Goal: Task Accomplishment & Management: Complete application form

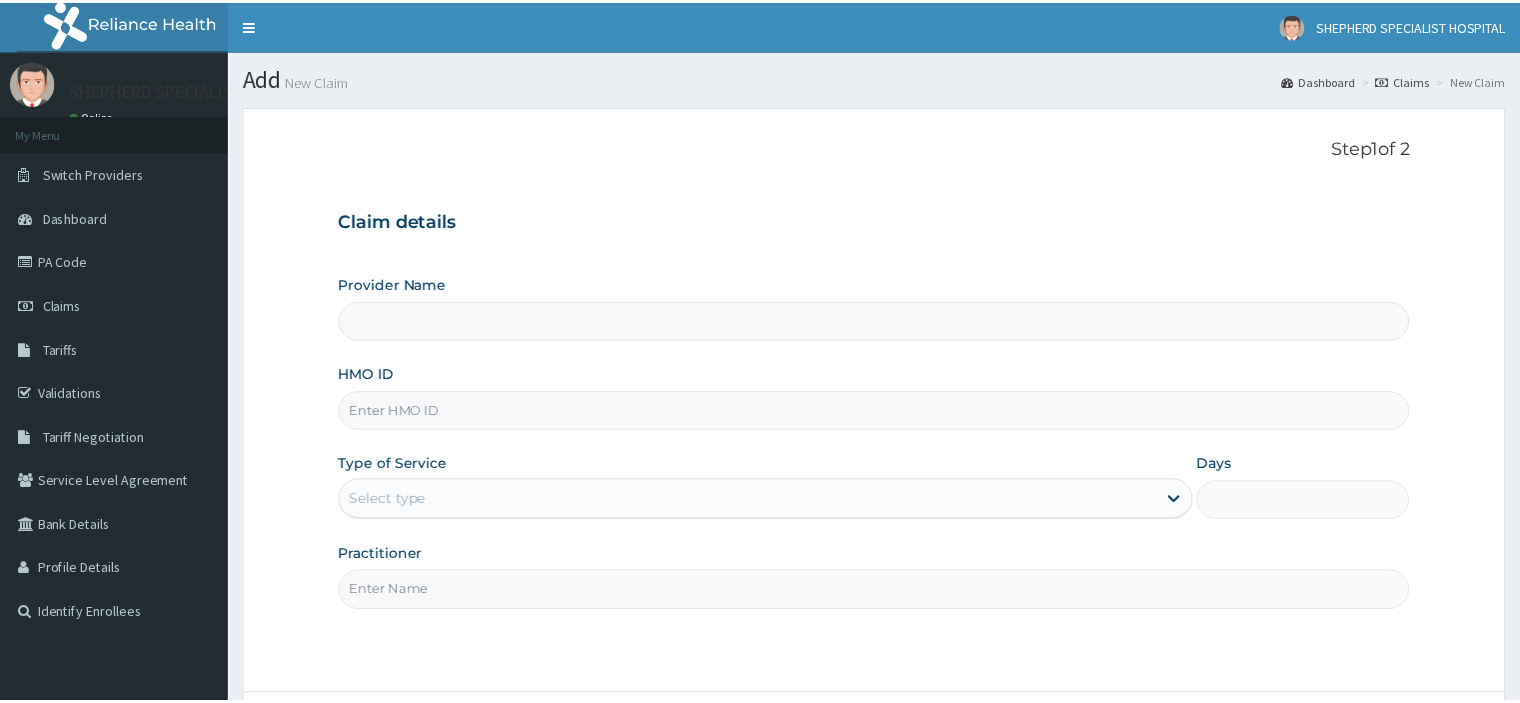
scroll to position [65, 0]
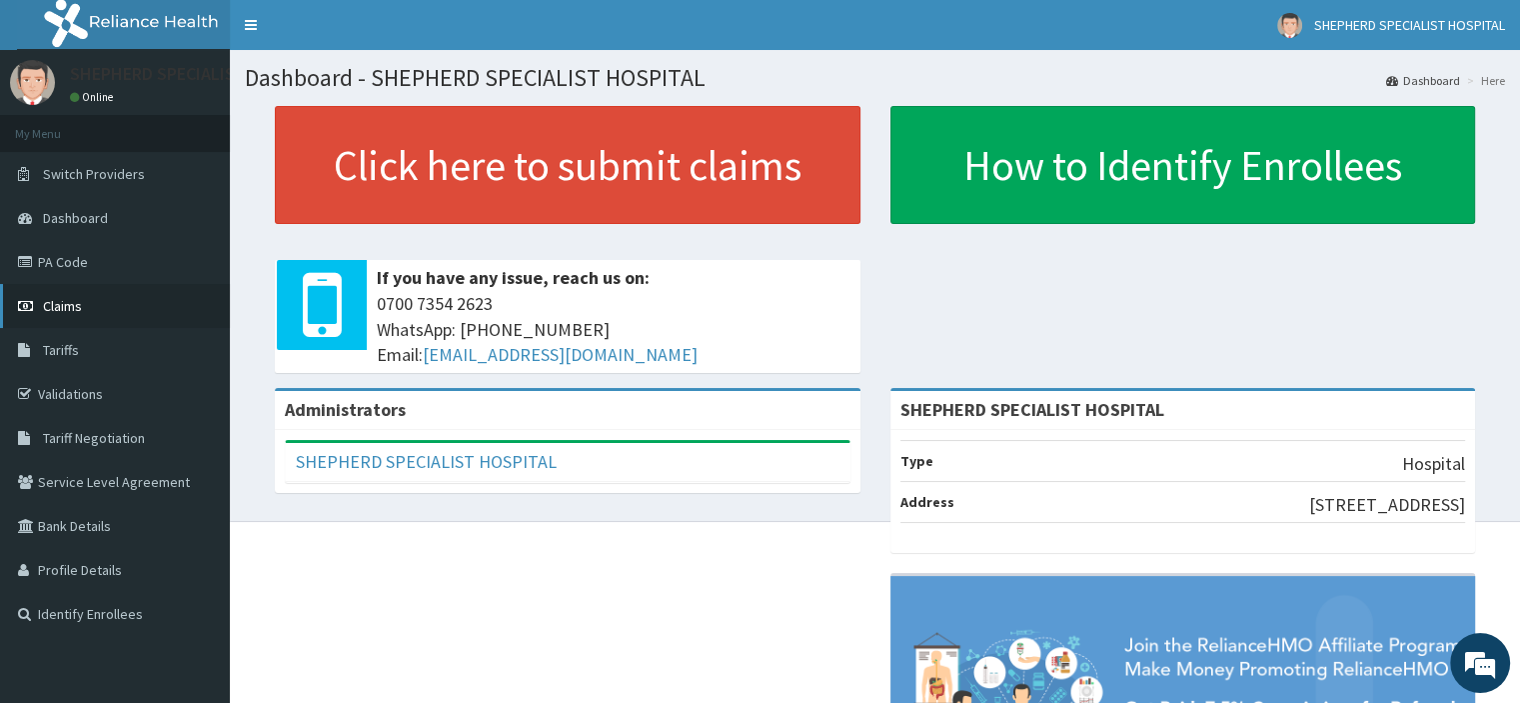
click at [58, 299] on span "Claims" at bounding box center [62, 306] width 39 height 18
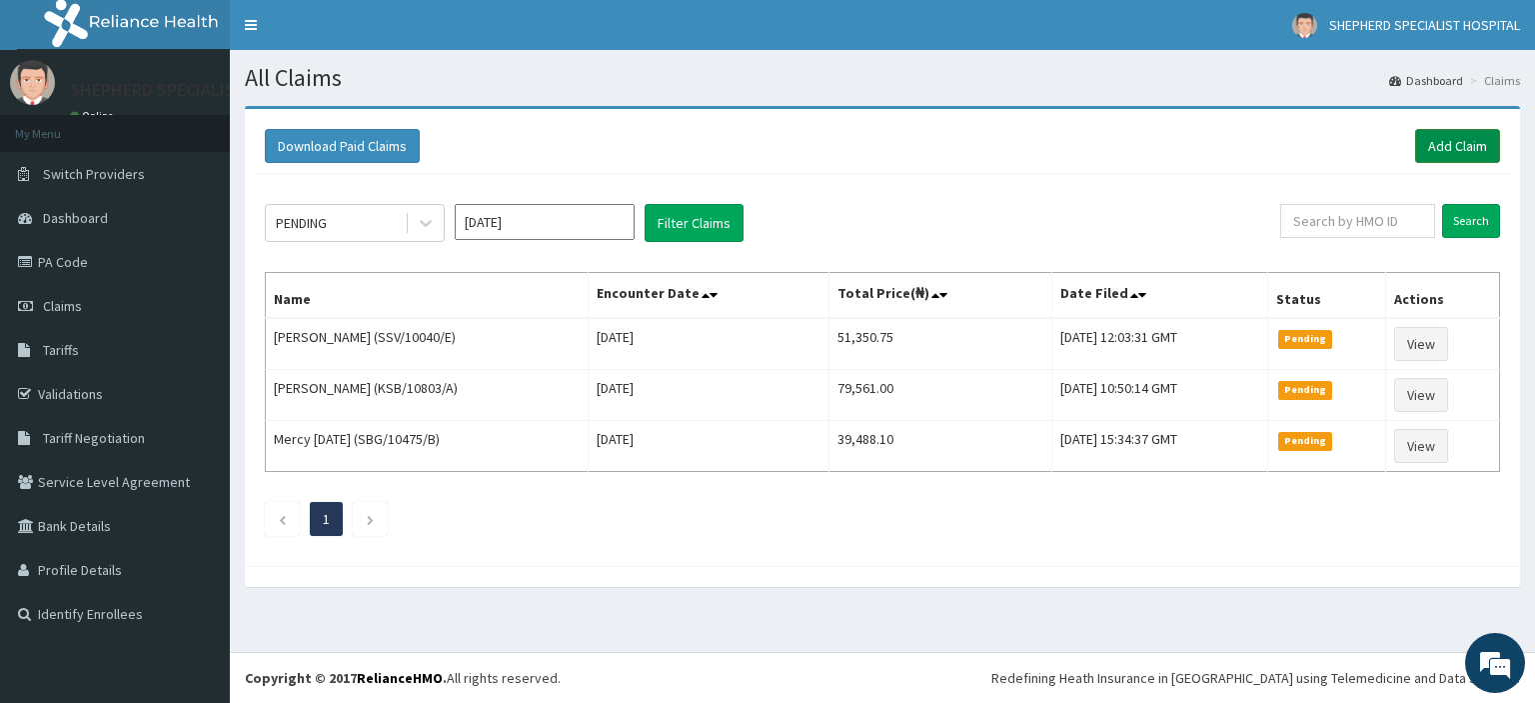
click at [1442, 152] on link "Add Claim" at bounding box center [1457, 146] width 85 height 34
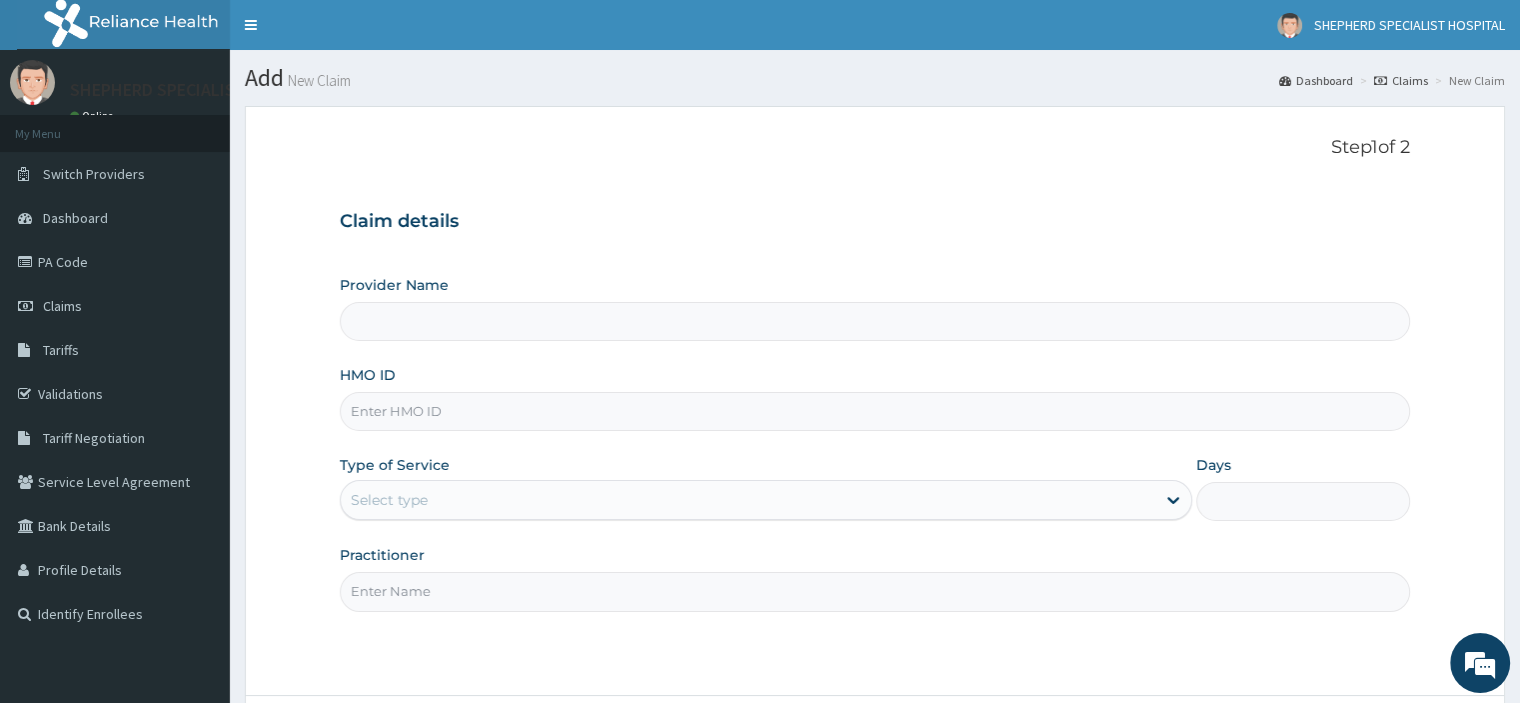
type input "SHEPHERD SPECIALIST HOSPITAL"
click at [452, 413] on input "HMO ID" at bounding box center [874, 411] width 1069 height 39
type input "NPM/10022/A"
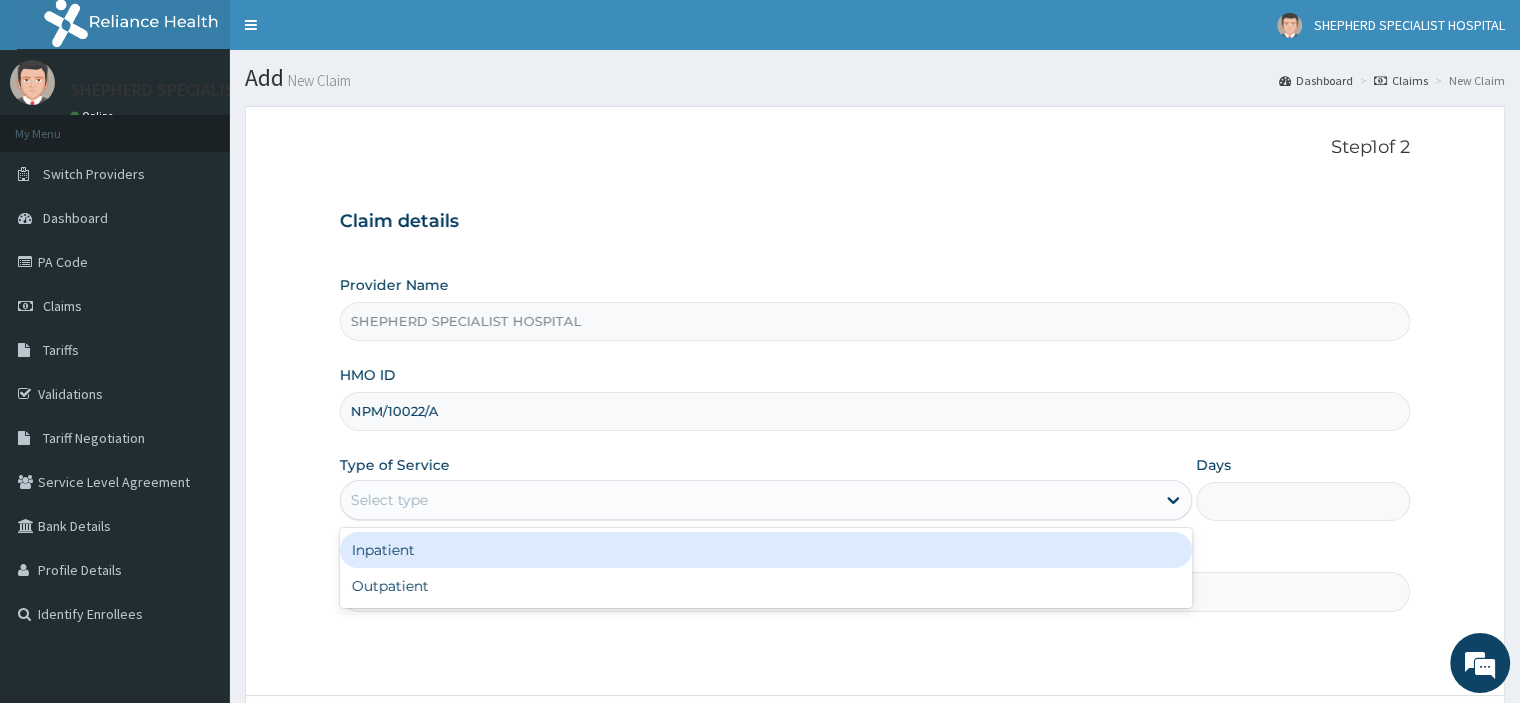
click at [416, 487] on div "Select type" at bounding box center [748, 500] width 815 height 32
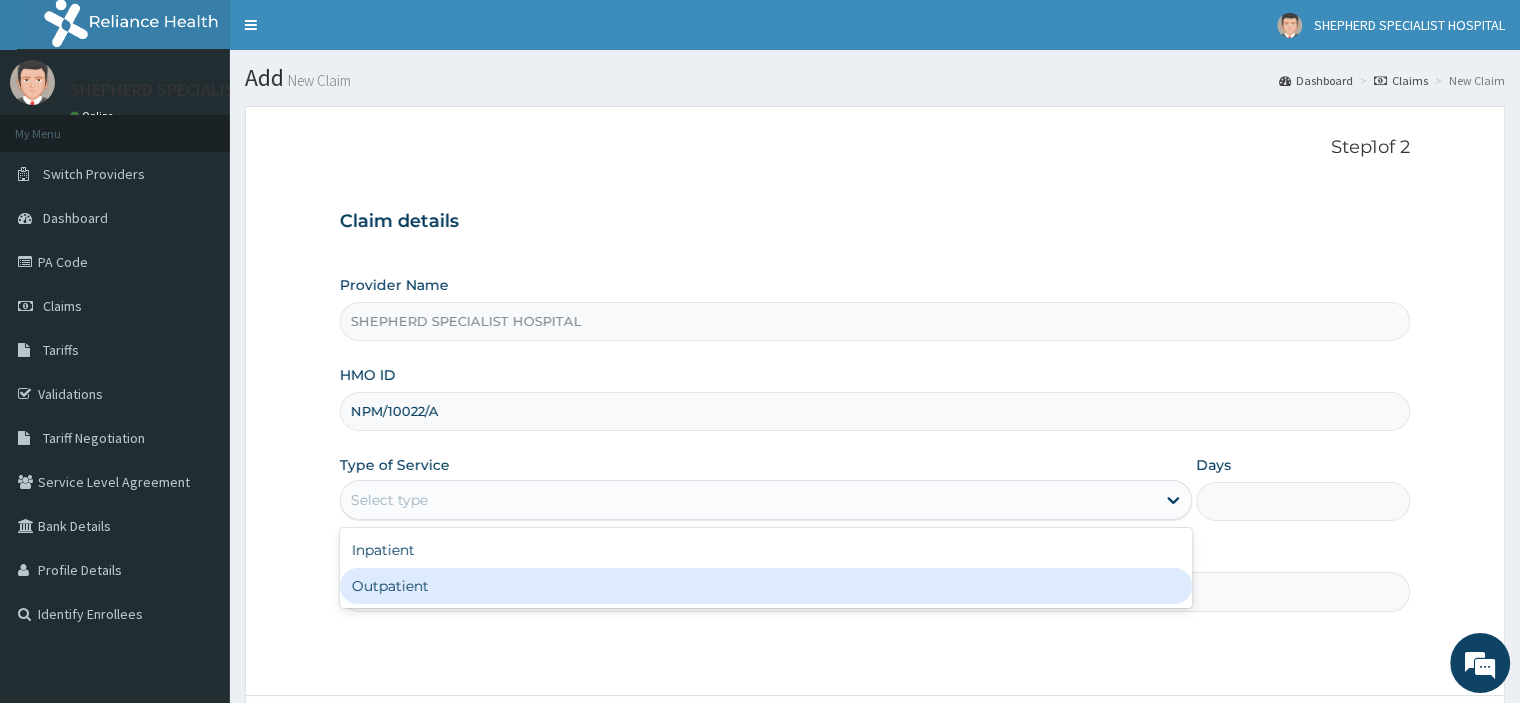
click at [408, 590] on div "Outpatient" at bounding box center [766, 586] width 853 height 36
type input "1"
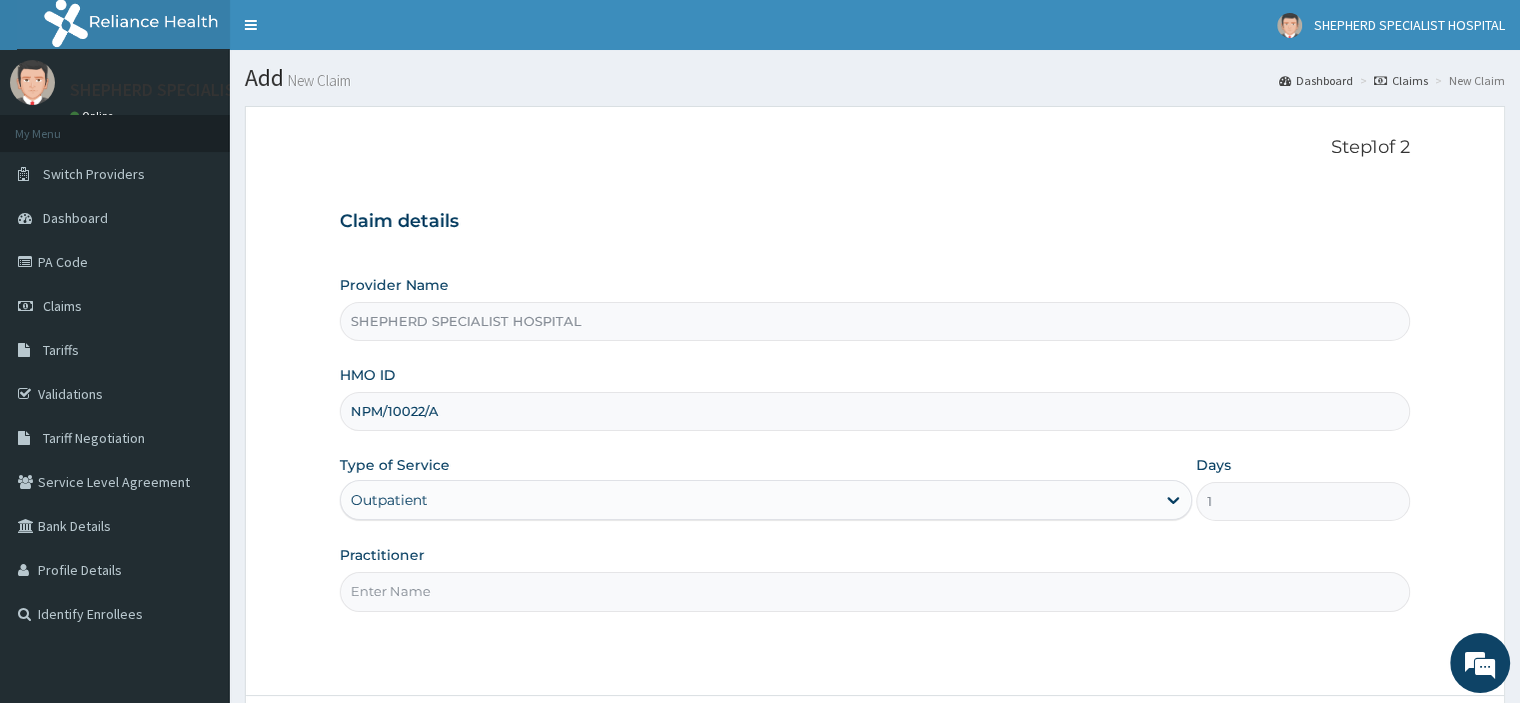
click at [408, 590] on input "Practitioner" at bounding box center [874, 591] width 1069 height 39
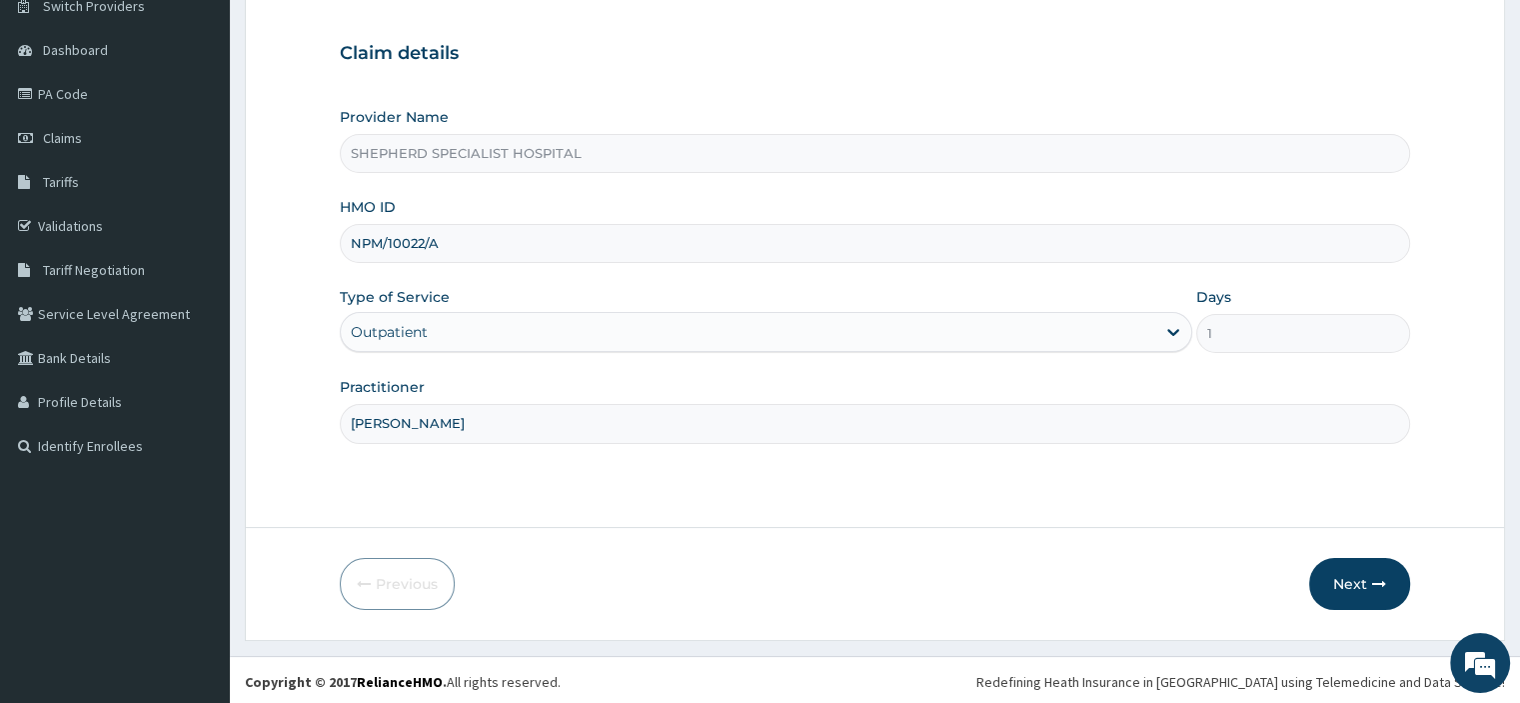
scroll to position [171, 0]
type input "Dr Paul"
click at [1375, 587] on icon "button" at bounding box center [1379, 581] width 14 height 14
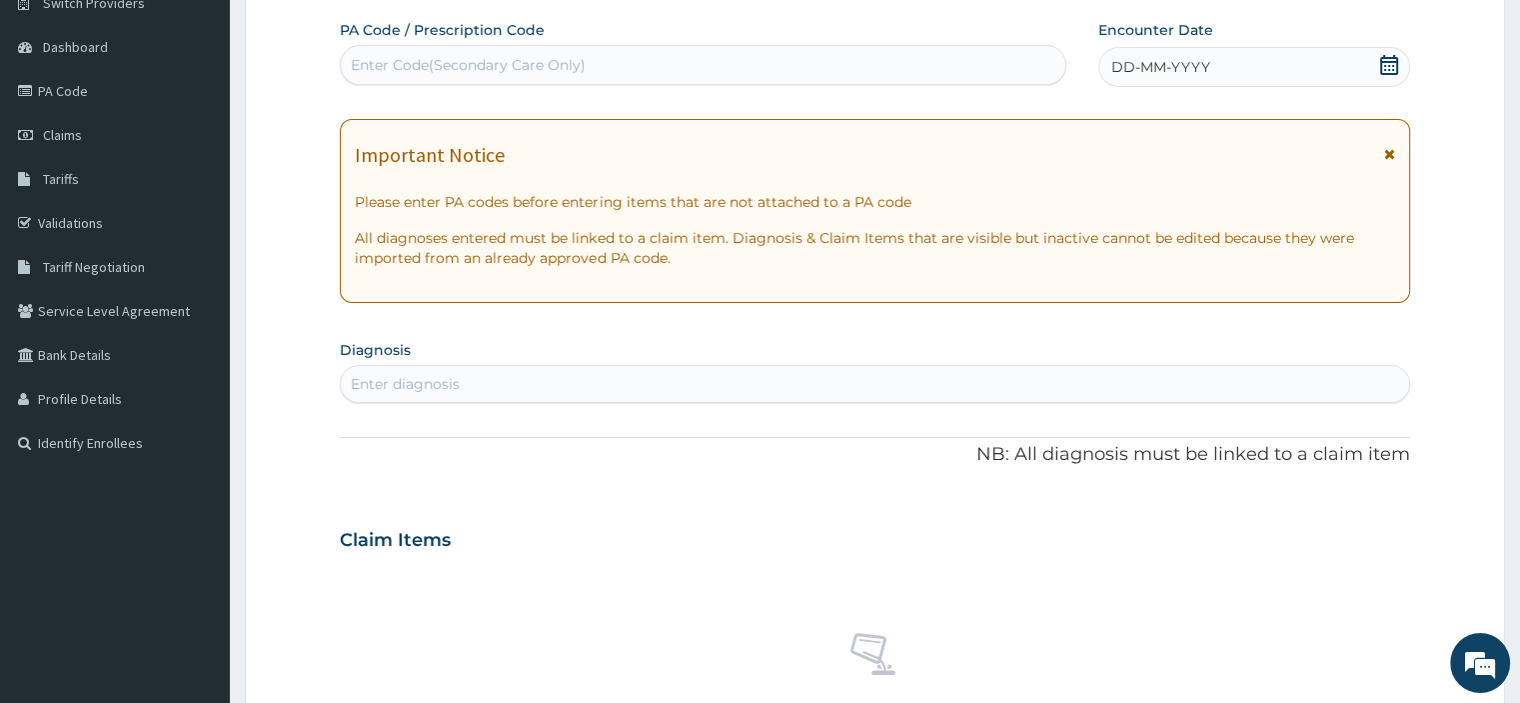
click at [1388, 59] on icon at bounding box center [1389, 65] width 20 height 20
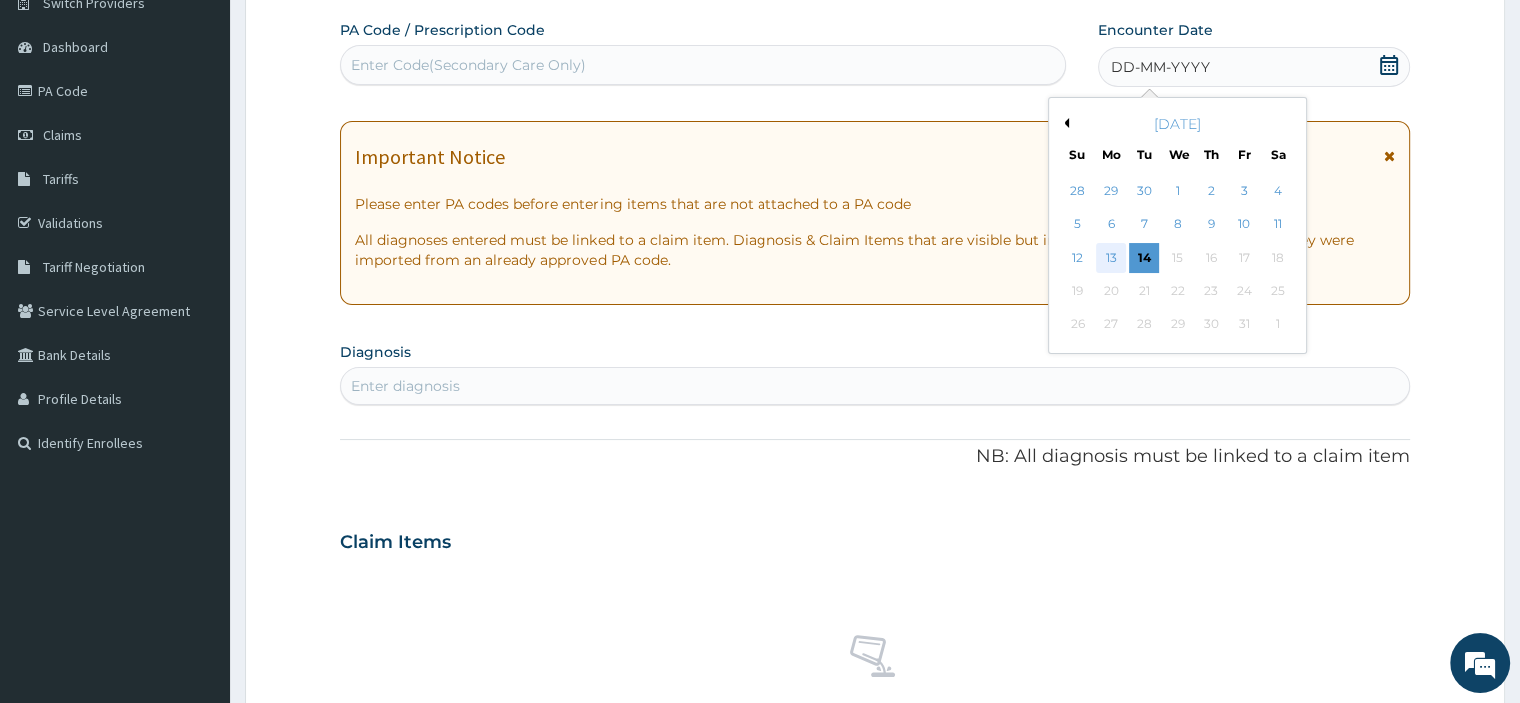
click at [1111, 261] on div "13" at bounding box center [1111, 258] width 30 height 30
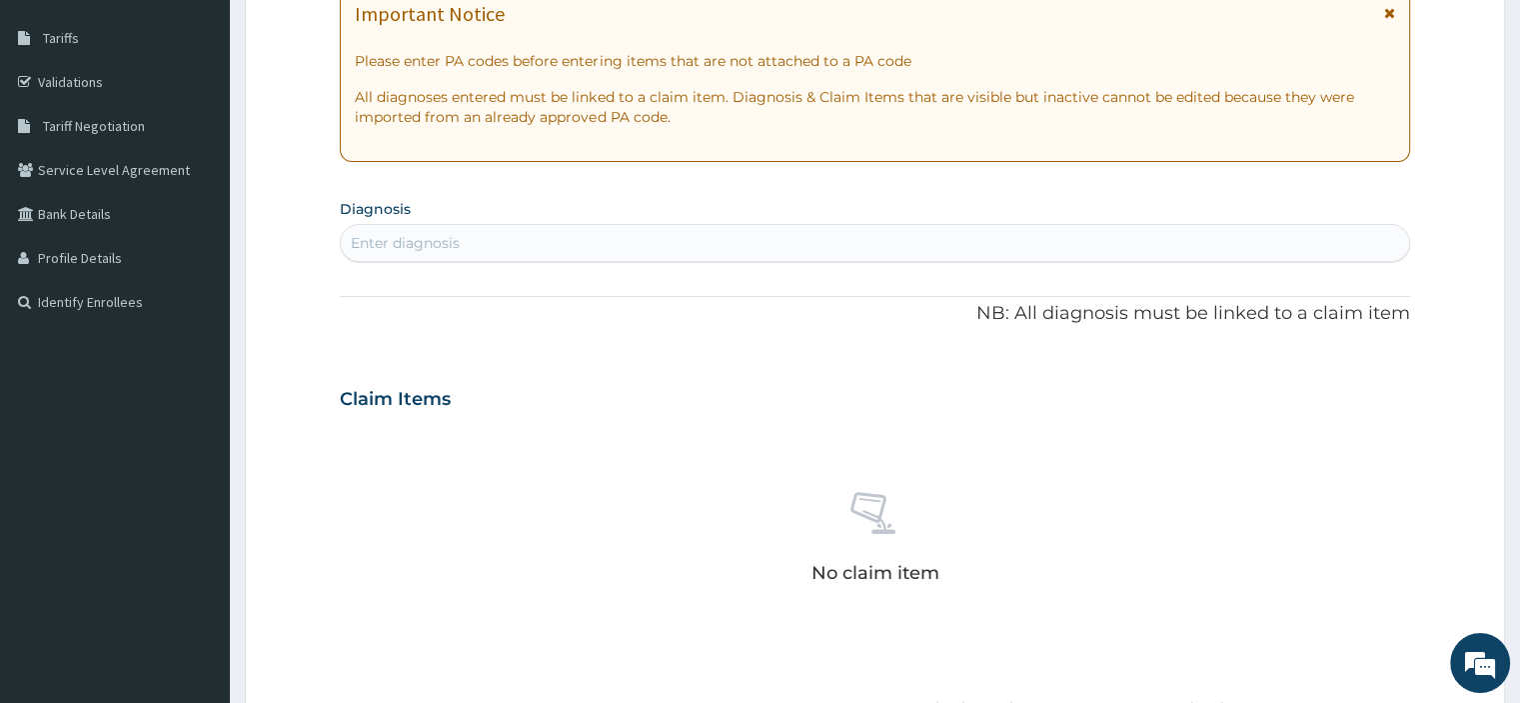
scroll to position [405, 0]
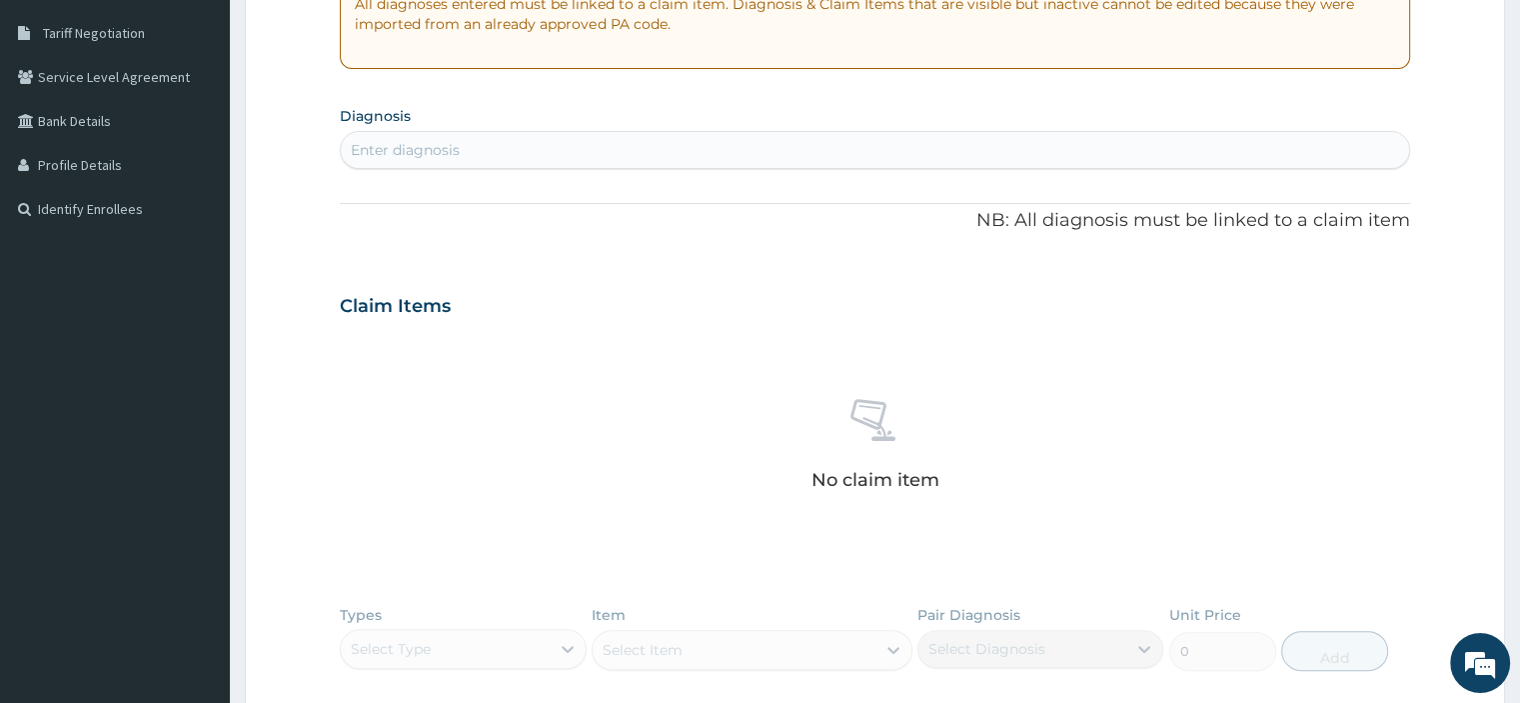
click at [435, 143] on div "Enter diagnosis" at bounding box center [405, 150] width 109 height 20
type input "[MEDICAL_DATA]"
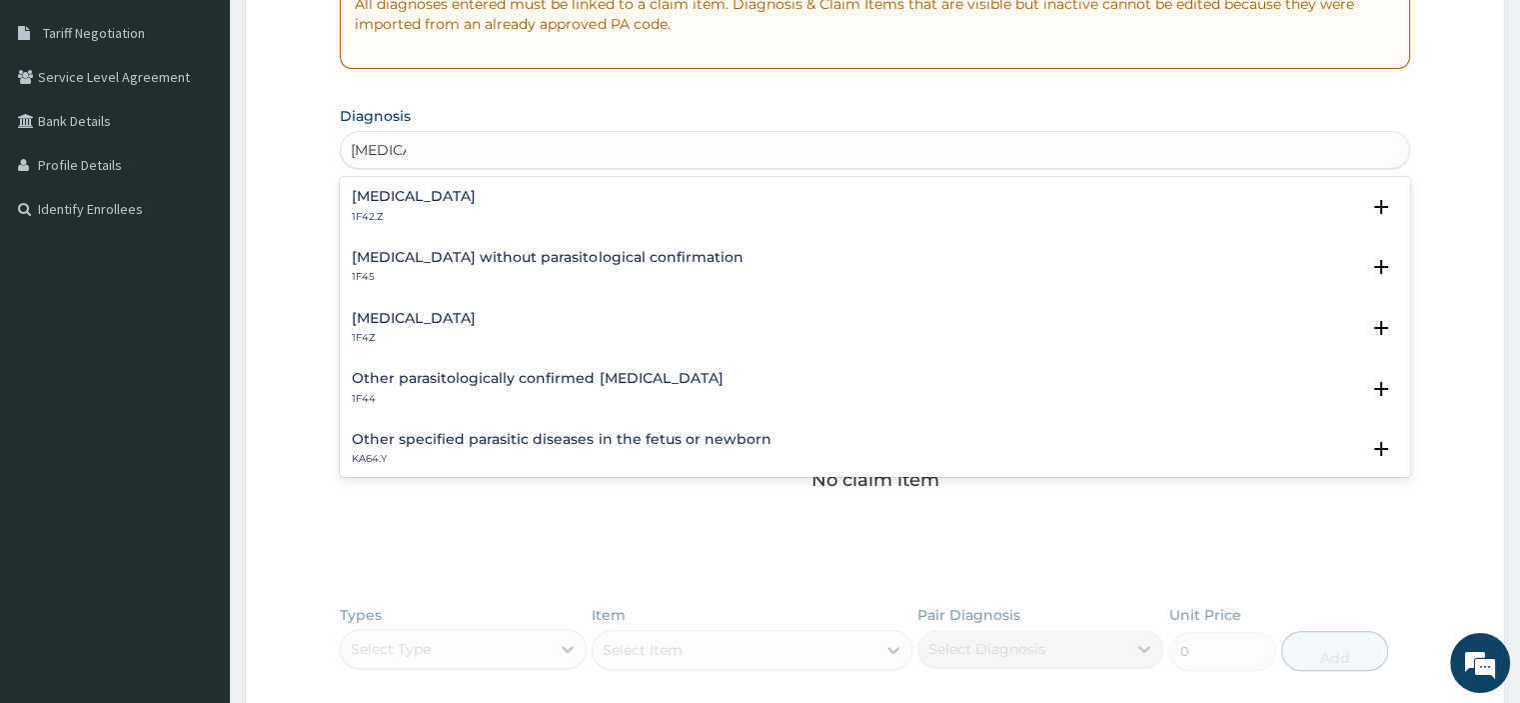
click at [422, 317] on h4 "Malaria, unspecified" at bounding box center [414, 318] width 124 height 15
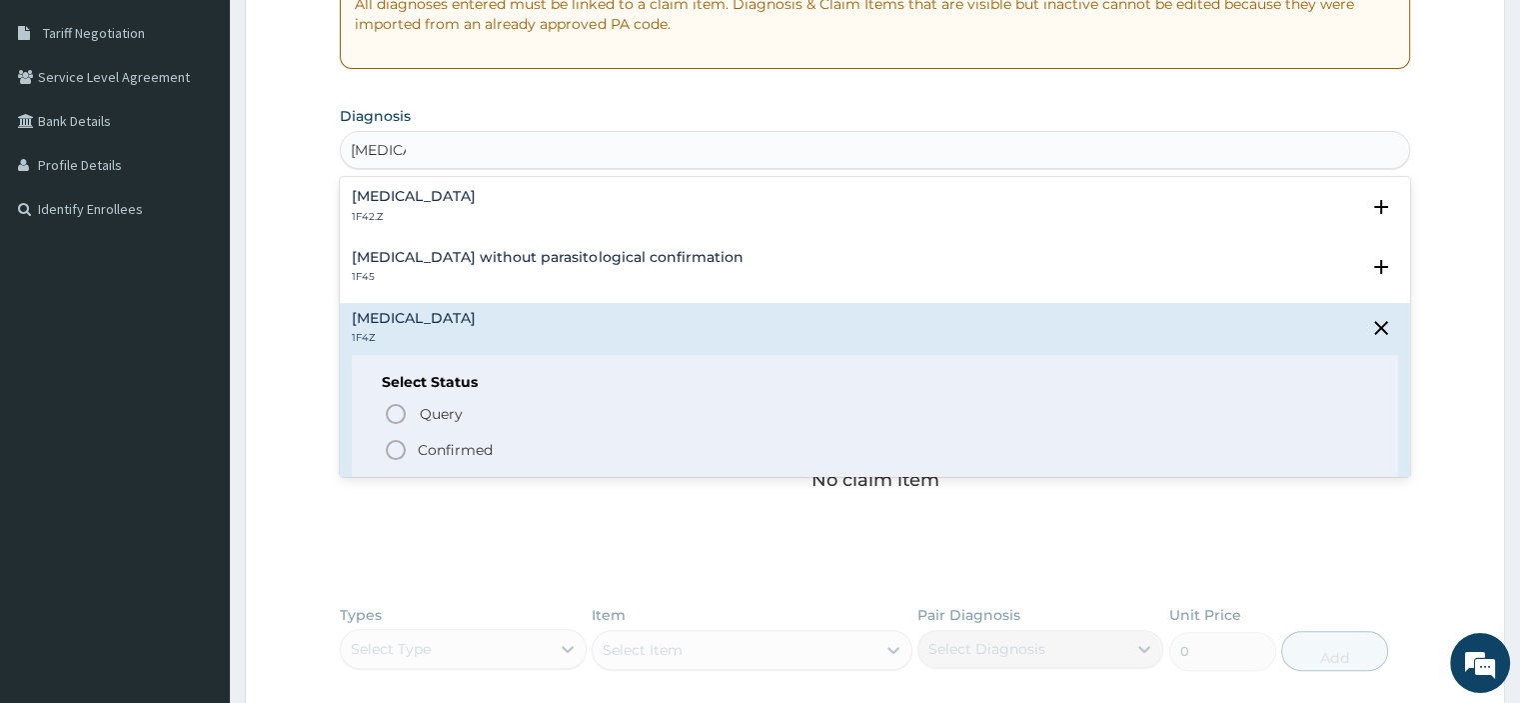
click at [418, 450] on p "Confirmed" at bounding box center [455, 450] width 75 height 20
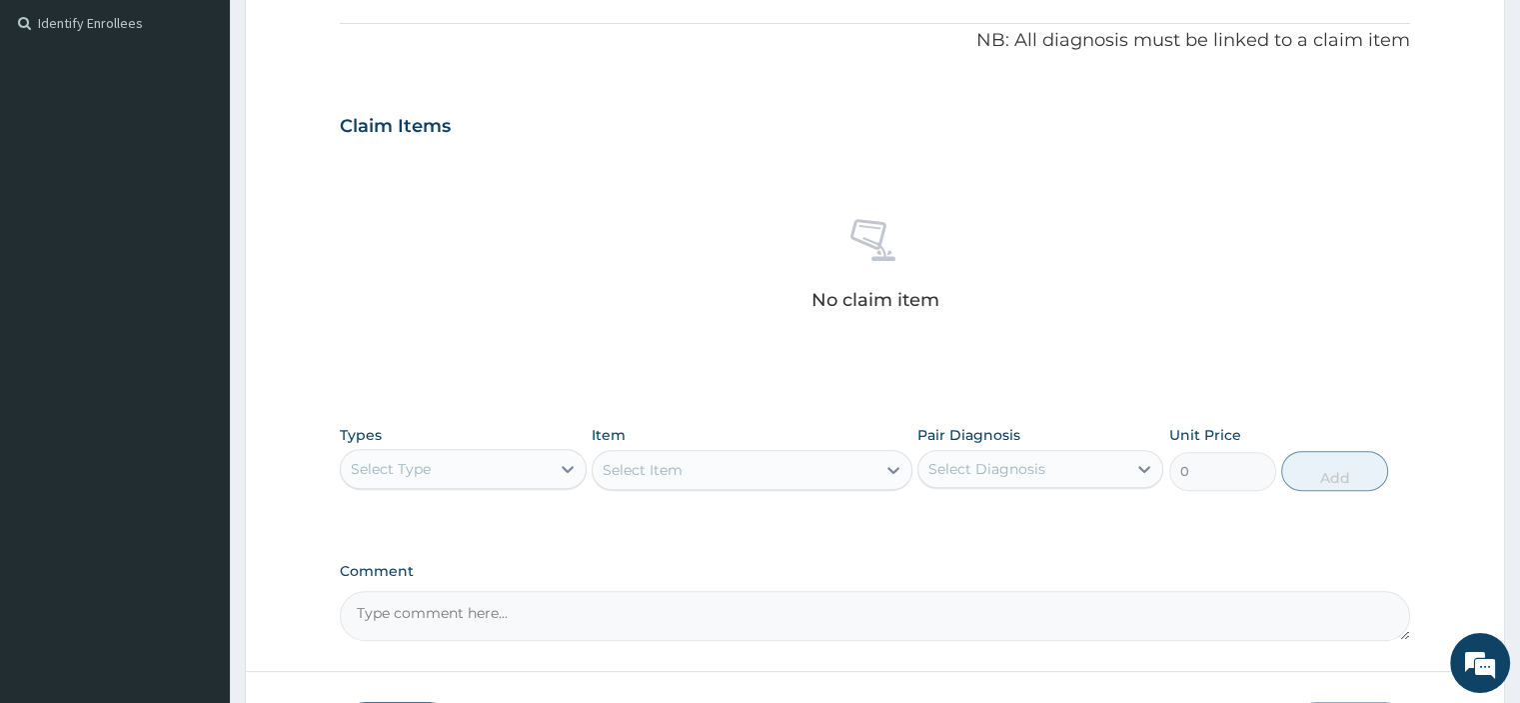
scroll to position [736, 0]
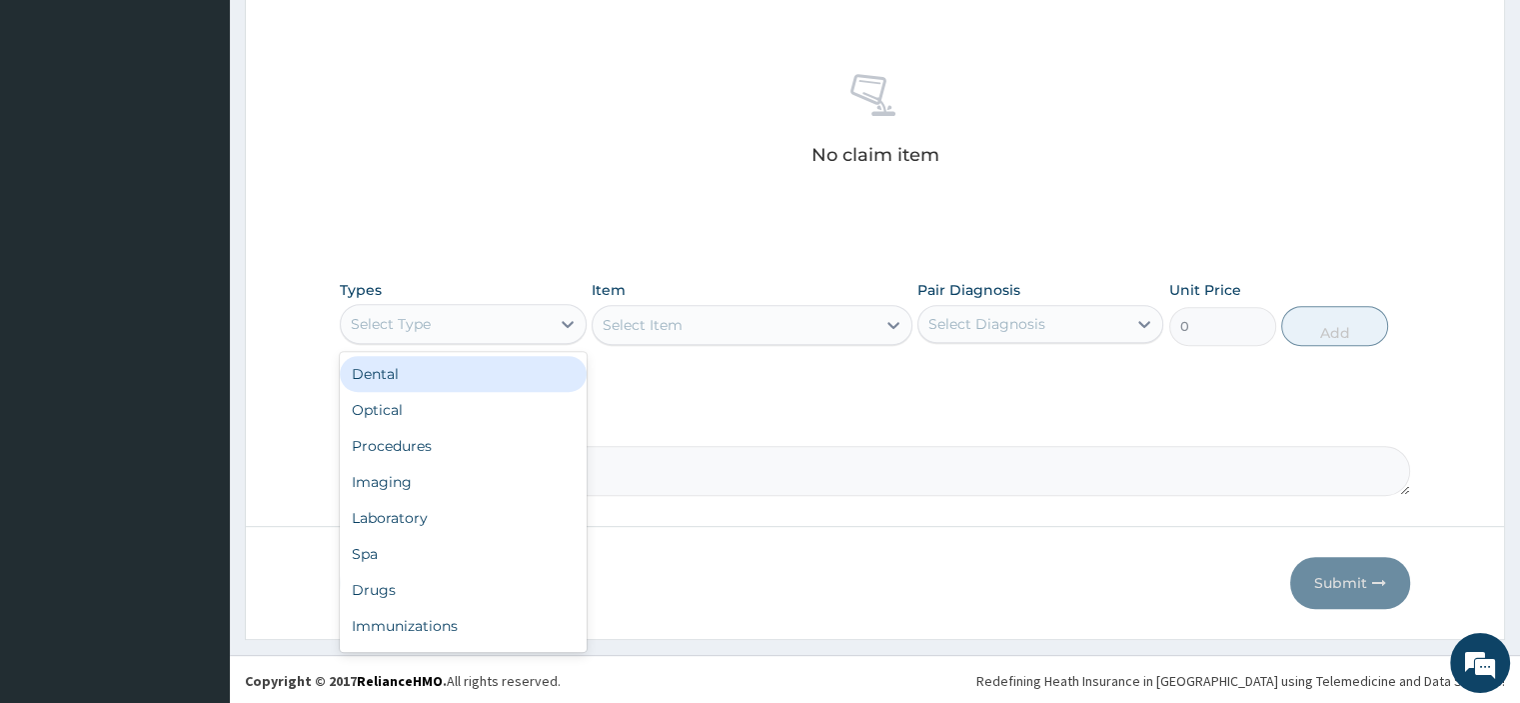
click at [508, 327] on div "Select Type" at bounding box center [445, 324] width 208 height 32
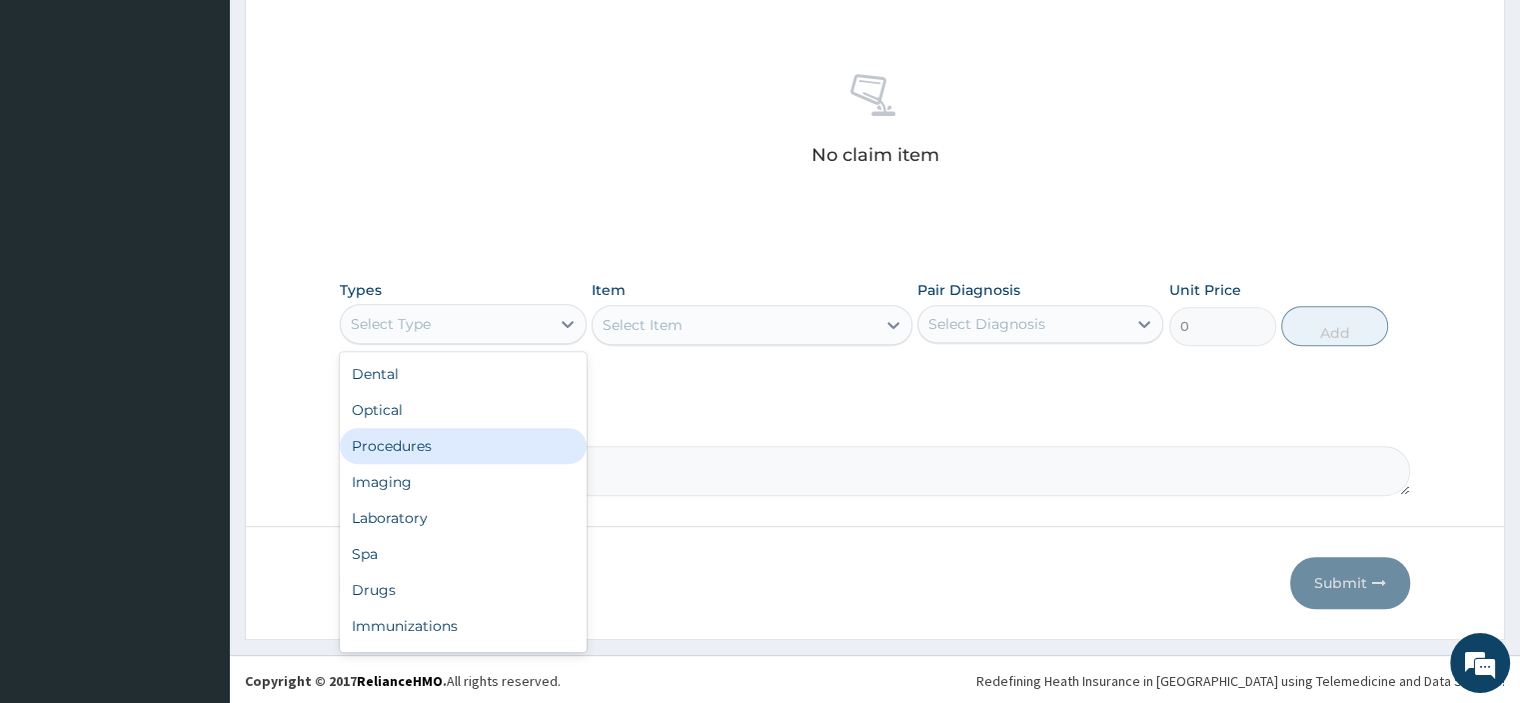
click at [468, 442] on div "Procedures" at bounding box center [463, 446] width 246 height 36
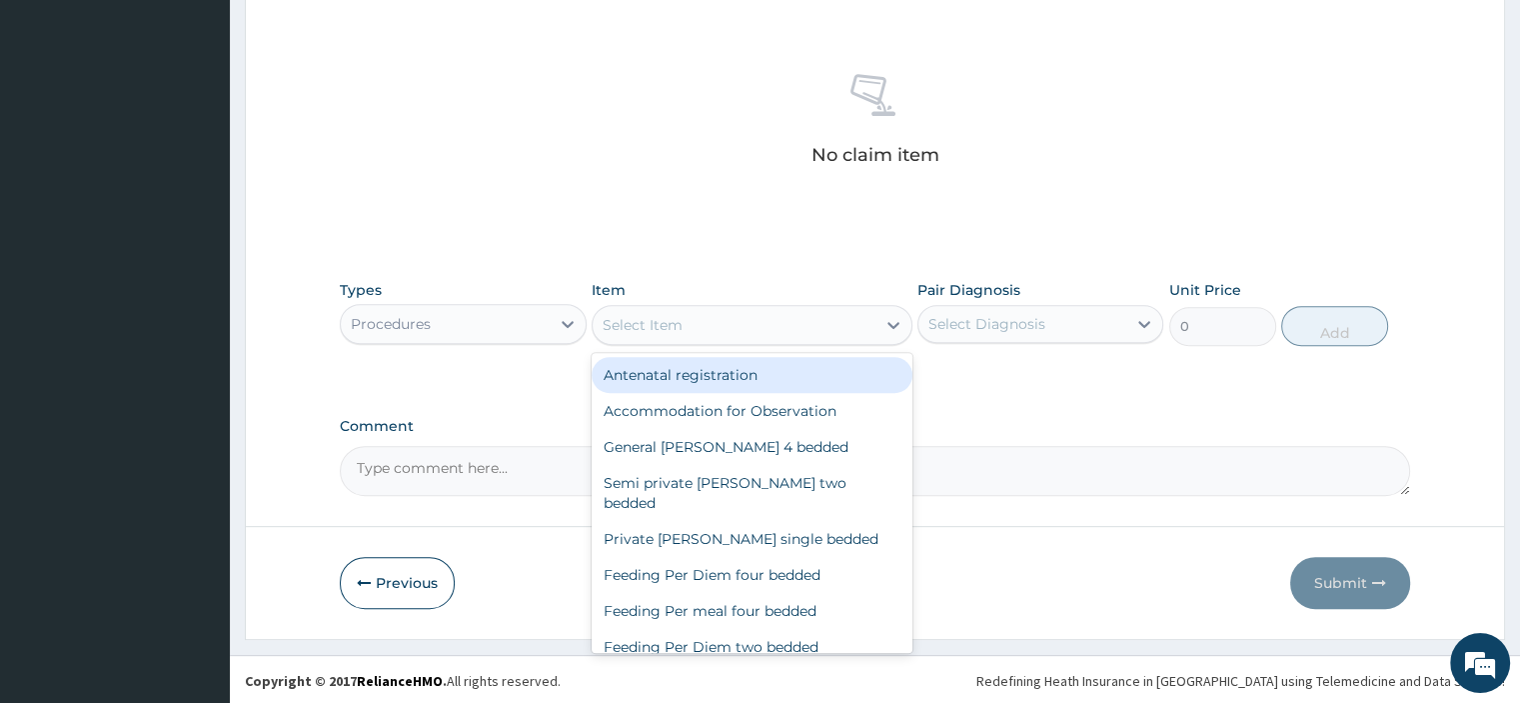
click at [748, 327] on div "Select Item" at bounding box center [734, 325] width 283 height 32
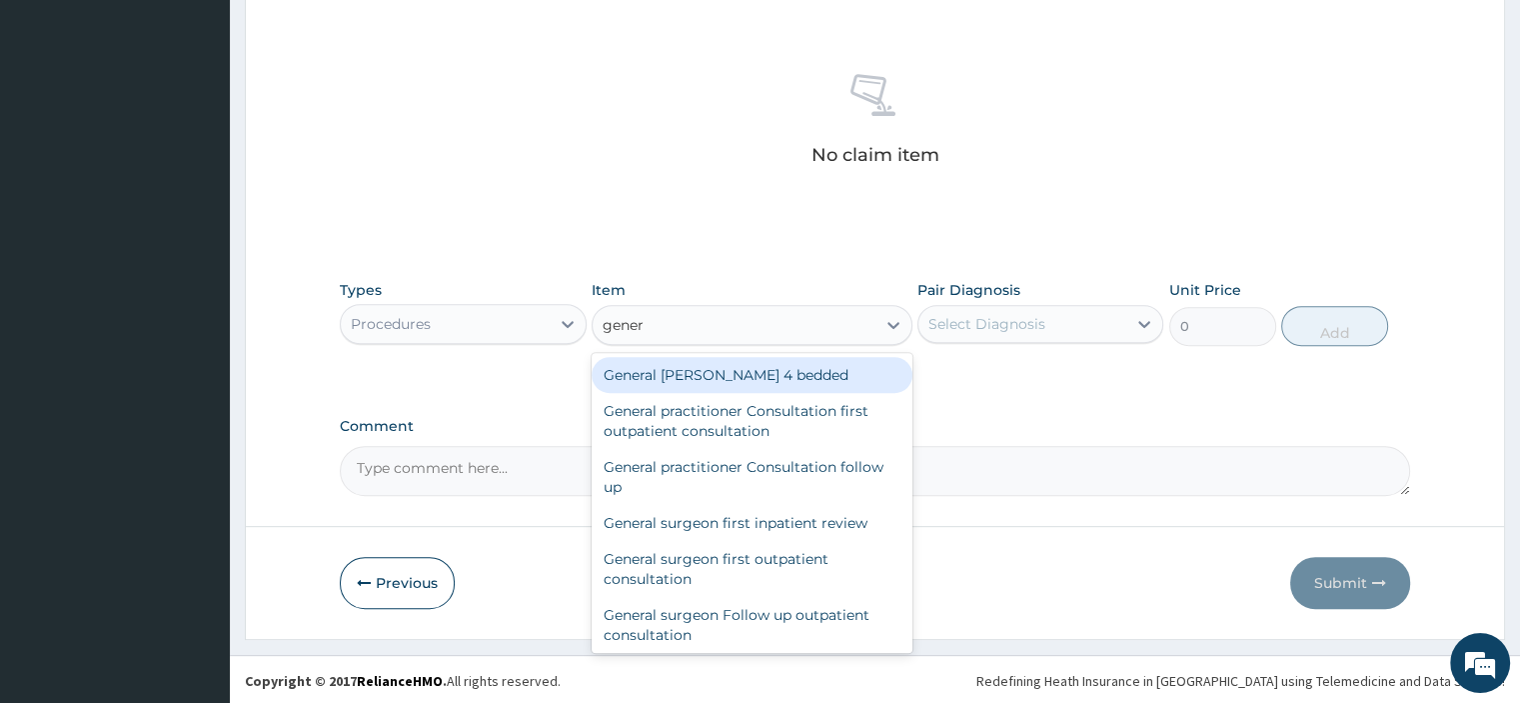
type input "genera"
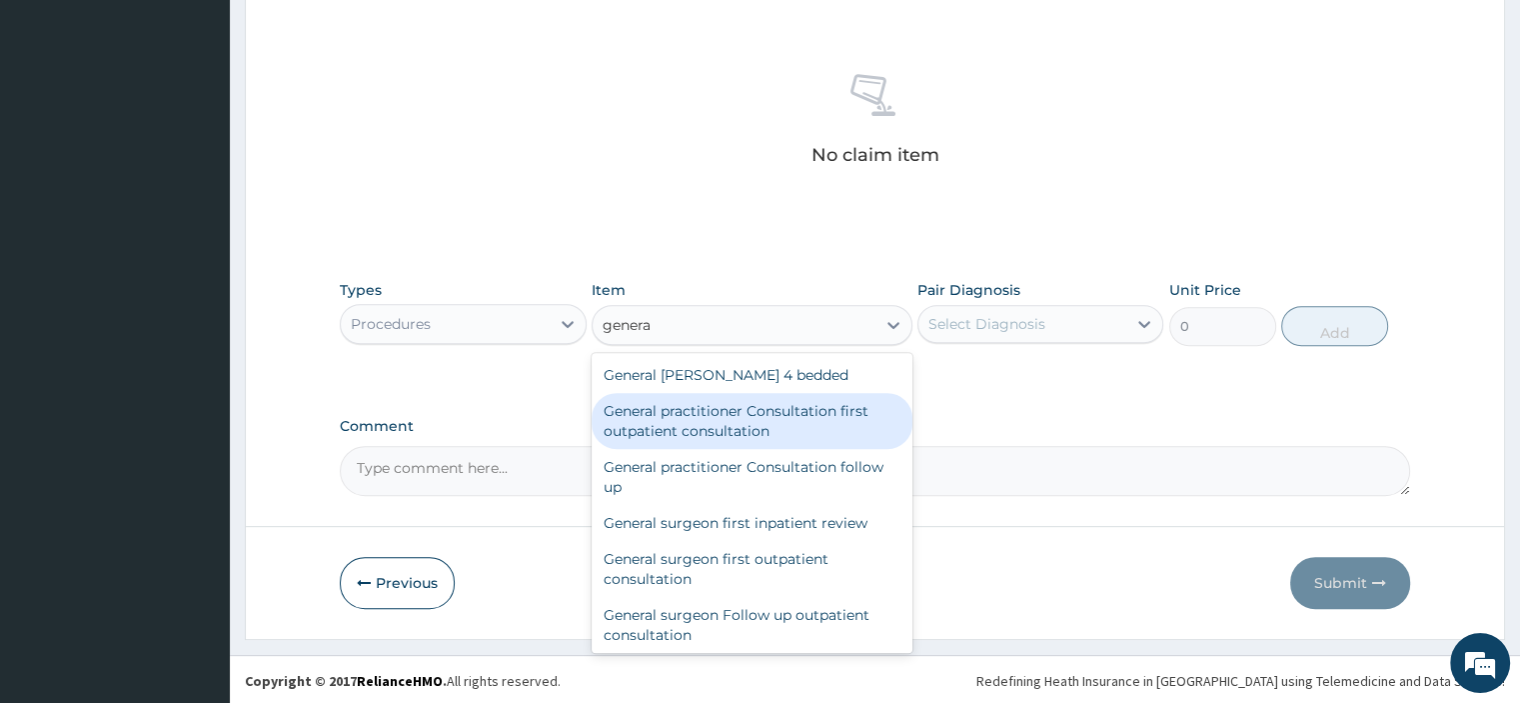
click at [742, 420] on div "General practitioner Consultation first outpatient consultation" at bounding box center [752, 421] width 321 height 56
type input "3795"
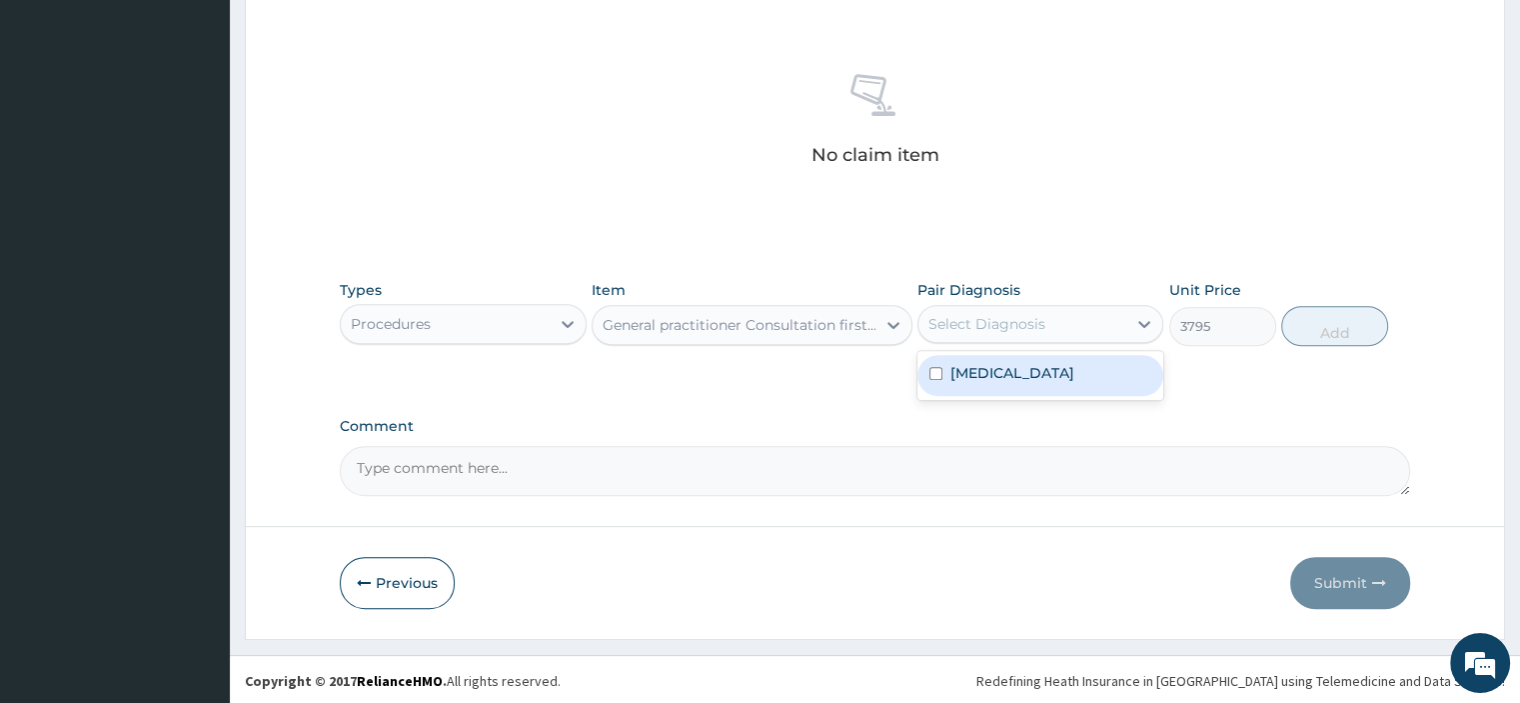
click at [998, 320] on div "Select Diagnosis" at bounding box center [986, 324] width 117 height 20
click at [995, 382] on div "Malaria, unspecified" at bounding box center [1040, 375] width 246 height 41
checkbox input "true"
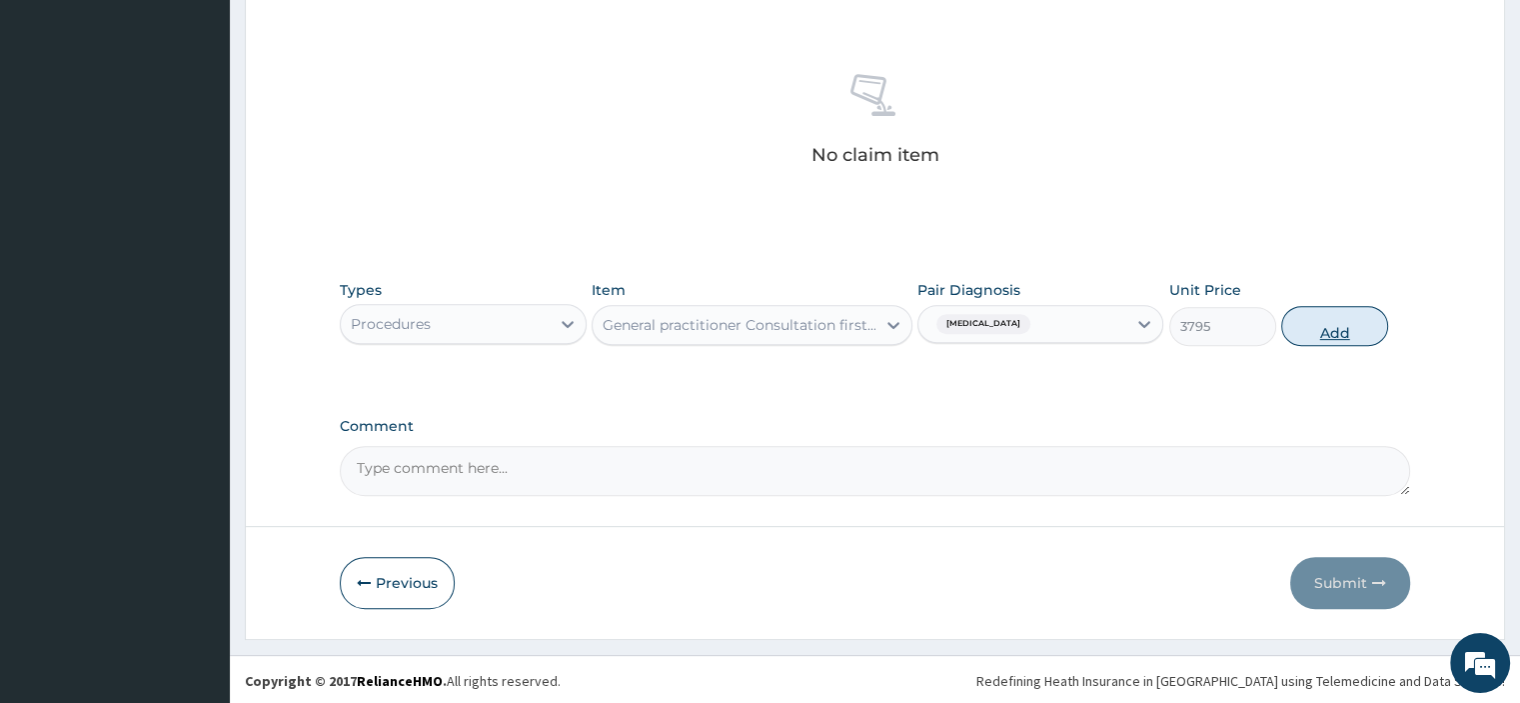
click at [1339, 323] on button "Add" at bounding box center [1334, 326] width 107 height 40
type input "0"
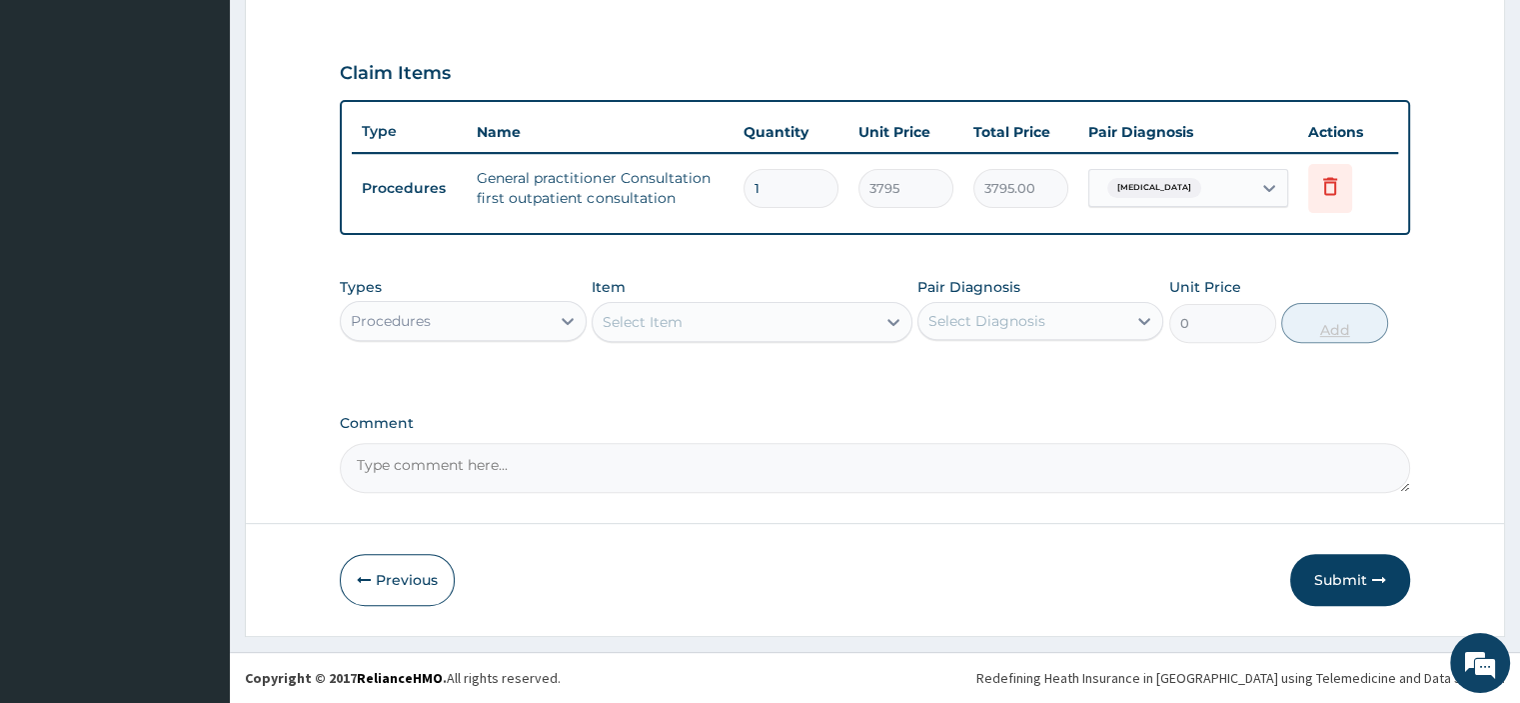
scroll to position [640, 0]
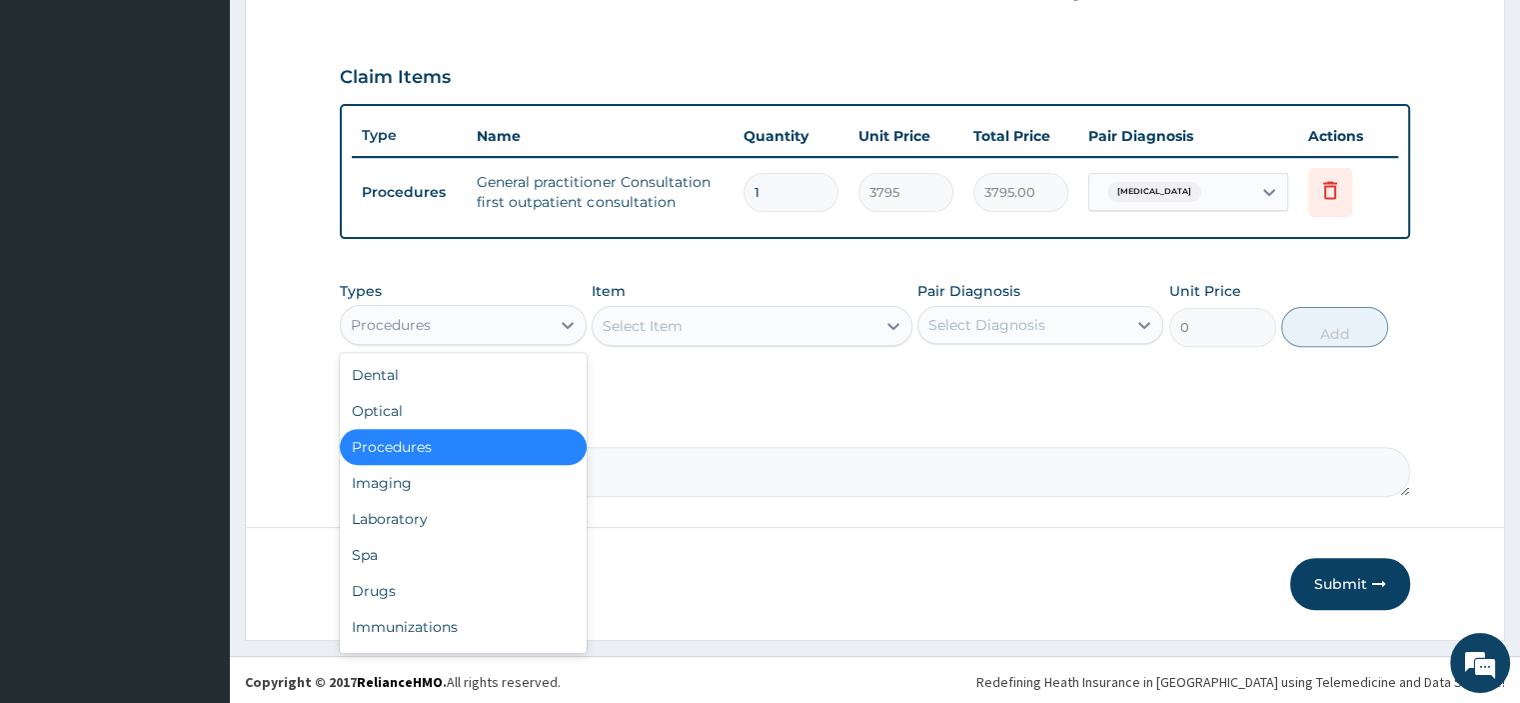
click at [529, 317] on div "Procedures" at bounding box center [445, 325] width 208 height 32
click at [429, 517] on div "Laboratory" at bounding box center [463, 519] width 246 height 36
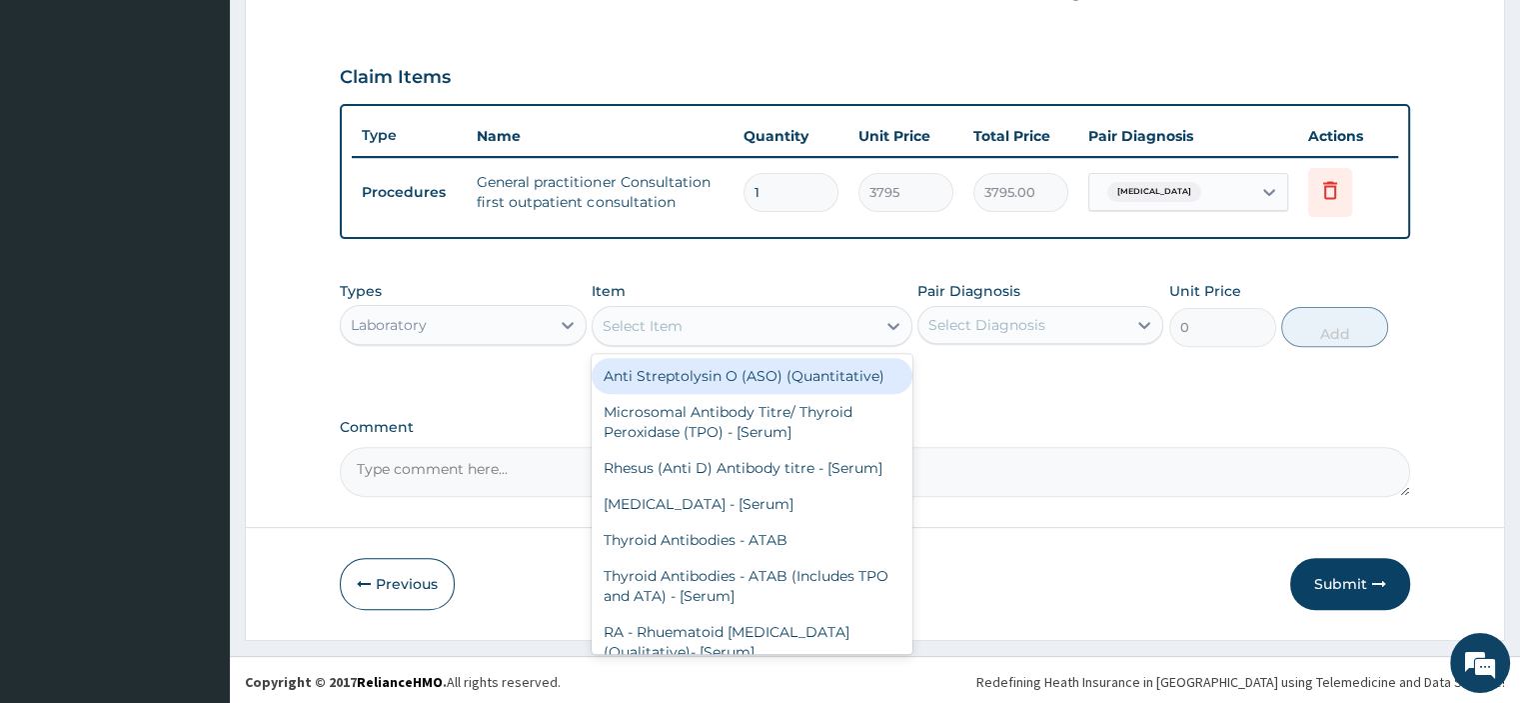
click at [676, 319] on div "Select Item" at bounding box center [643, 326] width 80 height 20
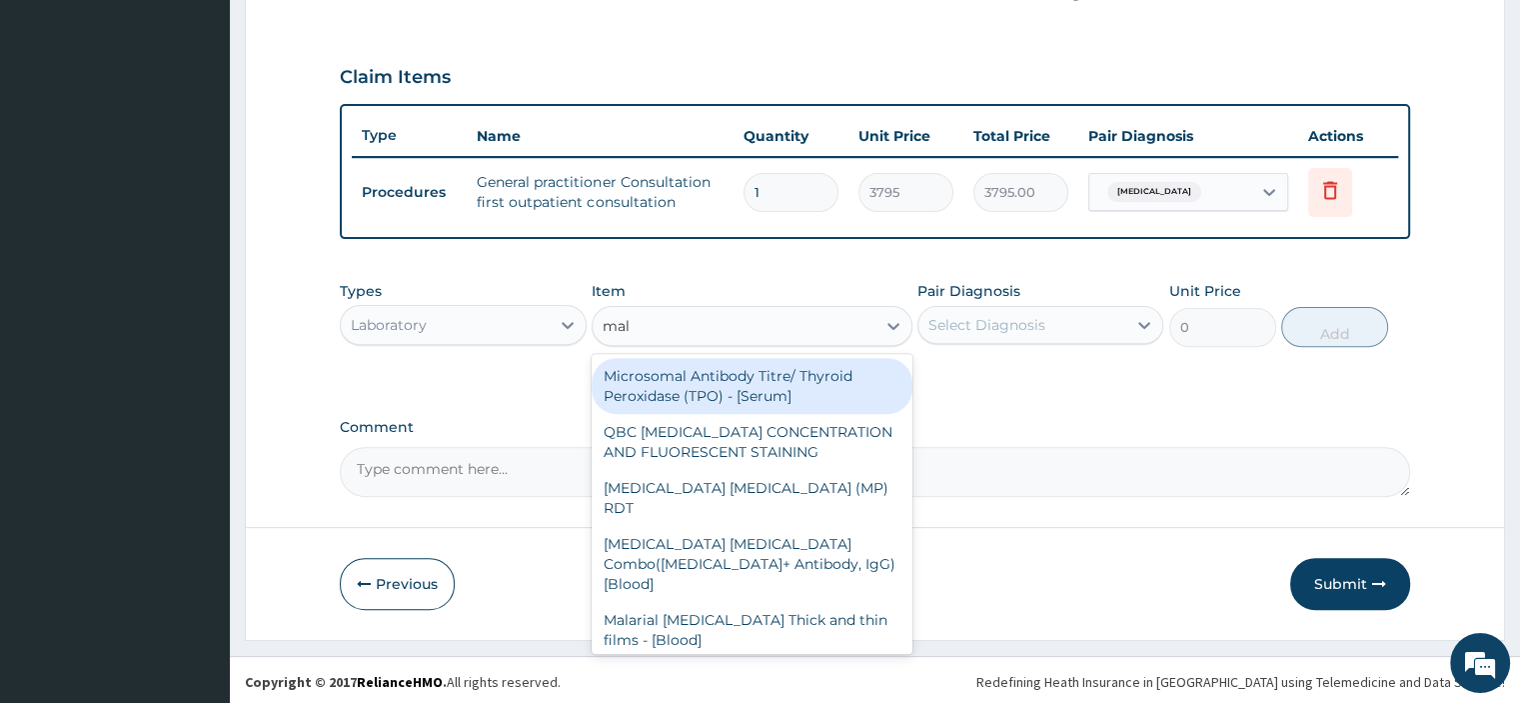
type input "mala"
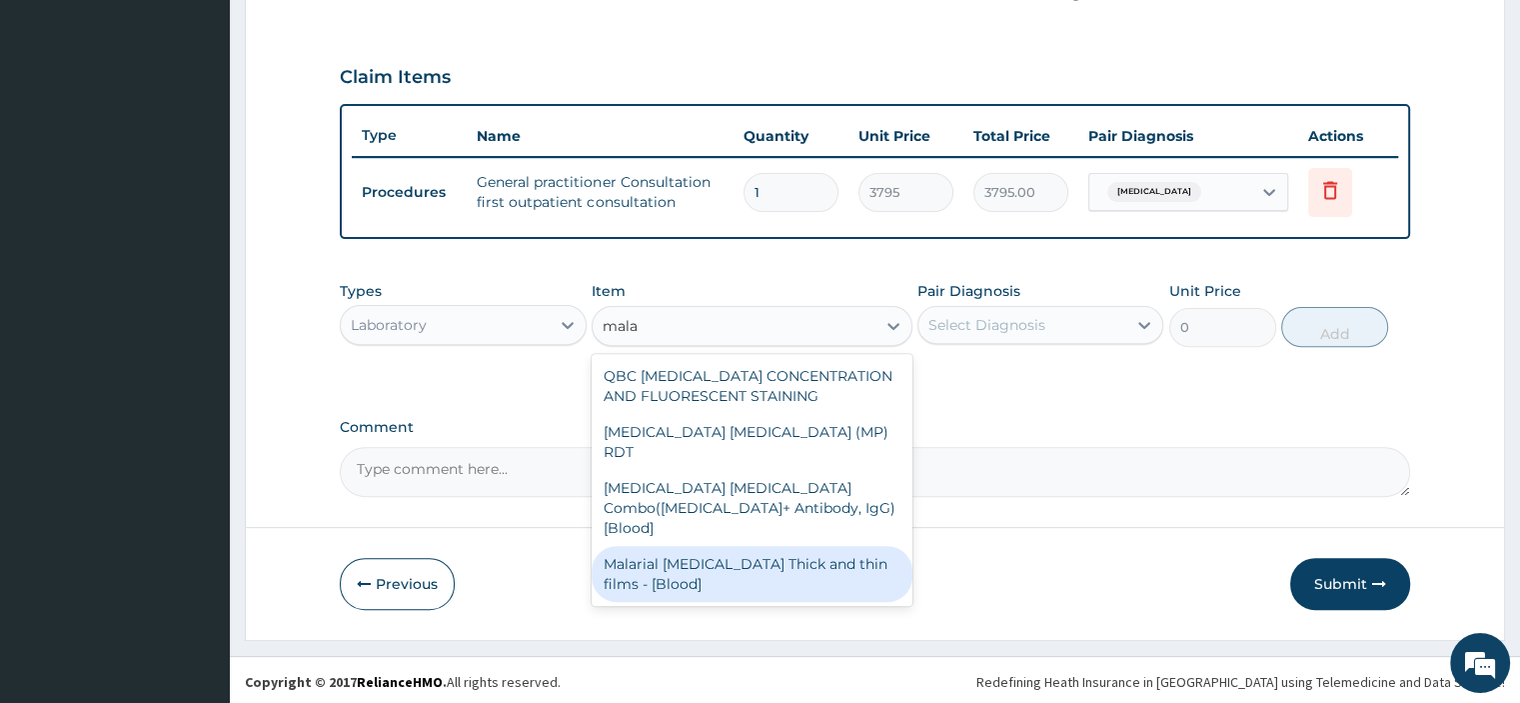
click at [657, 546] on div "Malarial Parasite Thick and thin films - [Blood]" at bounding box center [752, 574] width 321 height 56
type input "1725"
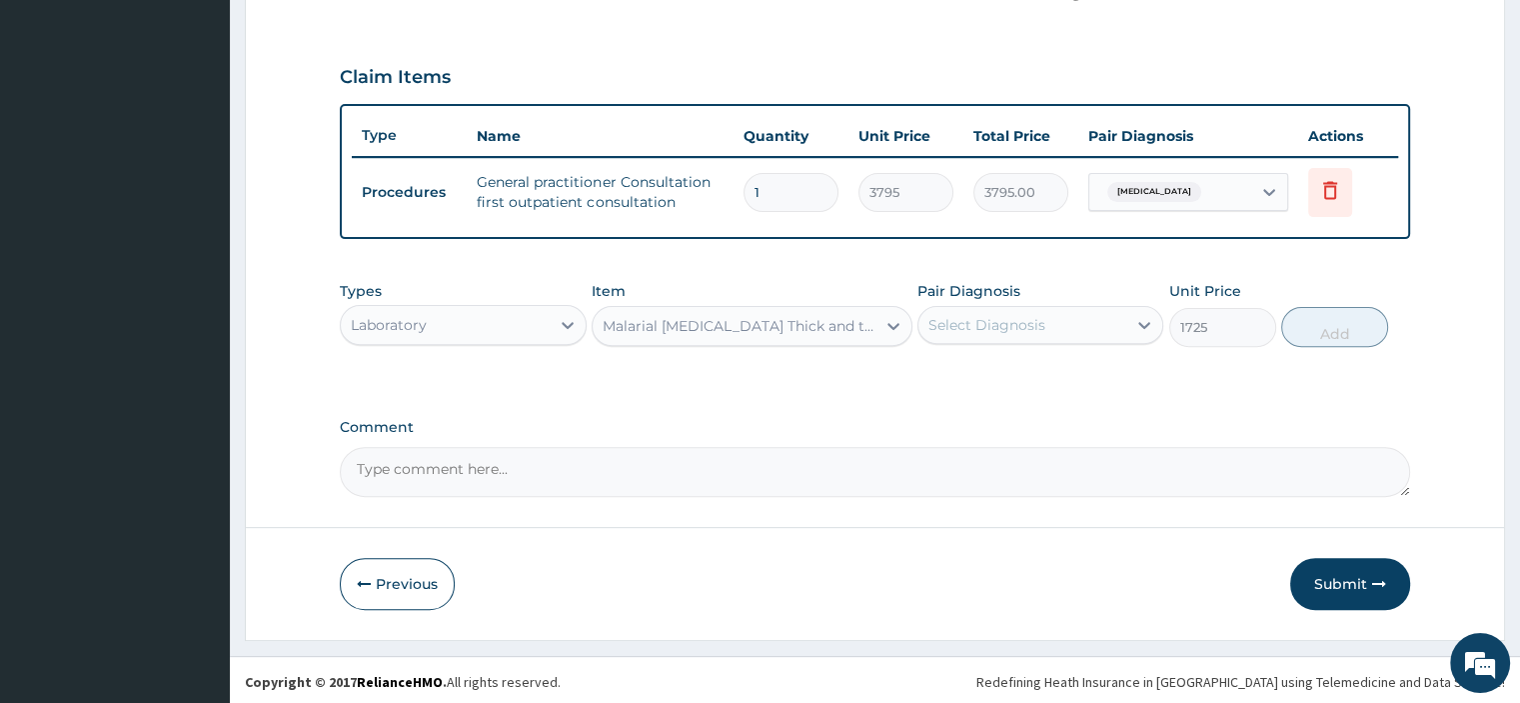
click at [1079, 299] on div "Pair Diagnosis Select Diagnosis" at bounding box center [1040, 314] width 246 height 66
click at [1069, 324] on div "Select Diagnosis" at bounding box center [1022, 325] width 208 height 32
click at [1021, 376] on label "Malaria, unspecified" at bounding box center [1012, 374] width 124 height 20
checkbox input "true"
click at [1342, 327] on button "Add" at bounding box center [1334, 327] width 107 height 40
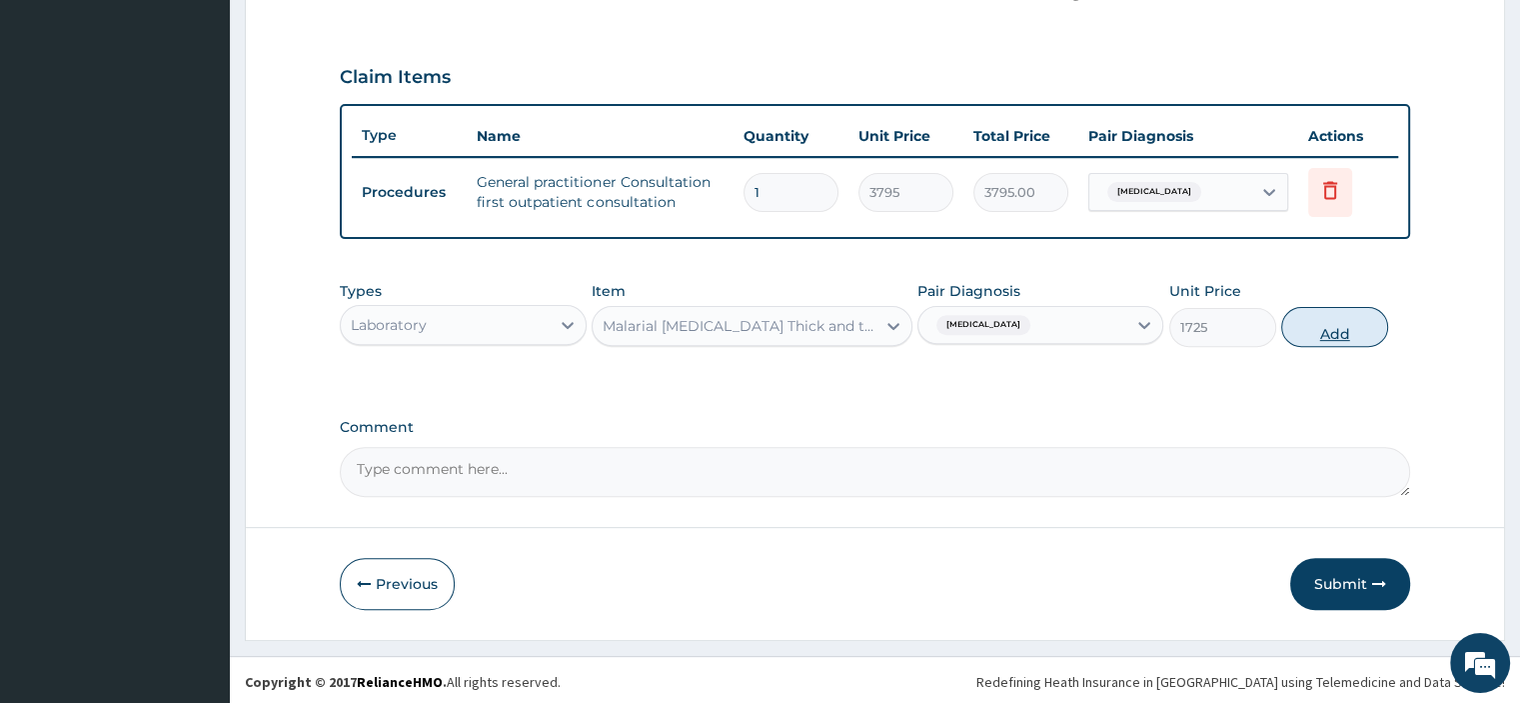
type input "0"
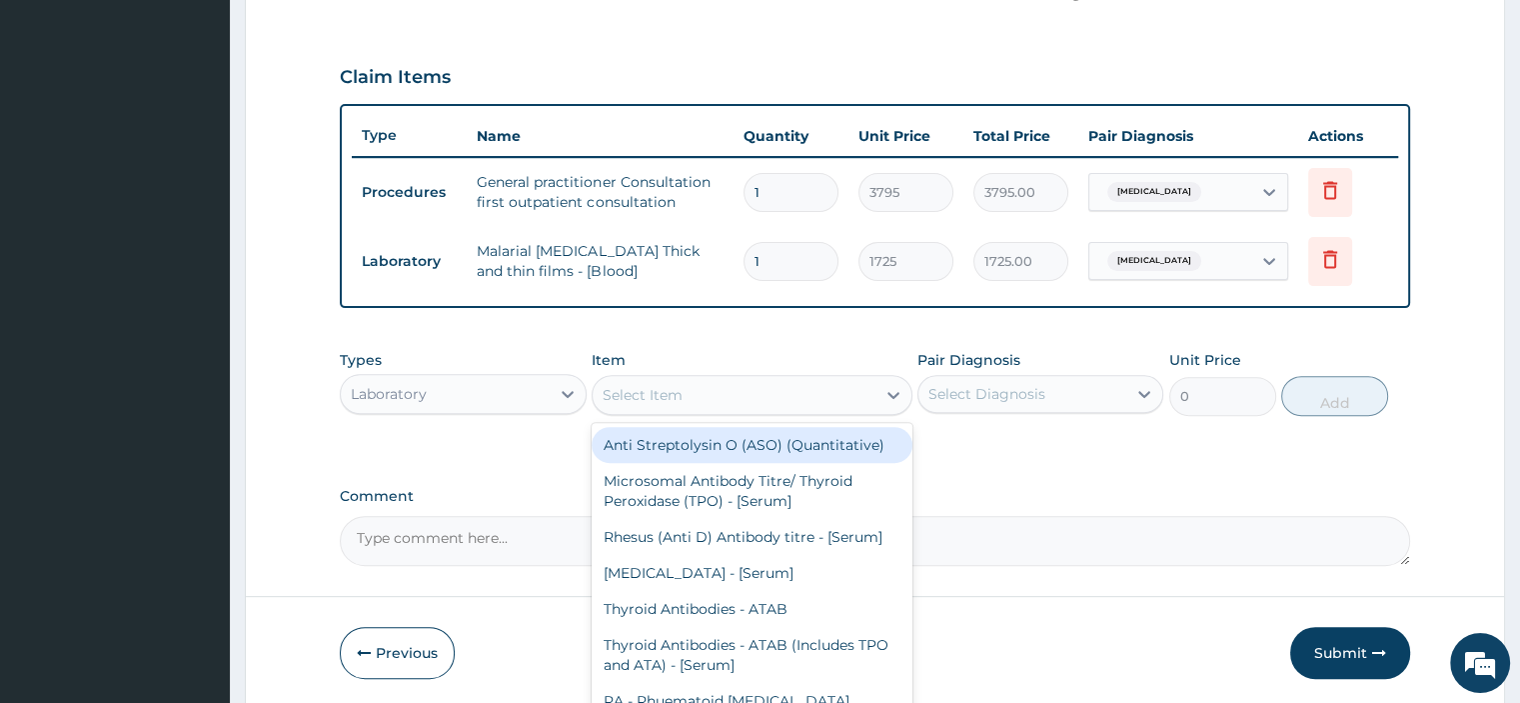
click at [770, 399] on div "Select Item" at bounding box center [734, 395] width 283 height 32
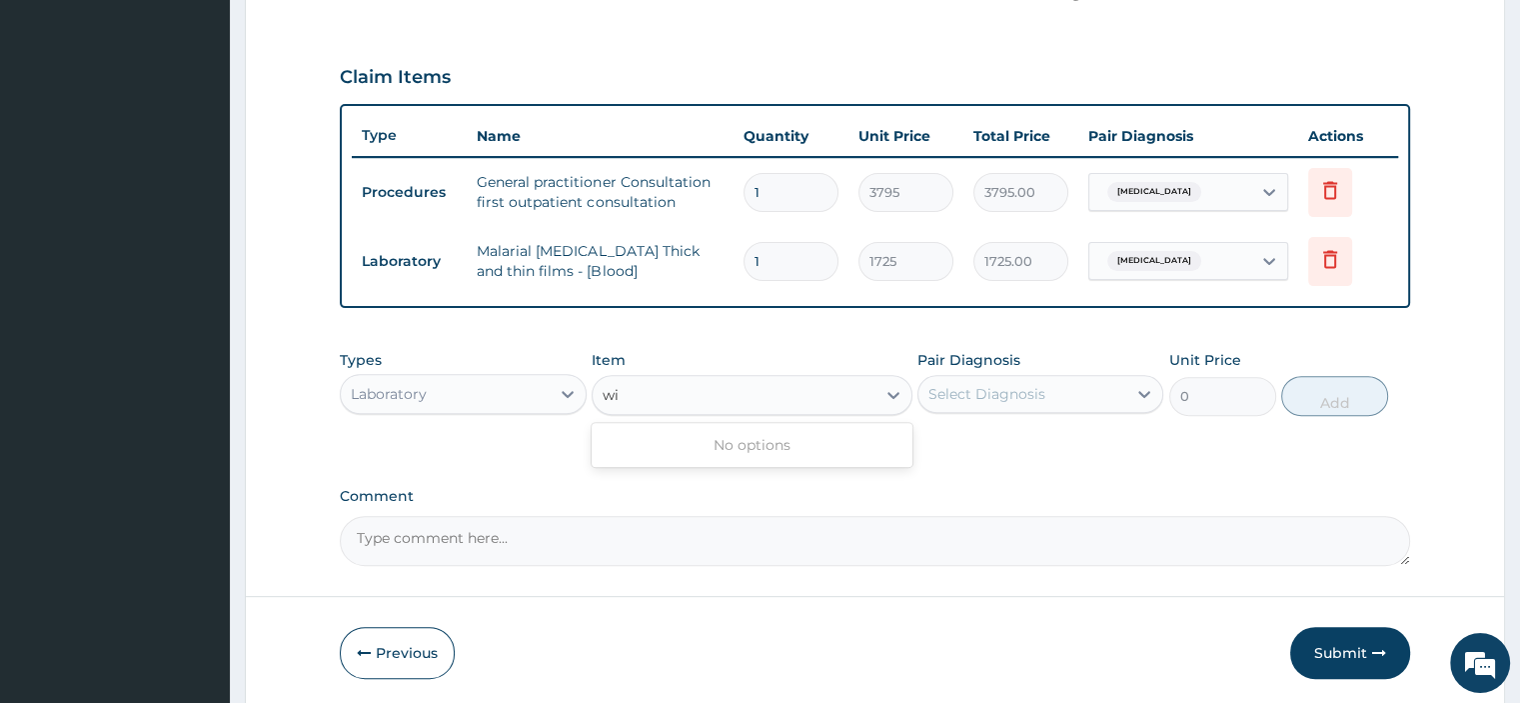
type input "w"
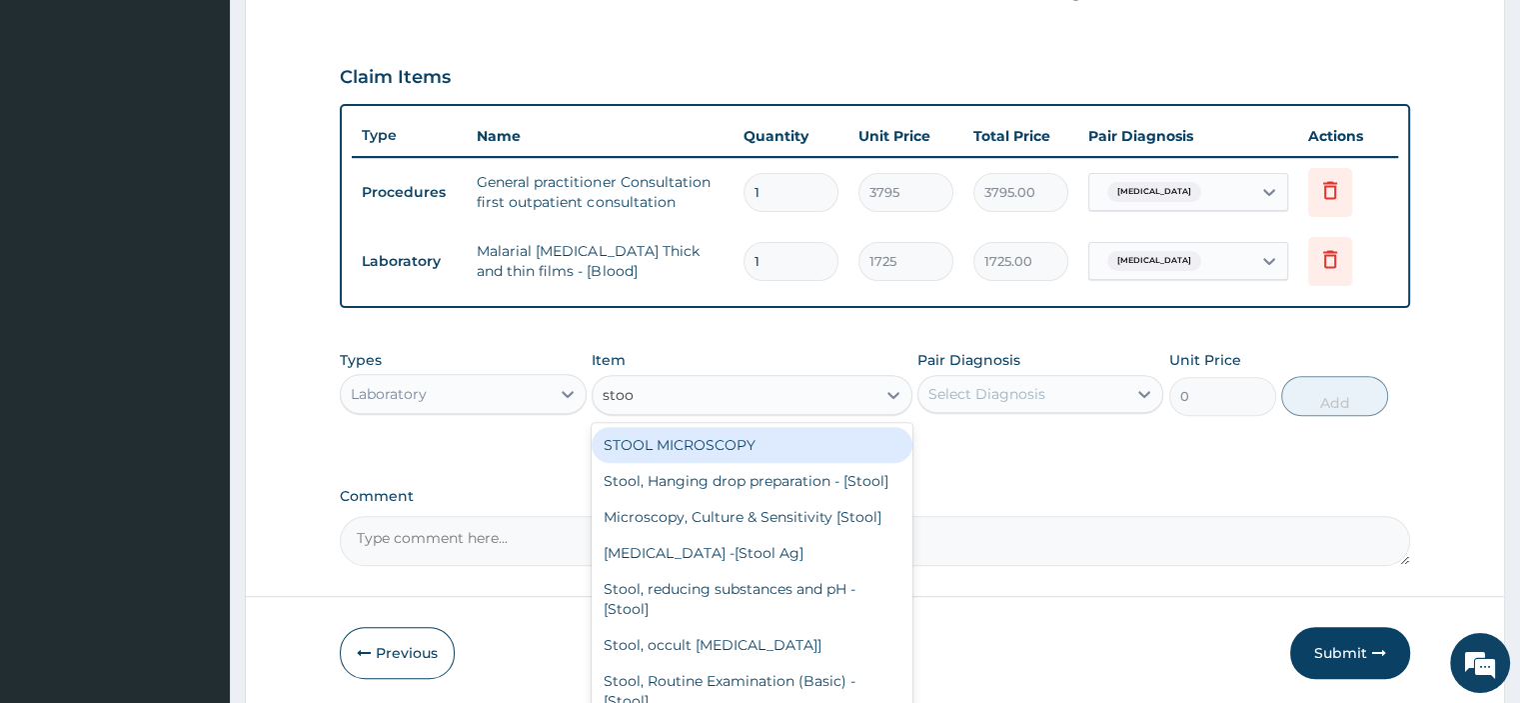
type input "stool"
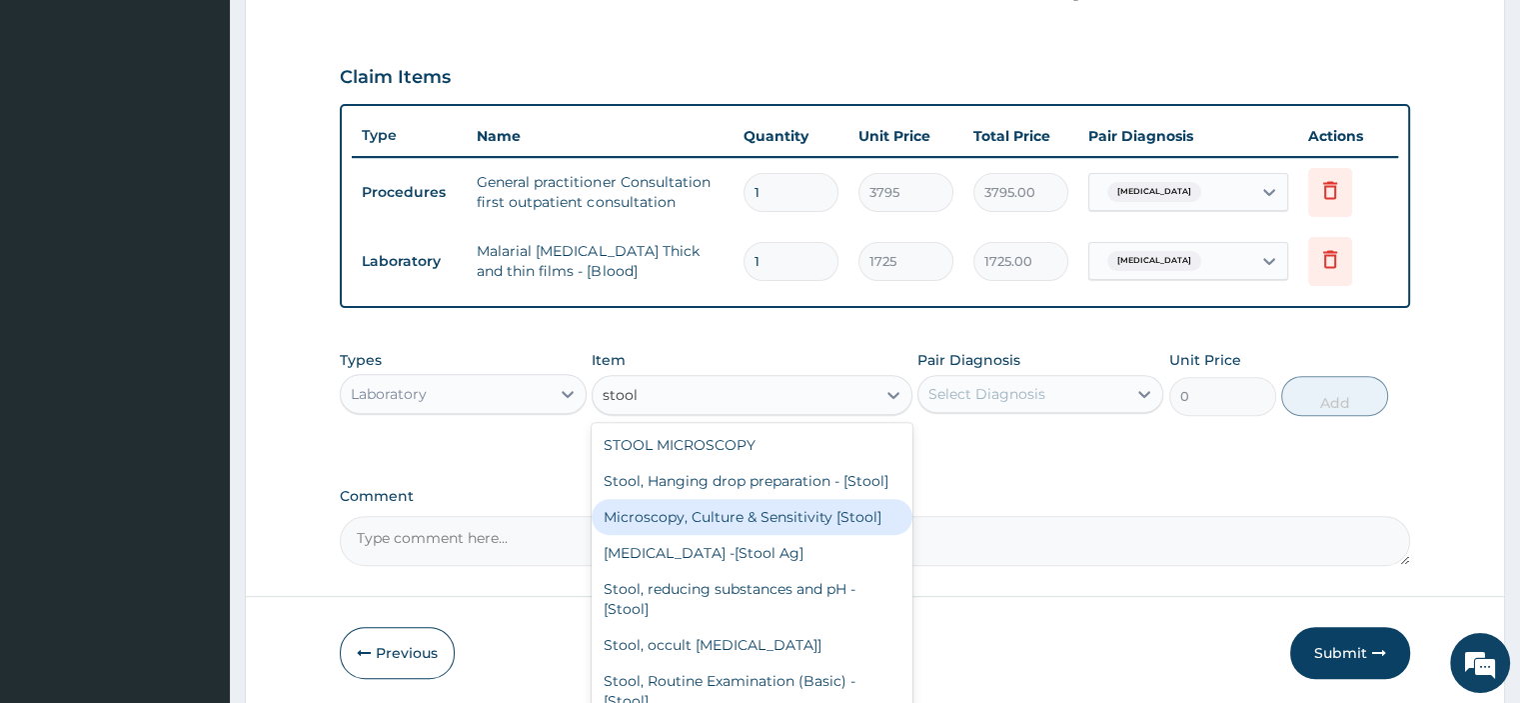
click at [756, 535] on div "Microscopy, Culture & Sensitivity [Stool]" at bounding box center [752, 517] width 321 height 36
type input "5175"
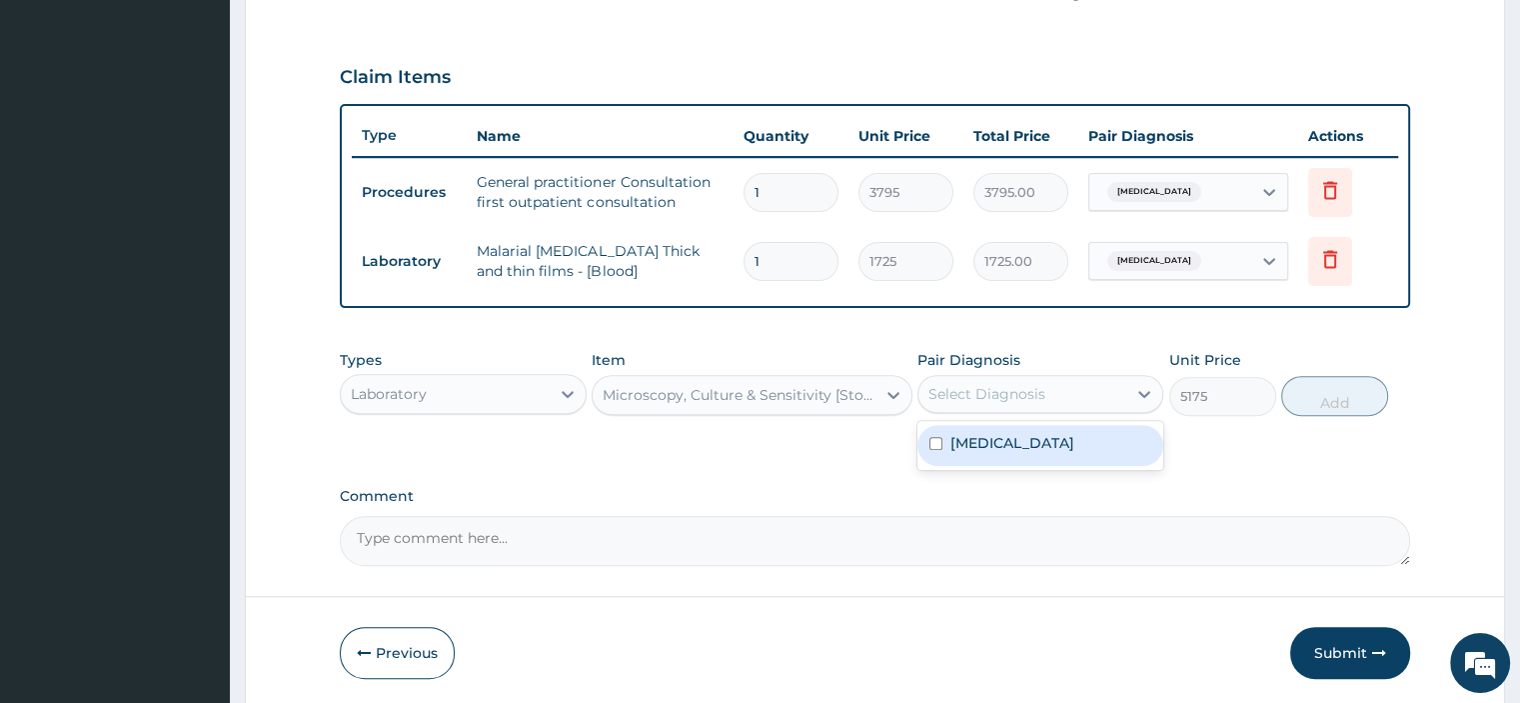
click at [1037, 394] on div "Select Diagnosis" at bounding box center [986, 394] width 117 height 20
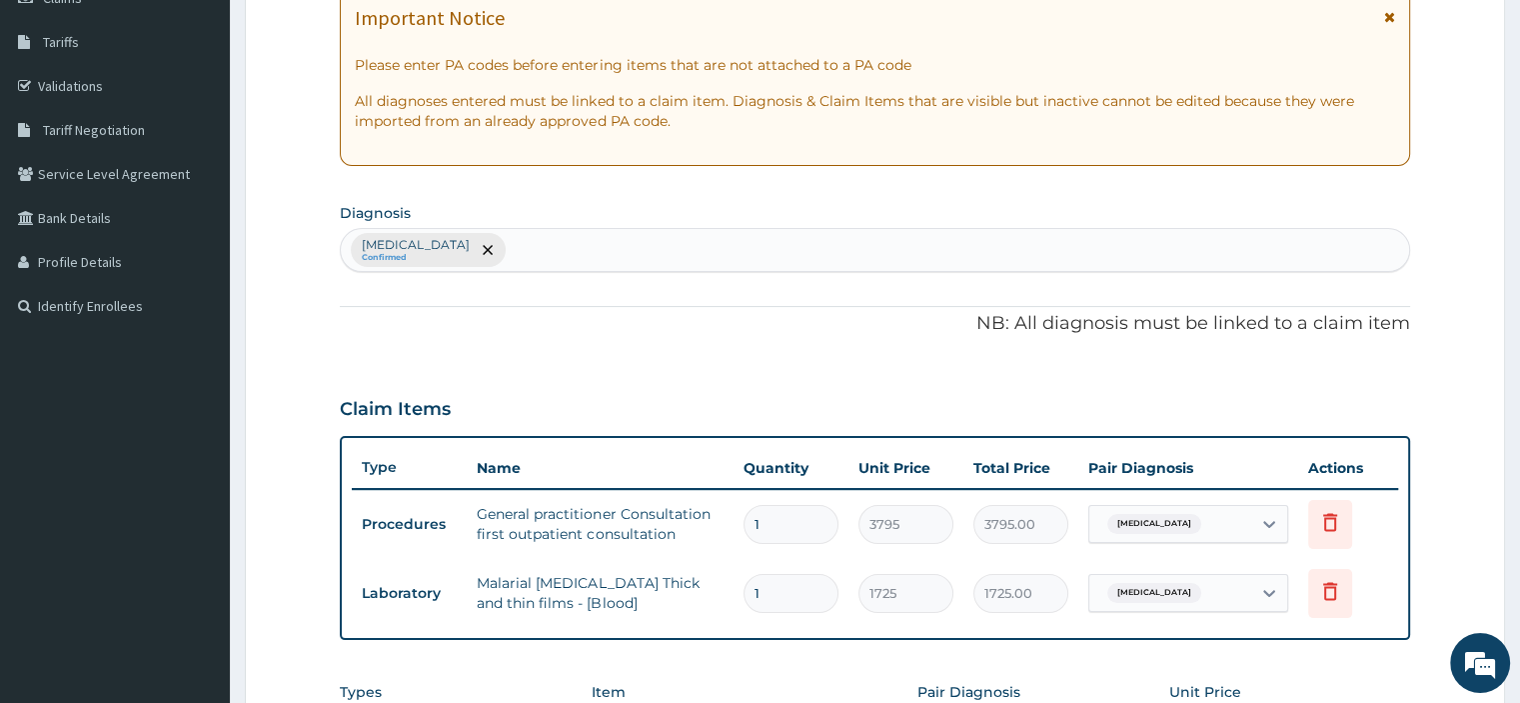
scroll to position [306, 0]
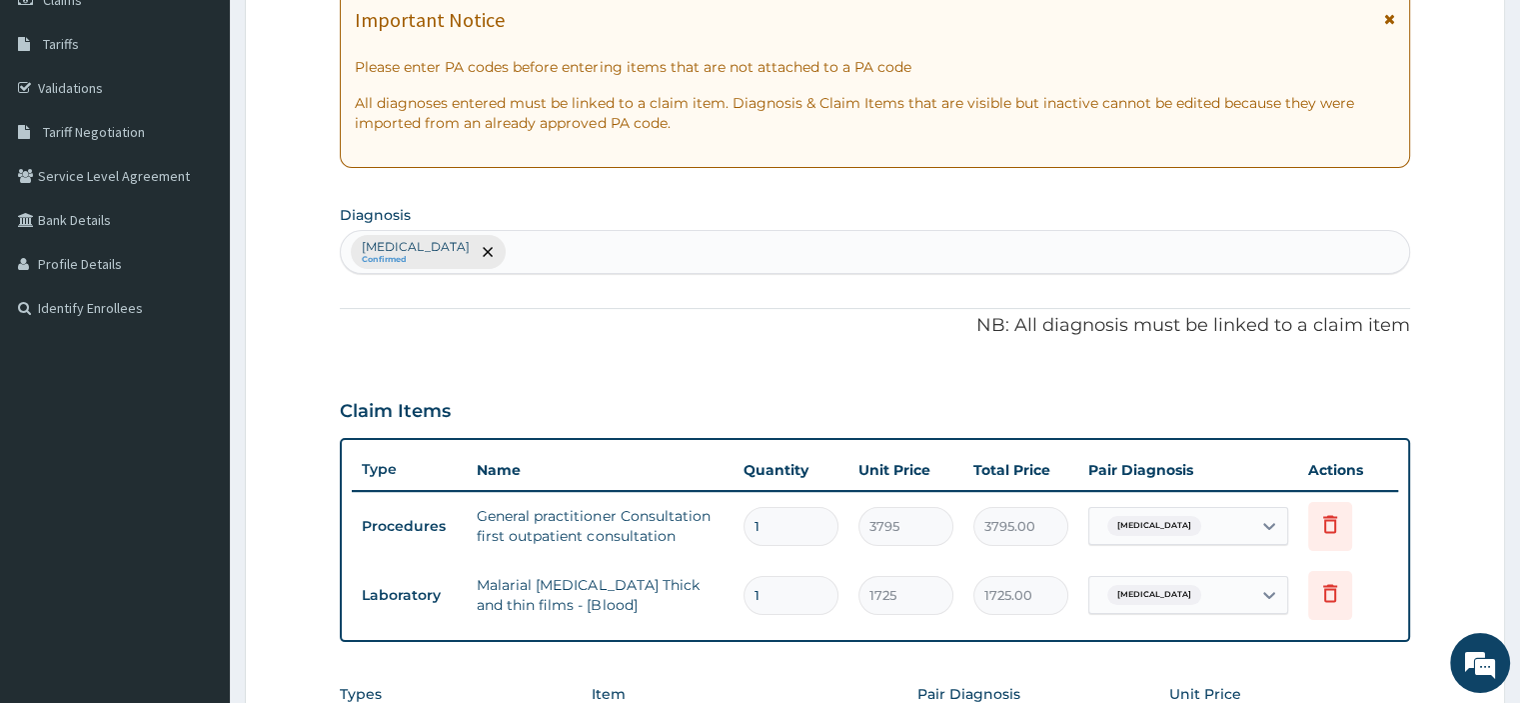
click at [613, 250] on div "Malaria, unspecified Confirmed" at bounding box center [874, 252] width 1067 height 42
type input "typhoid"
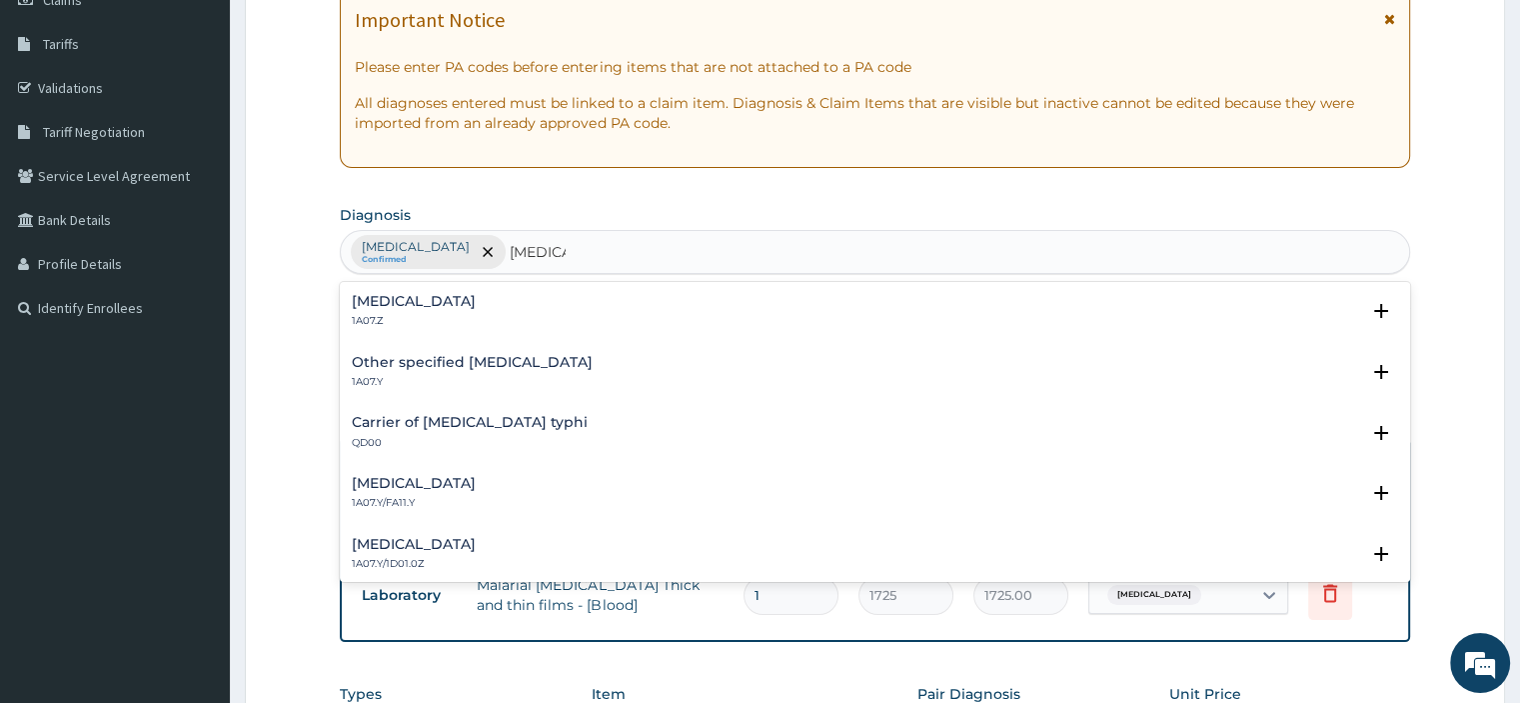
click at [436, 314] on p "1A07.Z" at bounding box center [414, 321] width 124 height 14
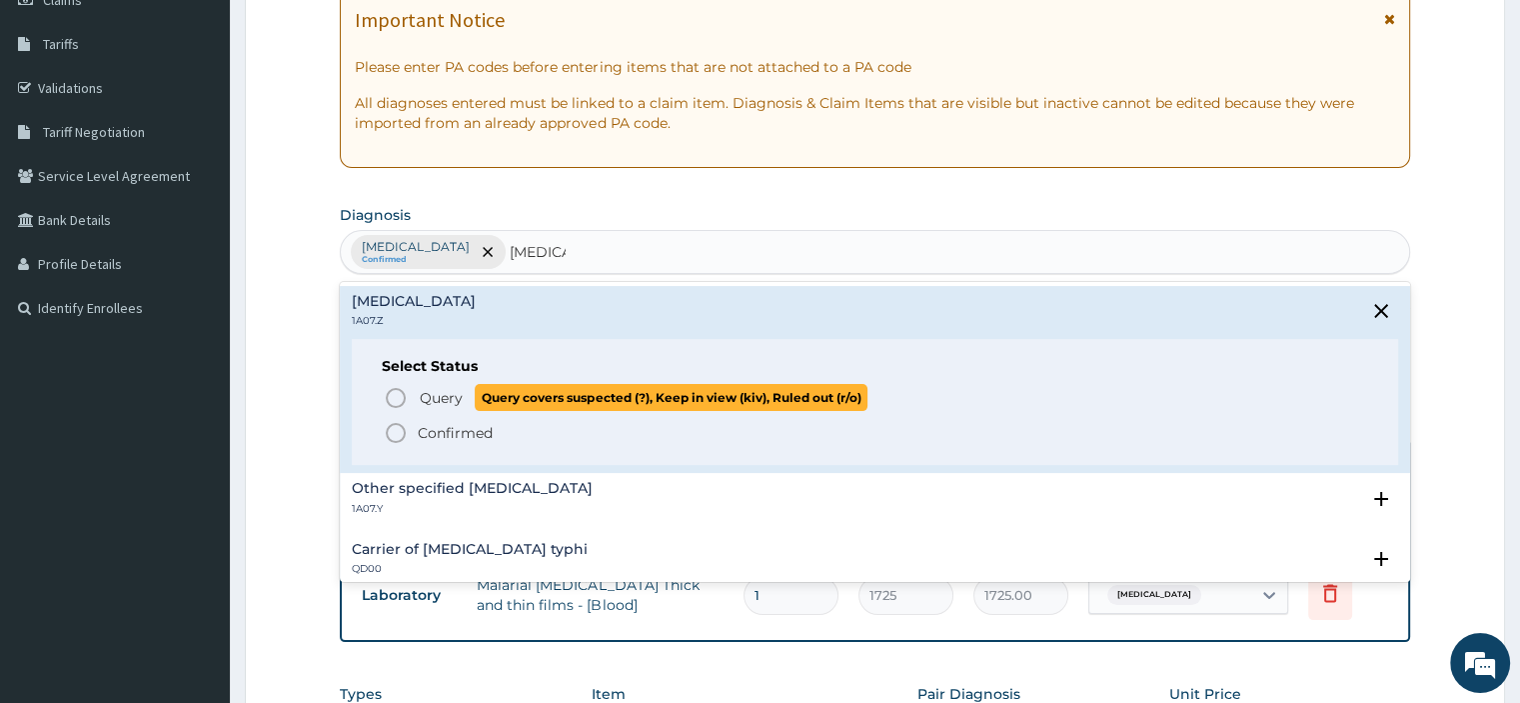
click at [445, 400] on span "Query" at bounding box center [441, 398] width 43 height 20
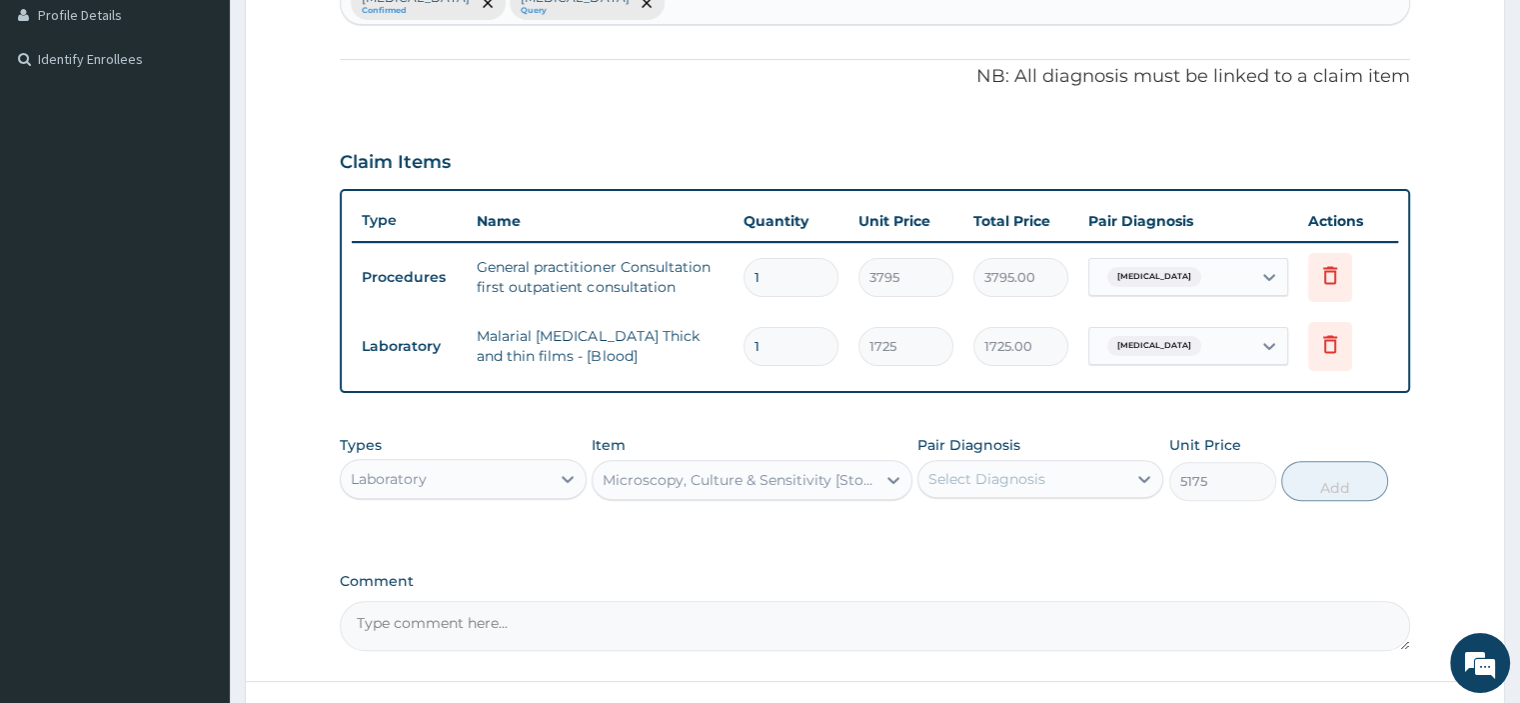
scroll to position [576, 0]
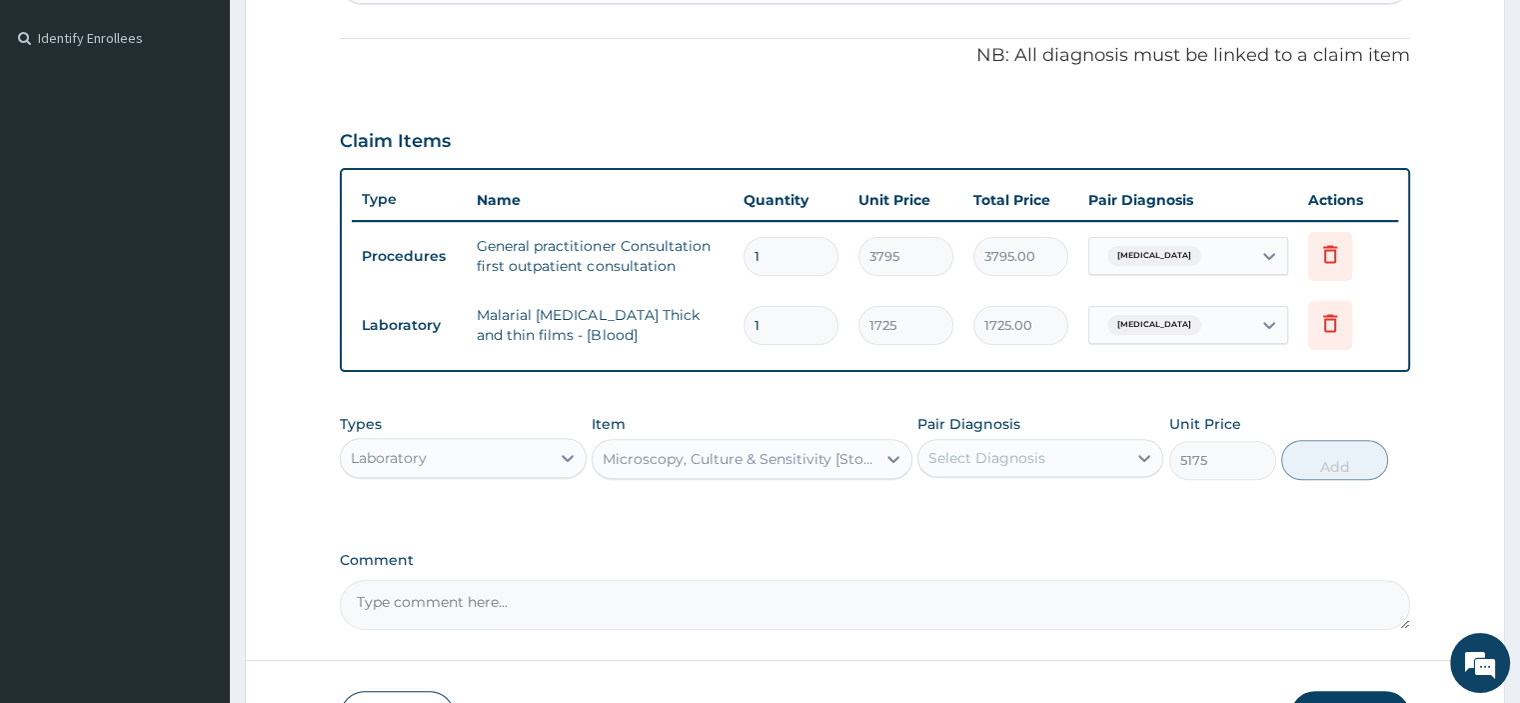
click at [1056, 455] on div "Select Diagnosis" at bounding box center [1022, 458] width 208 height 32
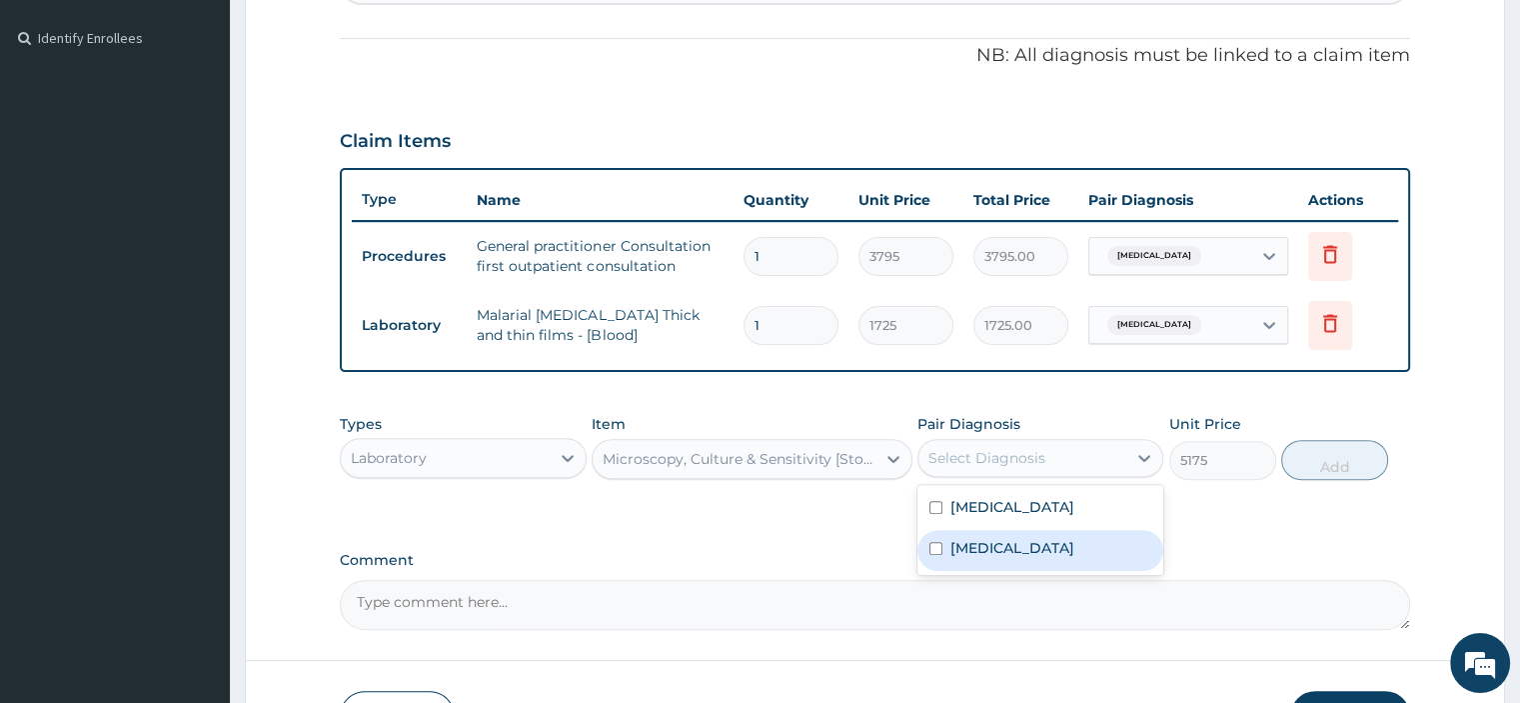
click at [1009, 538] on label "Typhoid fever, unspecified" at bounding box center [1012, 548] width 124 height 20
checkbox input "true"
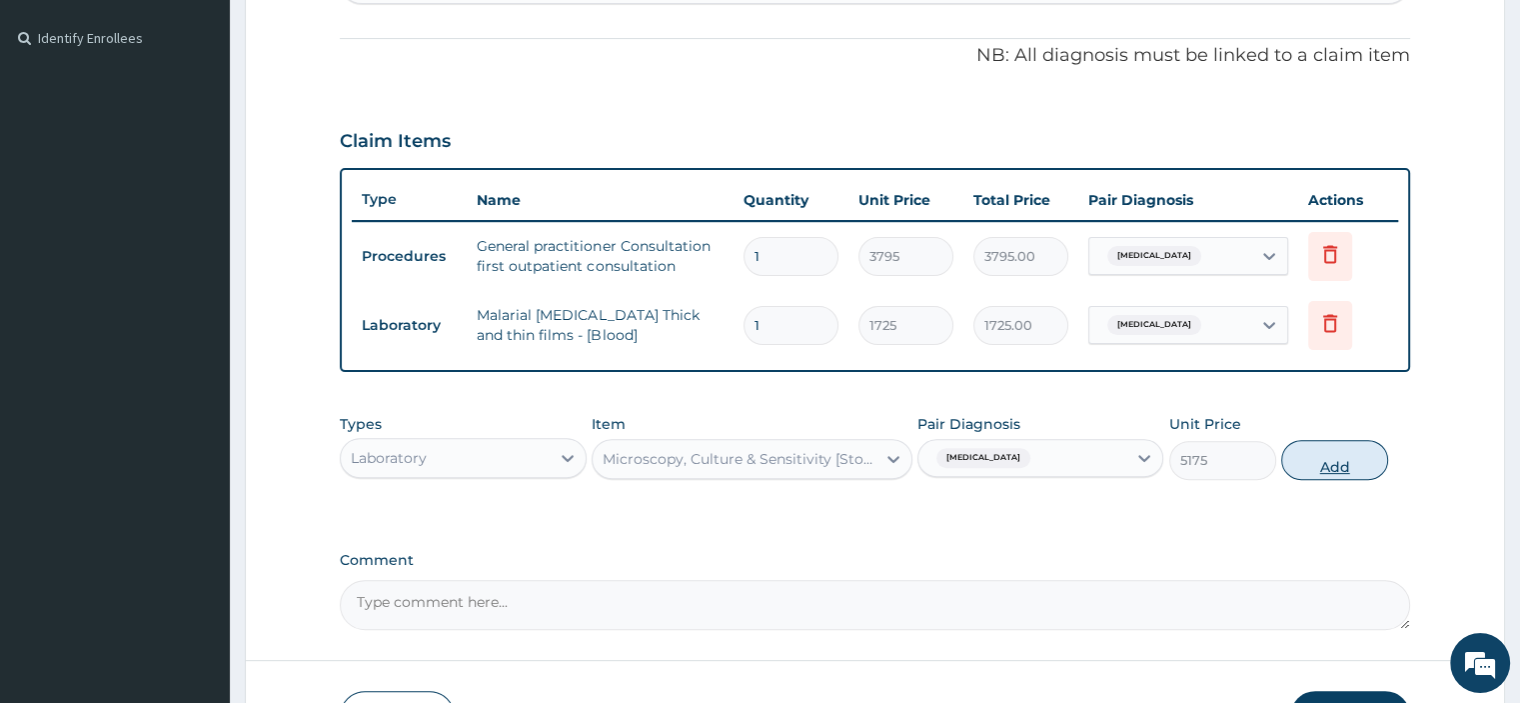
click at [1335, 459] on button "Add" at bounding box center [1334, 460] width 107 height 40
type input "0"
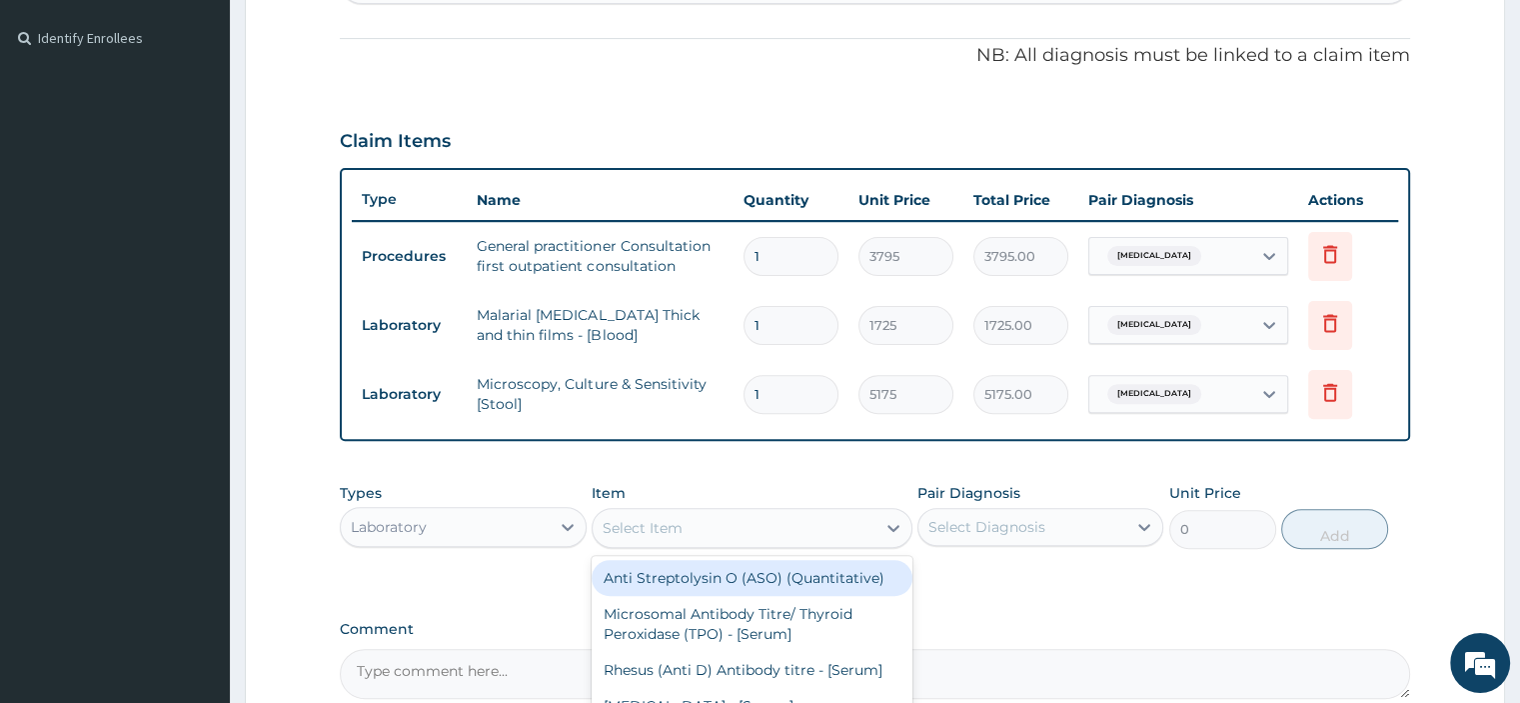
click at [812, 532] on div "Select Item" at bounding box center [734, 528] width 283 height 32
click at [548, 529] on div "Laboratory" at bounding box center [445, 527] width 208 height 32
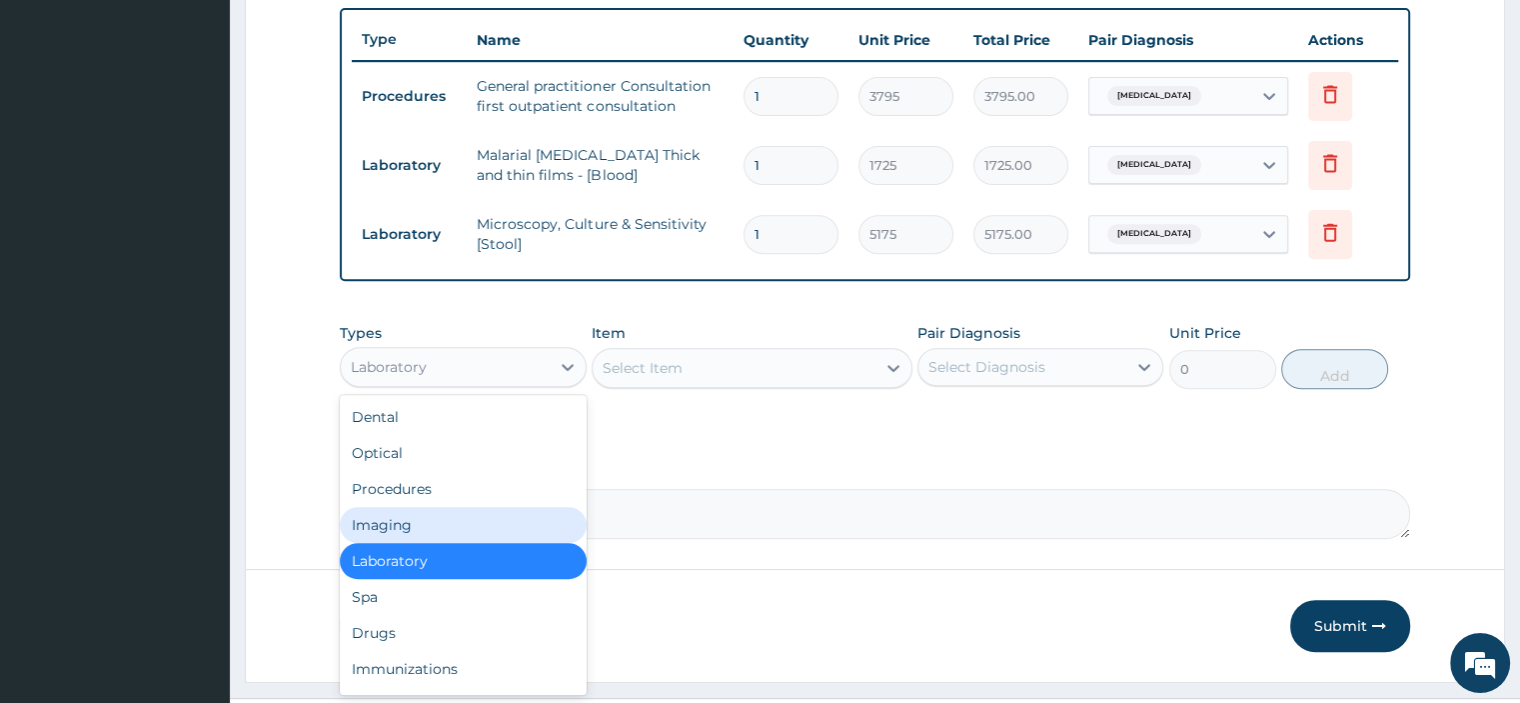
scroll to position [778, 0]
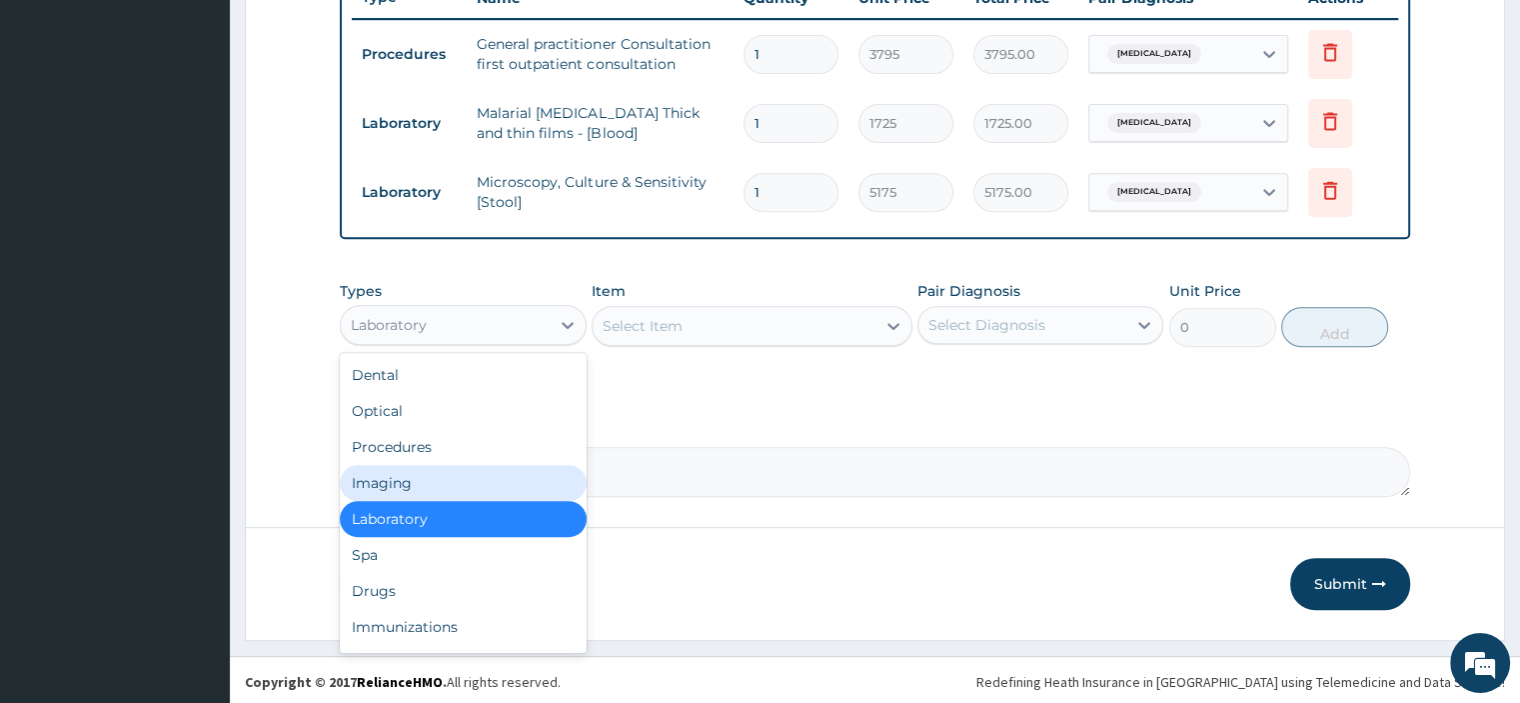
click at [423, 592] on div "Drugs" at bounding box center [463, 591] width 246 height 36
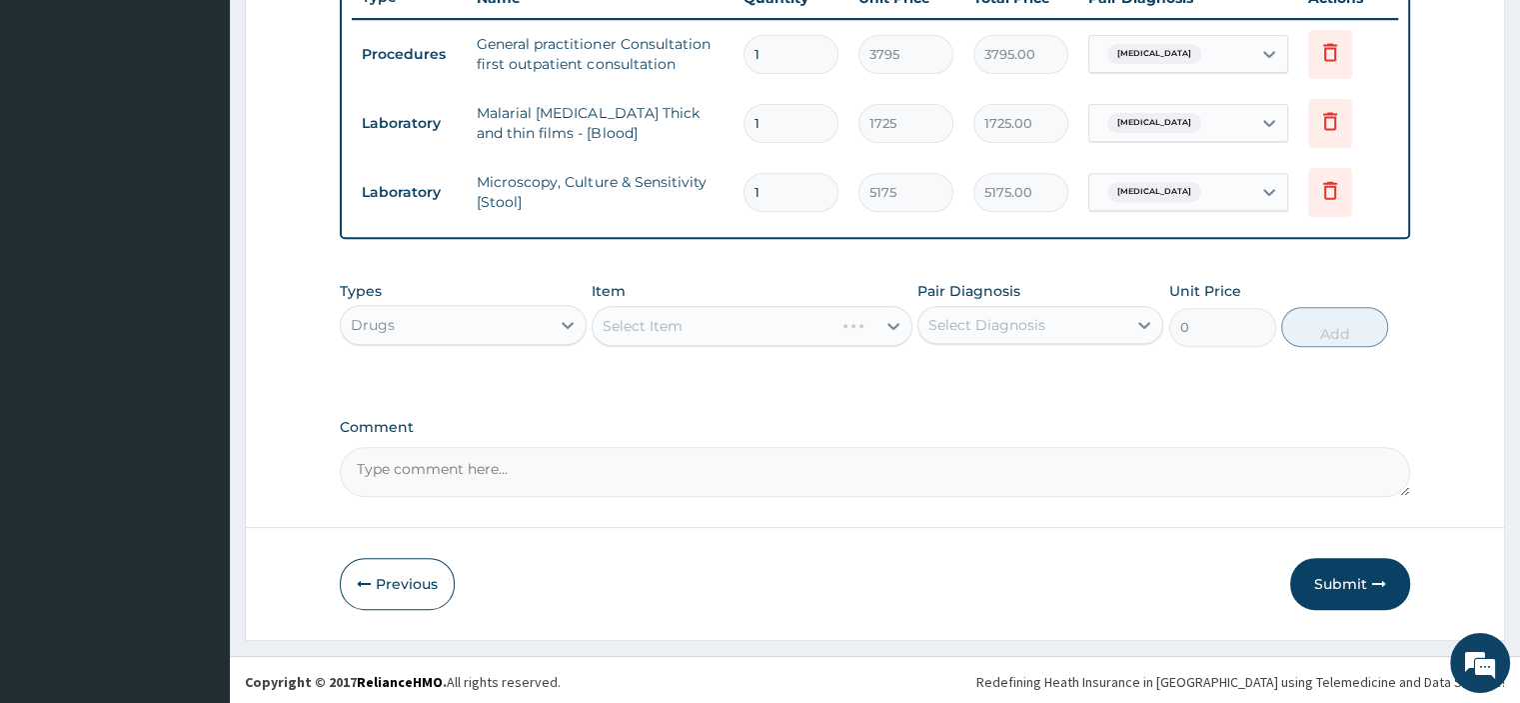
click at [852, 328] on div "Select Item" at bounding box center [752, 326] width 321 height 40
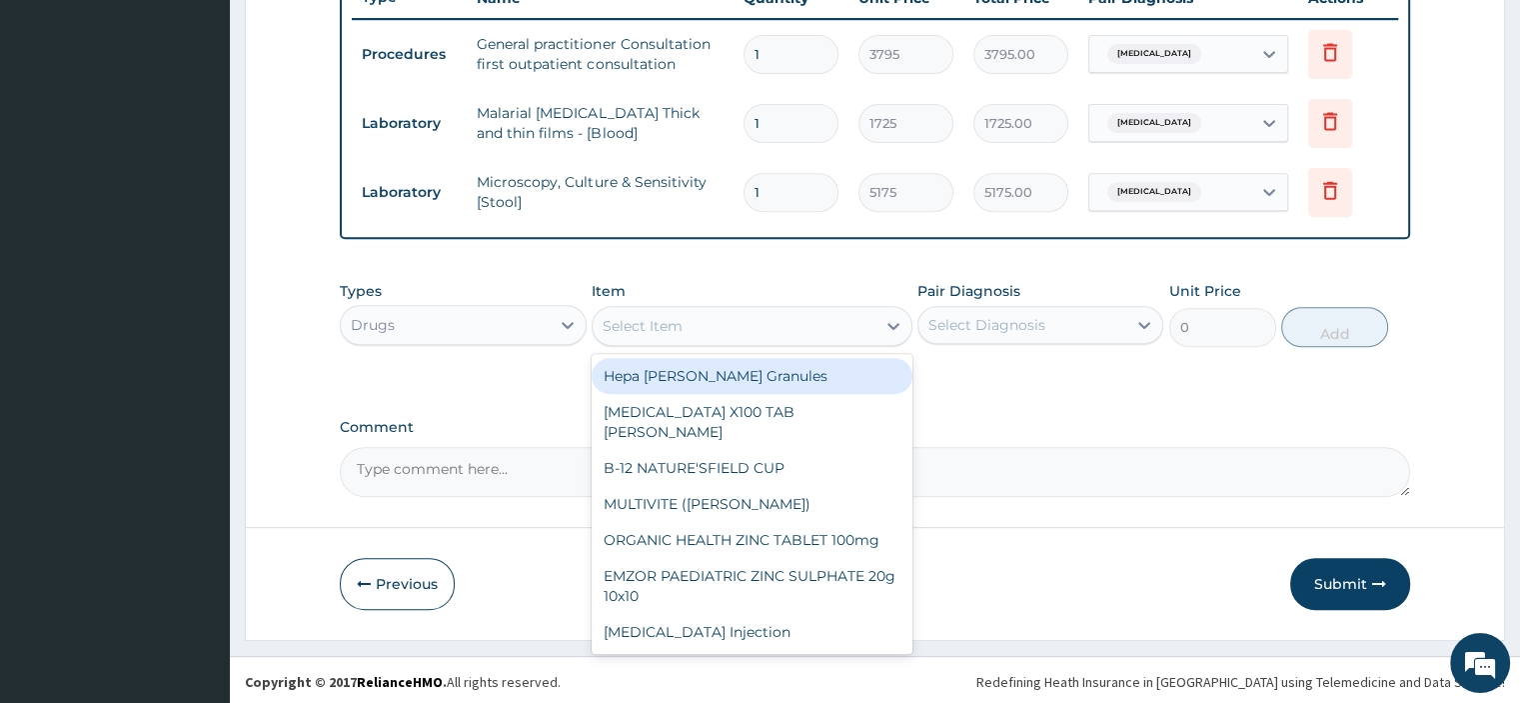
click at [721, 331] on div "Select Item" at bounding box center [734, 326] width 283 height 32
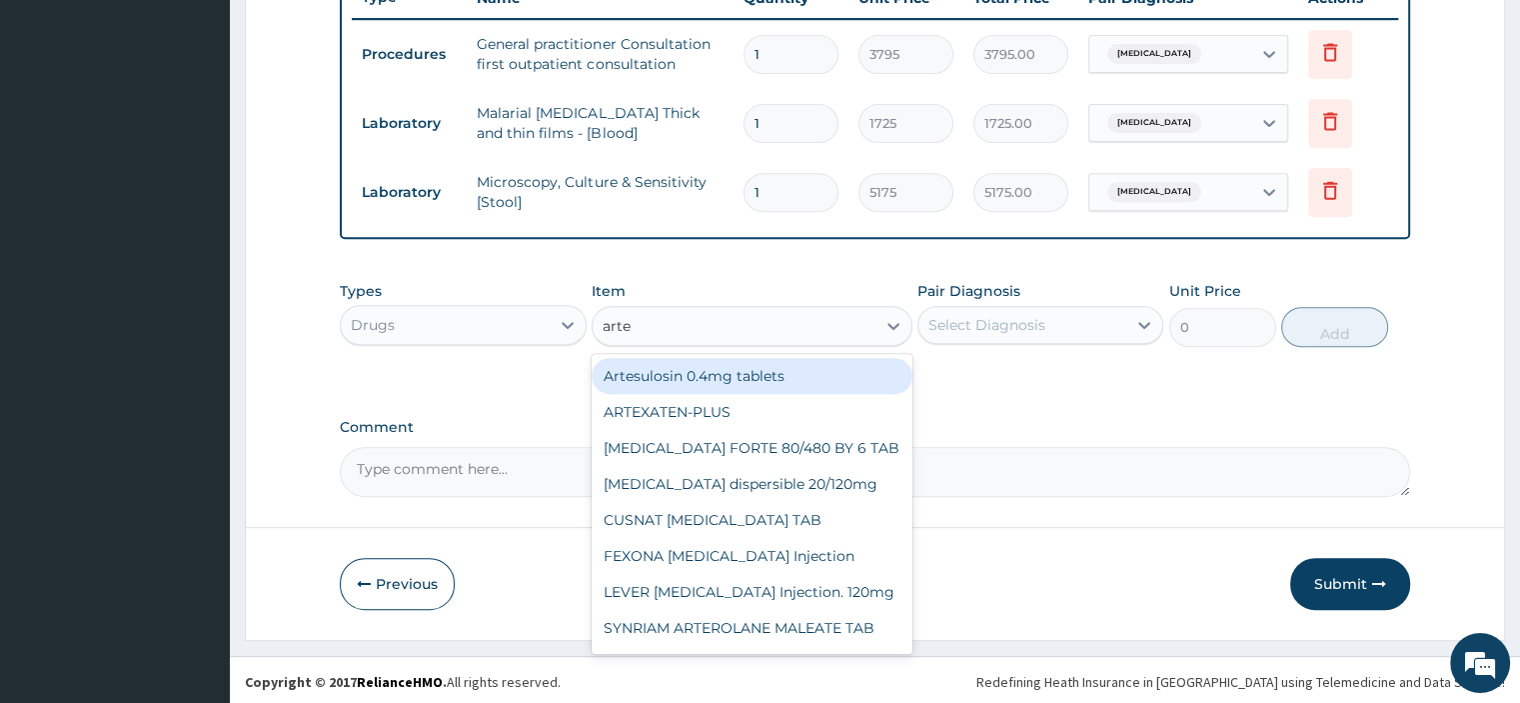
type input "artes"
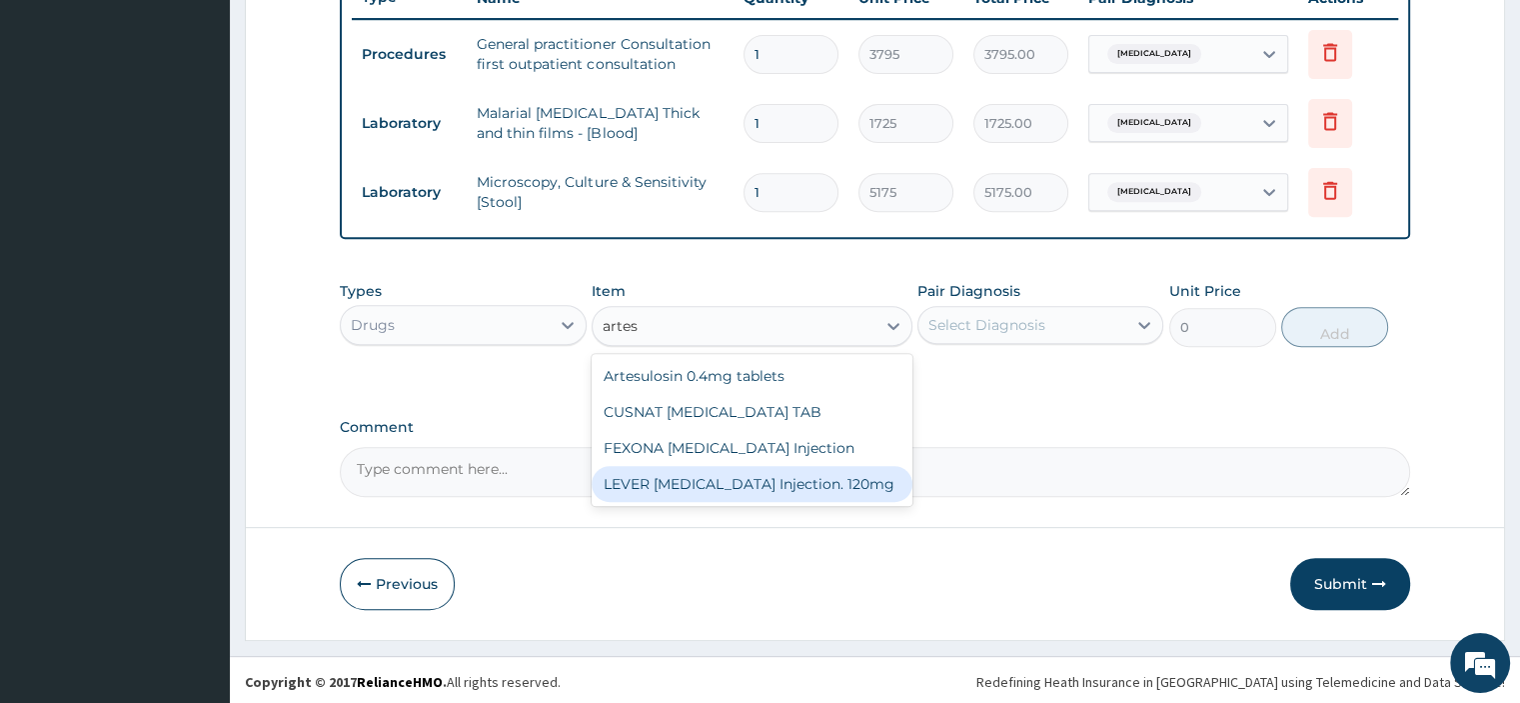
click at [707, 476] on div "LEVER ARTESUNATE Injection. 120mg" at bounding box center [752, 484] width 321 height 36
type input "5000"
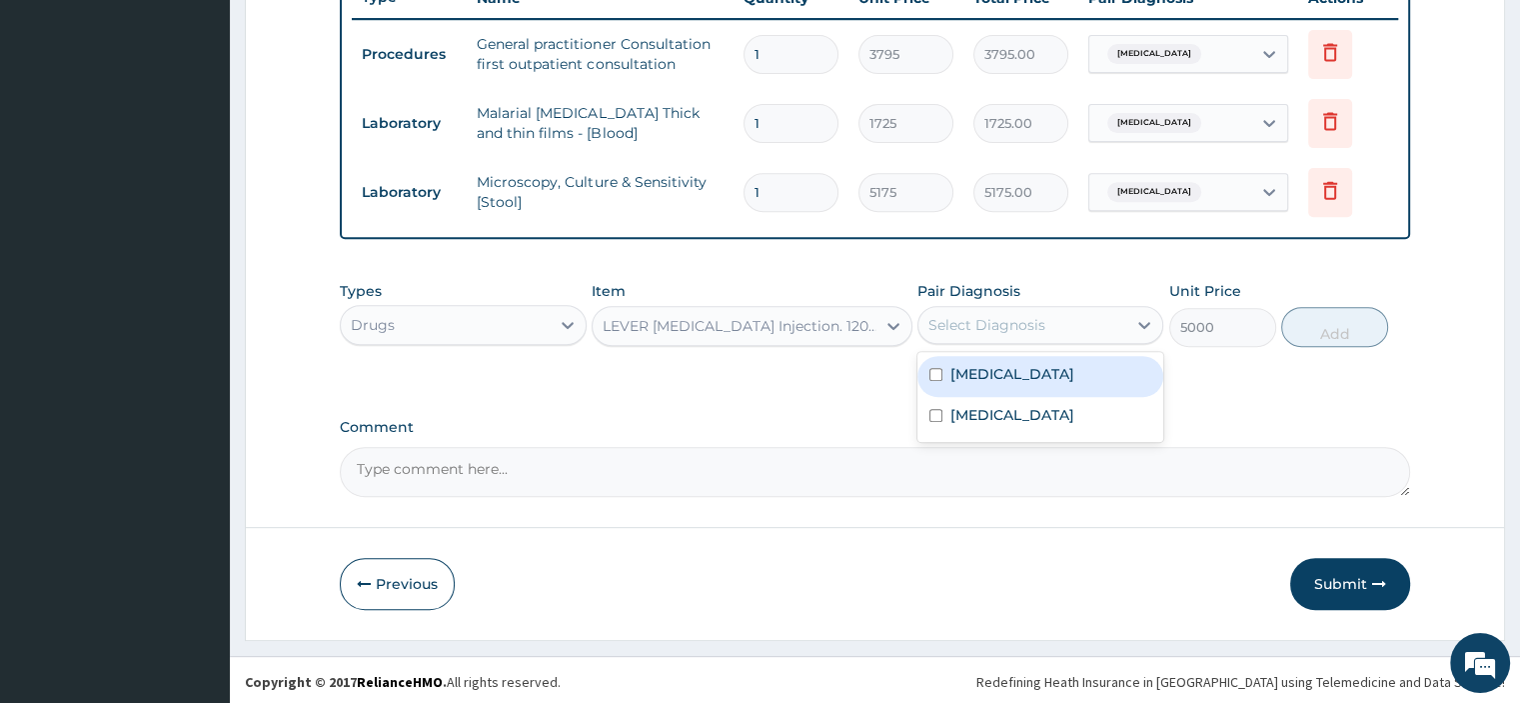
click at [1011, 332] on div "Select Diagnosis" at bounding box center [1022, 325] width 208 height 32
click at [1000, 357] on div "Malaria, unspecified" at bounding box center [1040, 376] width 246 height 41
checkbox input "true"
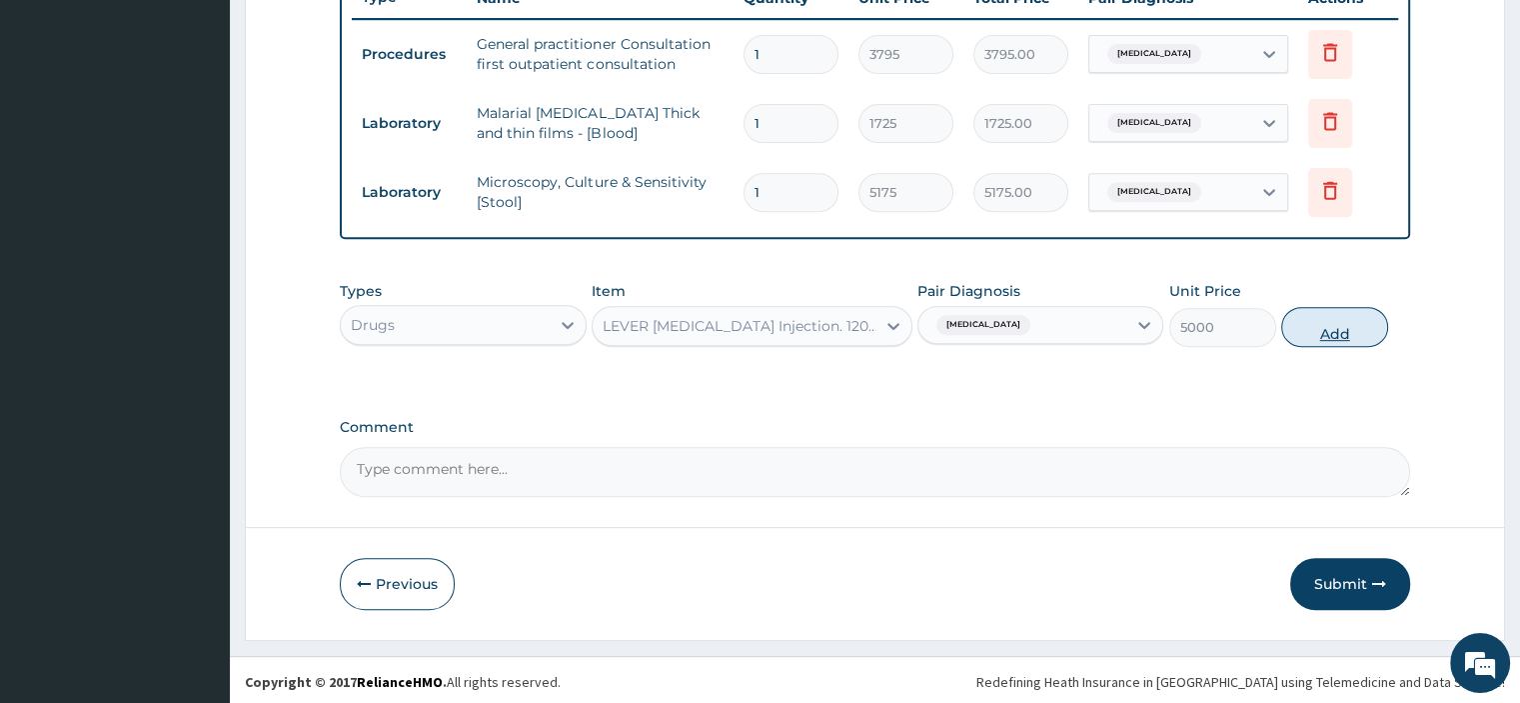
click at [1346, 320] on button "Add" at bounding box center [1334, 327] width 107 height 40
type input "0"
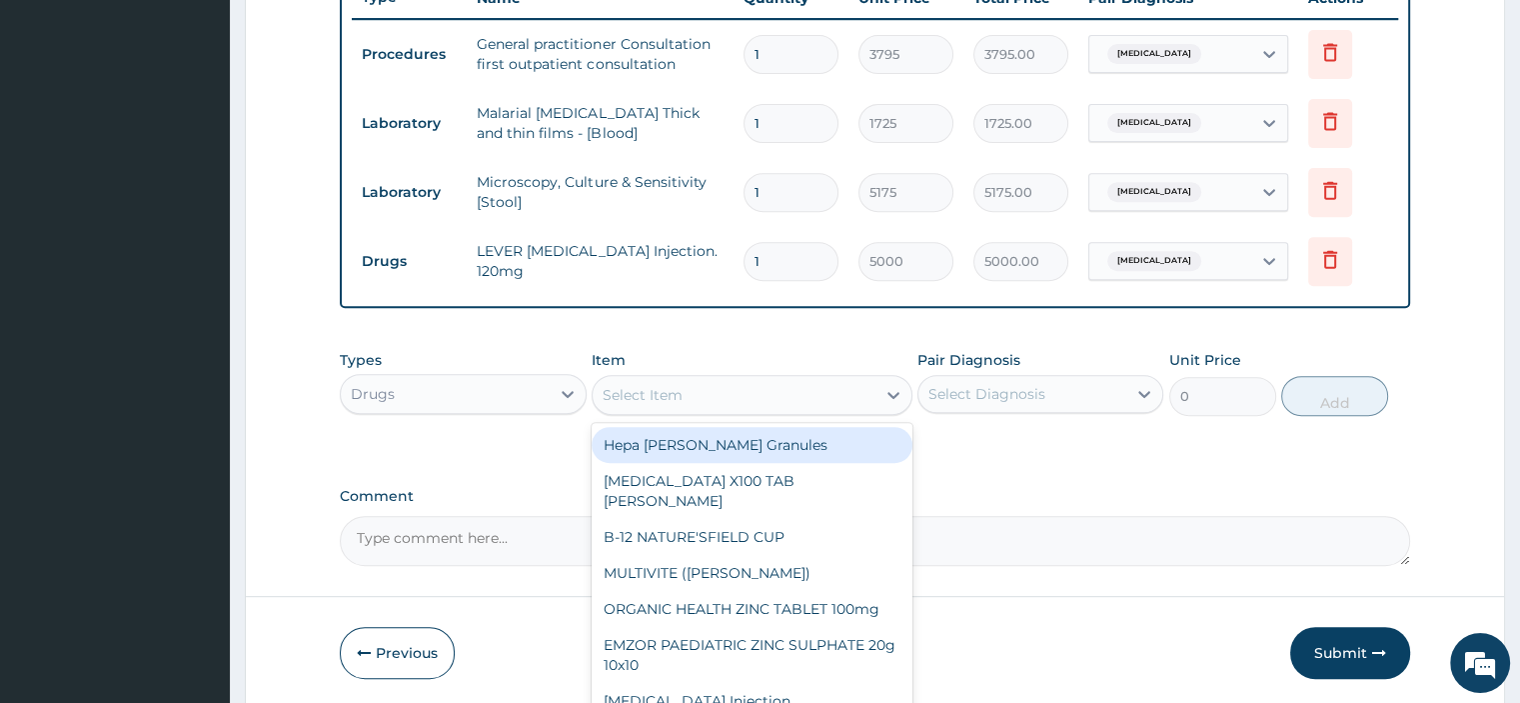
click at [770, 391] on div "Select Item" at bounding box center [734, 395] width 283 height 32
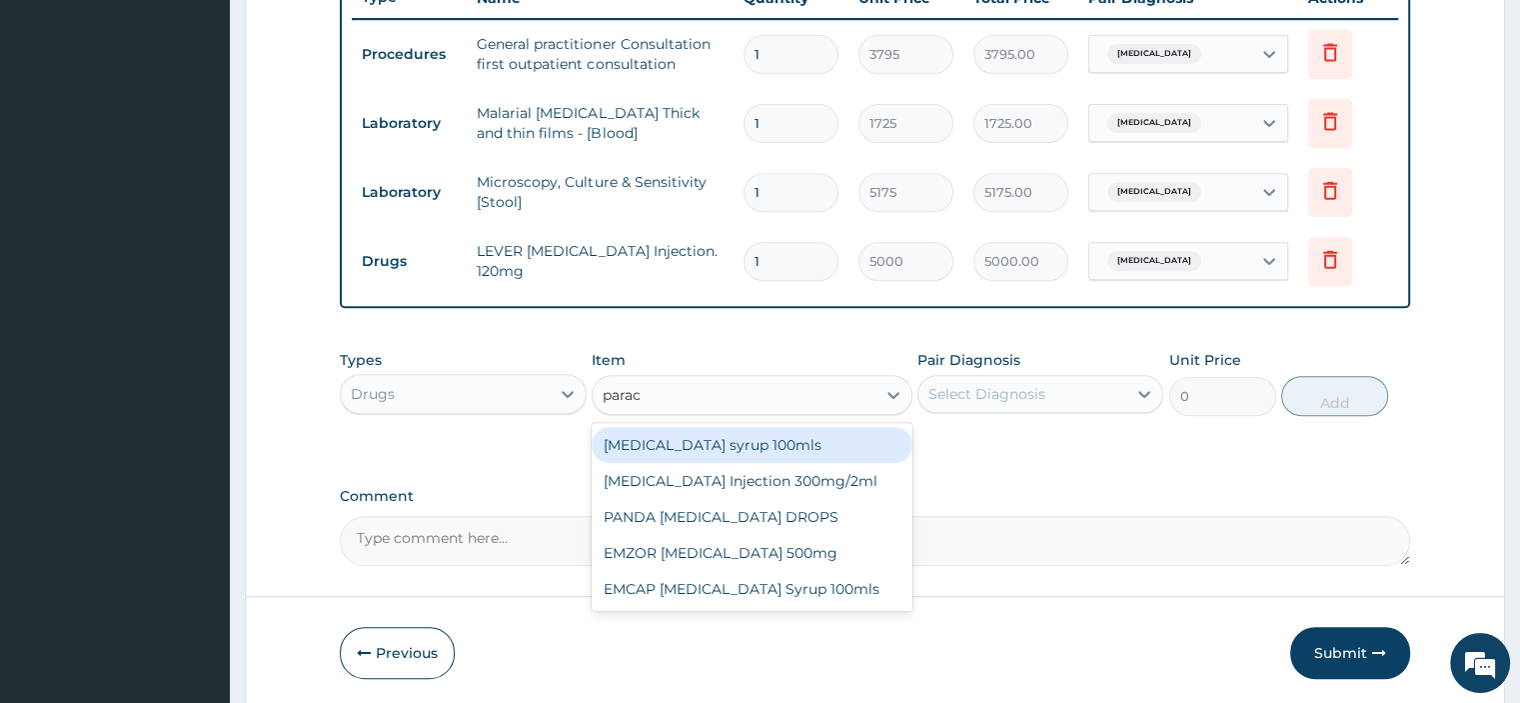
type input "parace"
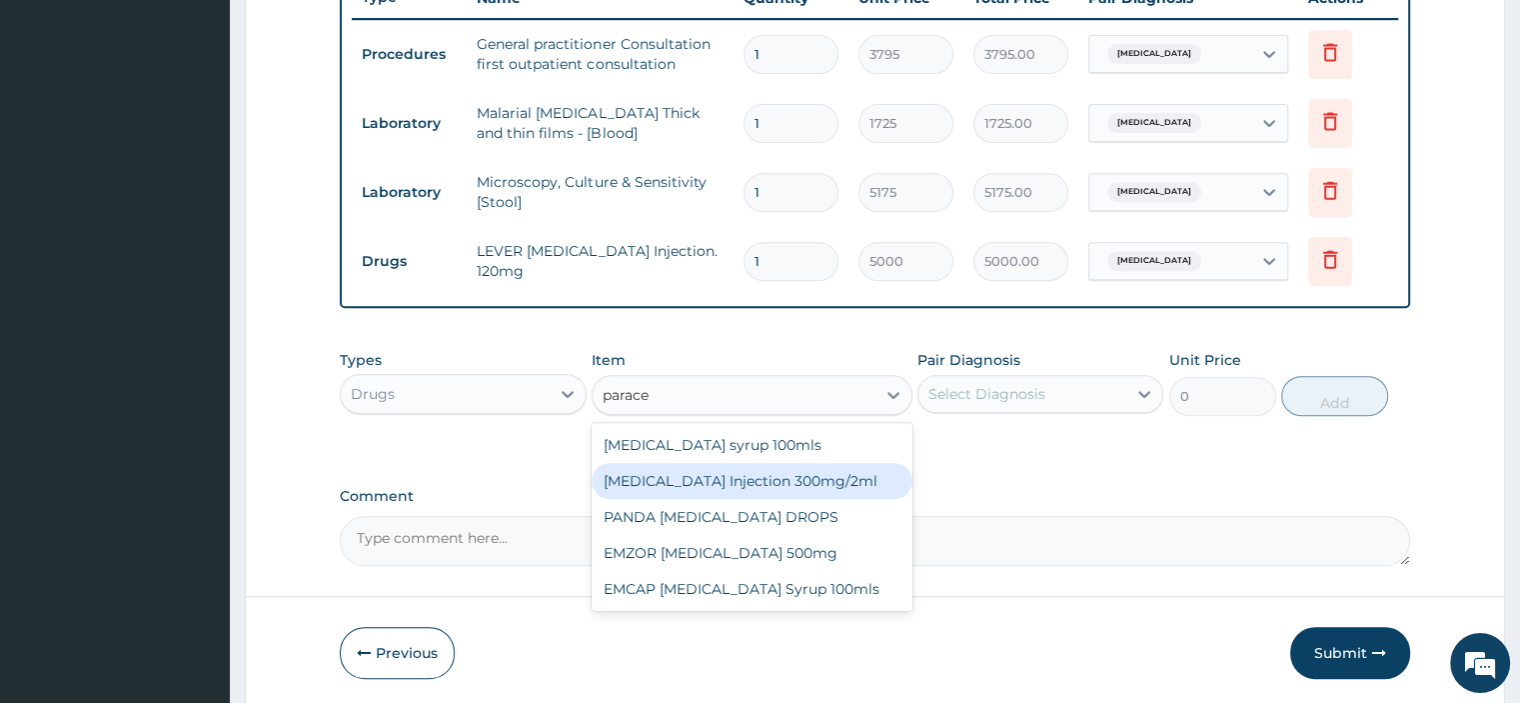
click at [750, 479] on div "PARACETAMOL Injection 300mg/2ml" at bounding box center [752, 481] width 321 height 36
type input "278.3"
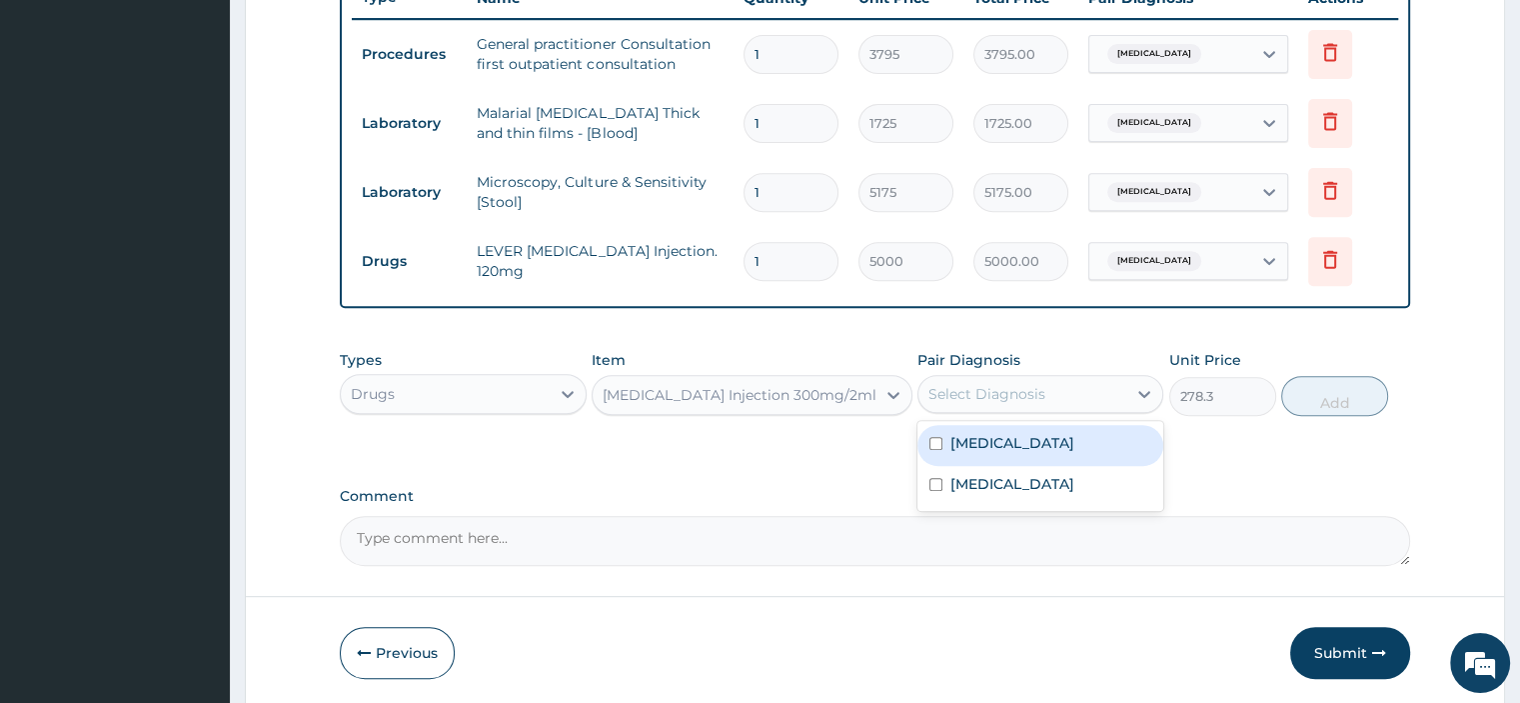
click at [1018, 392] on div "Select Diagnosis" at bounding box center [986, 394] width 117 height 20
click at [1021, 443] on label "Malaria, unspecified" at bounding box center [1012, 443] width 124 height 20
checkbox input "true"
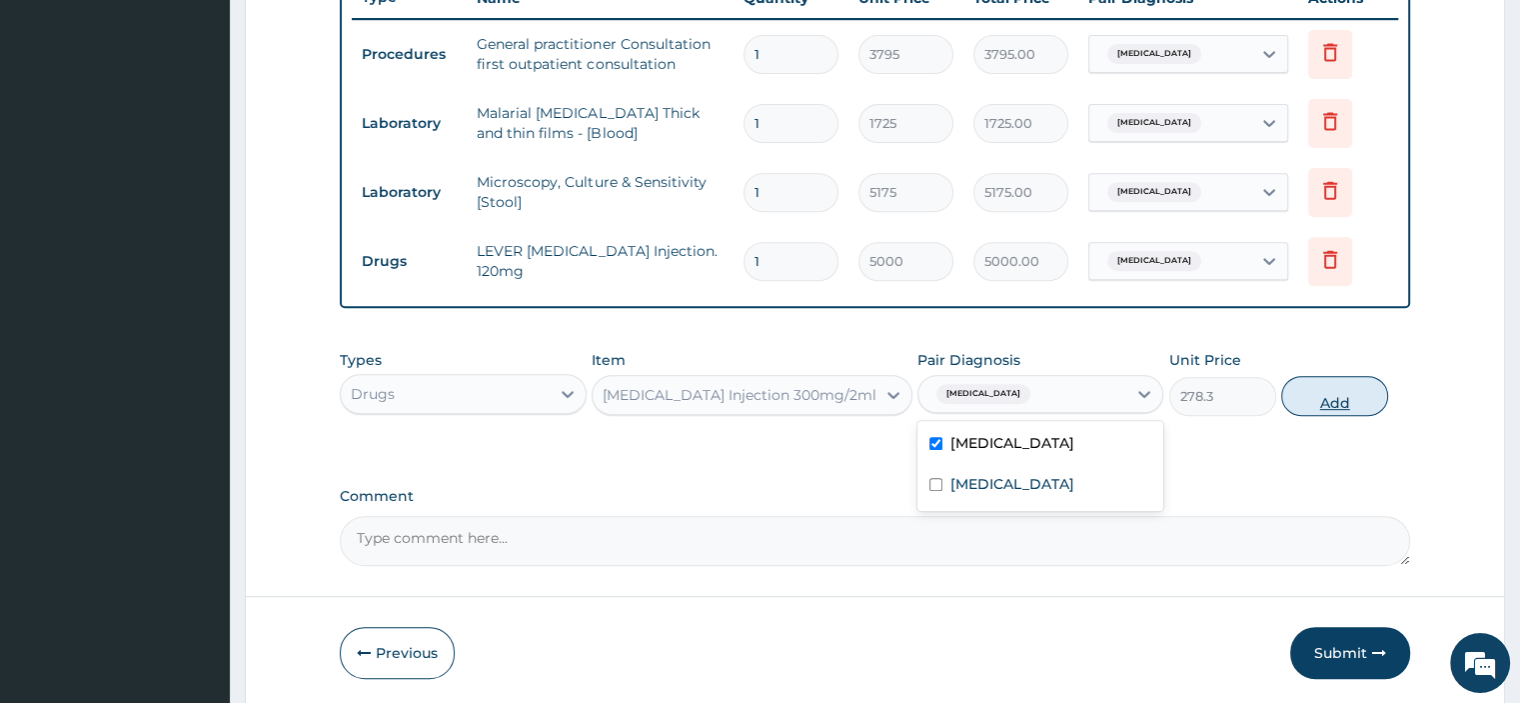
click at [1339, 394] on button "Add" at bounding box center [1334, 396] width 107 height 40
type input "0"
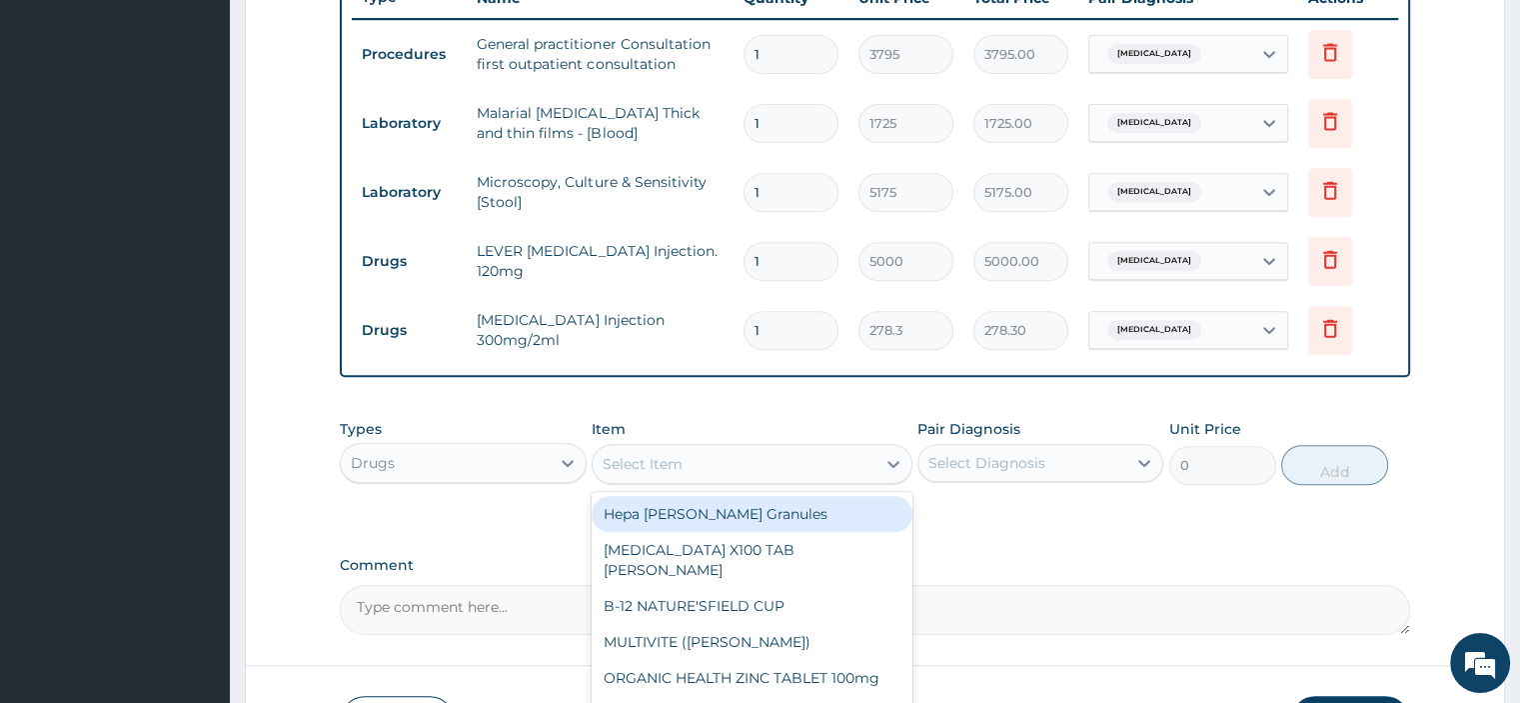
click at [795, 459] on div "Select Item" at bounding box center [734, 464] width 283 height 32
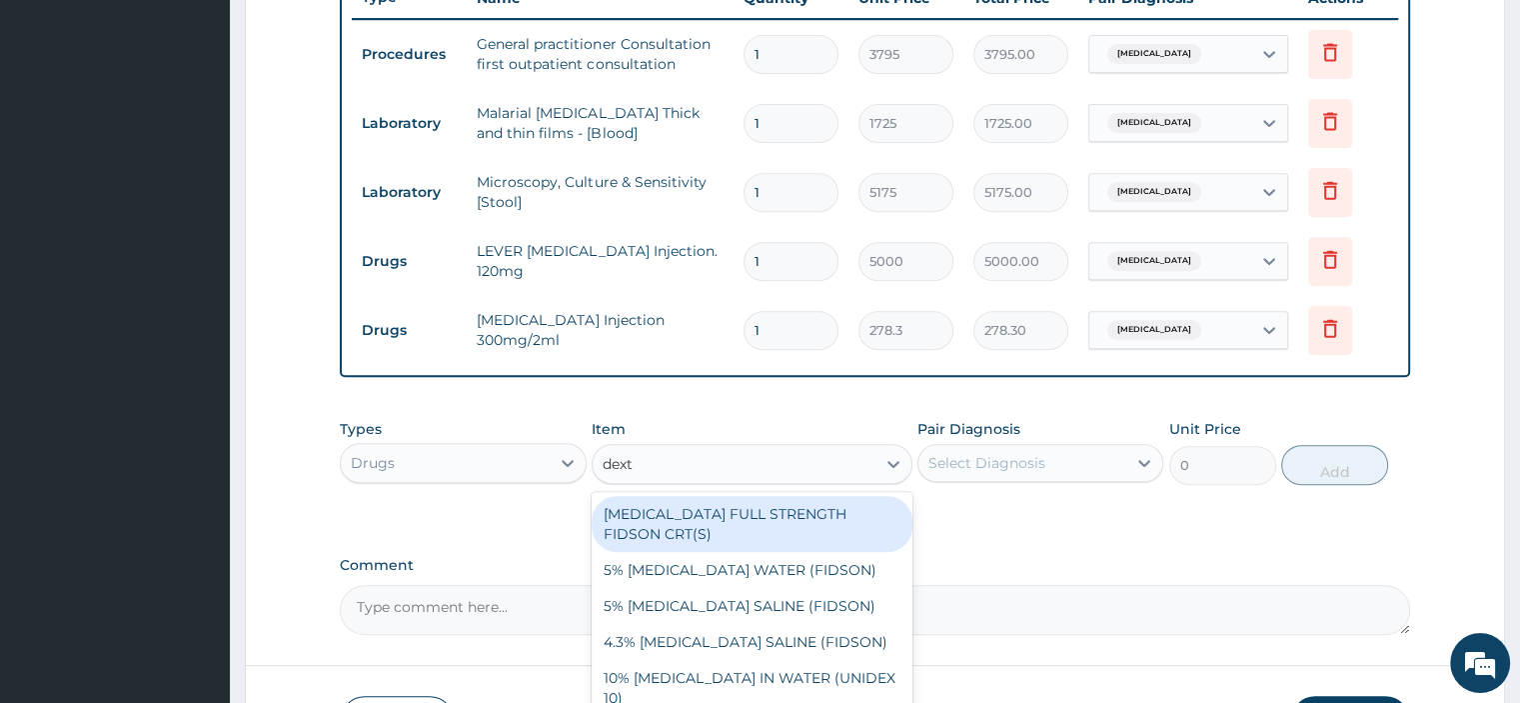
type input "dextr"
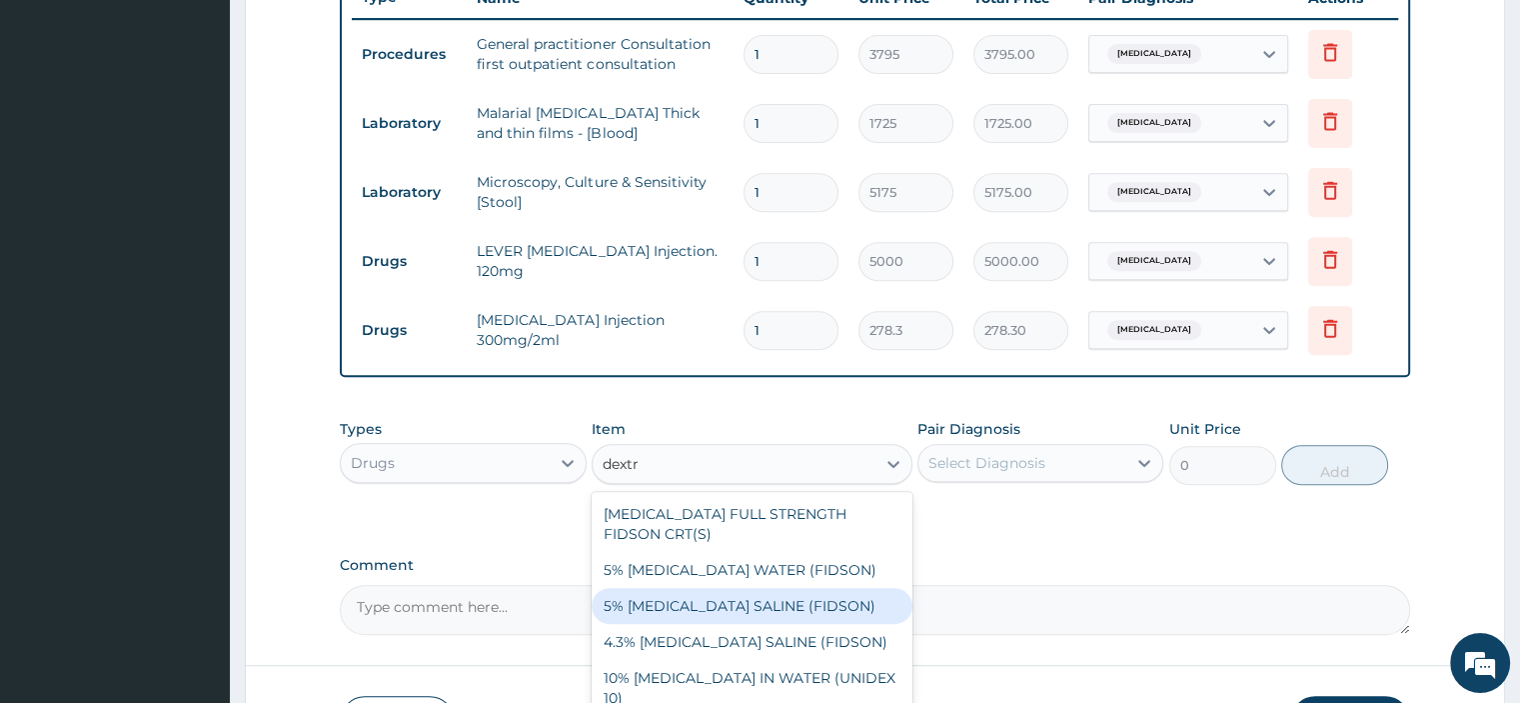
click at [733, 597] on div "5% DEXTROSE SALINE (FIDSON)" at bounding box center [752, 606] width 321 height 36
type input "1897.5"
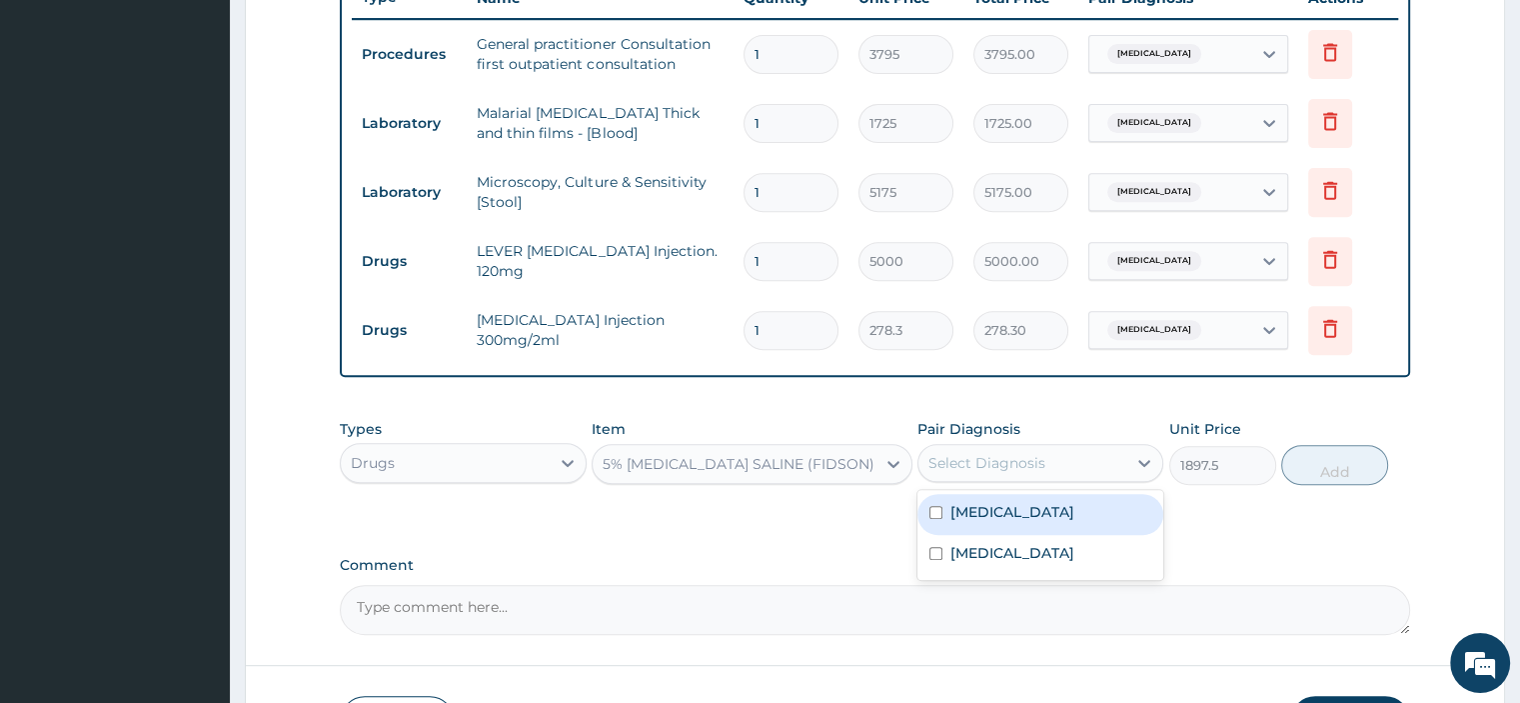
click at [1093, 449] on div "Select Diagnosis" at bounding box center [1022, 463] width 208 height 32
click at [1017, 509] on label "Malaria, unspecified" at bounding box center [1012, 512] width 124 height 20
checkbox input "true"
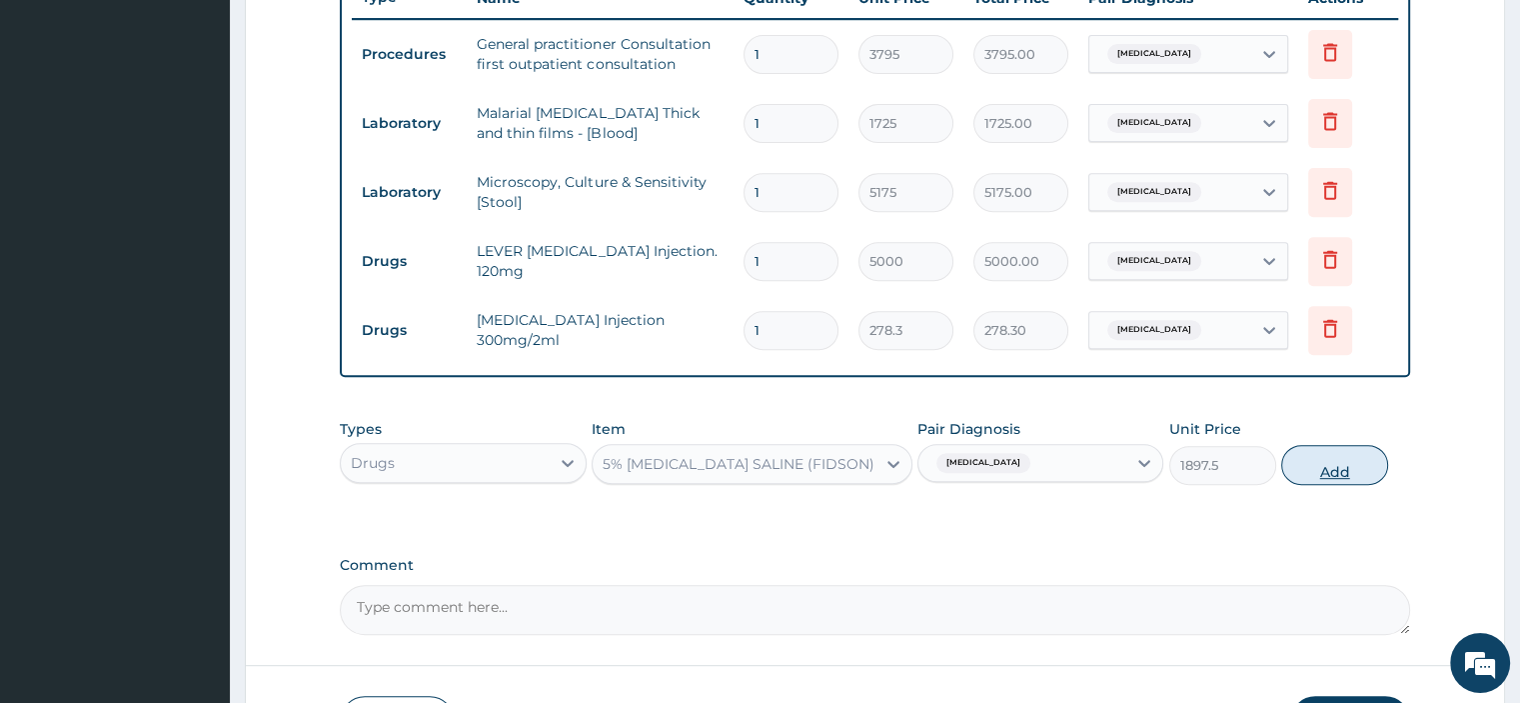
click at [1339, 457] on button "Add" at bounding box center [1334, 465] width 107 height 40
type input "0"
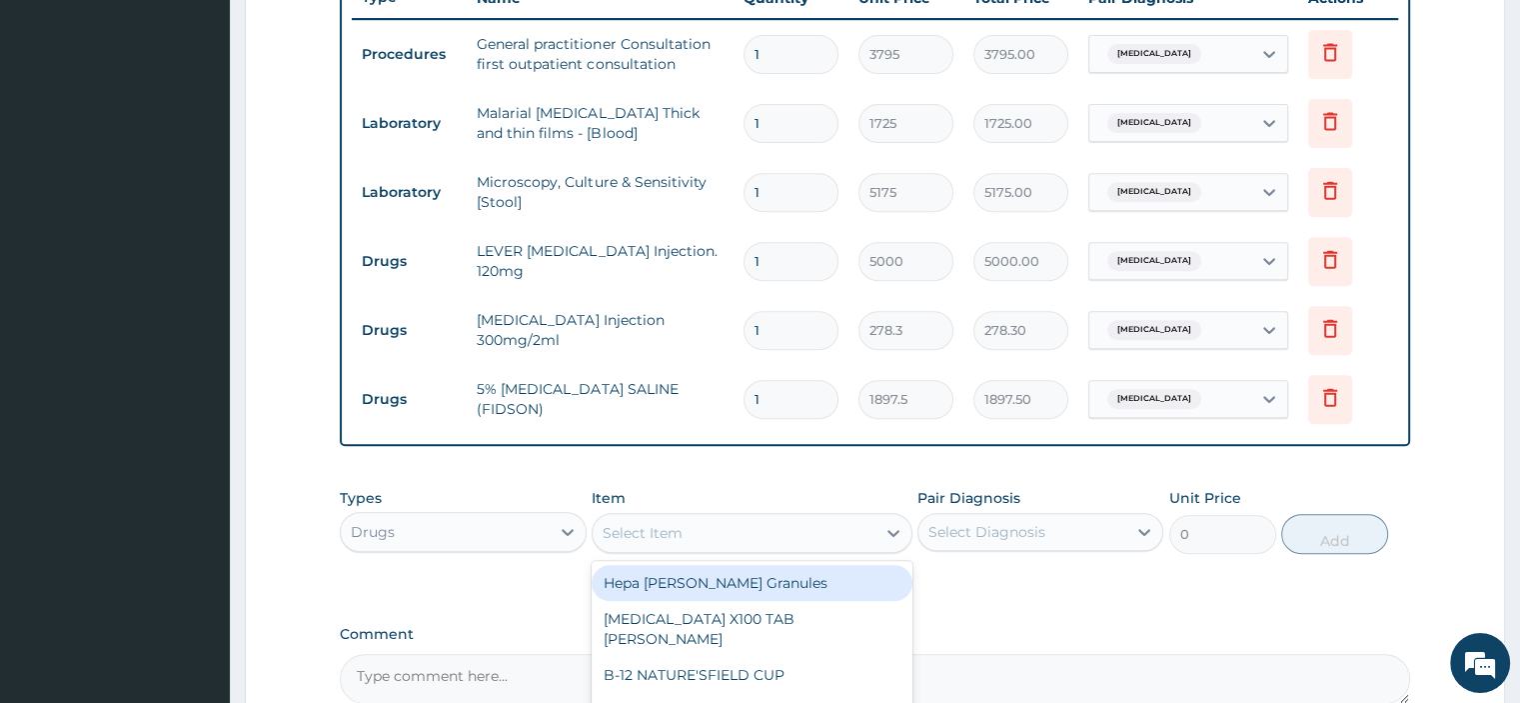
click at [813, 517] on div "Select Item" at bounding box center [734, 533] width 283 height 32
type input "lonart"
click at [747, 570] on div "LONART X6" at bounding box center [752, 583] width 321 height 36
type input "506"
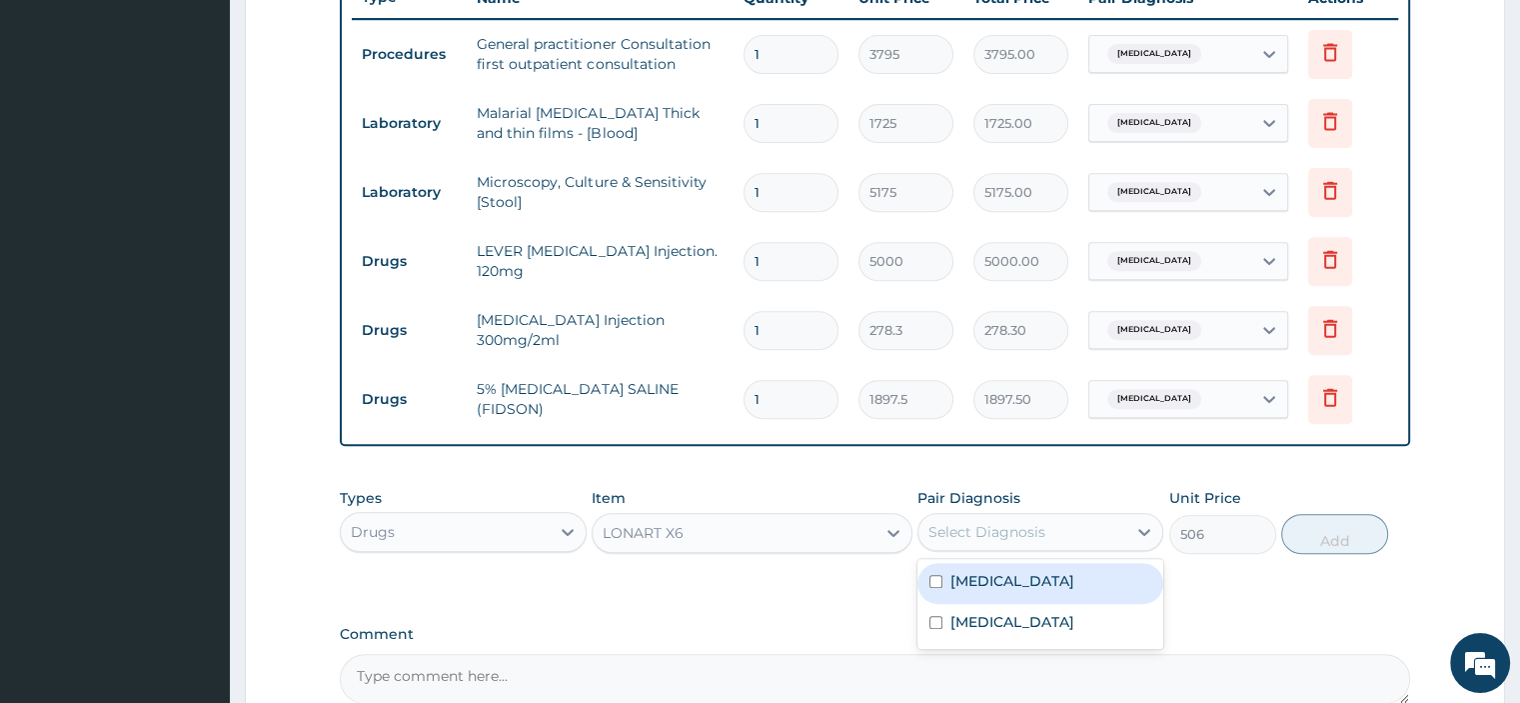
click at [1017, 530] on div "Select Diagnosis" at bounding box center [986, 532] width 117 height 20
click at [1002, 579] on label "Malaria, unspecified" at bounding box center [1012, 581] width 124 height 20
checkbox input "true"
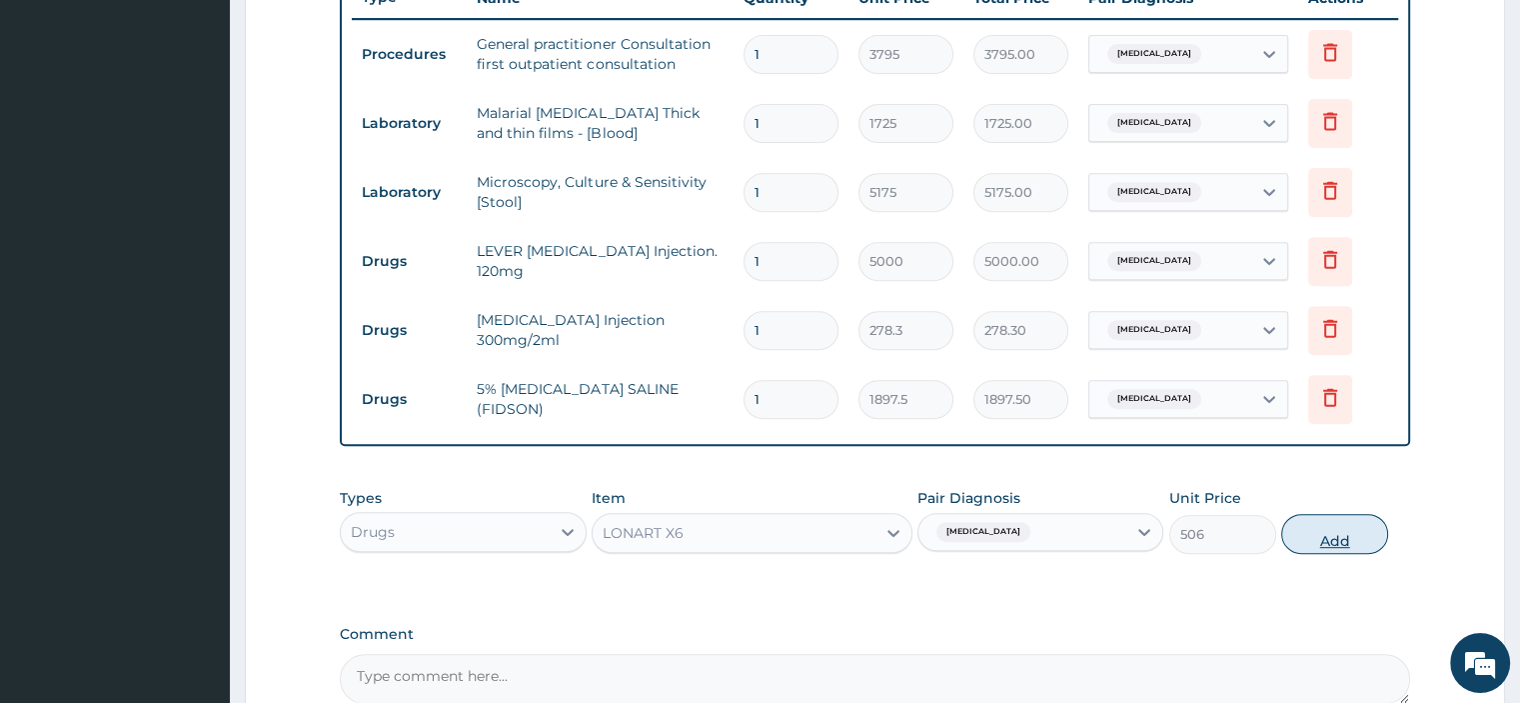
click at [1341, 530] on button "Add" at bounding box center [1334, 534] width 107 height 40
type input "0"
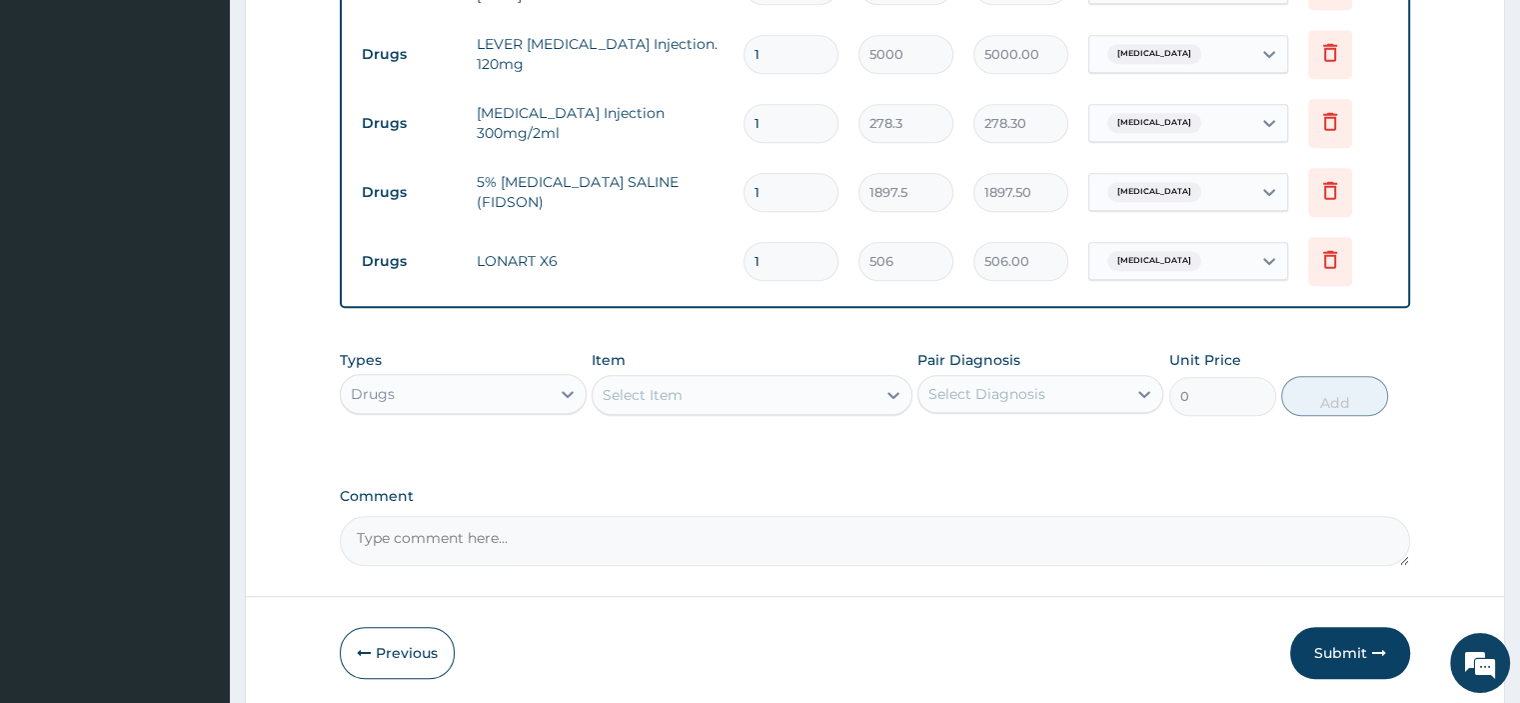
scroll to position [1007, 0]
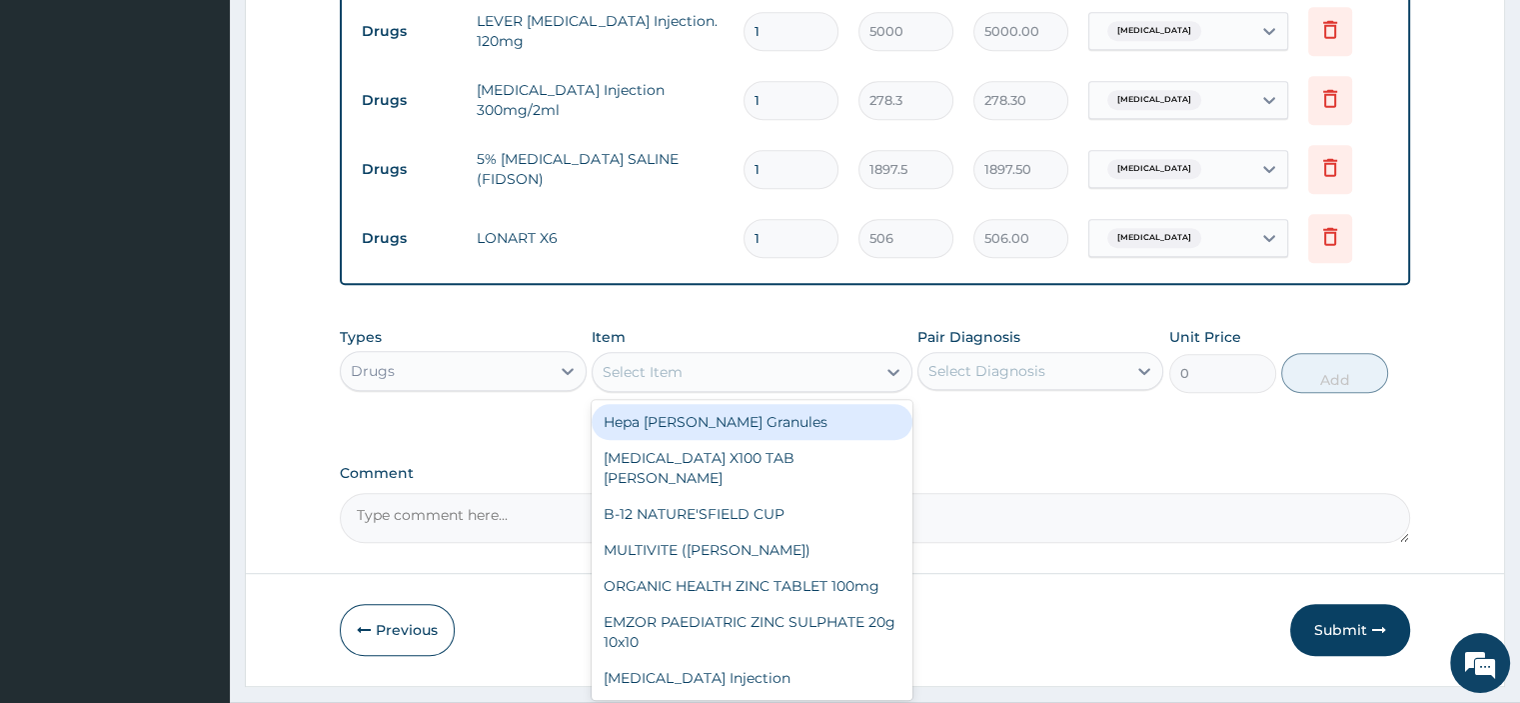
click at [665, 370] on div "Select Item" at bounding box center [643, 372] width 80 height 20
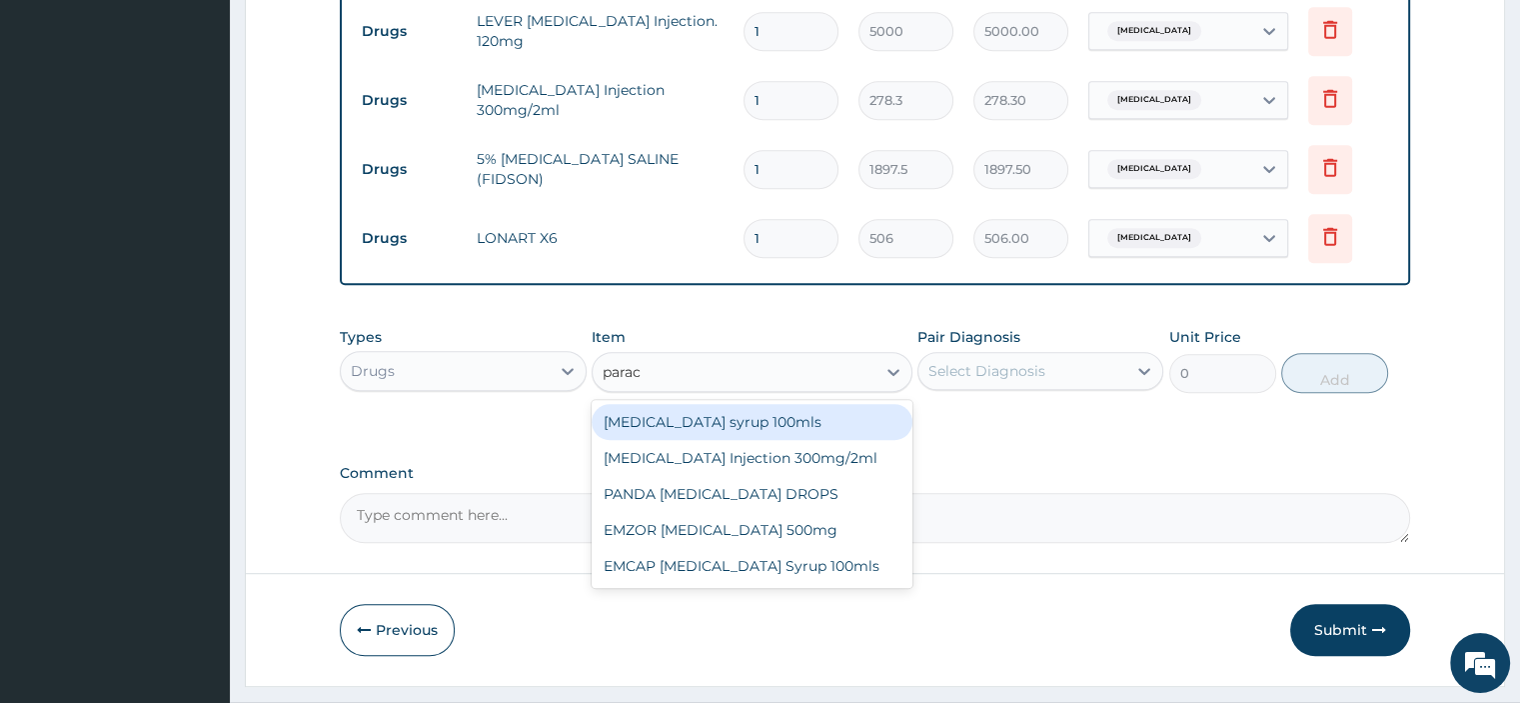
type input "parace"
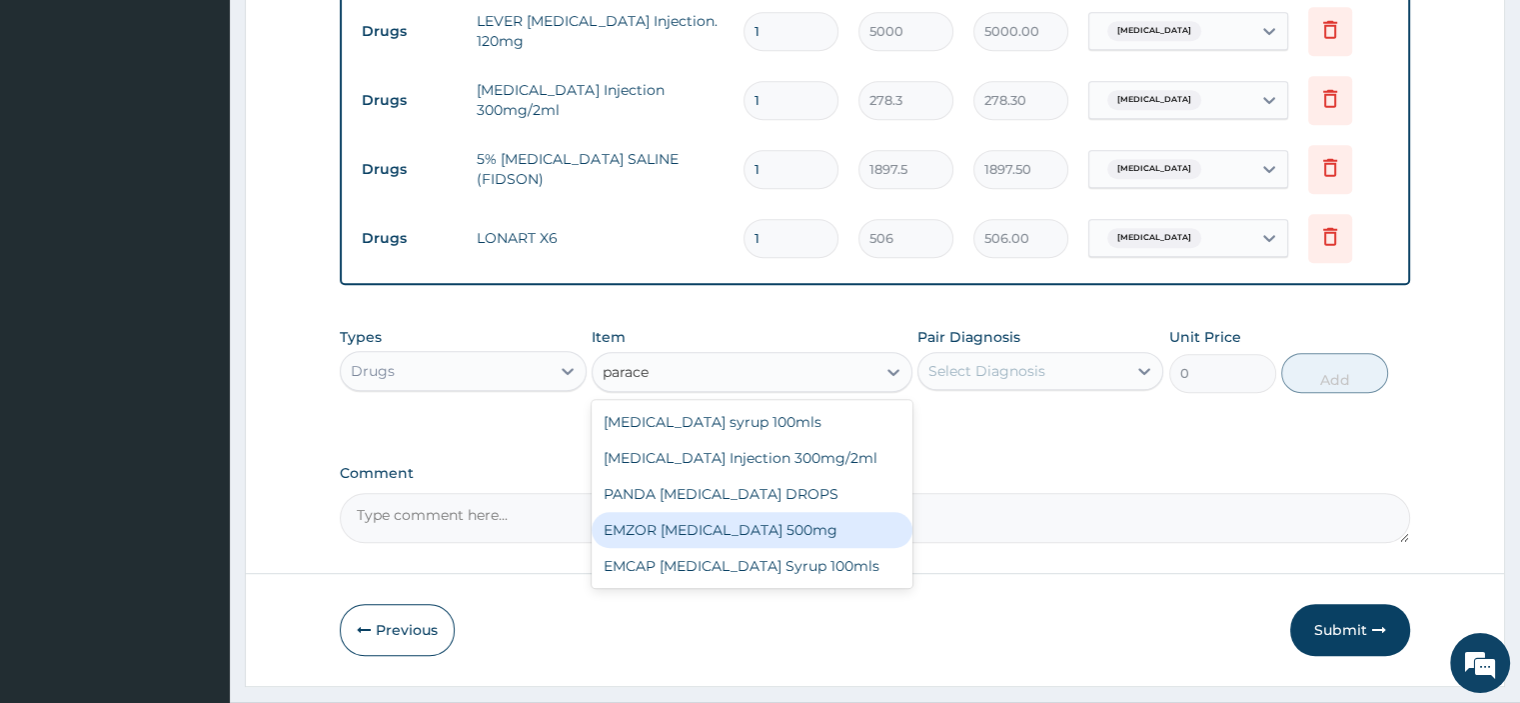
click at [702, 519] on div "EMZOR PARACETAMOL 500mg" at bounding box center [752, 530] width 321 height 36
type input "25.3"
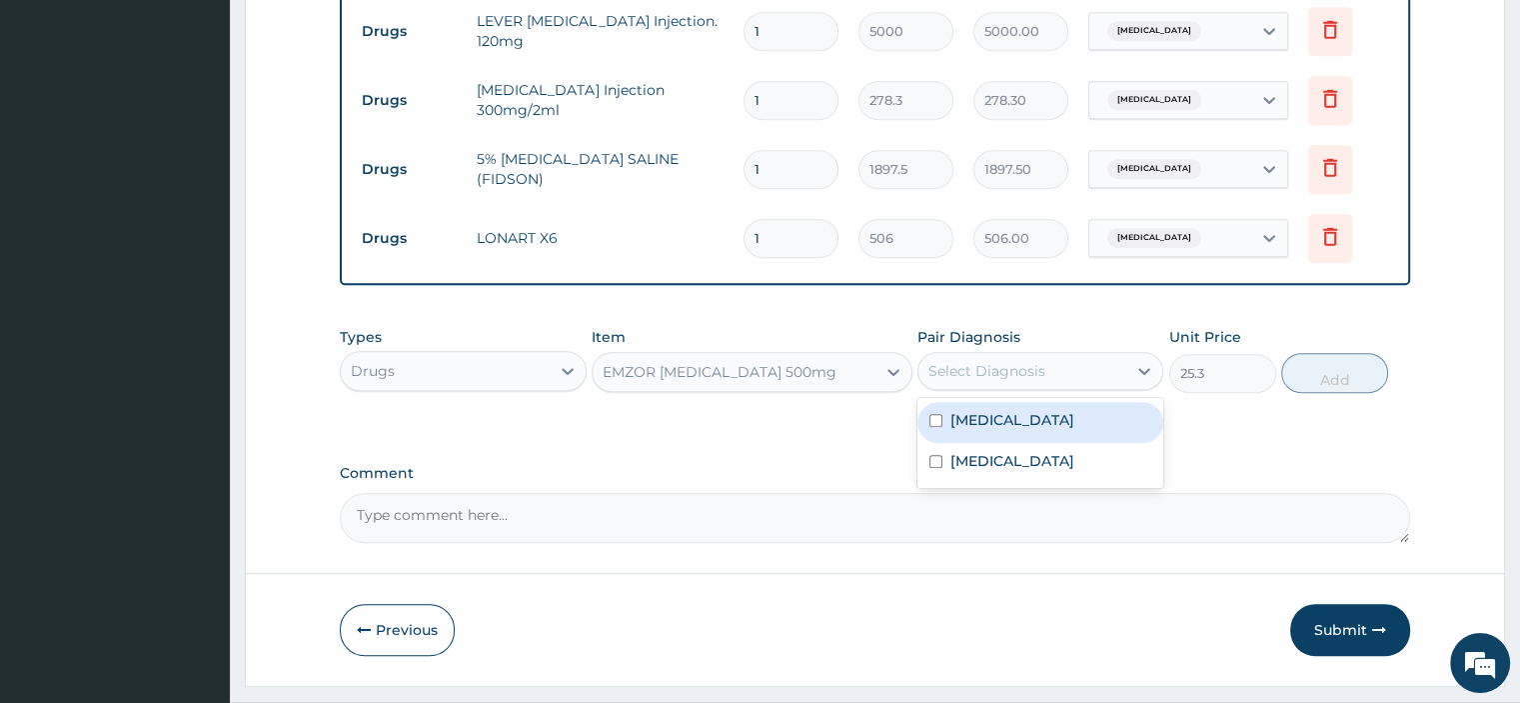
click at [1015, 363] on div "Select Diagnosis" at bounding box center [986, 371] width 117 height 20
click at [1010, 419] on label "Malaria, unspecified" at bounding box center [1012, 420] width 124 height 20
checkbox input "true"
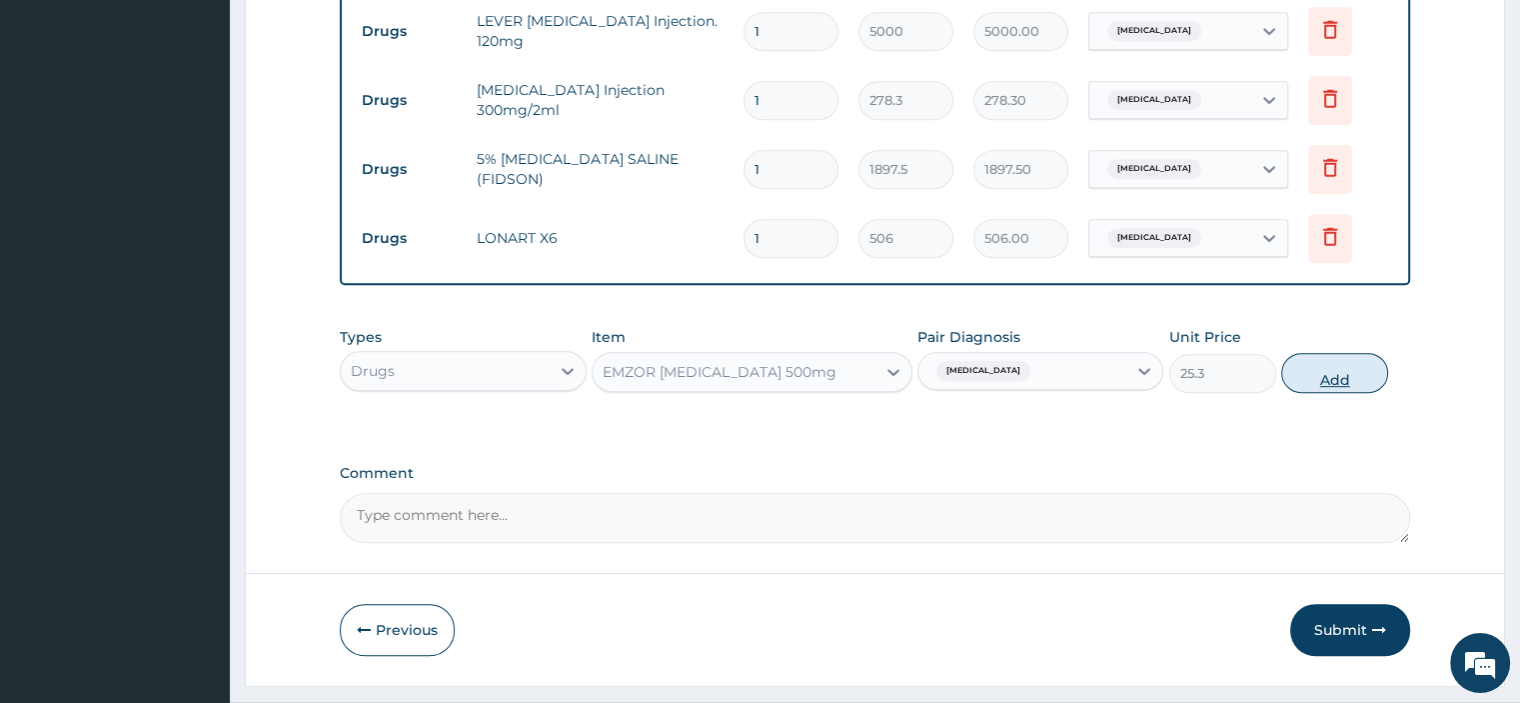
click at [1345, 355] on button "Add" at bounding box center [1334, 373] width 107 height 40
type input "0"
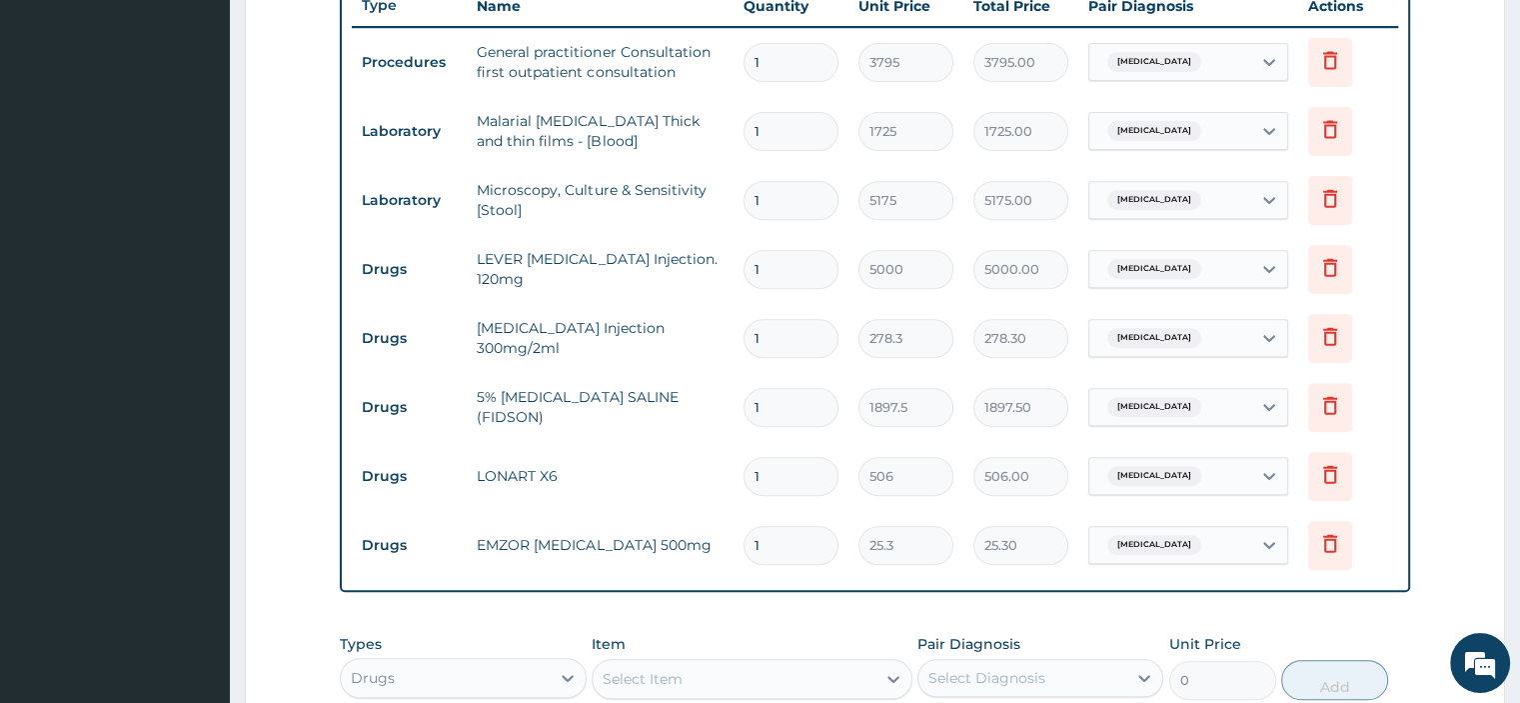
scroll to position [768, 0]
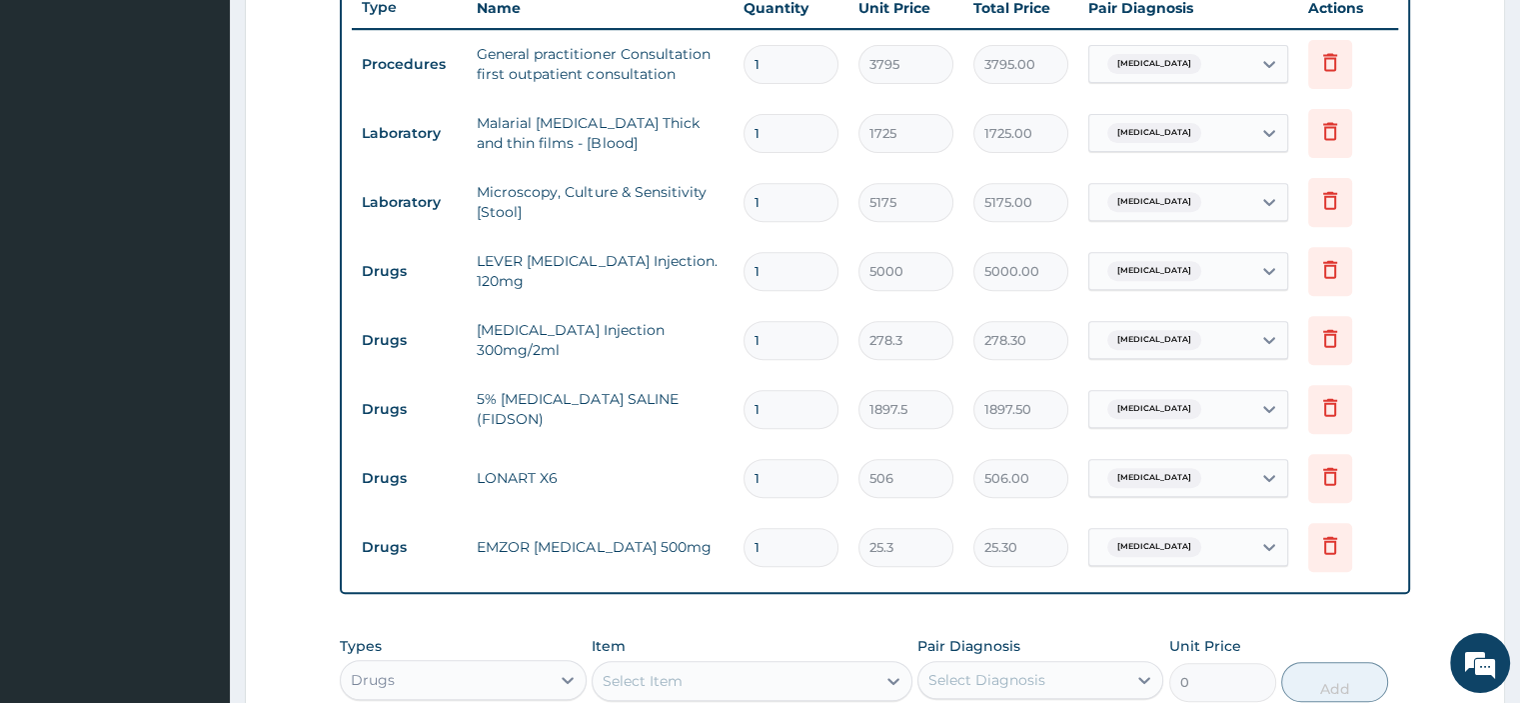
type input "18"
type input "455.40"
type input "18"
click at [799, 468] on input "1" at bounding box center [791, 478] width 95 height 39
type input "0.00"
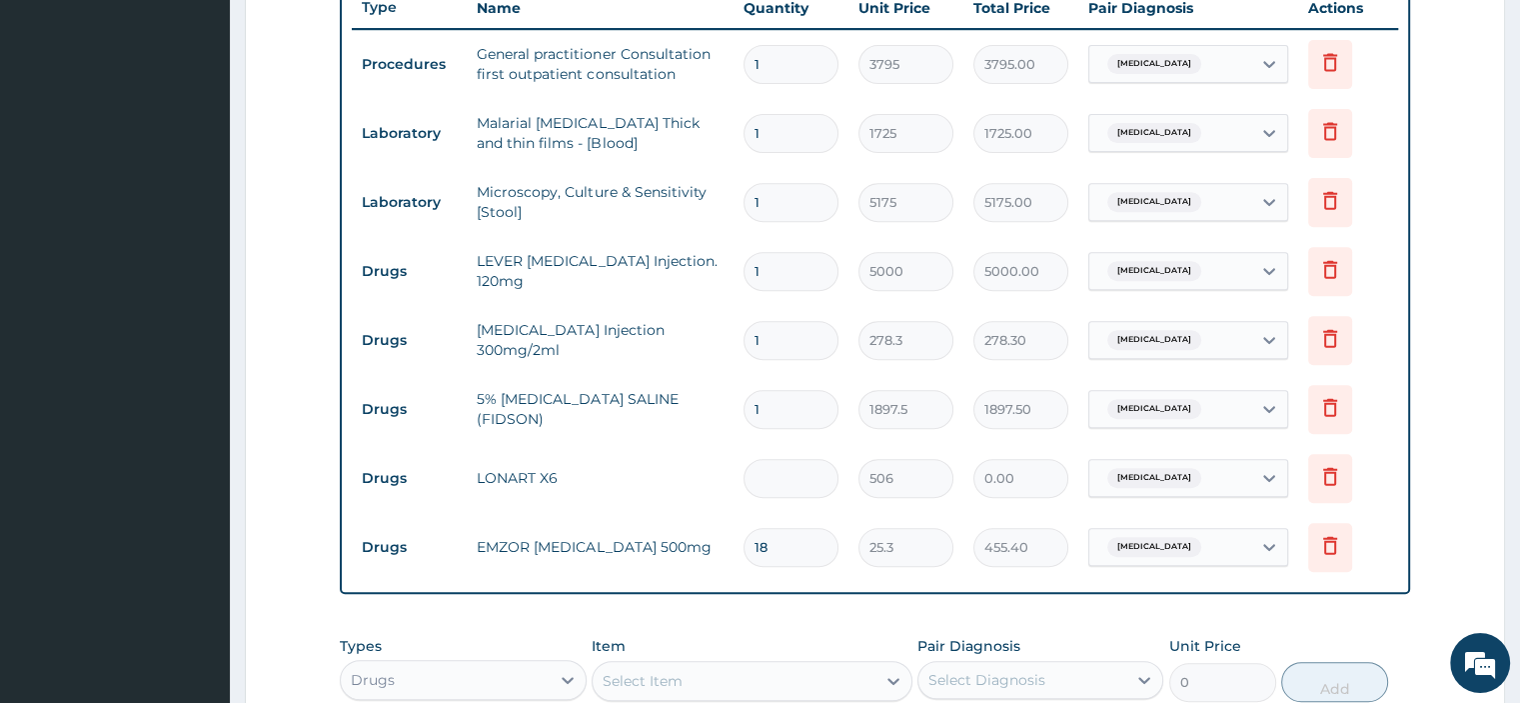
type input "6"
type input "3036.00"
type input "6"
drag, startPoint x: 793, startPoint y: 336, endPoint x: 655, endPoint y: 351, distance: 138.7
click at [655, 351] on tr "Drugs PARACETAMOL Injection 300mg/2ml 1 278.3 278.30 Malaria, unspecified Delete" at bounding box center [874, 340] width 1045 height 69
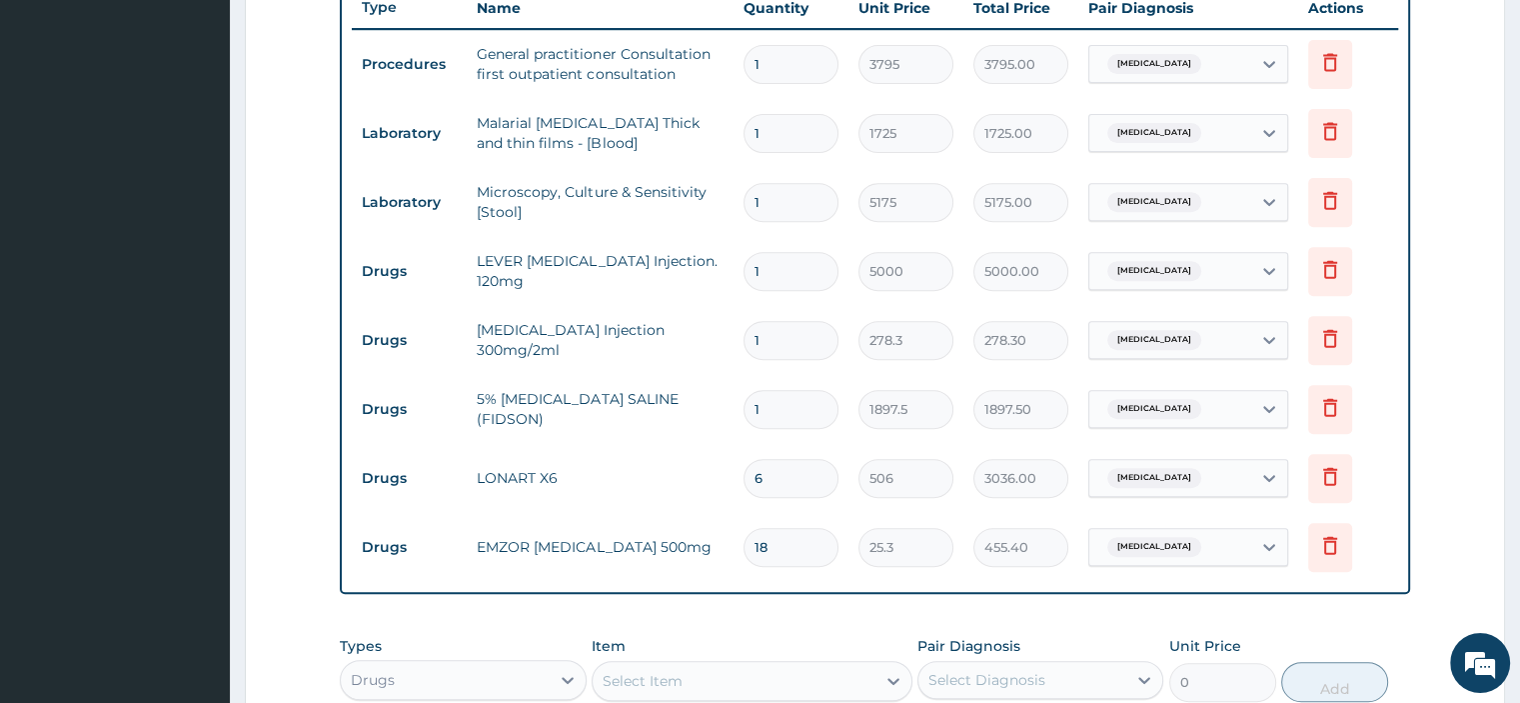
type input "2"
type input "556.60"
type input "2"
drag, startPoint x: 774, startPoint y: 279, endPoint x: 666, endPoint y: 308, distance: 111.8
click at [666, 308] on tbody "Procedures General practitioner Consultation first outpatient consultation 1 37…" at bounding box center [874, 305] width 1045 height 553
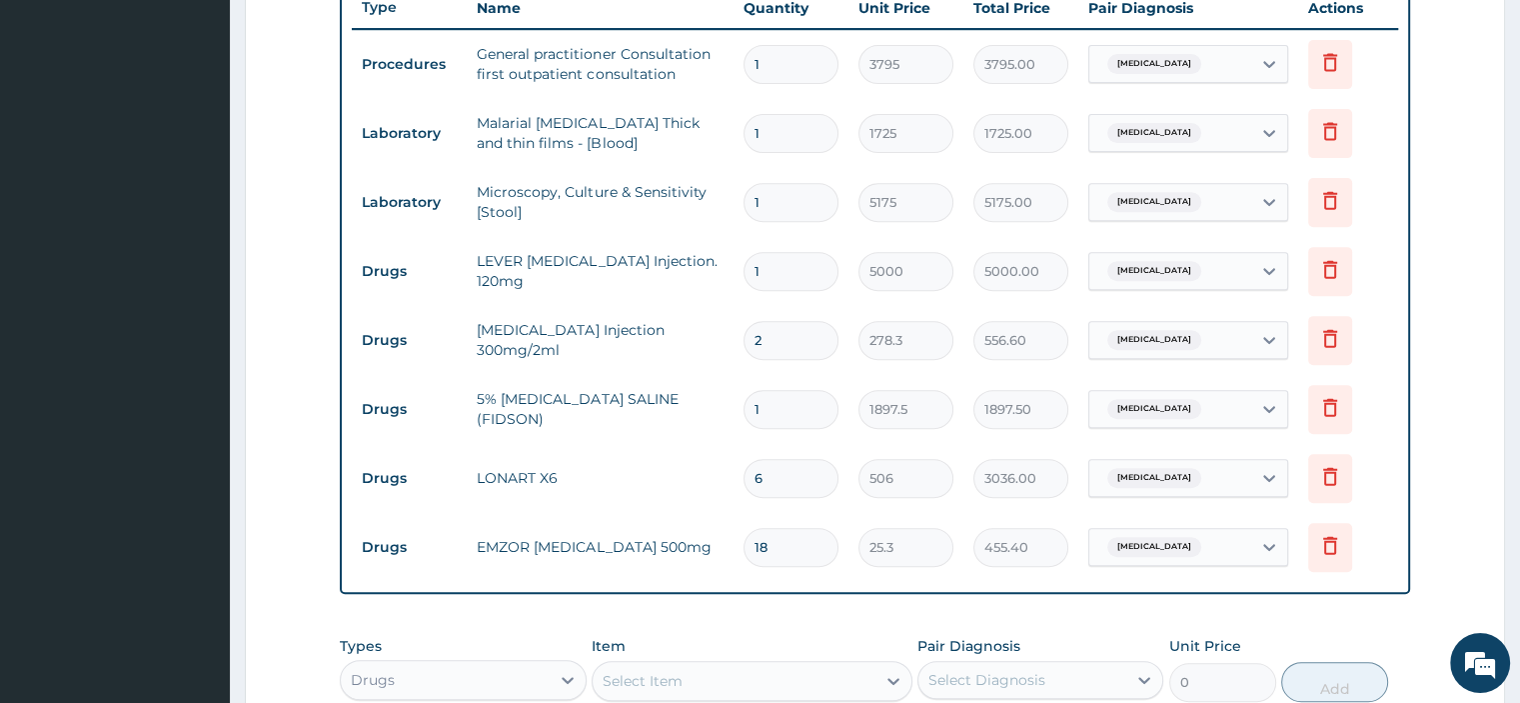
type input "3"
type input "15000.00"
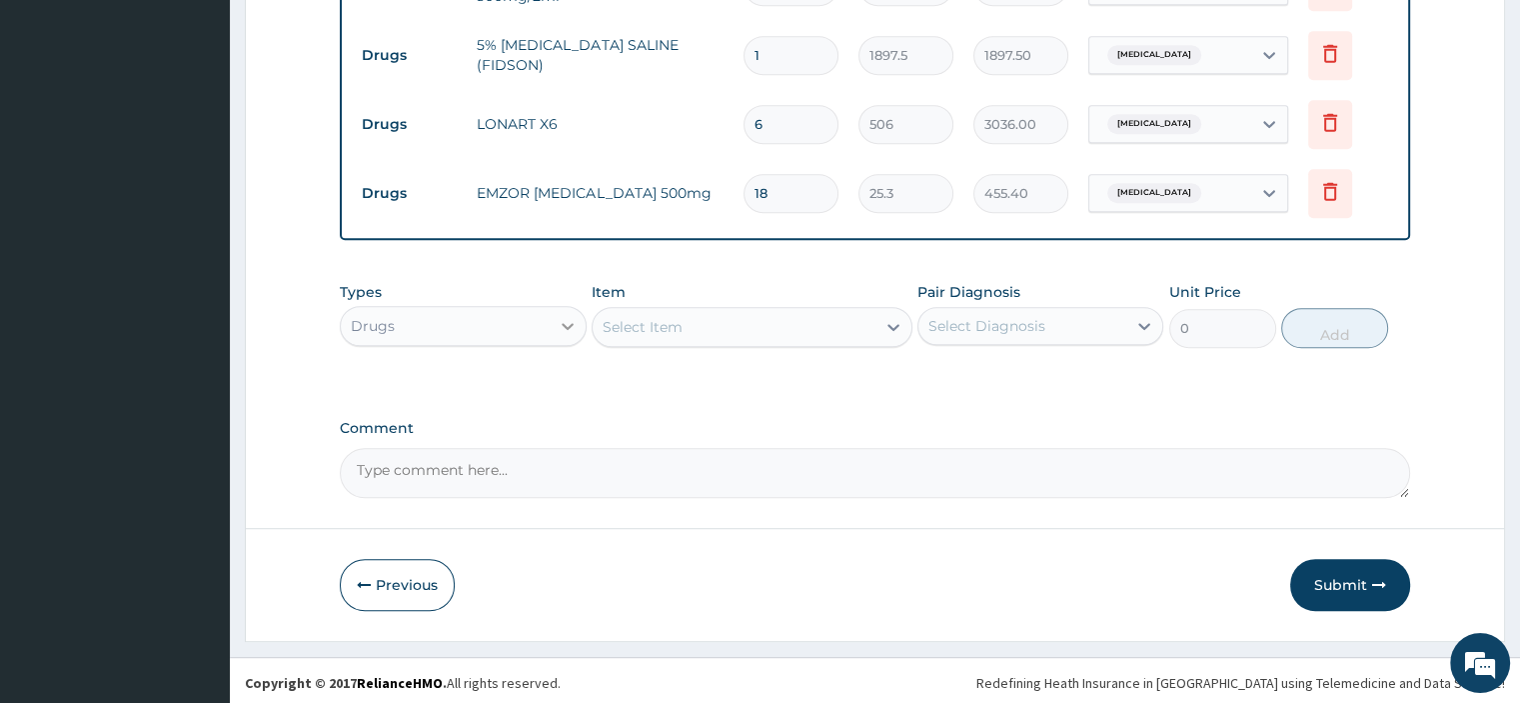
type input "3"
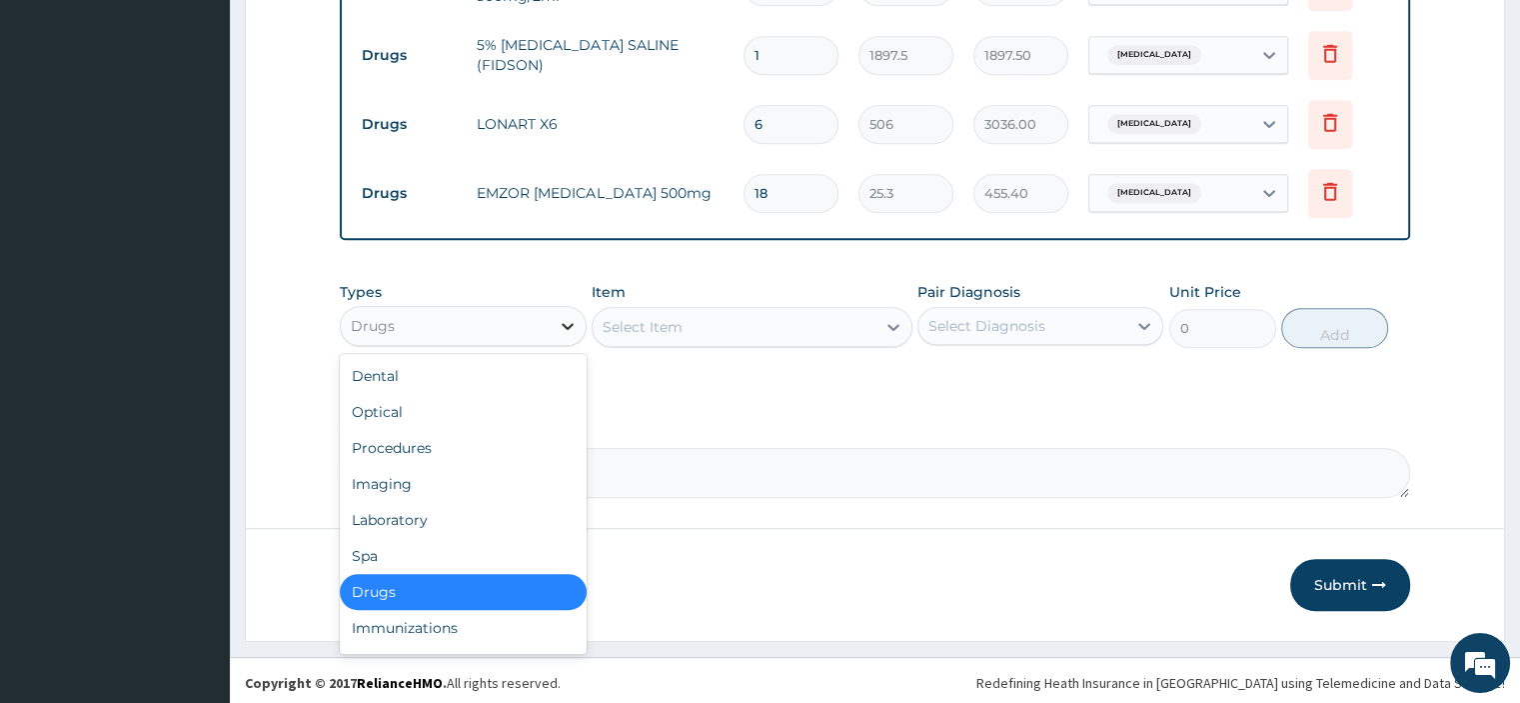
click at [558, 319] on icon at bounding box center [568, 326] width 20 height 20
click at [467, 523] on div "Laboratory" at bounding box center [463, 520] width 246 height 36
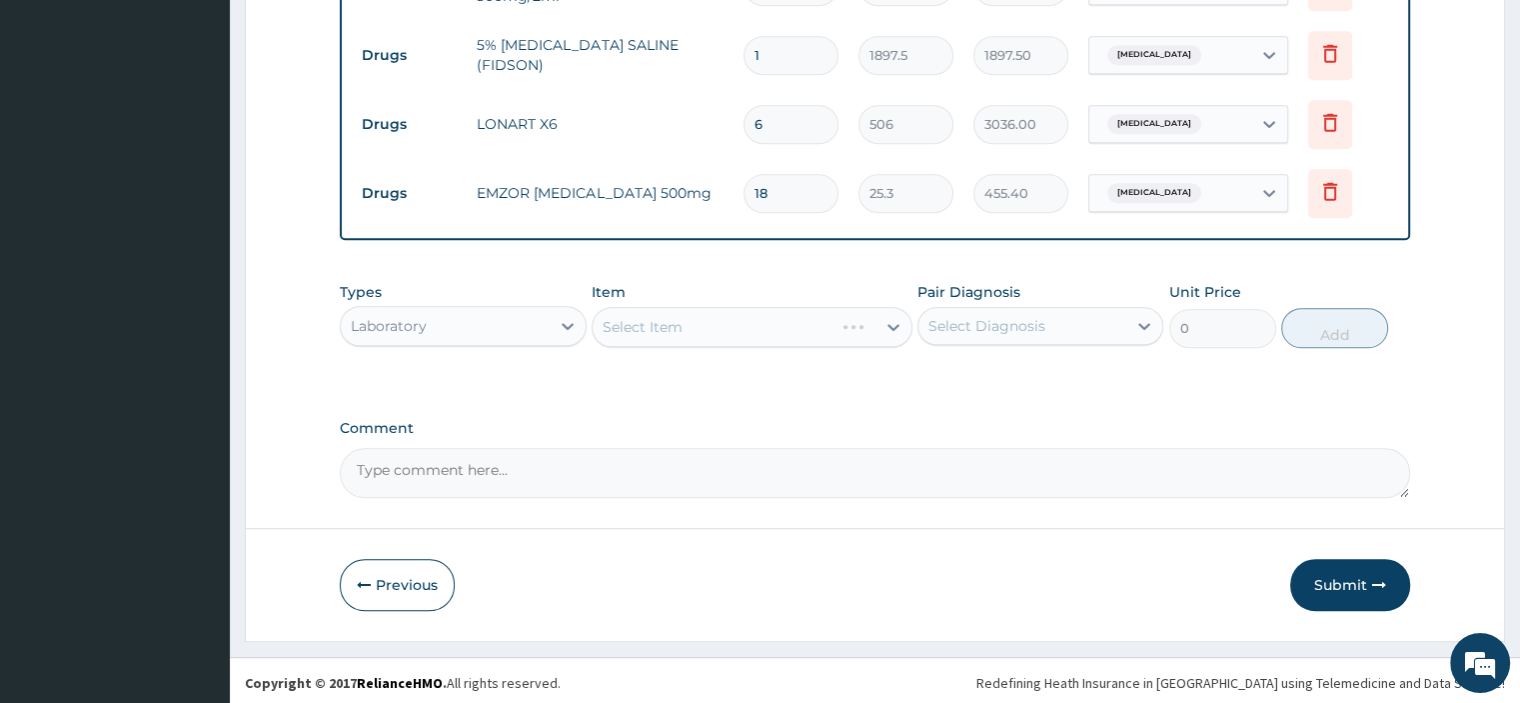
click at [729, 320] on div "Select Item" at bounding box center [752, 327] width 321 height 40
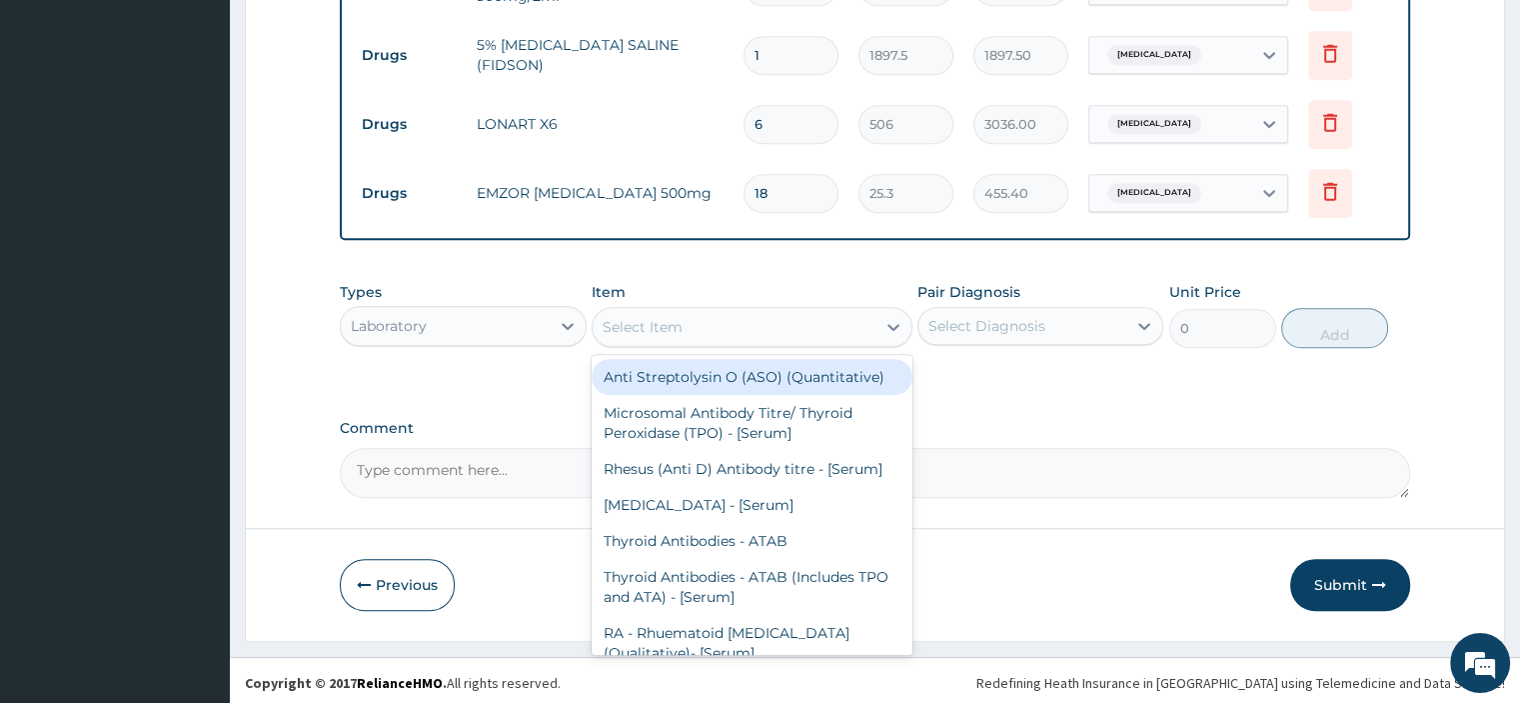
click at [729, 320] on div "Select Item" at bounding box center [734, 327] width 283 height 32
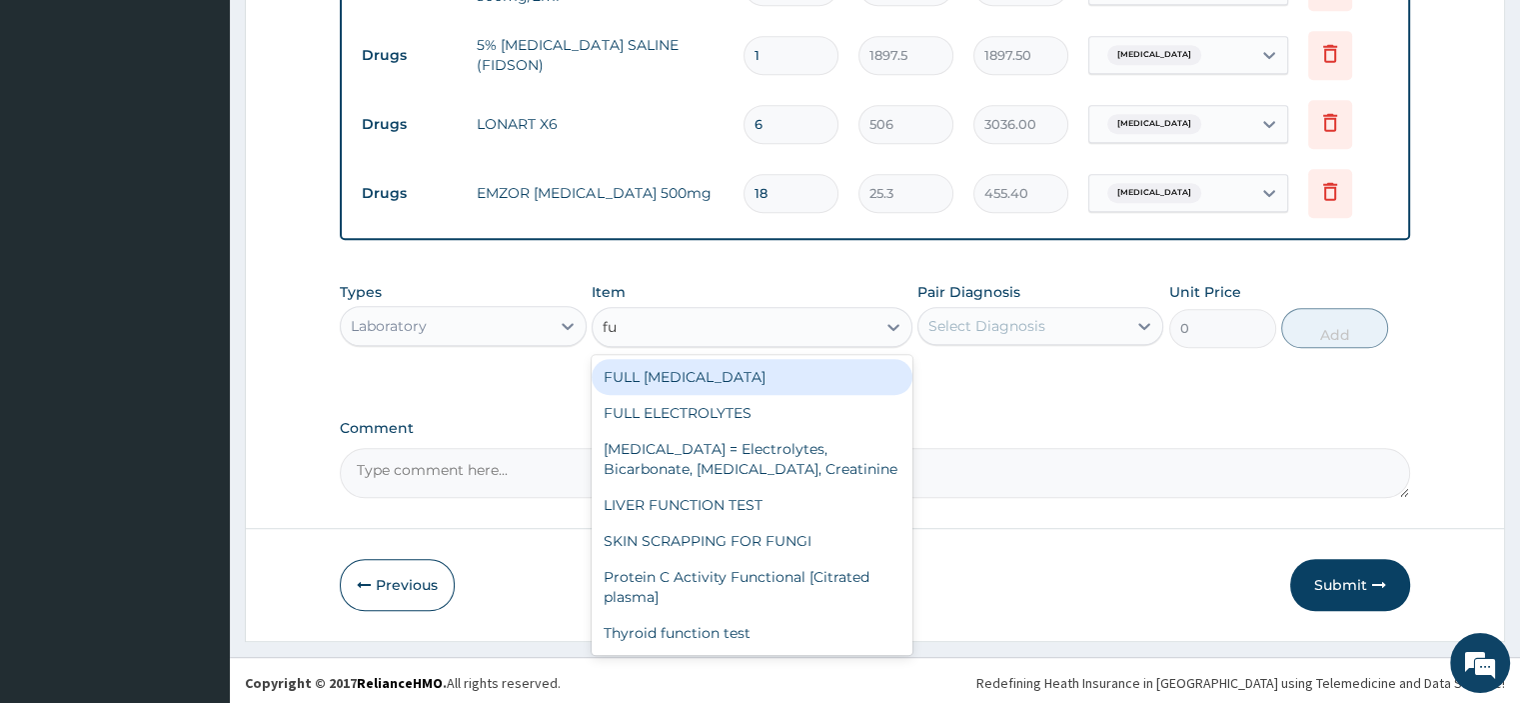
type input "f"
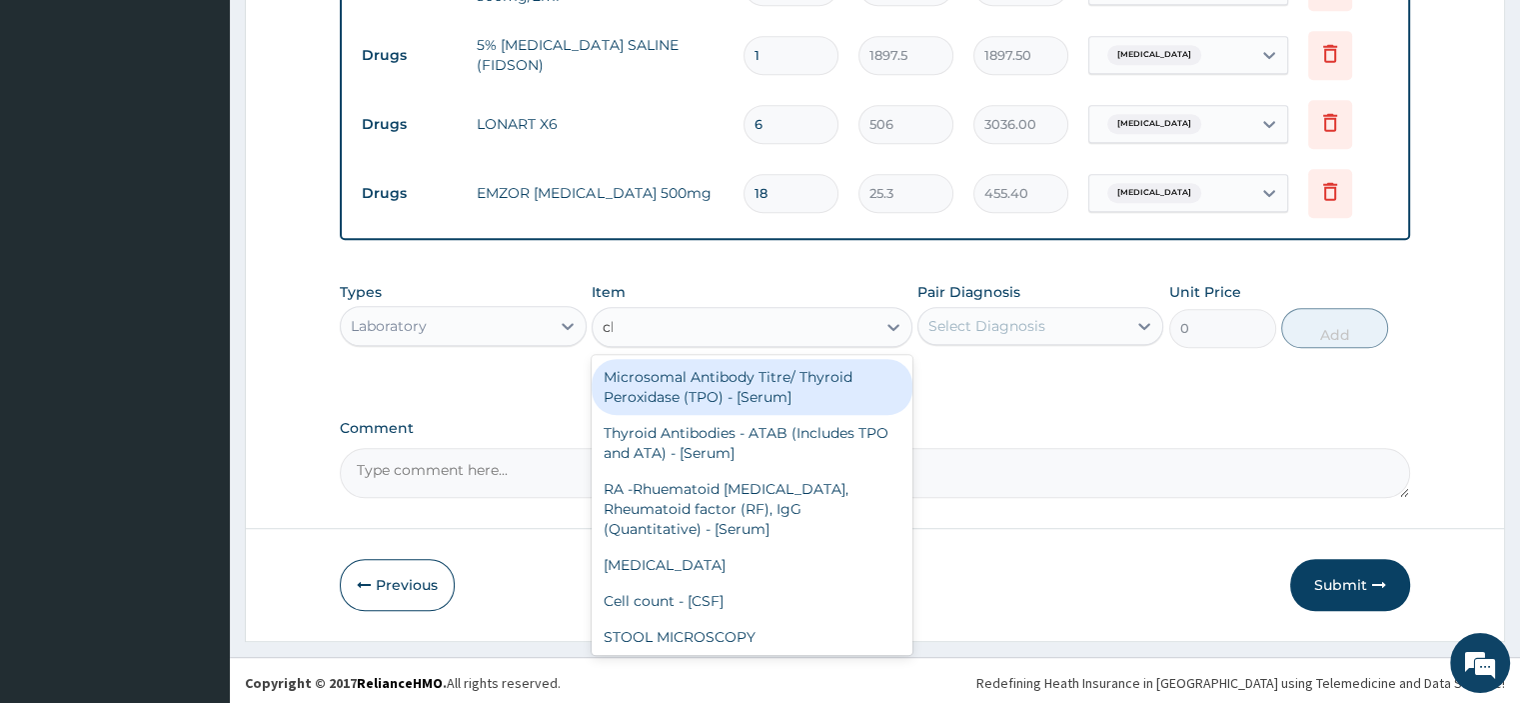
type input "cbc"
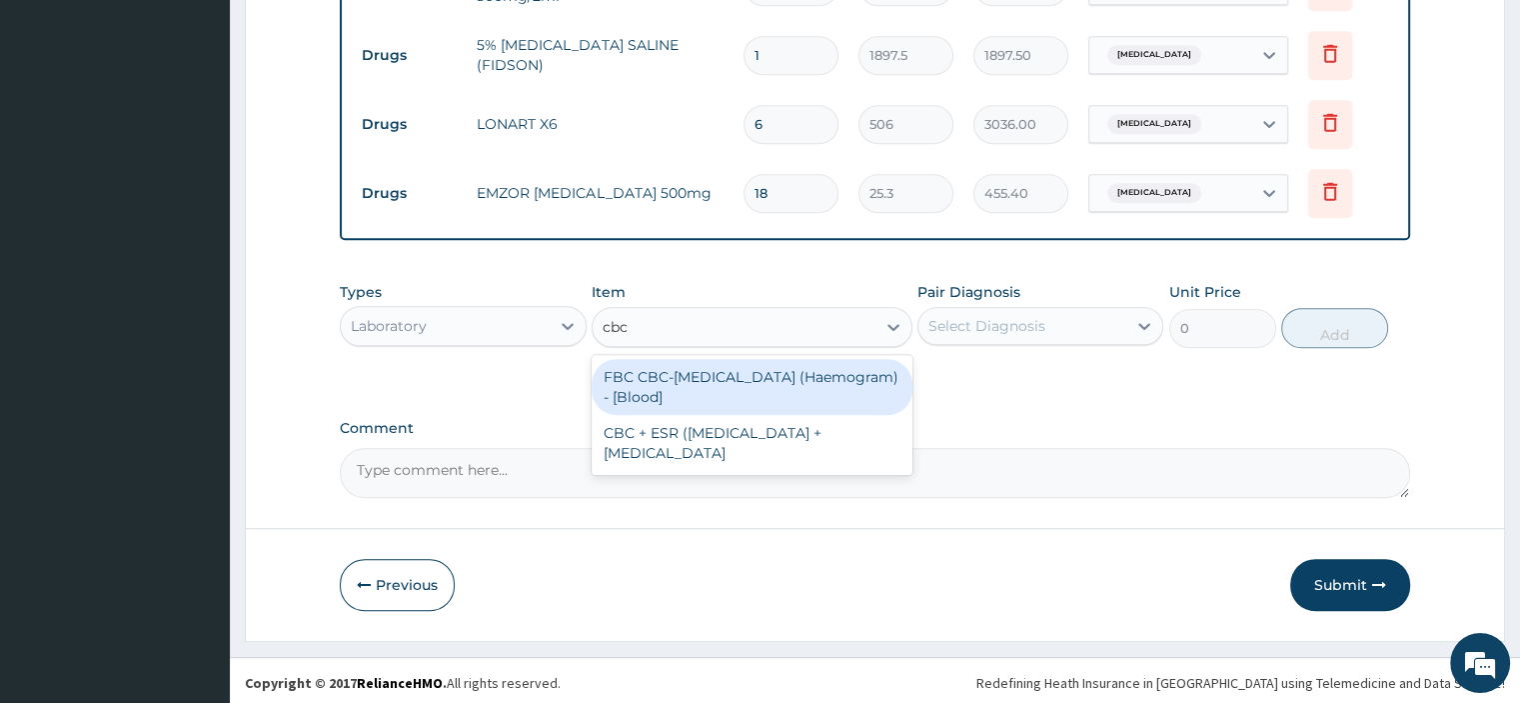
click at [699, 382] on div "FBC CBC-Complete Blood Count (Haemogram) - [Blood]" at bounding box center [752, 387] width 321 height 56
type input "4600"
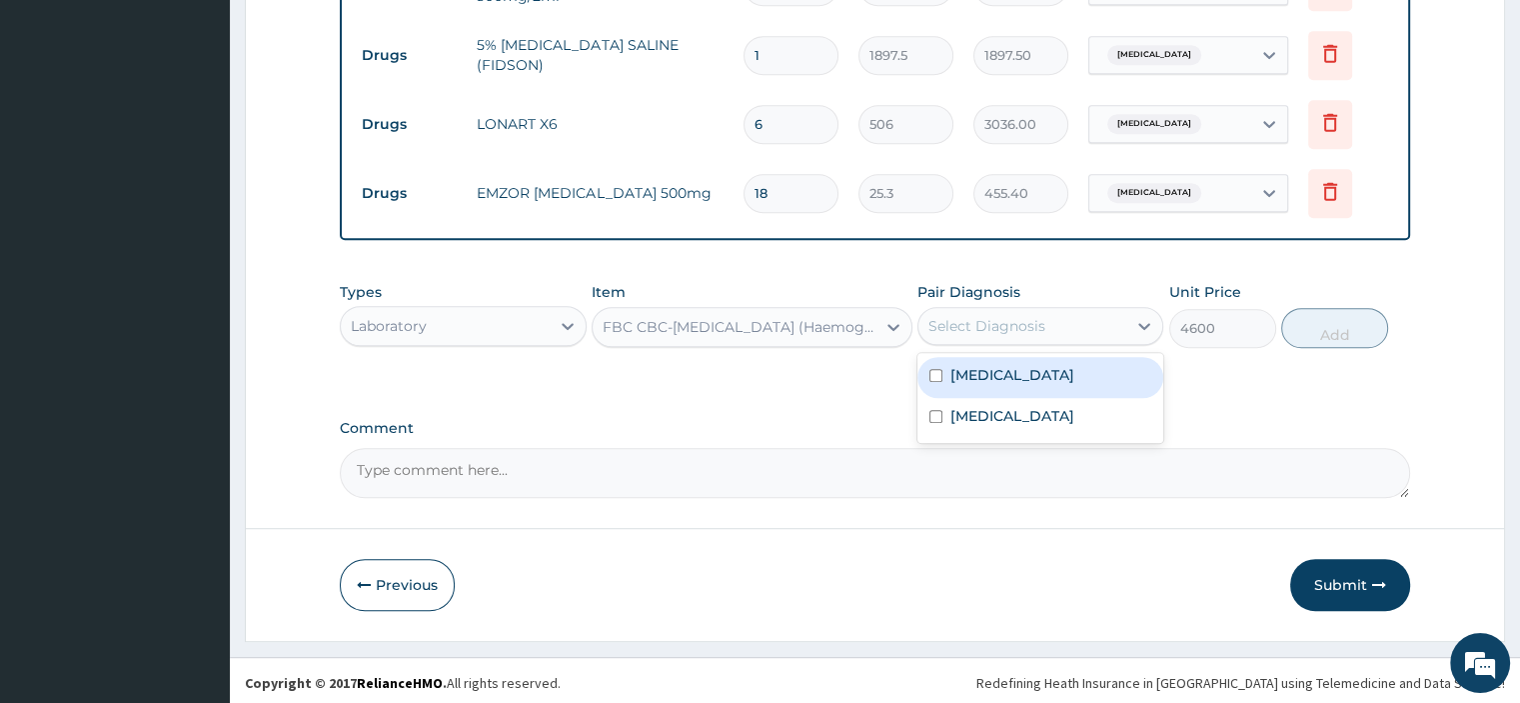
click at [1012, 320] on div "Select Diagnosis" at bounding box center [986, 326] width 117 height 20
click at [996, 379] on label "Malaria, unspecified" at bounding box center [1012, 375] width 124 height 20
checkbox input "true"
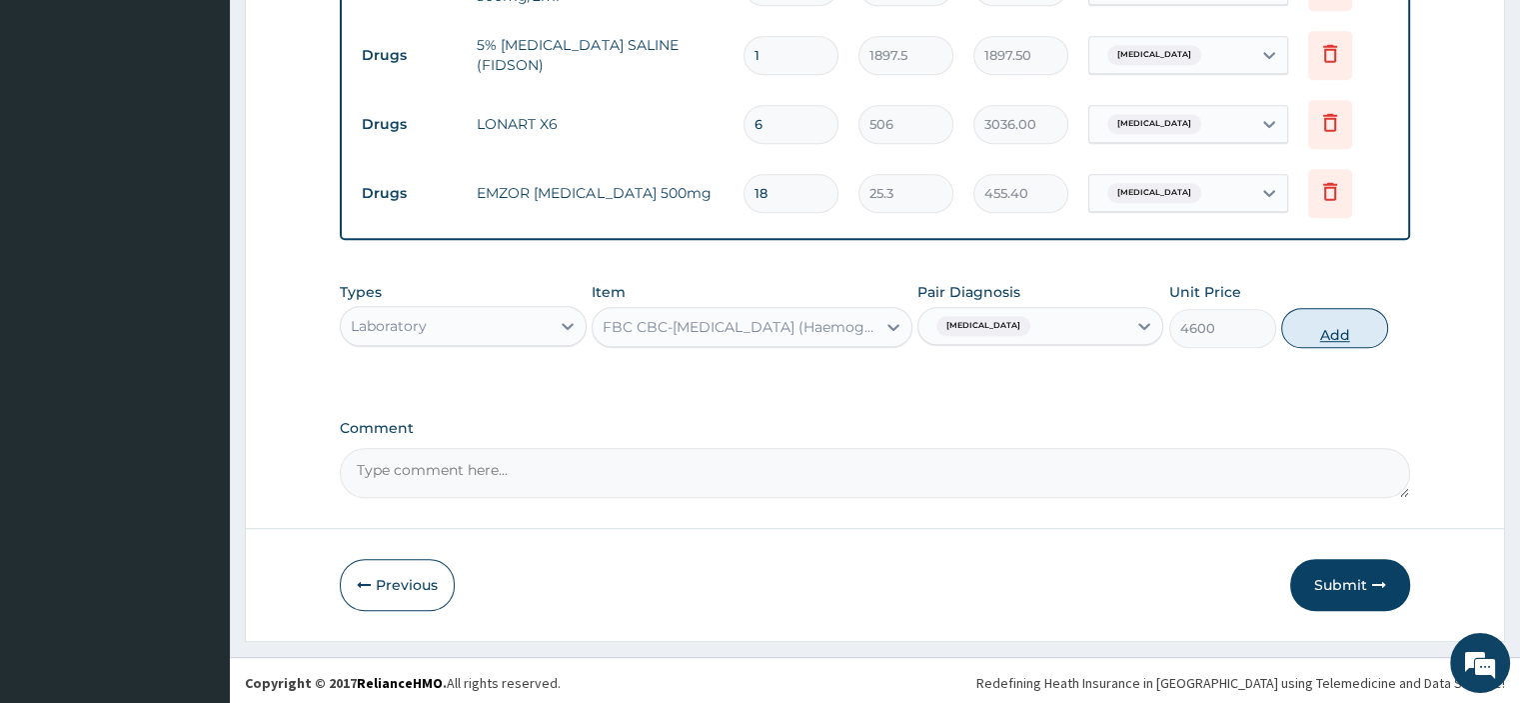
click at [1330, 317] on button "Add" at bounding box center [1334, 328] width 107 height 40
type input "0"
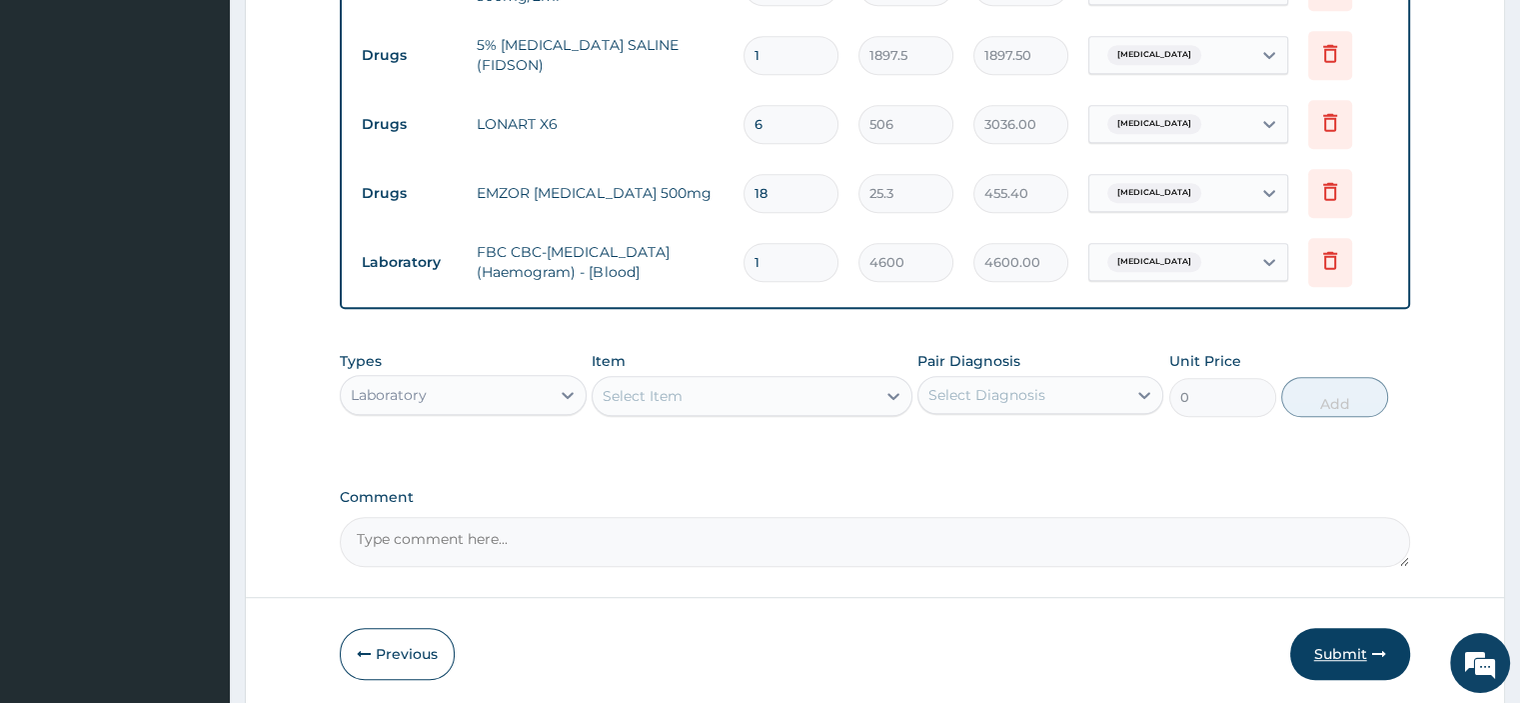
click at [1327, 642] on button "Submit" at bounding box center [1350, 654] width 120 height 52
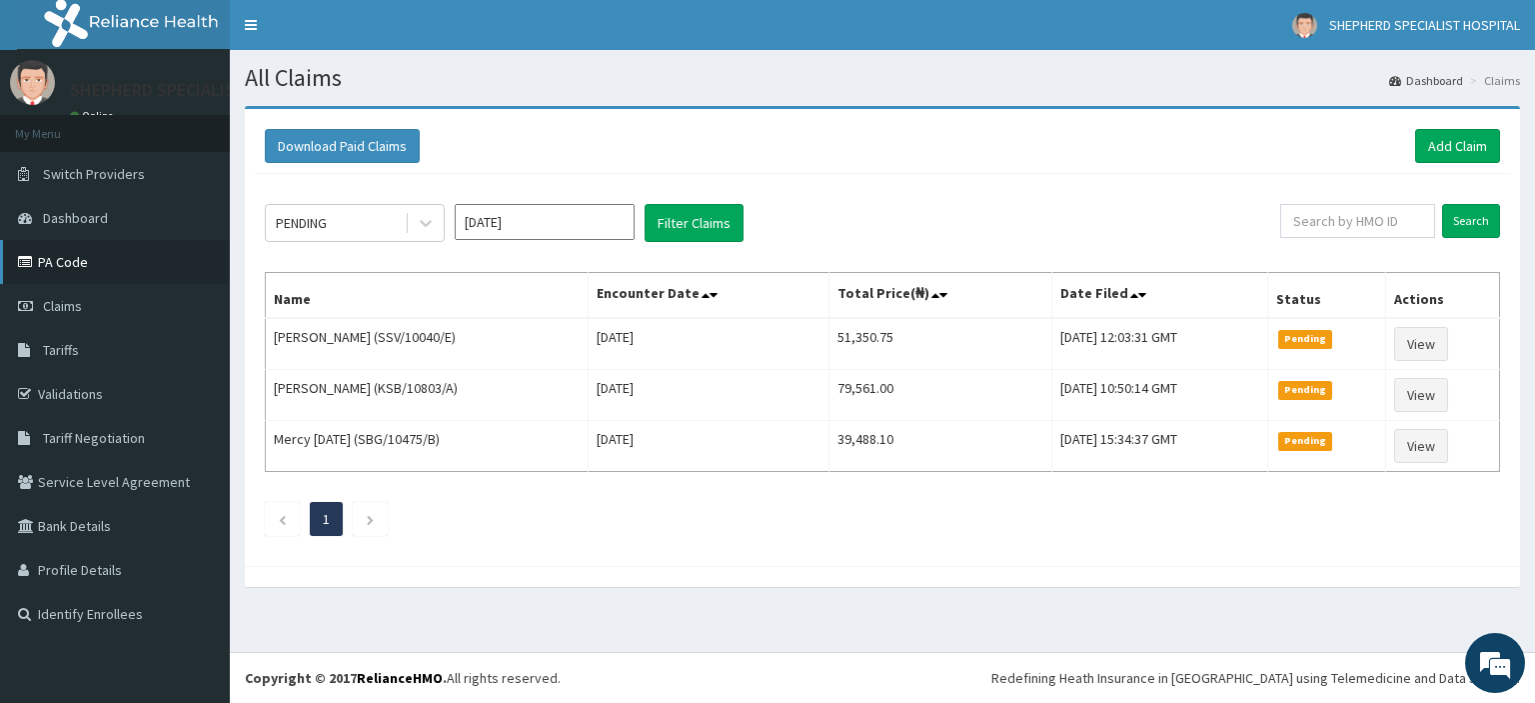
click at [64, 258] on link "PA Code" at bounding box center [115, 262] width 230 height 44
click at [1448, 146] on link "Add Claim" at bounding box center [1457, 146] width 85 height 34
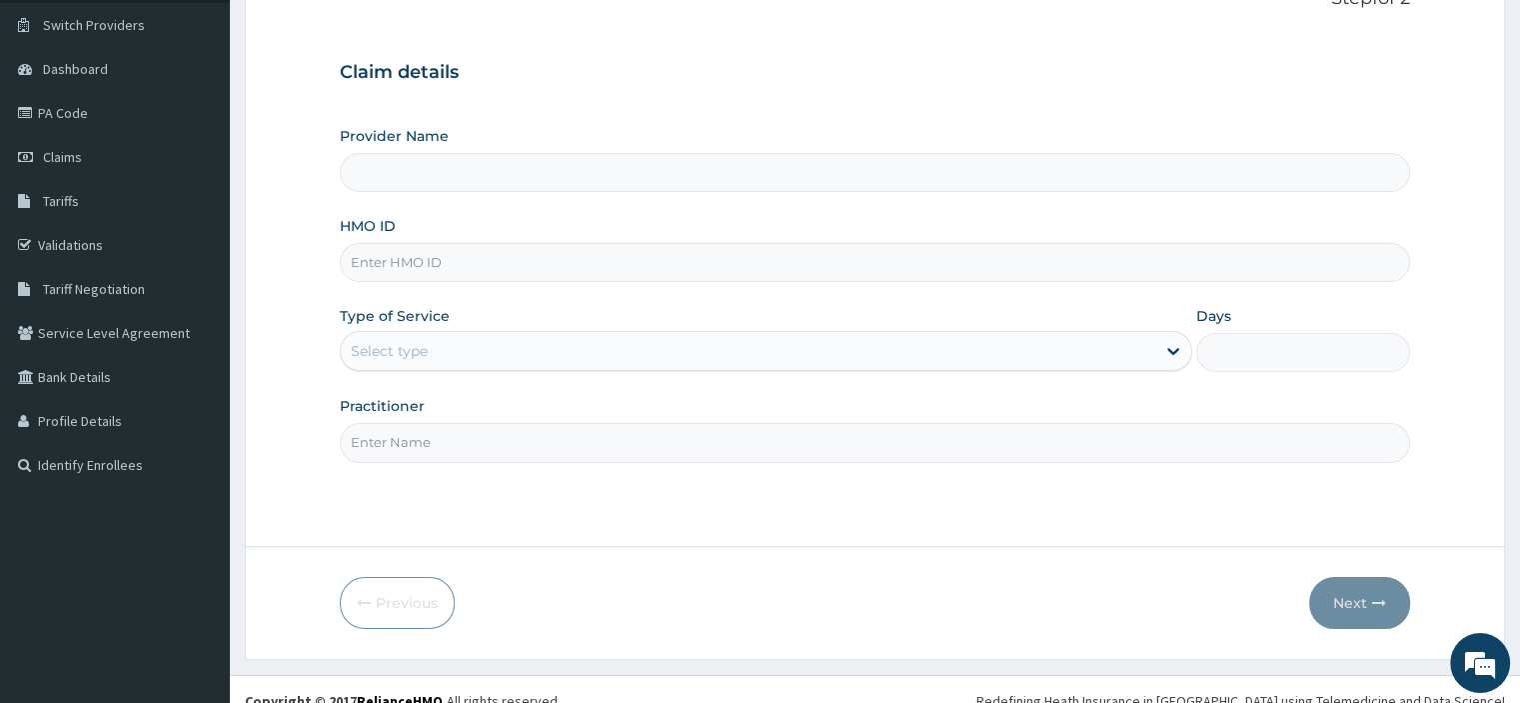
scroll to position [156, 0]
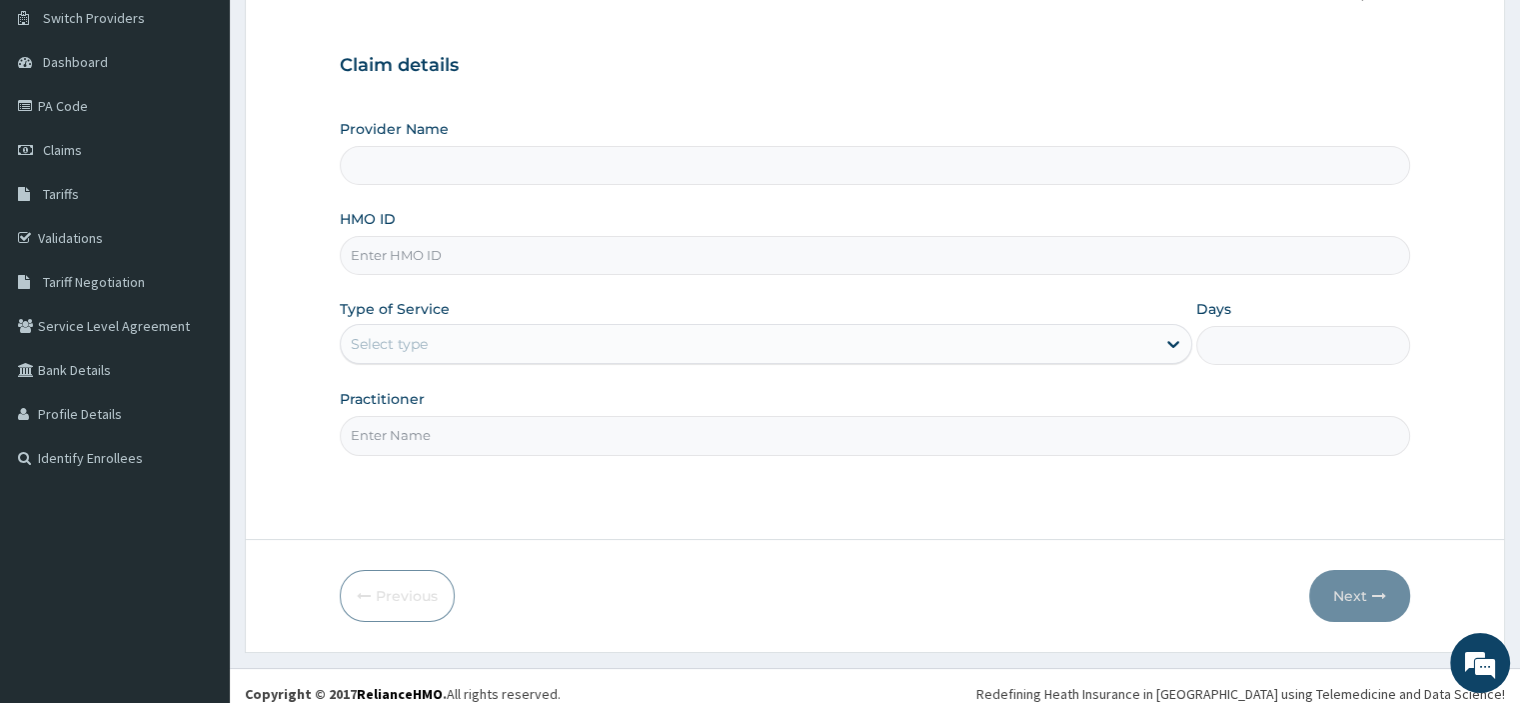
type input "SHEPHERD SPECIALIST HOSPITAL"
click at [391, 251] on input "HMO ID" at bounding box center [874, 255] width 1069 height 39
paste input "NPM/10419/B"
type input "NPM/10419/A"
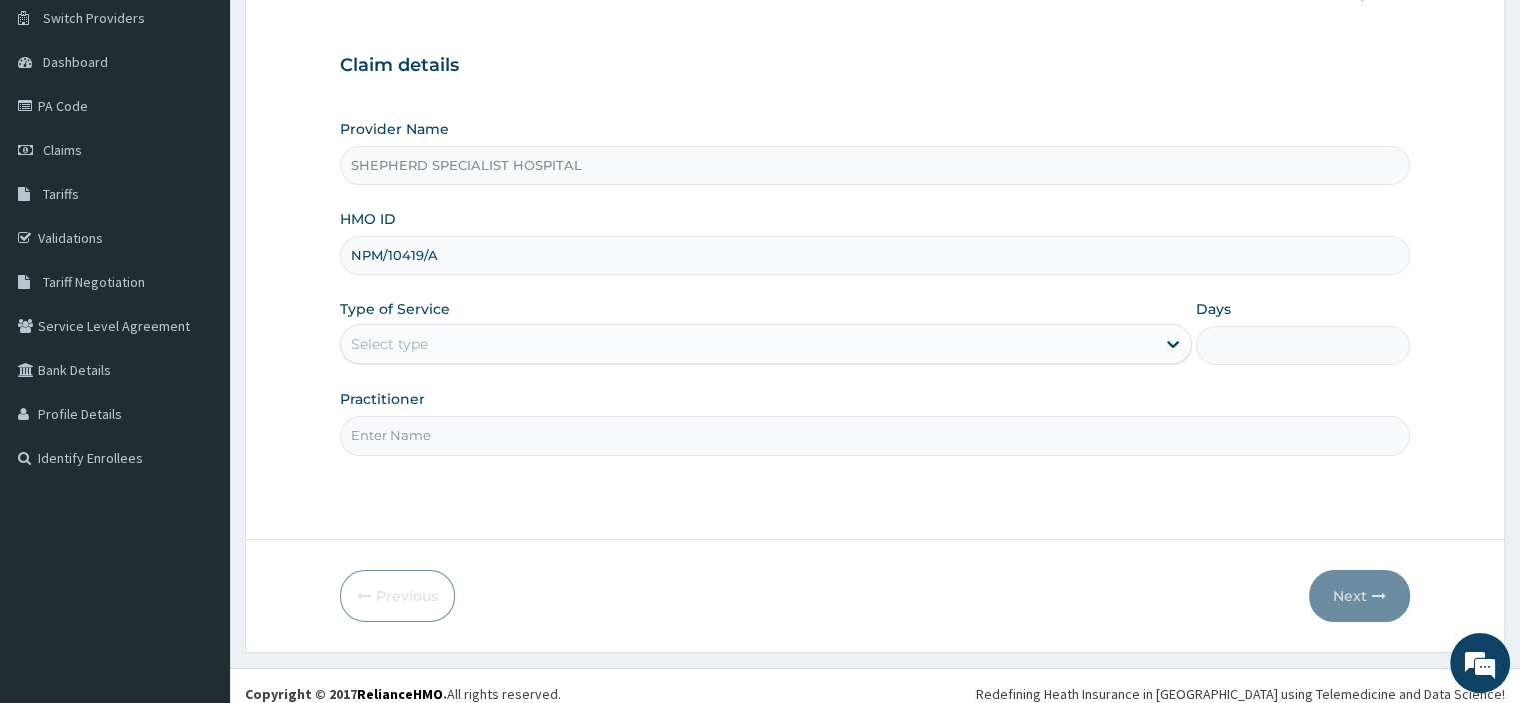
click at [393, 352] on div "Select type" at bounding box center [389, 344] width 77 height 20
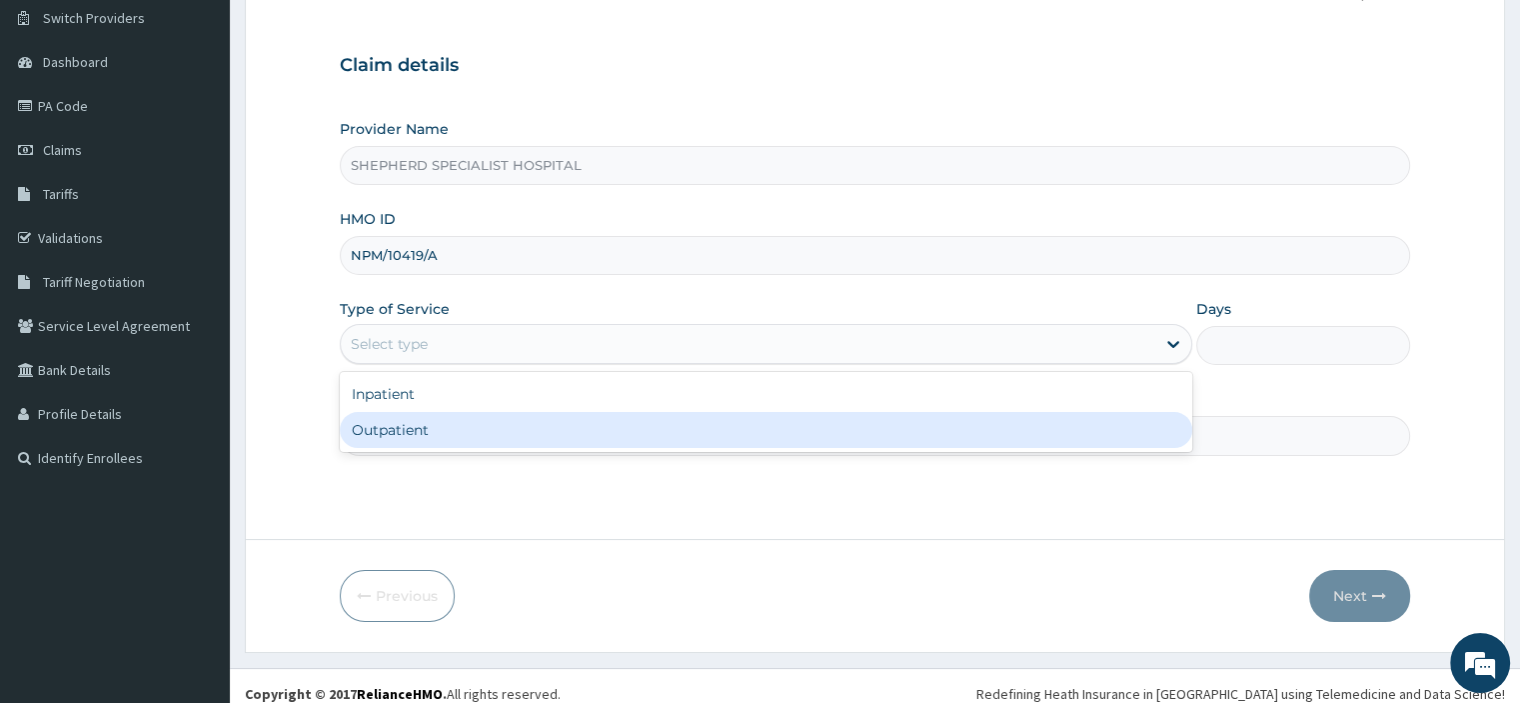
click at [402, 423] on div "Outpatient" at bounding box center [766, 430] width 853 height 36
type input "1"
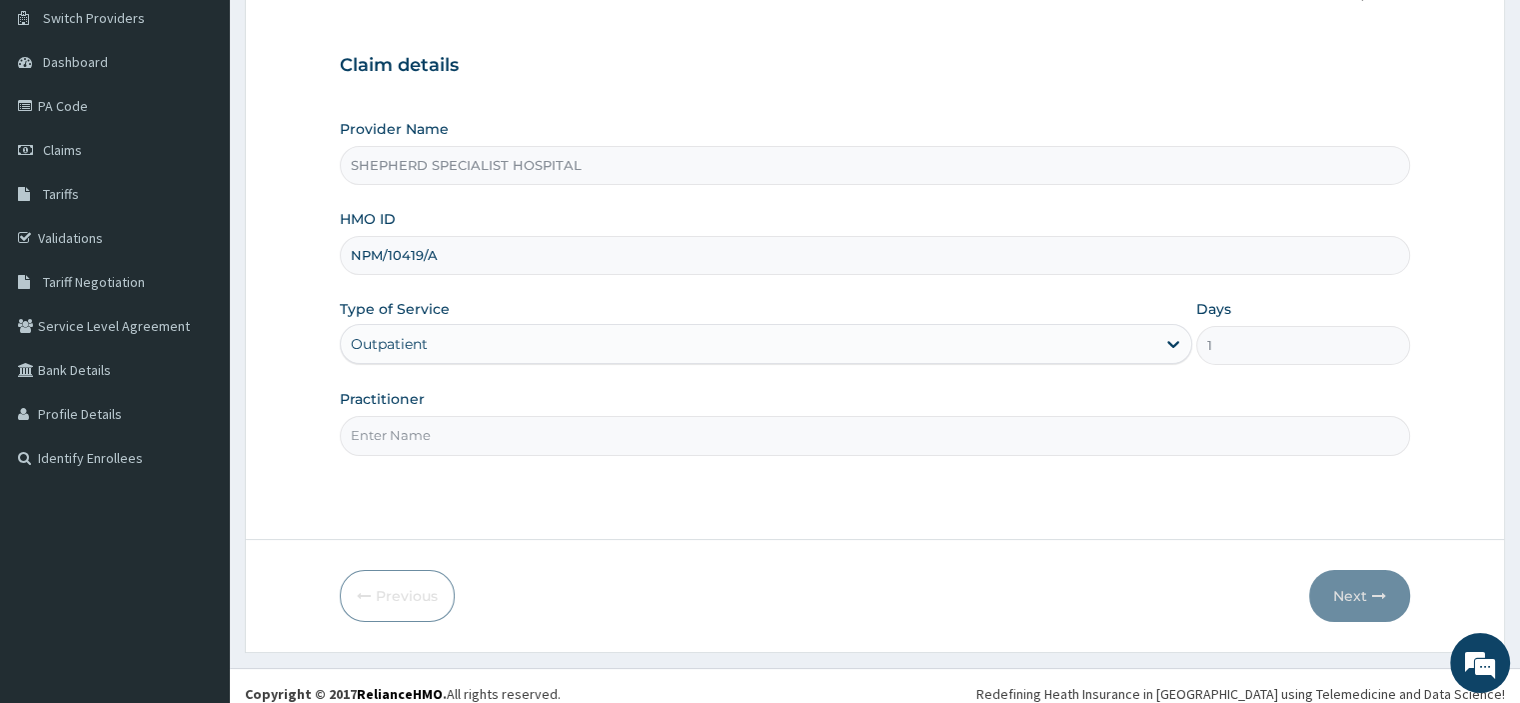
click at [402, 423] on input "Practitioner" at bounding box center [874, 435] width 1069 height 39
type input "Dr Bashar"
click at [1363, 600] on button "Next" at bounding box center [1359, 596] width 101 height 52
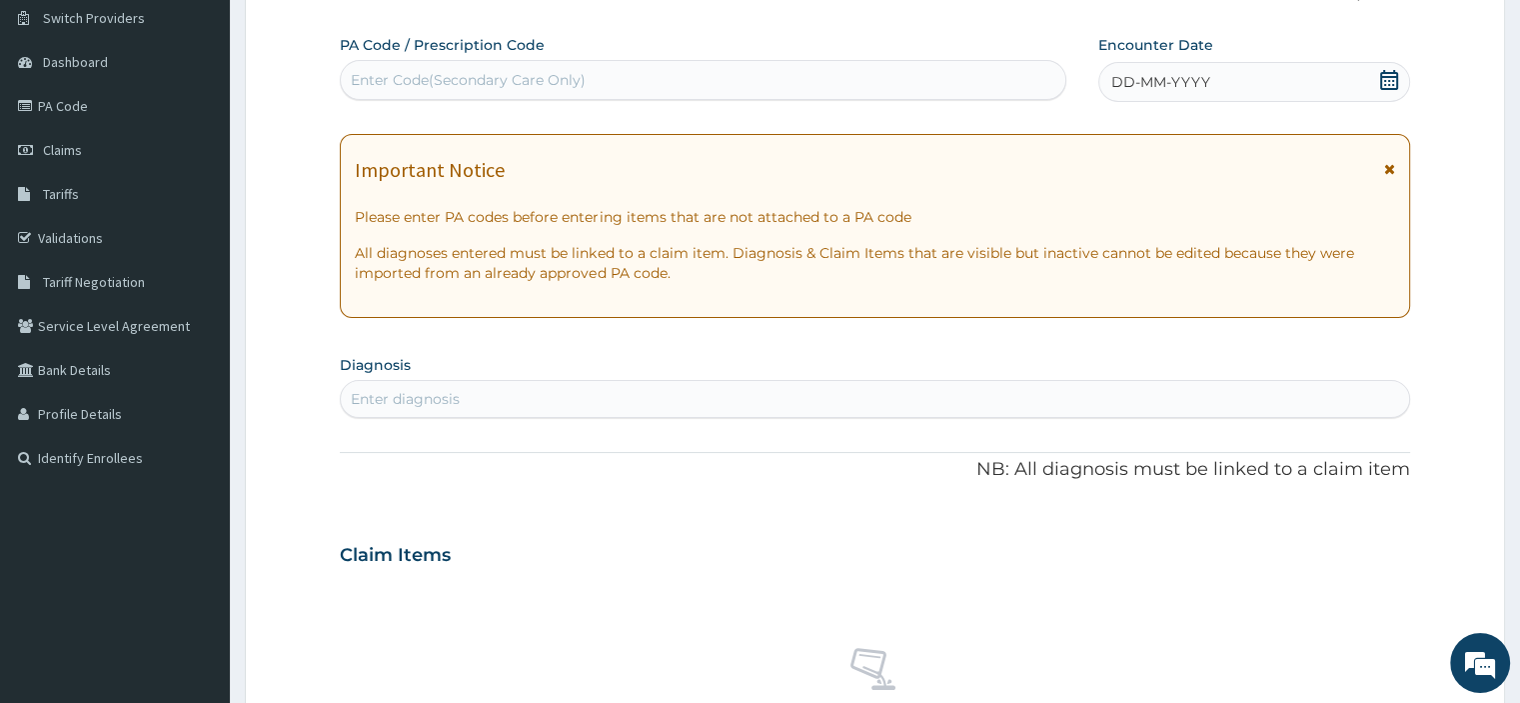
click at [1387, 76] on icon at bounding box center [1389, 80] width 18 height 20
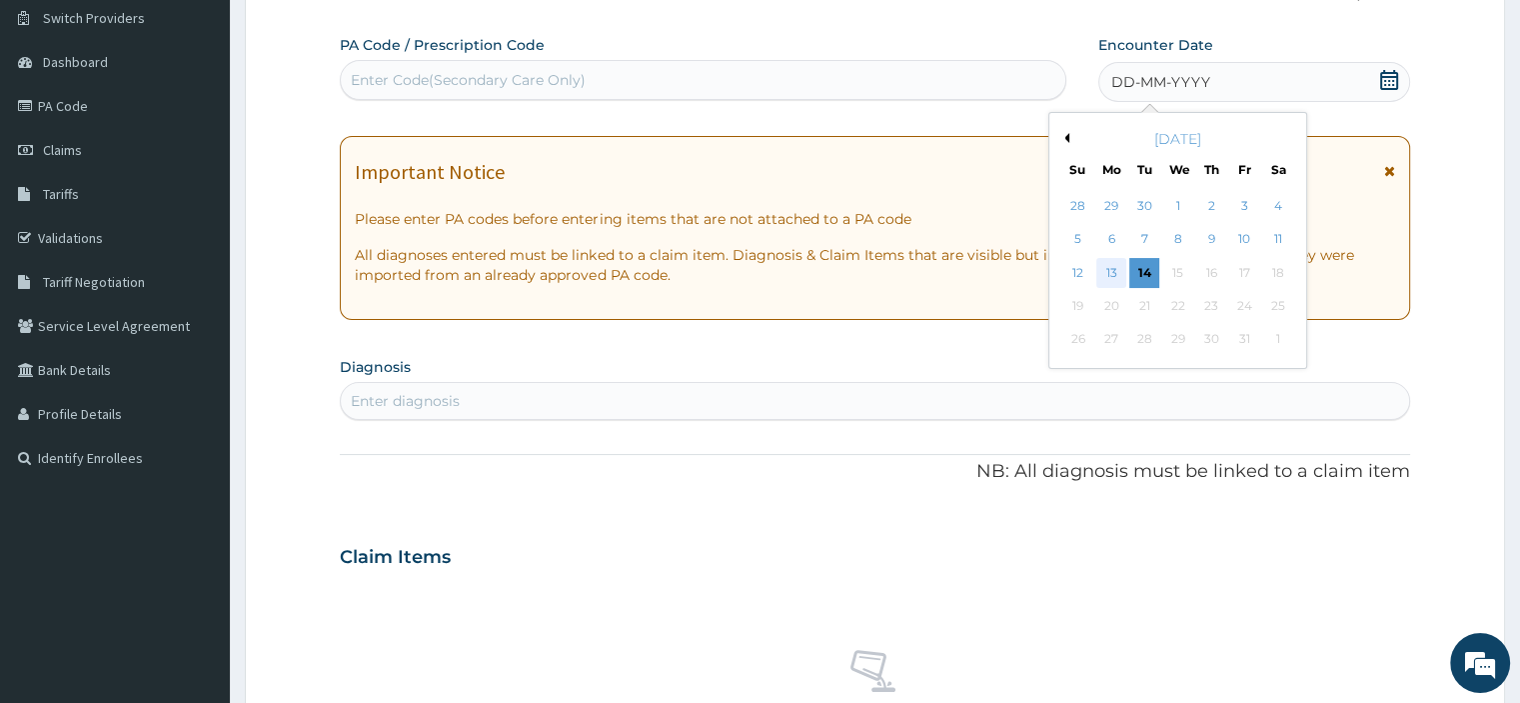
click at [1115, 267] on div "13" at bounding box center [1111, 273] width 30 height 30
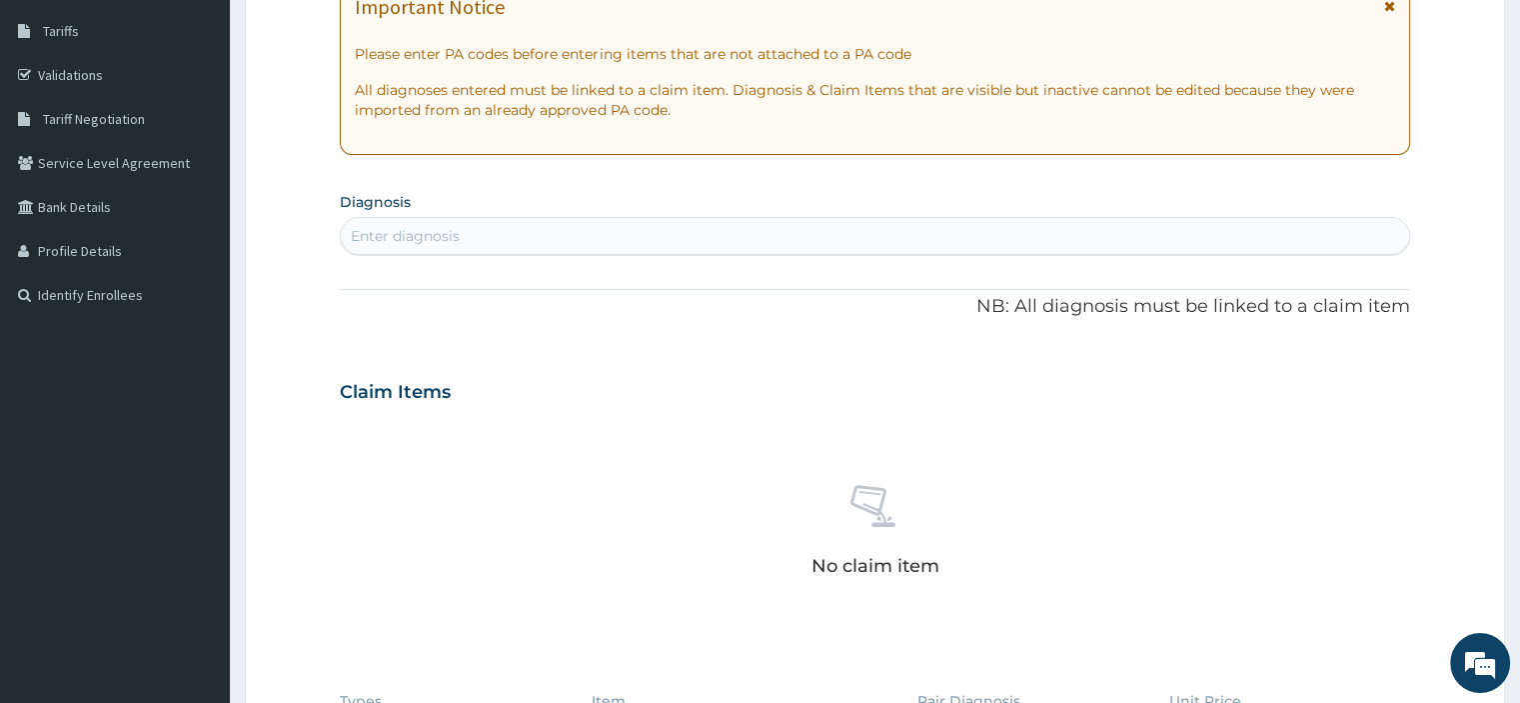
scroll to position [335, 0]
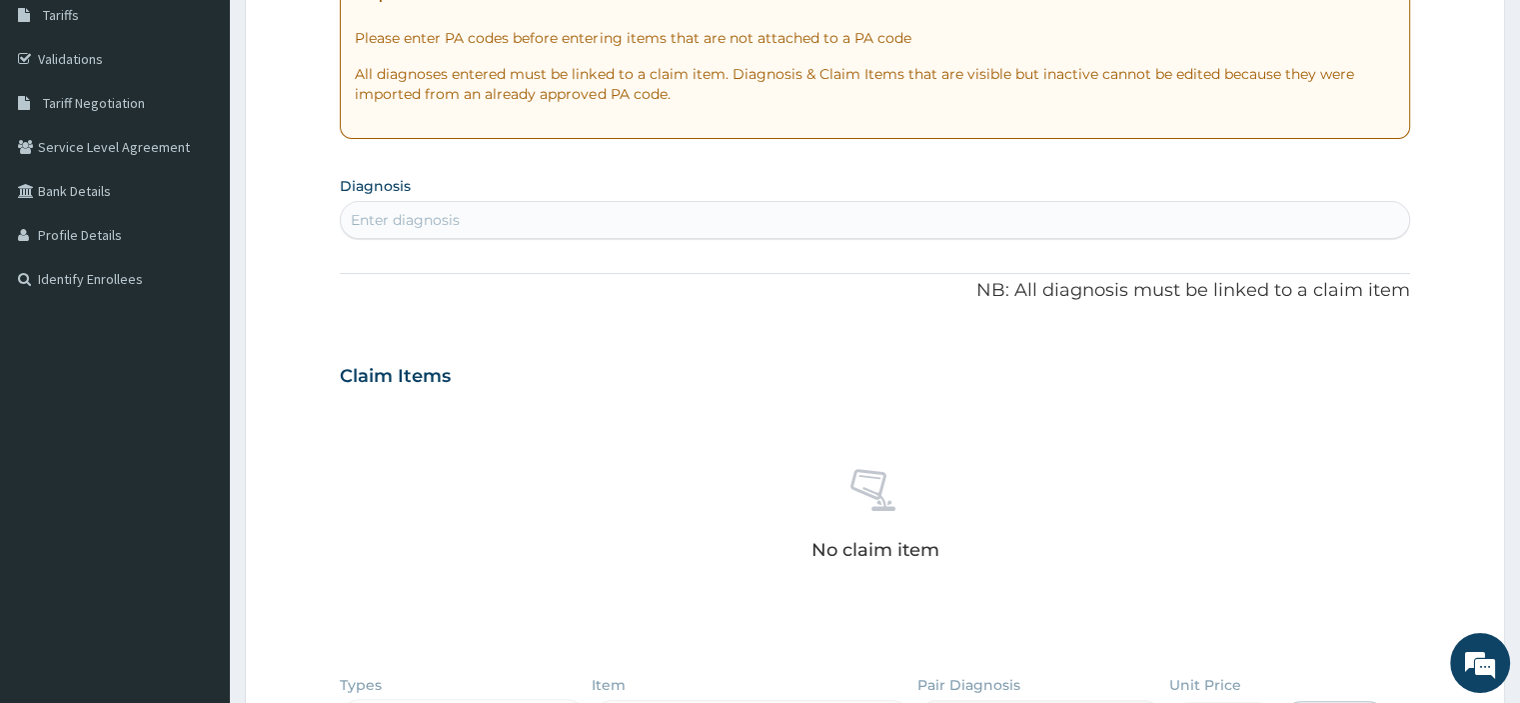
click at [567, 216] on div "Enter diagnosis" at bounding box center [874, 220] width 1067 height 32
type input "MALARIA"
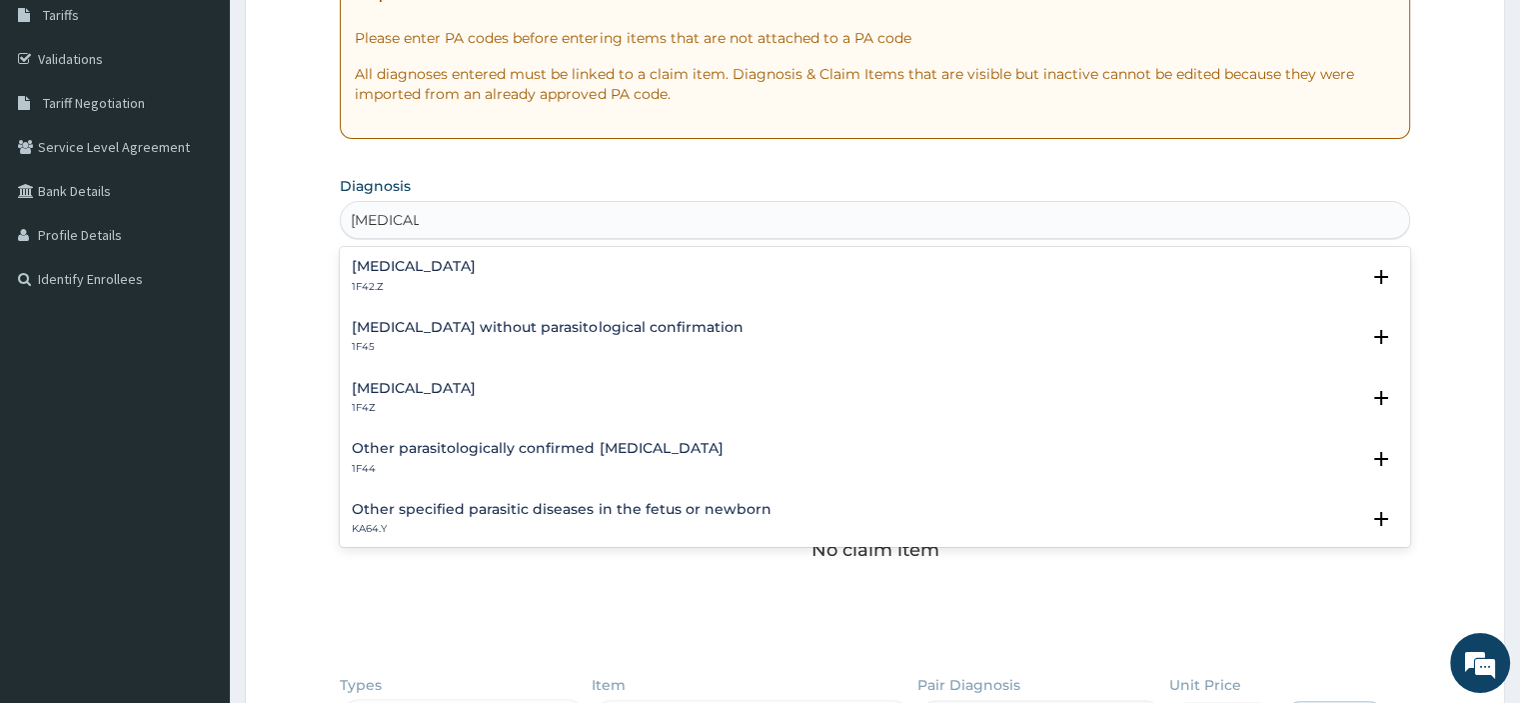
click at [448, 381] on h4 "Malaria, unspecified" at bounding box center [414, 388] width 124 height 15
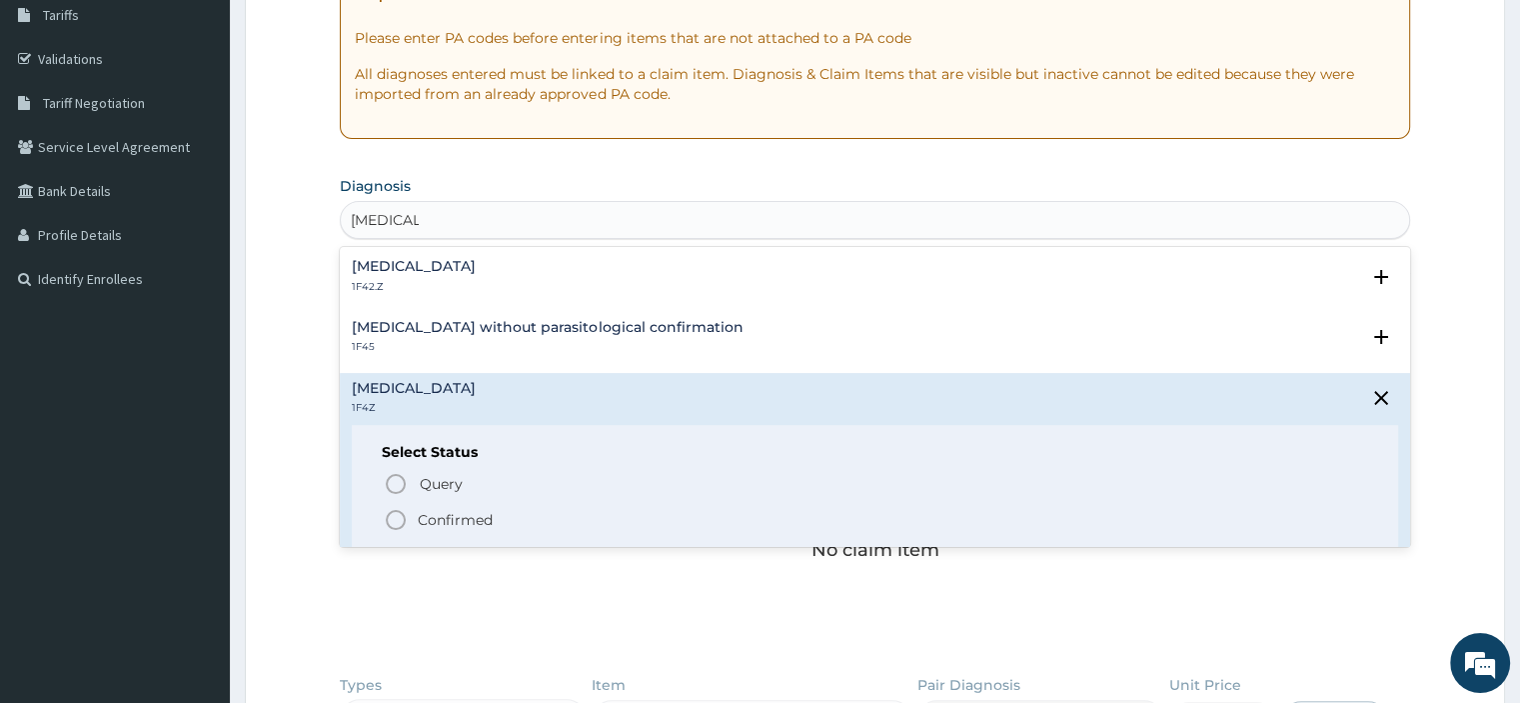
click at [418, 516] on p "Confirmed" at bounding box center [455, 520] width 75 height 20
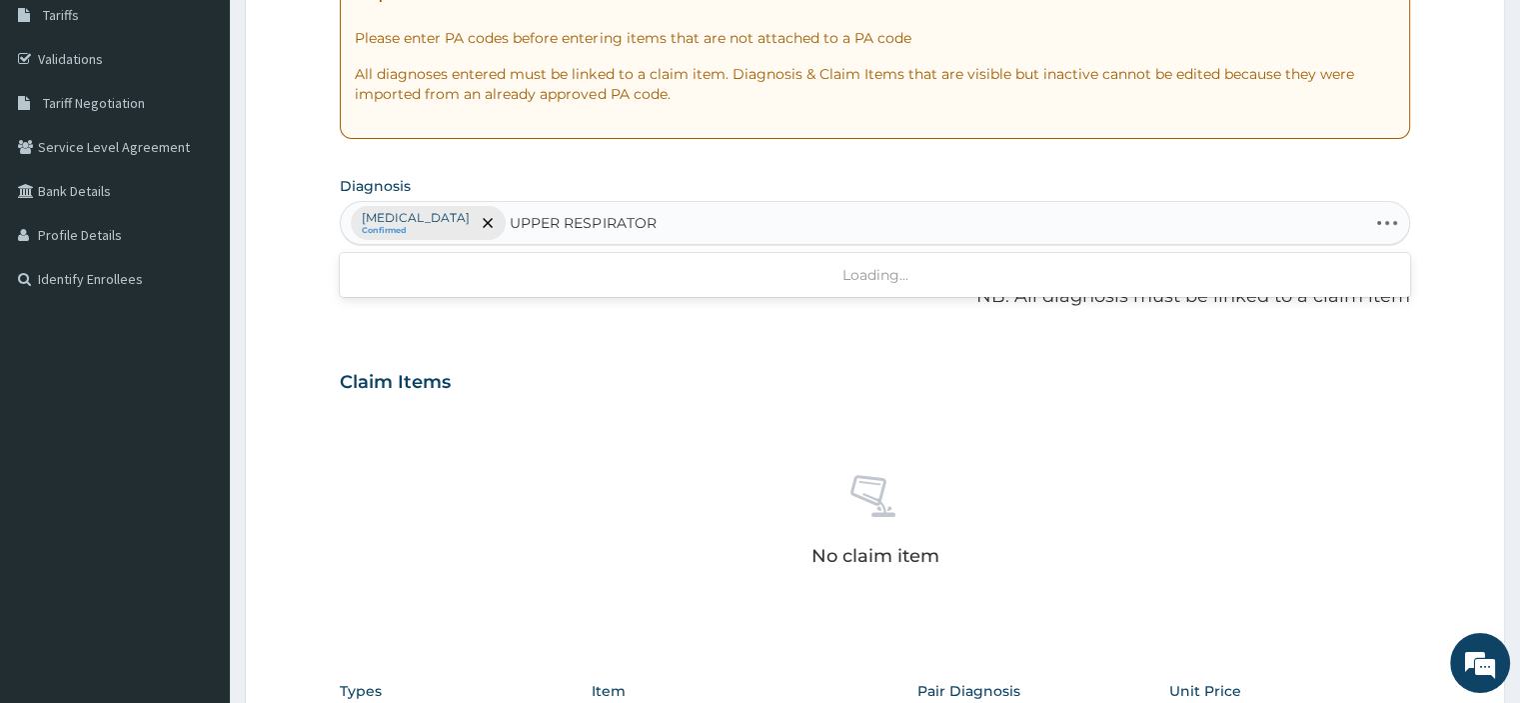
type input "UPPER RESPIRATORY"
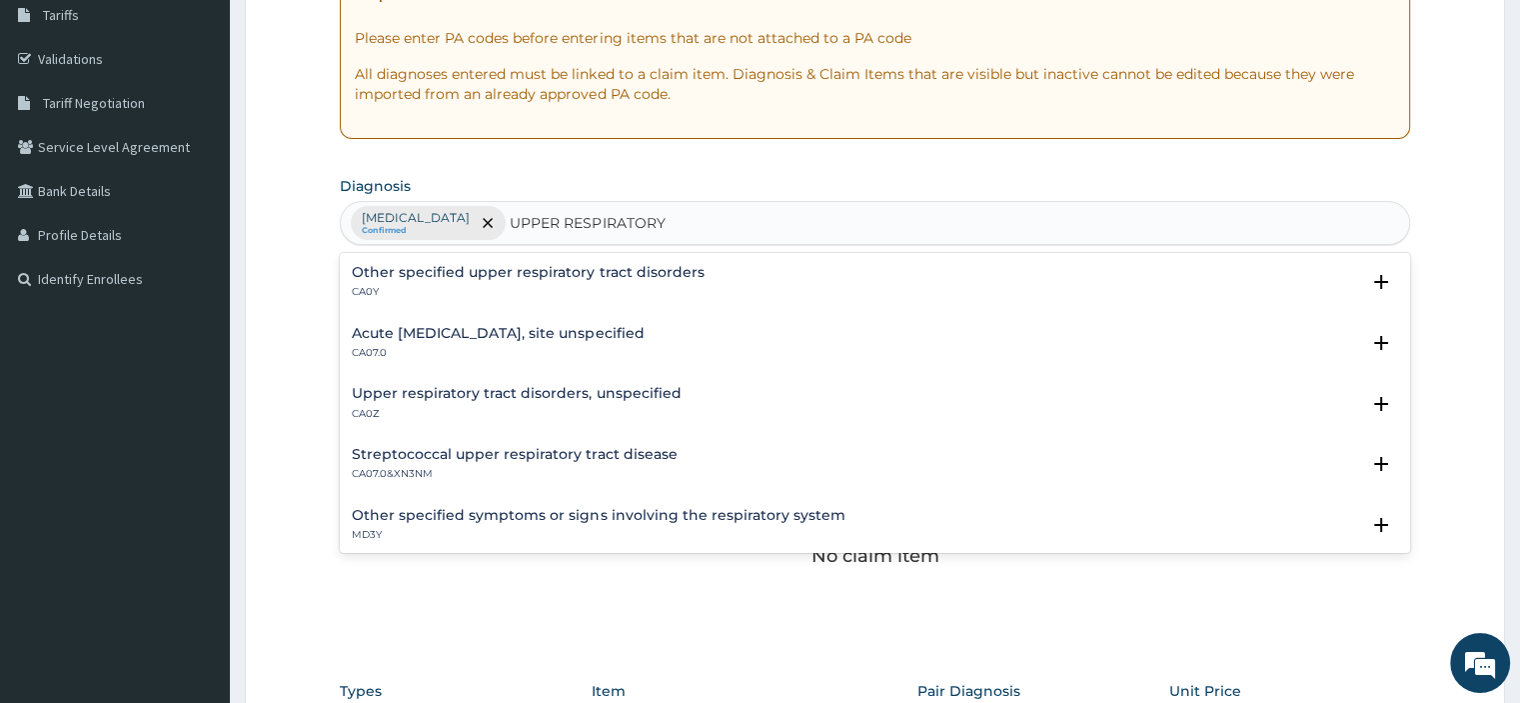
click at [619, 338] on h4 "Acute upper respiratory infection, site unspecified" at bounding box center [498, 333] width 292 height 15
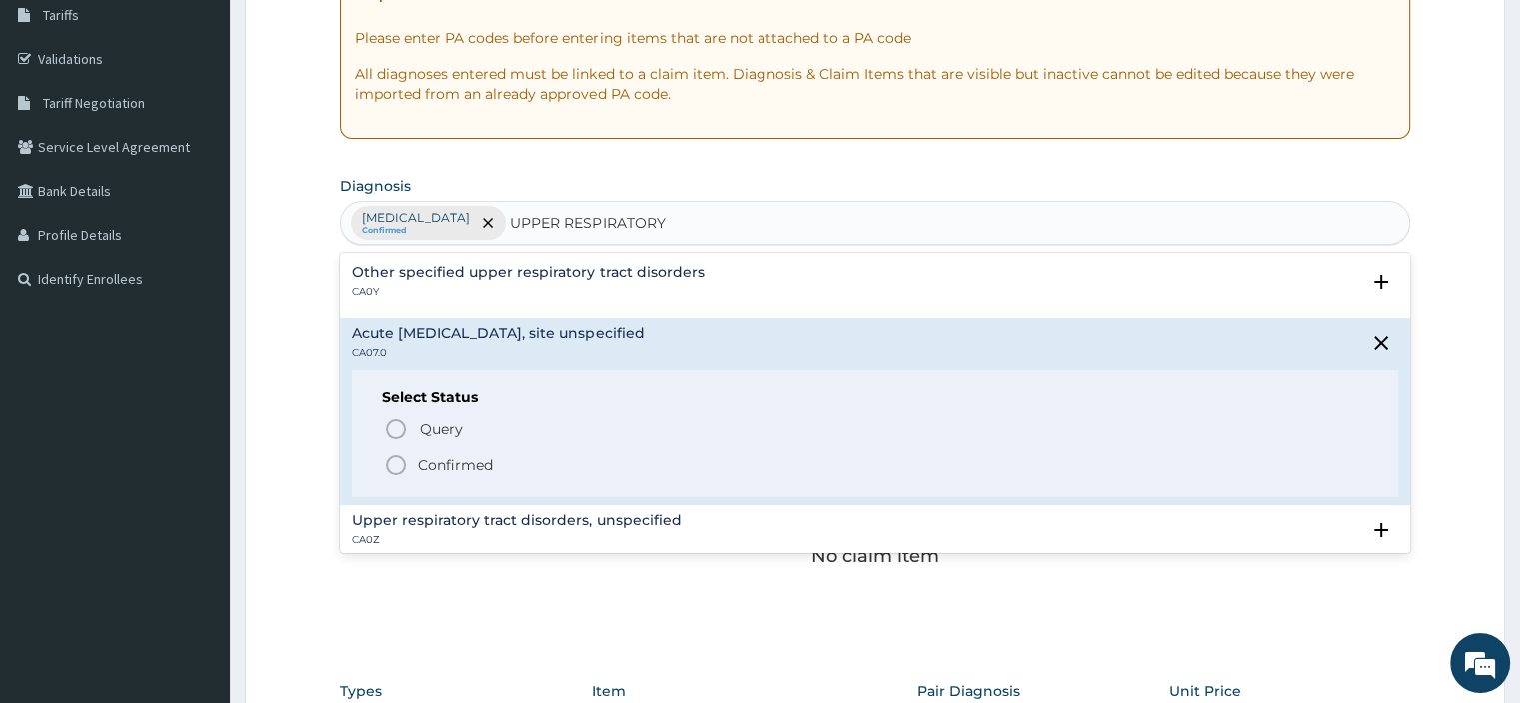
click at [447, 461] on p "Confirmed" at bounding box center [455, 465] width 75 height 20
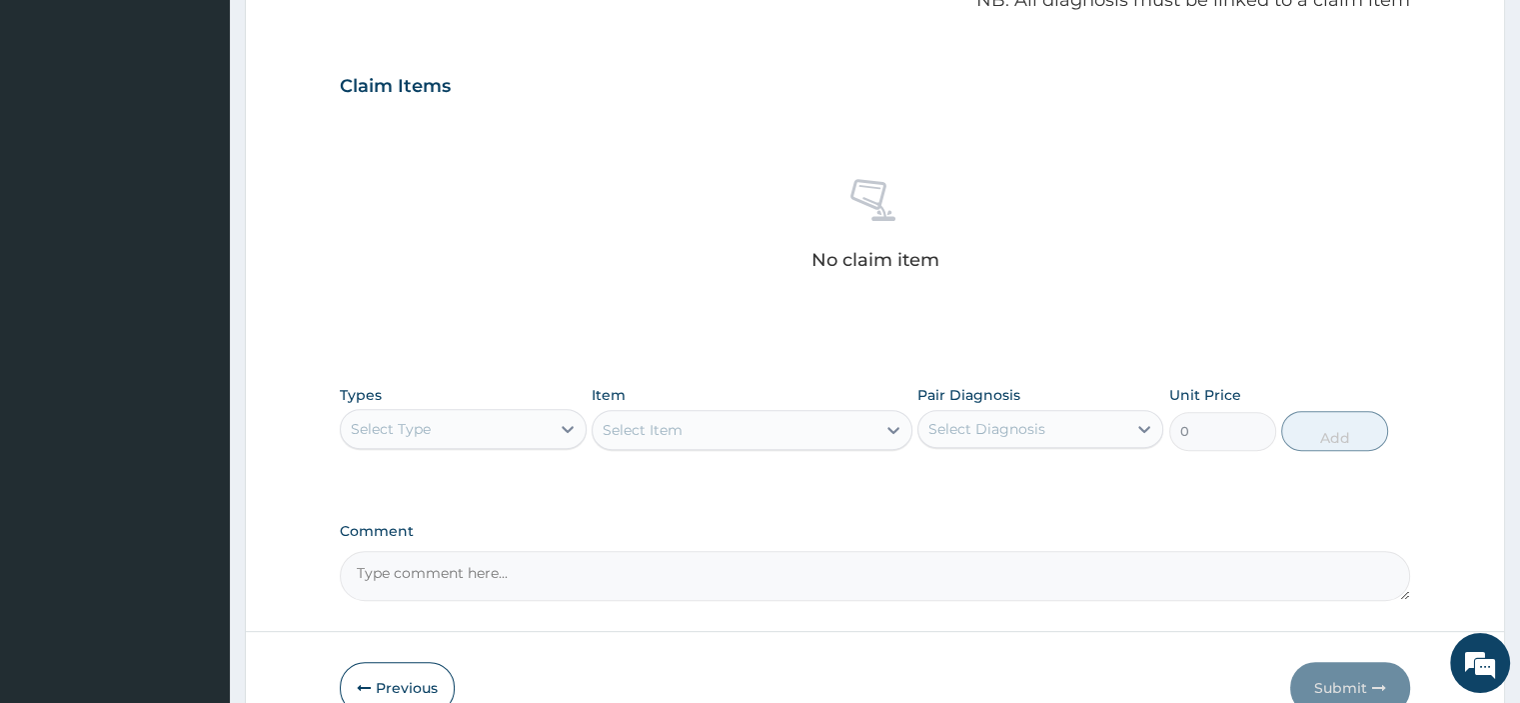
scroll to position [736, 0]
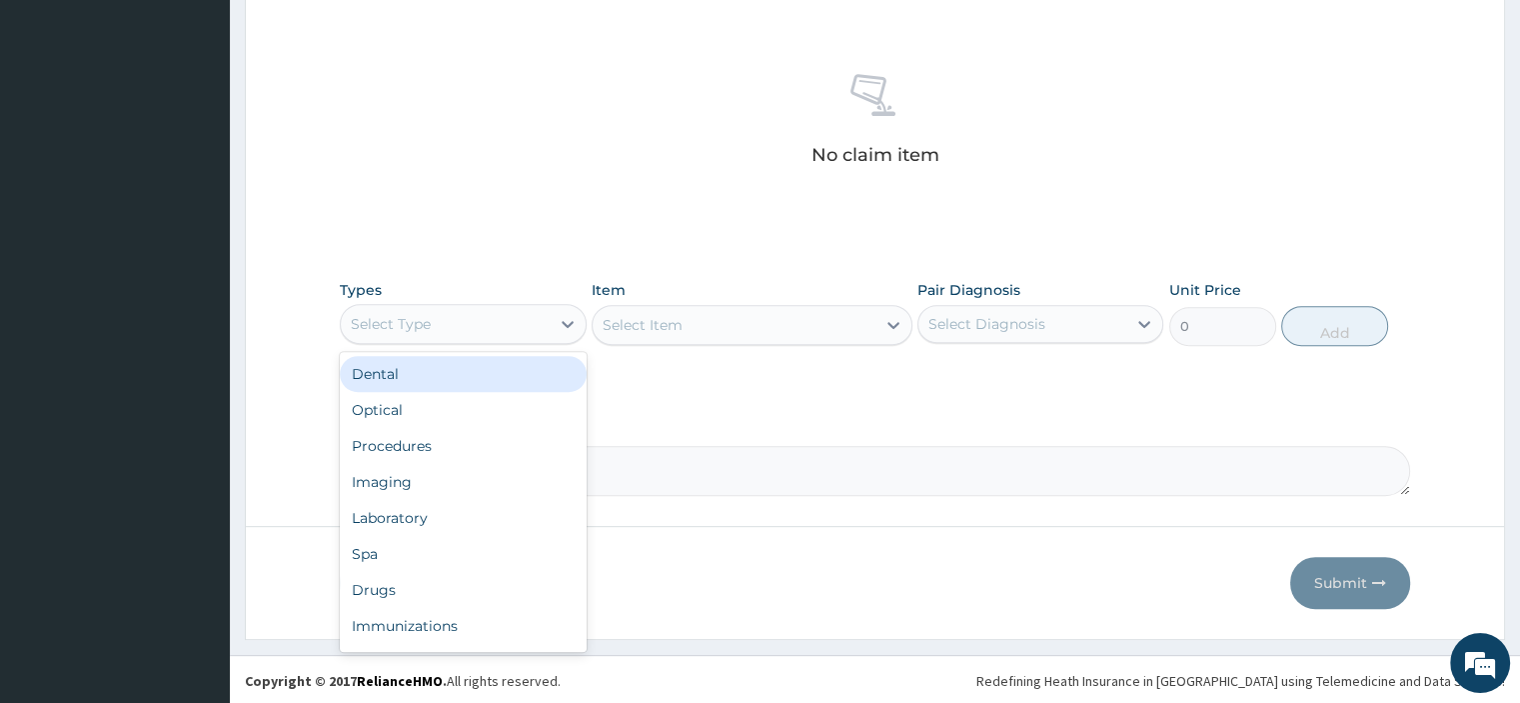
click at [443, 321] on div "Select Type" at bounding box center [445, 324] width 208 height 32
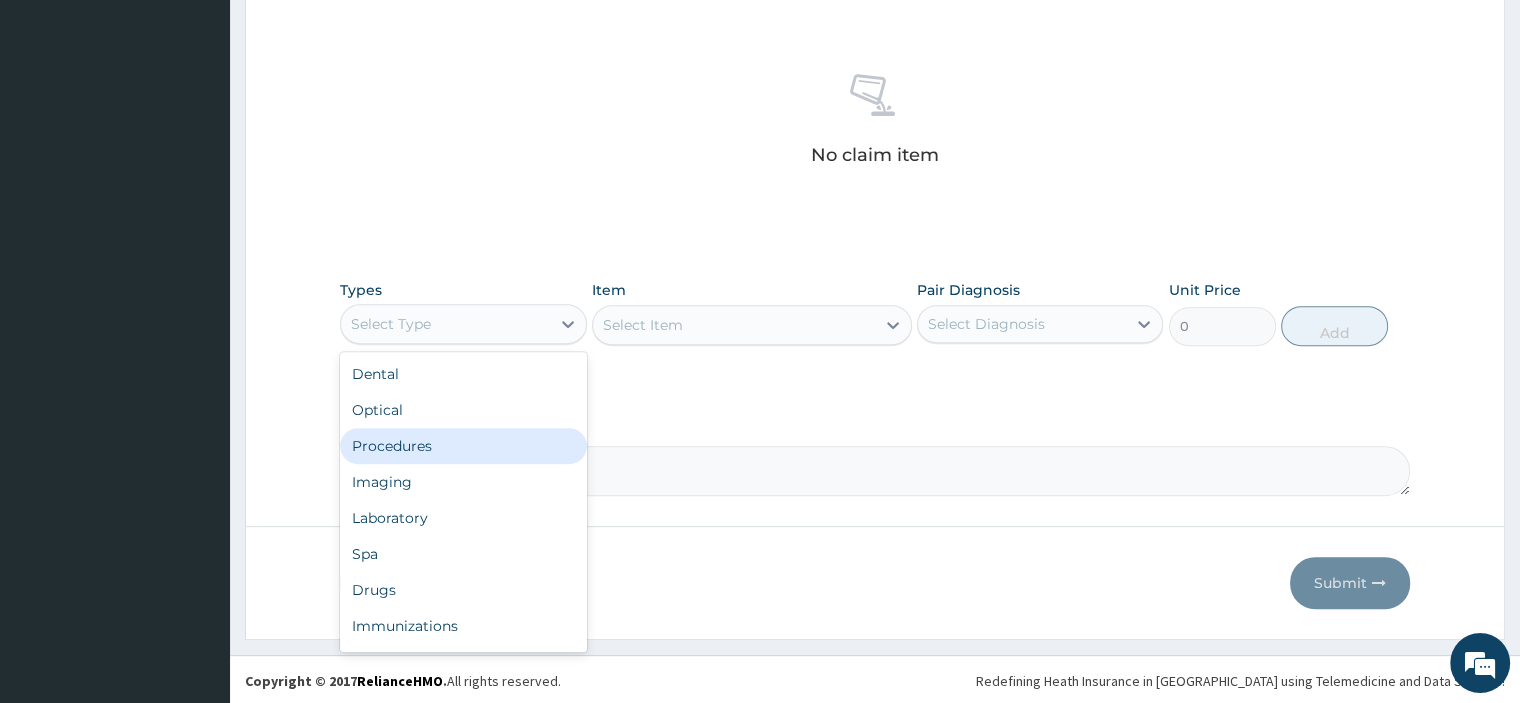
click at [406, 440] on div "Procedures" at bounding box center [463, 446] width 246 height 36
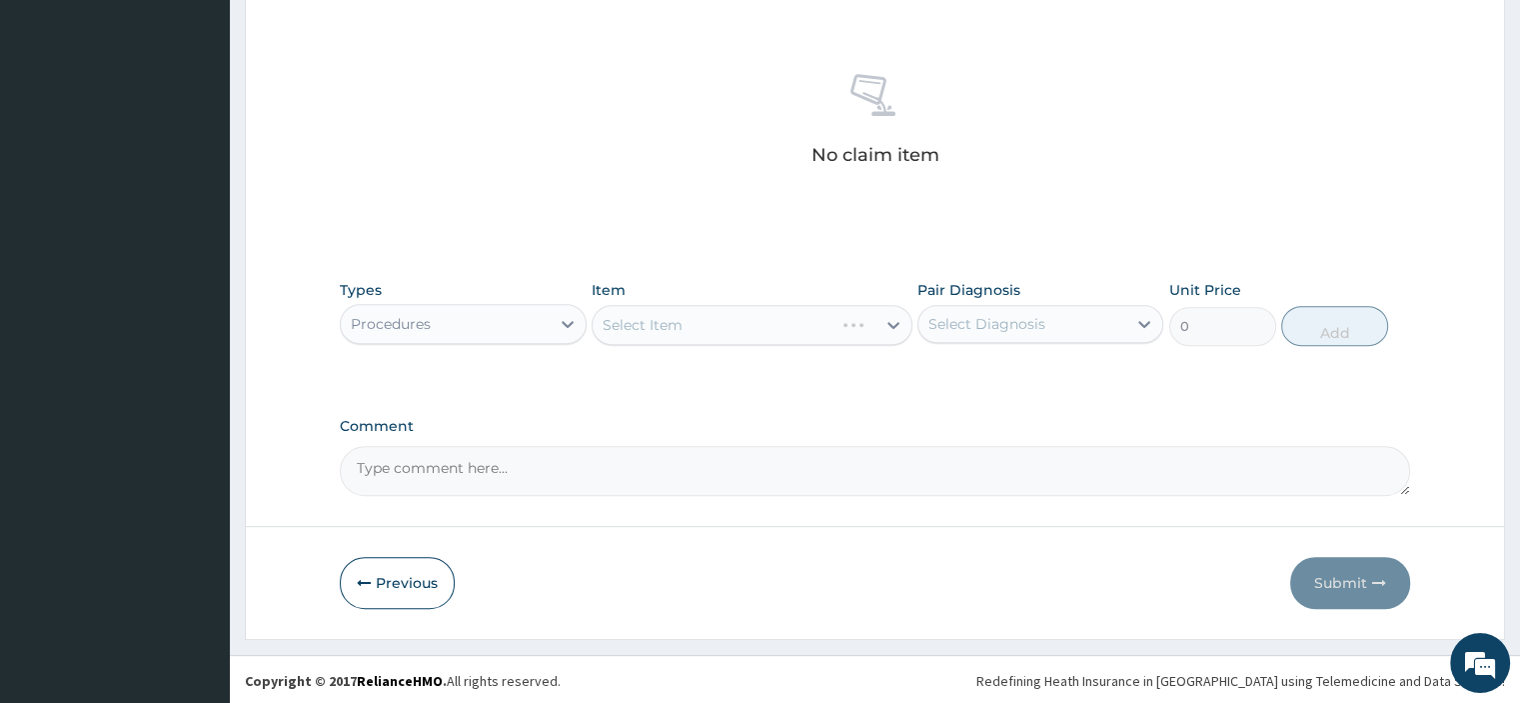
click at [693, 326] on div "Select Item" at bounding box center [752, 325] width 321 height 40
click at [752, 319] on div "Select Item" at bounding box center [734, 325] width 283 height 32
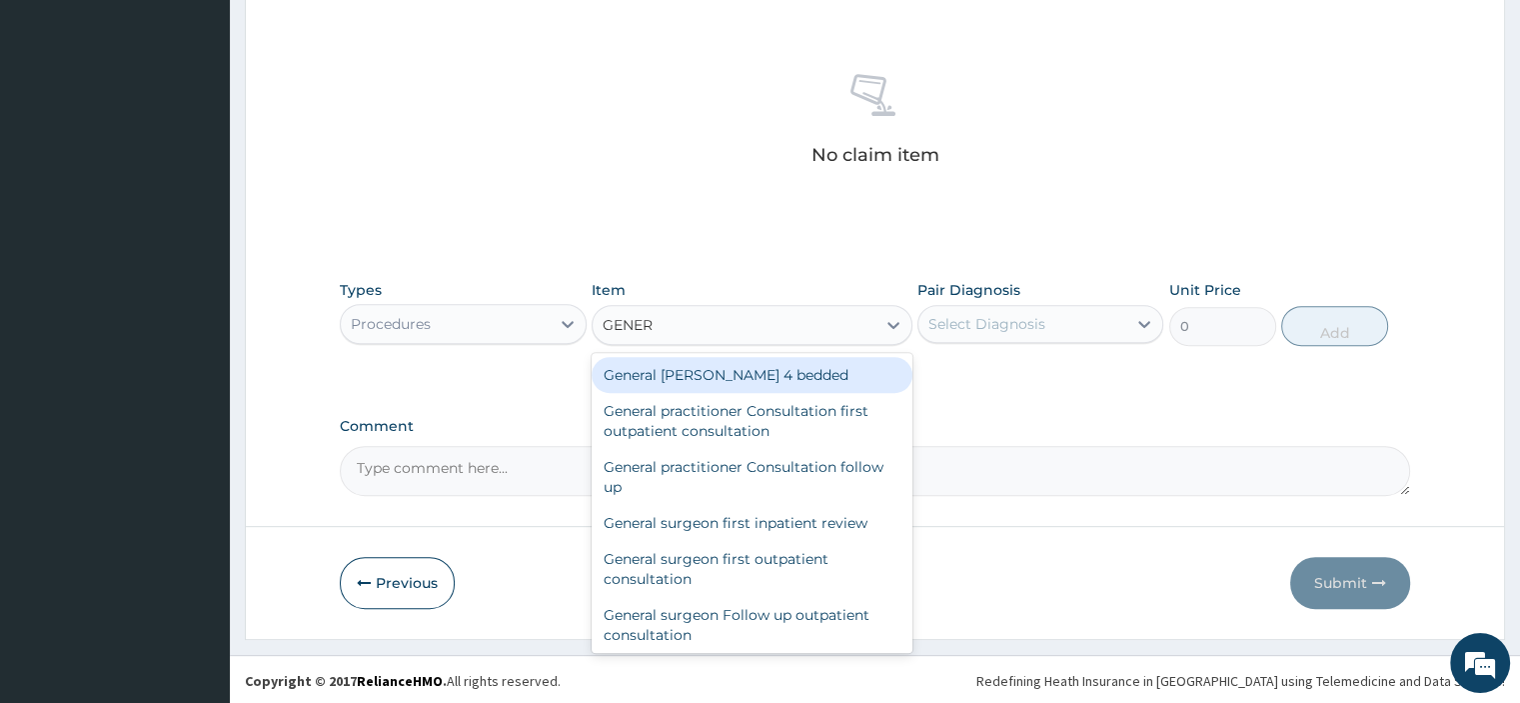
type input "GENERA"
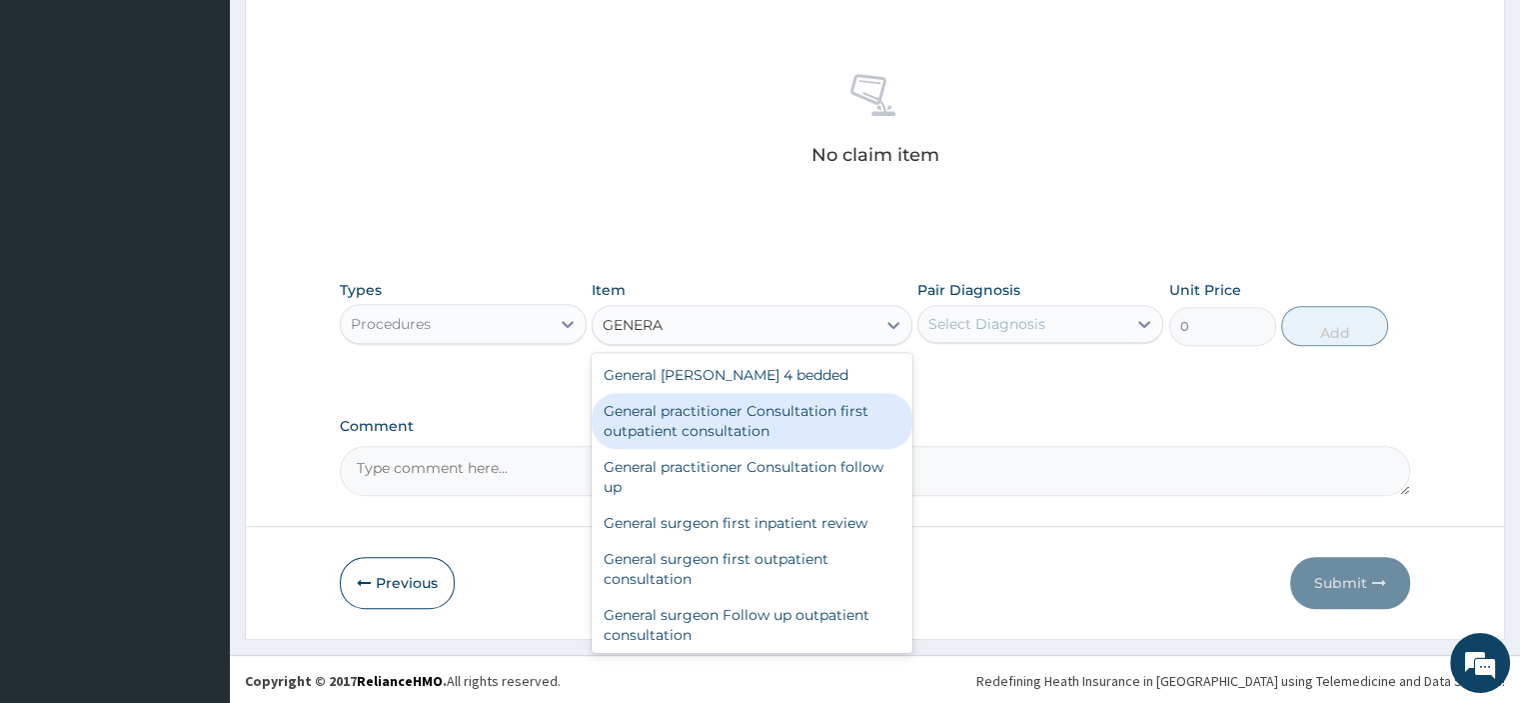
click at [727, 418] on div "General practitioner Consultation first outpatient consultation" at bounding box center [752, 421] width 321 height 56
type input "3795"
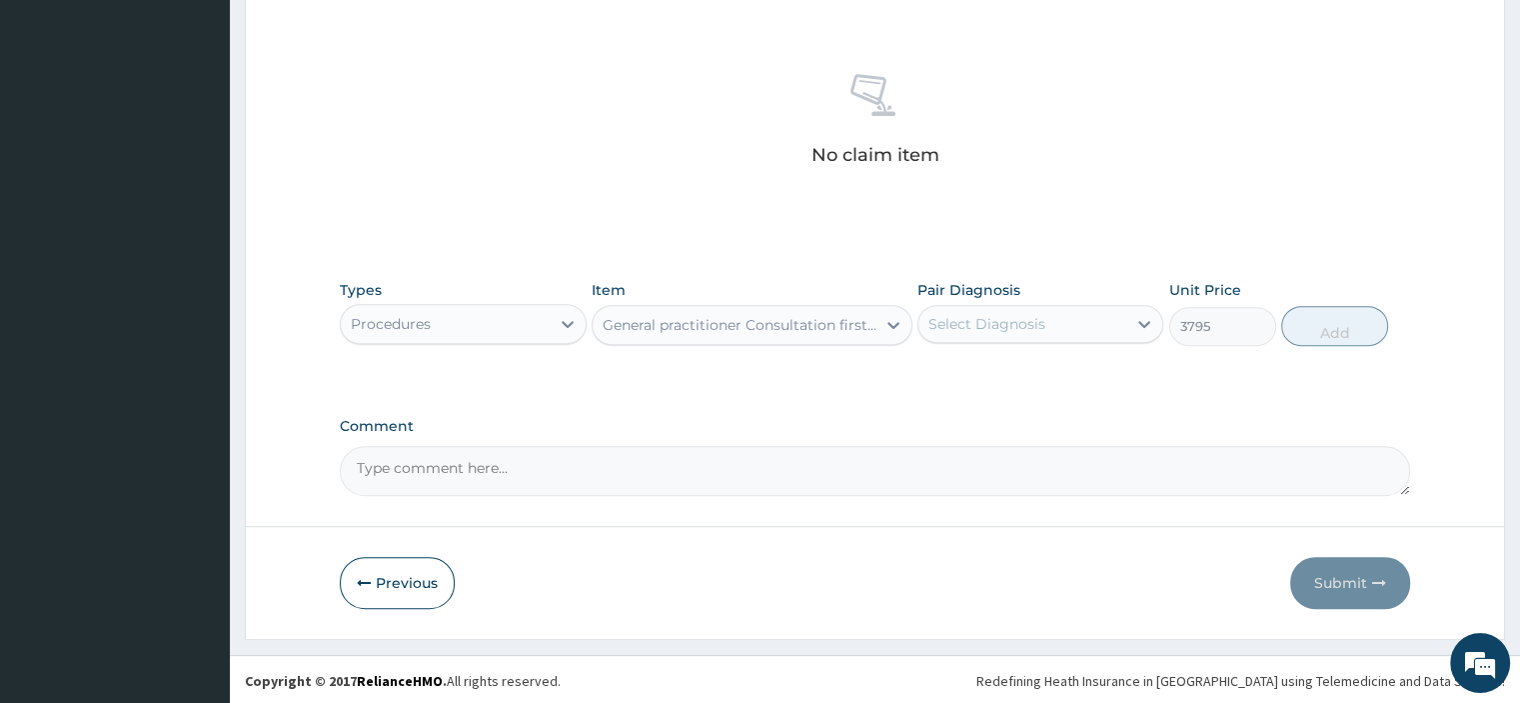
click at [1040, 316] on div "Select Diagnosis" at bounding box center [986, 324] width 117 height 20
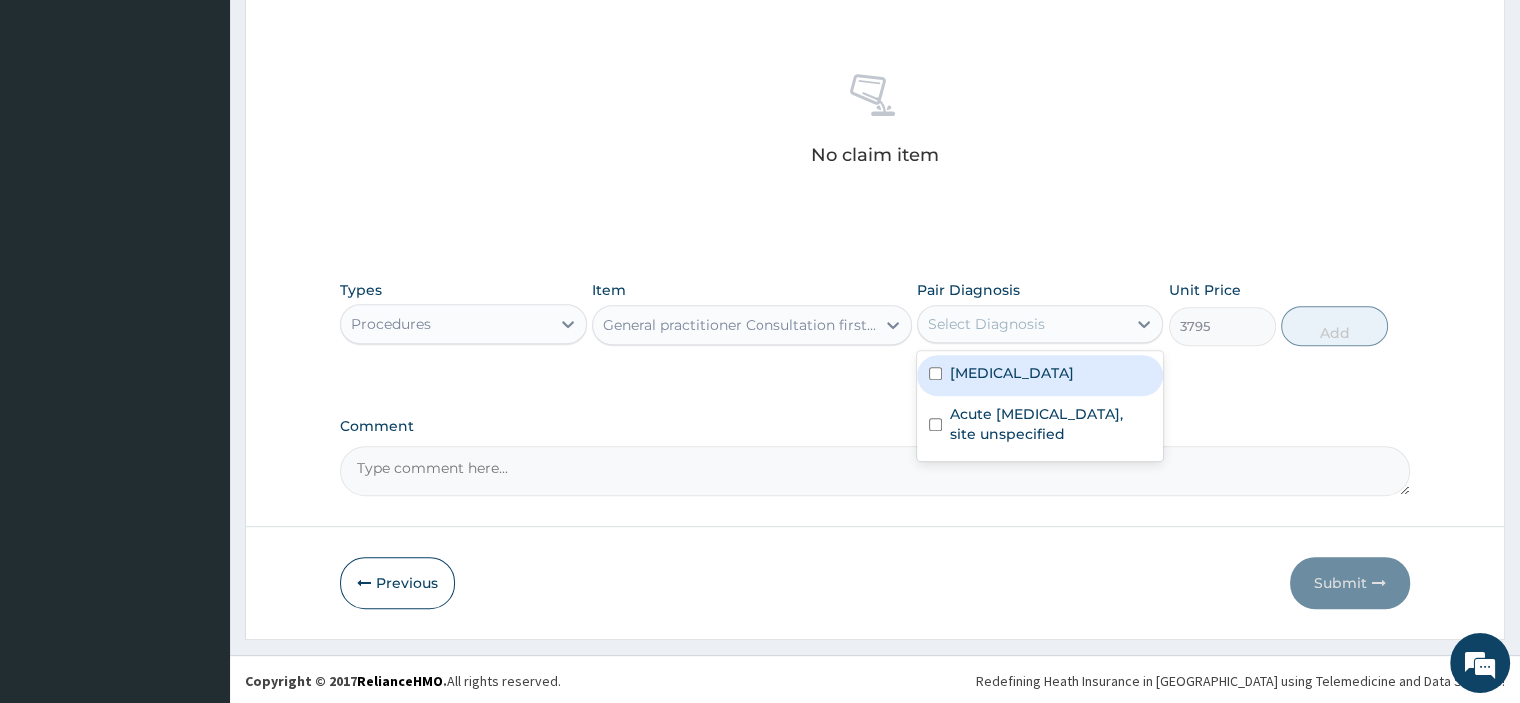
click at [1010, 371] on label "Malaria, unspecified" at bounding box center [1012, 373] width 124 height 20
checkbox input "true"
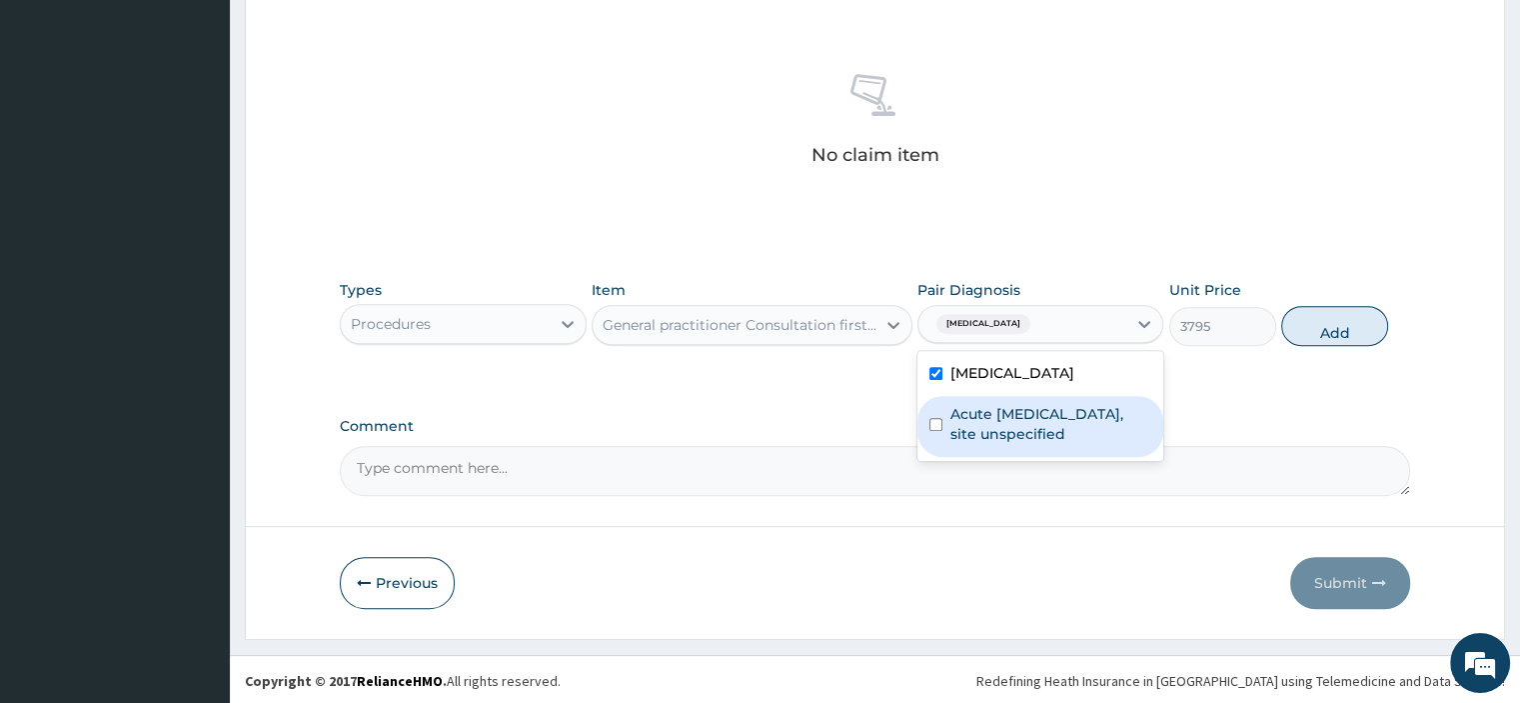
click at [998, 418] on label "Acute upper respiratory infection, site unspecified" at bounding box center [1050, 424] width 201 height 40
checkbox input "true"
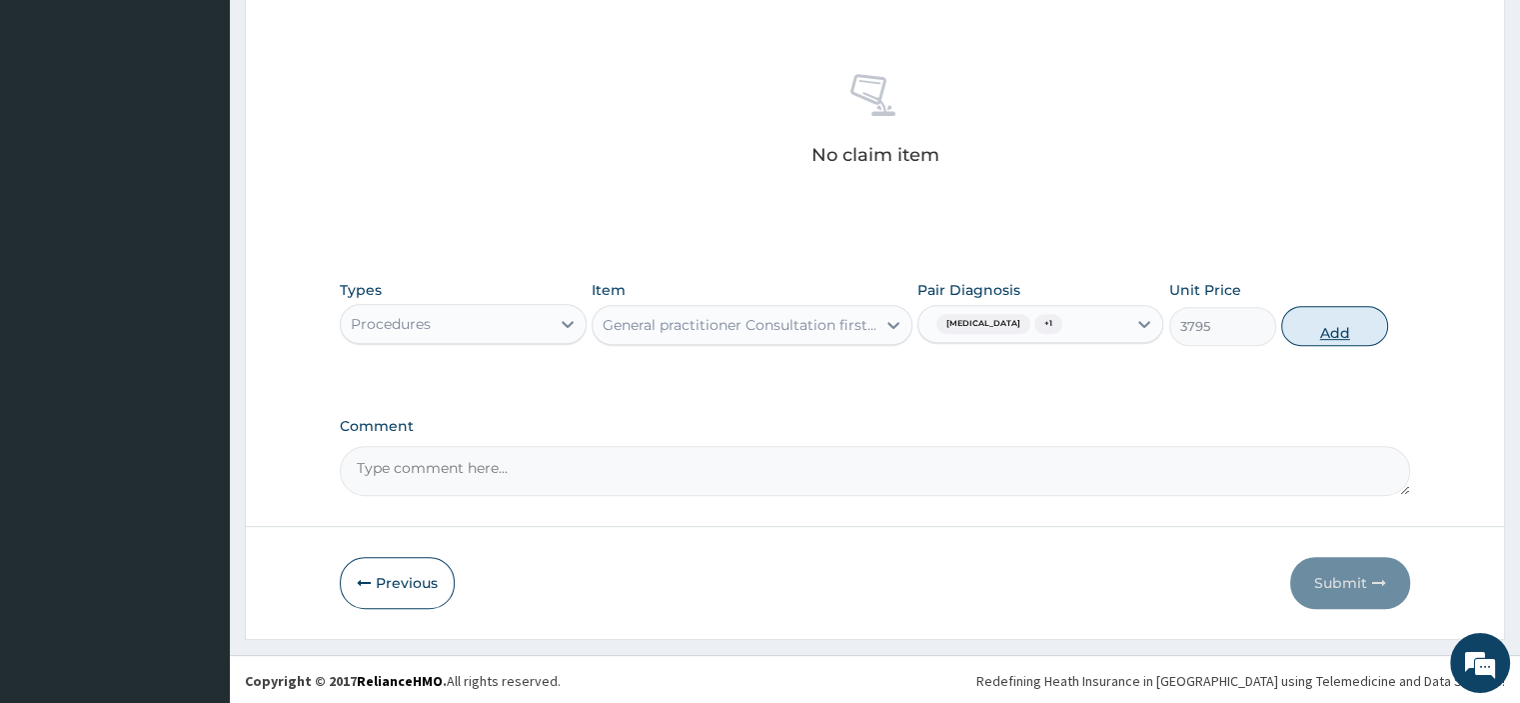
click at [1344, 319] on button "Add" at bounding box center [1334, 326] width 107 height 40
type input "0"
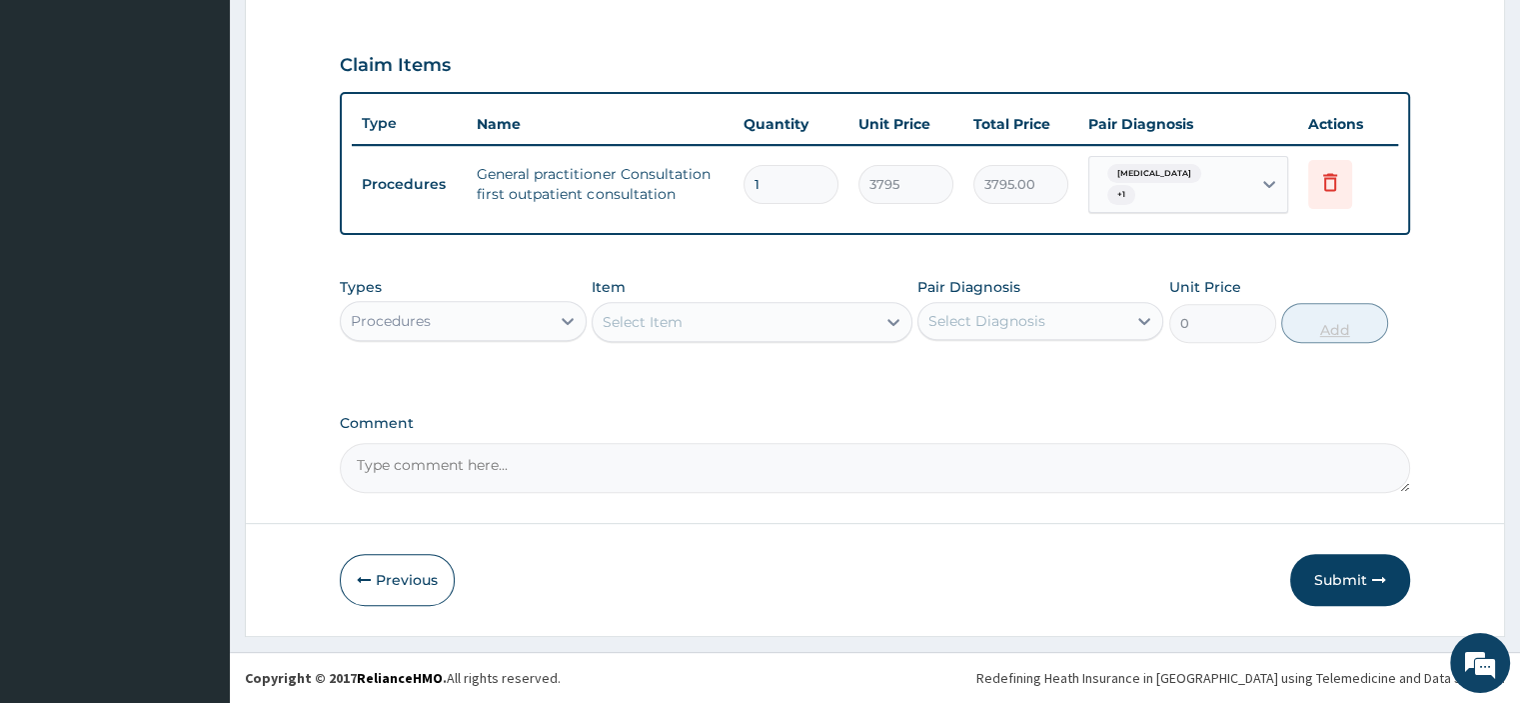
scroll to position [648, 0]
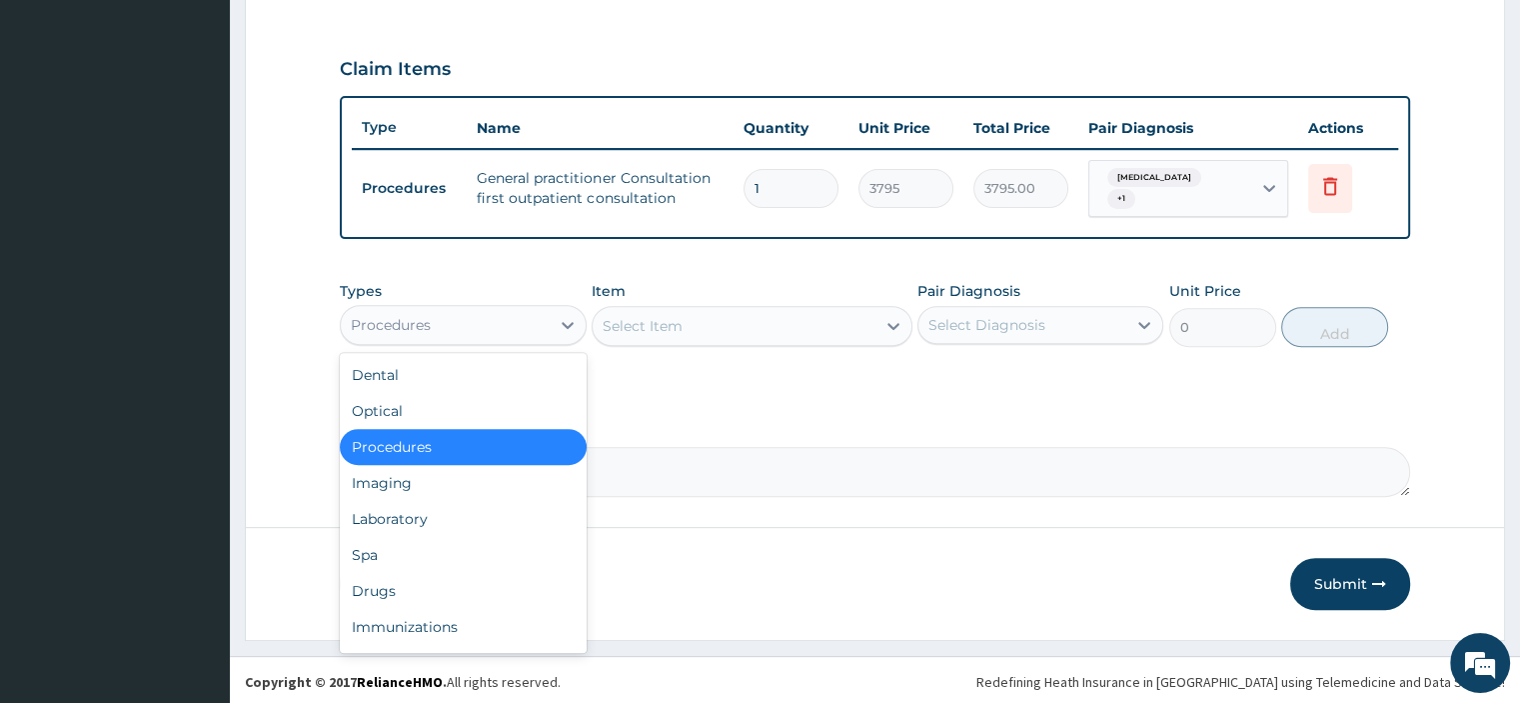
click at [534, 319] on div "Procedures" at bounding box center [445, 325] width 208 height 32
click at [424, 593] on div "Drugs" at bounding box center [463, 591] width 246 height 36
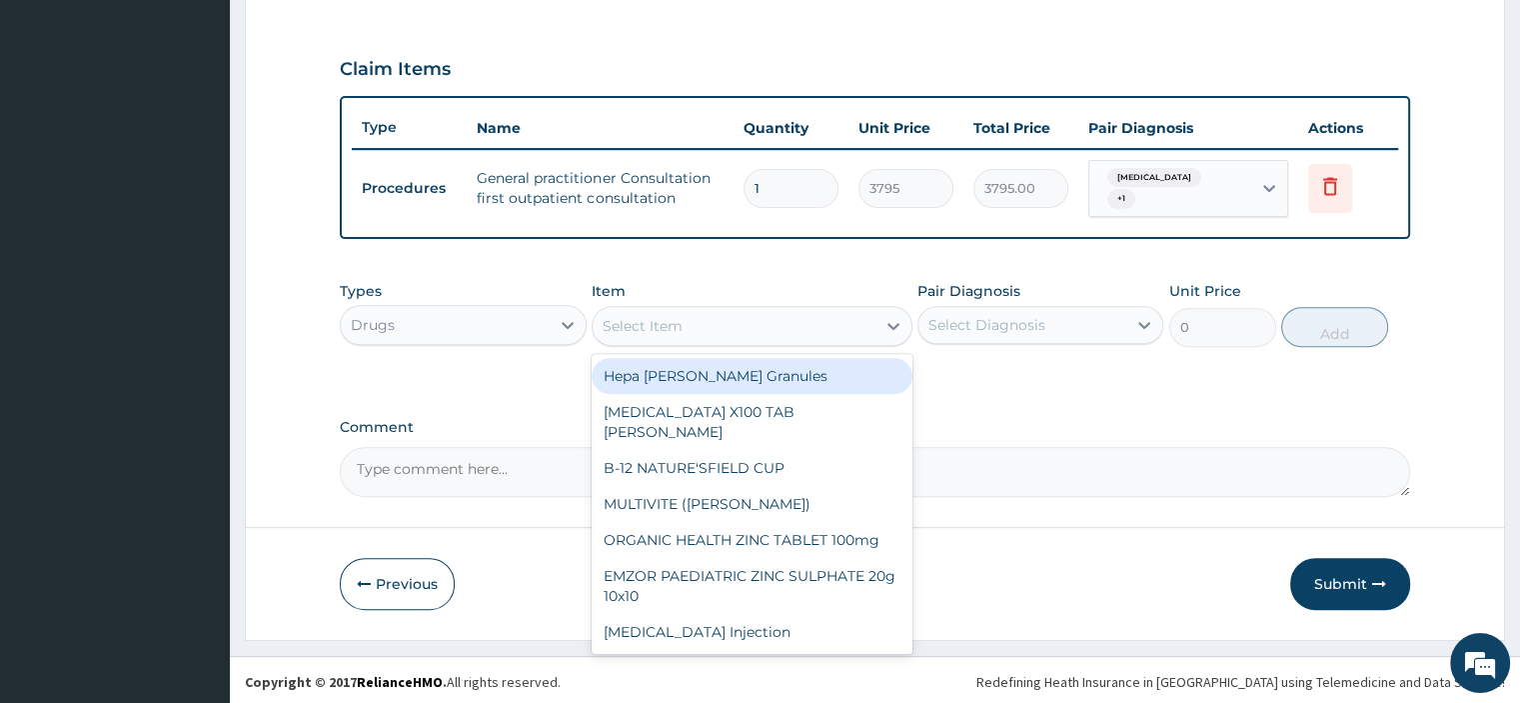
click at [744, 316] on div "Select Item" at bounding box center [734, 326] width 283 height 32
type input "P"
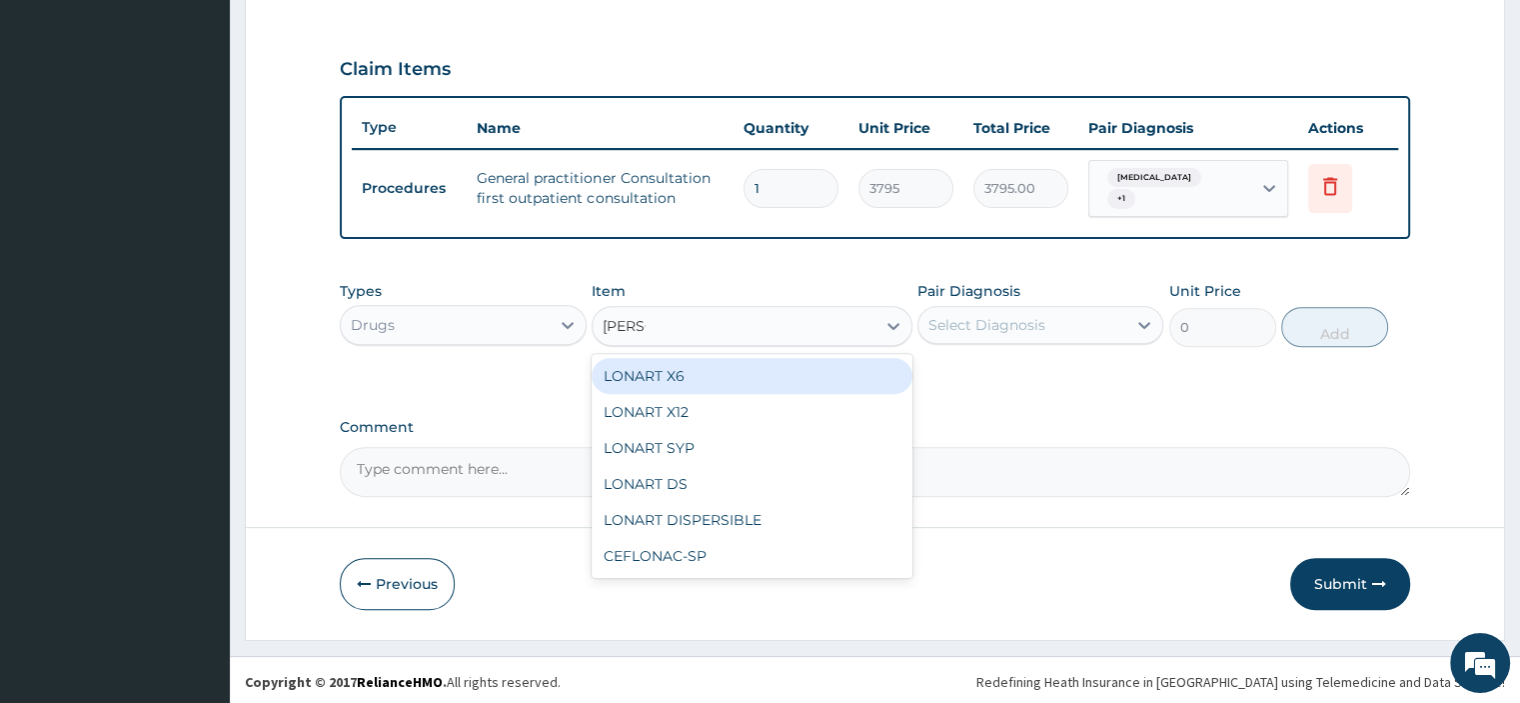
type input "LONAR"
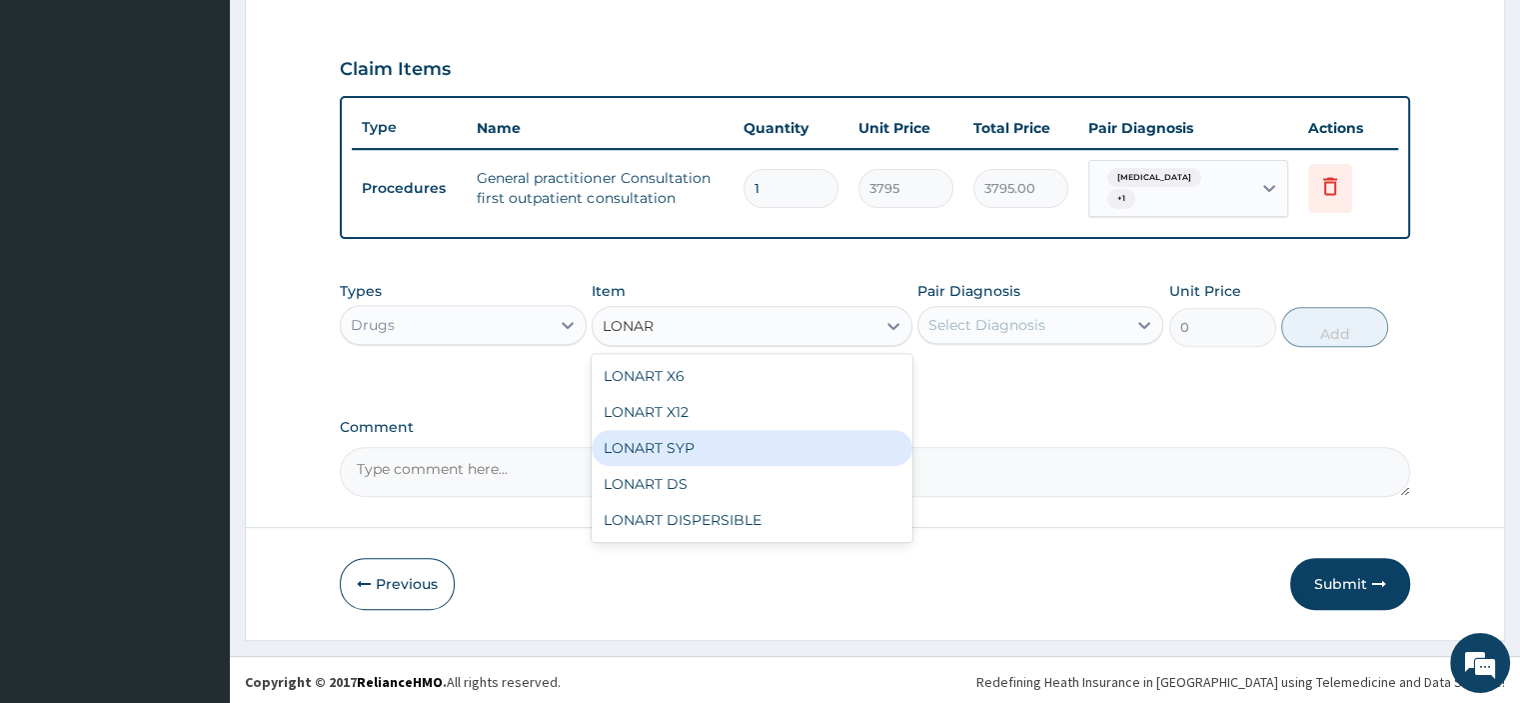
click at [684, 443] on div "LONART SYP" at bounding box center [752, 448] width 321 height 36
type input "2909.5"
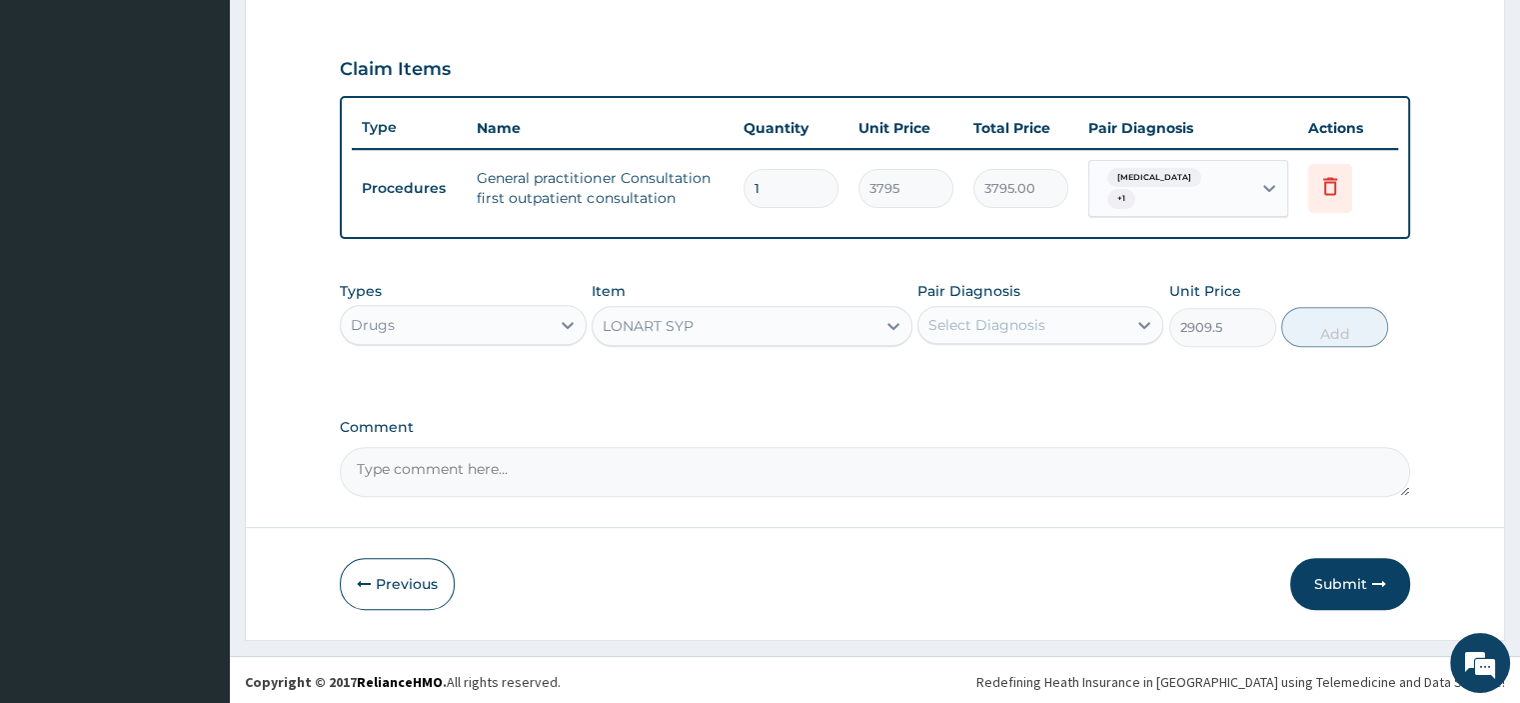
click at [1005, 309] on div "Select Diagnosis" at bounding box center [1022, 325] width 208 height 32
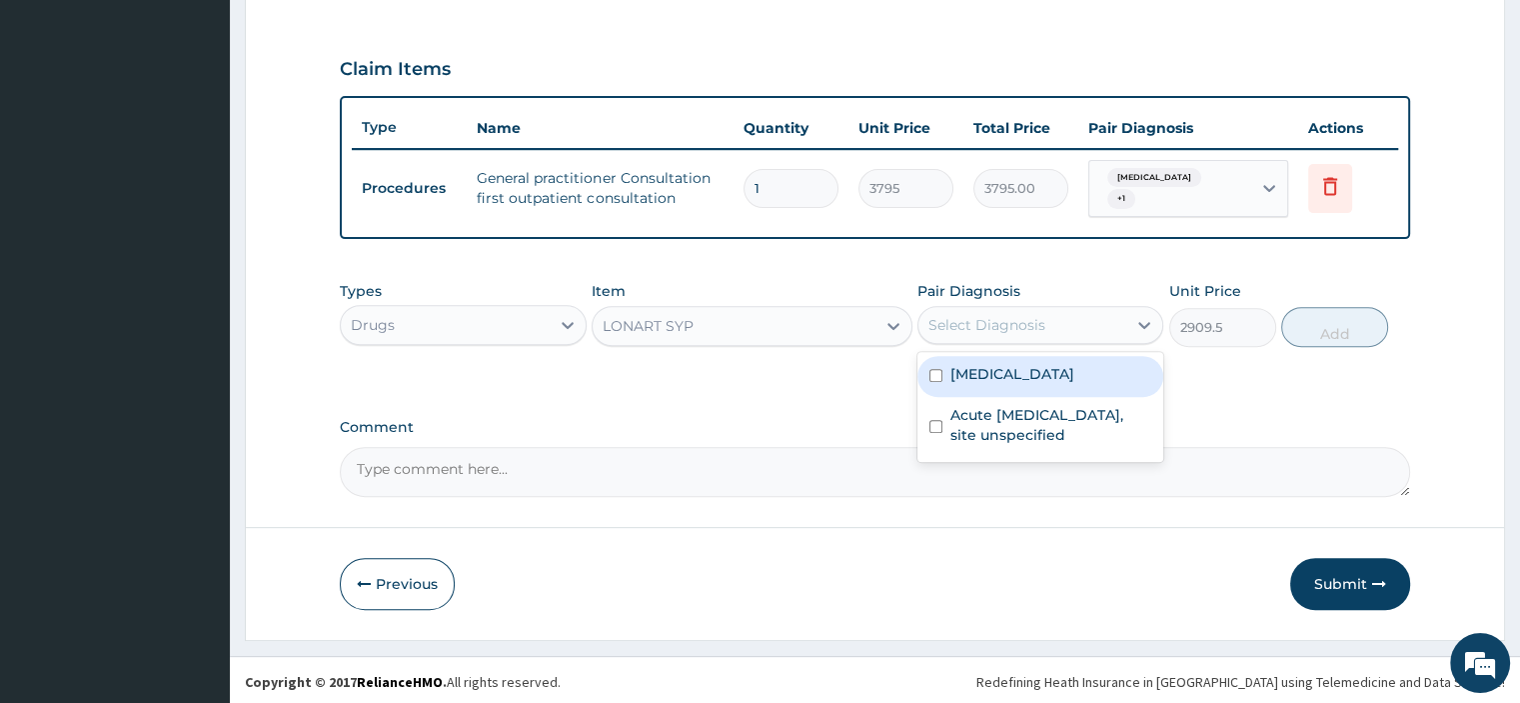
click at [993, 378] on label "Malaria, unspecified" at bounding box center [1012, 374] width 124 height 20
checkbox input "true"
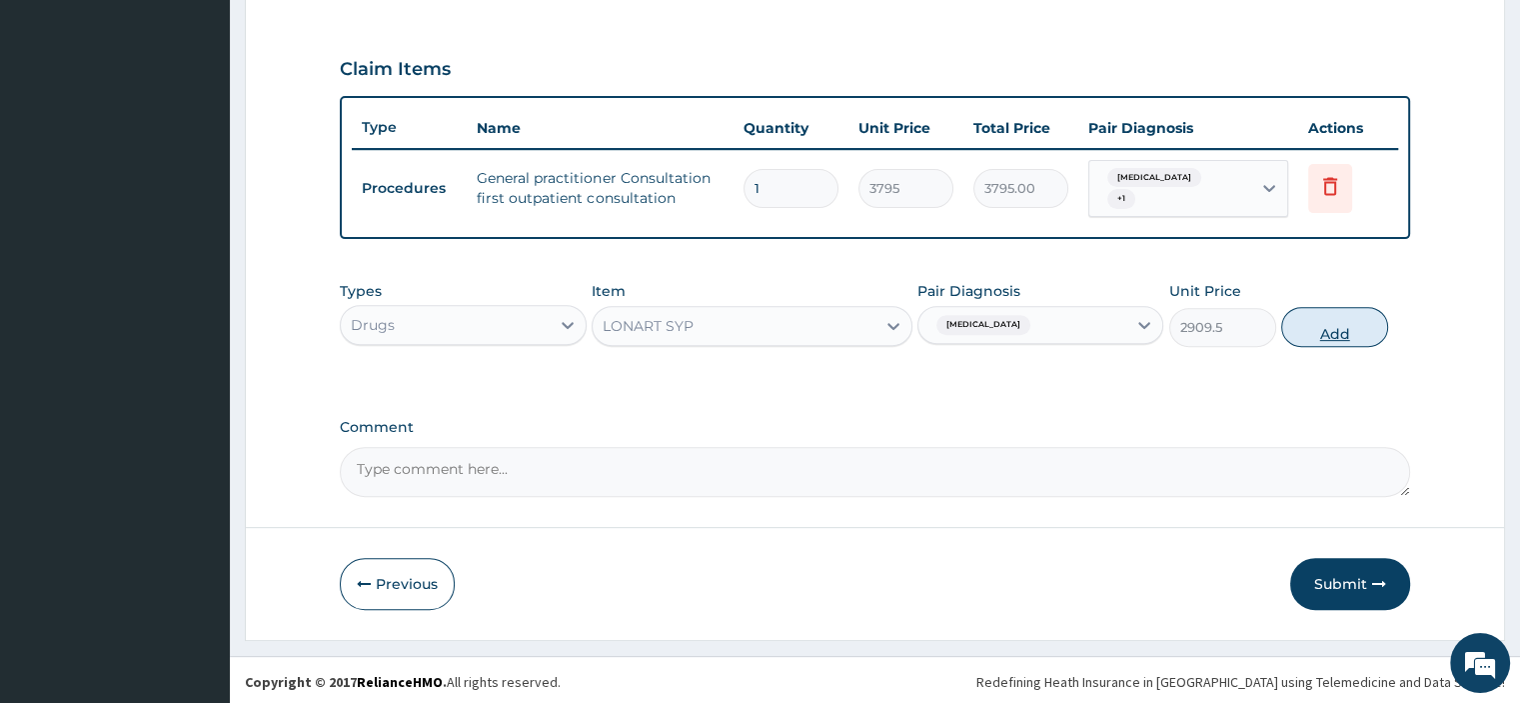
click at [1315, 324] on button "Add" at bounding box center [1334, 327] width 107 height 40
type input "0"
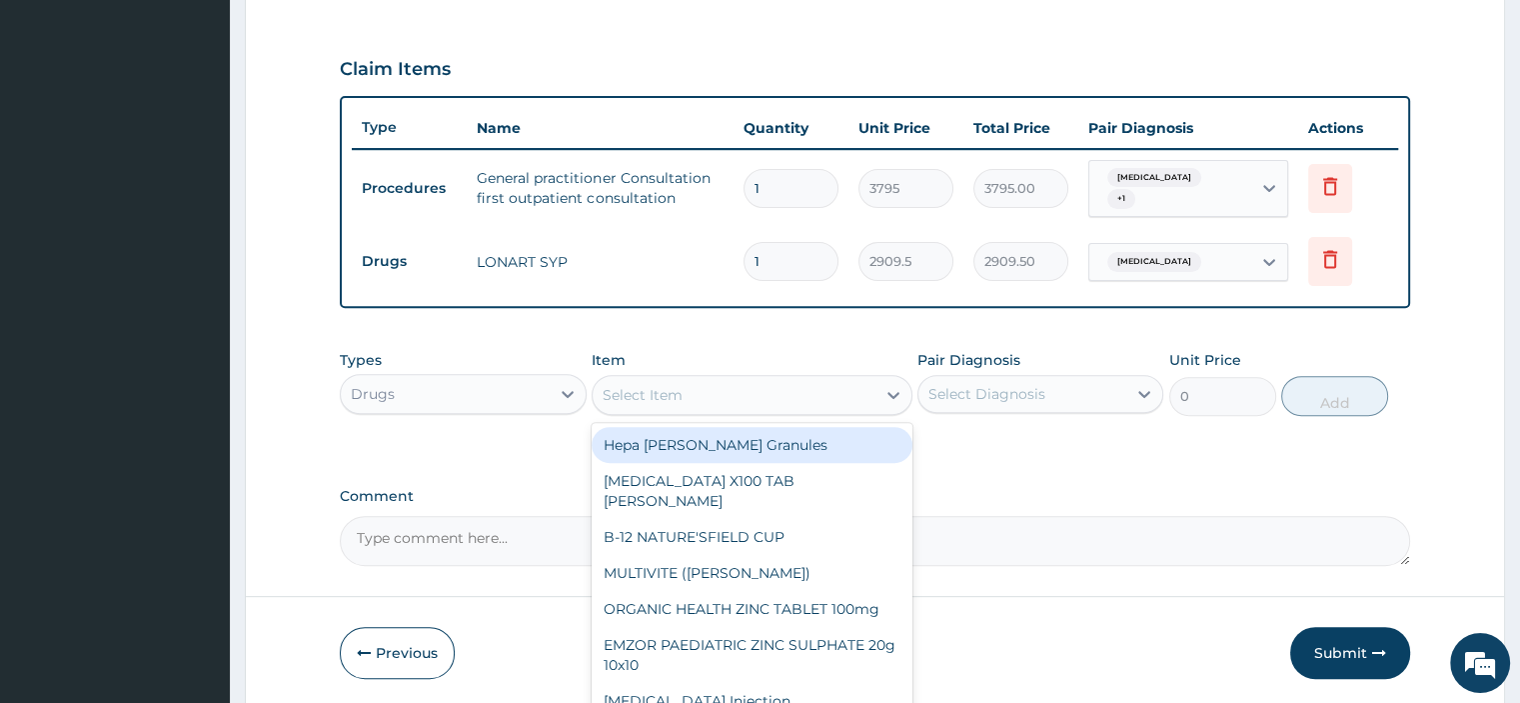
click at [712, 404] on div "Select Item" at bounding box center [734, 395] width 283 height 32
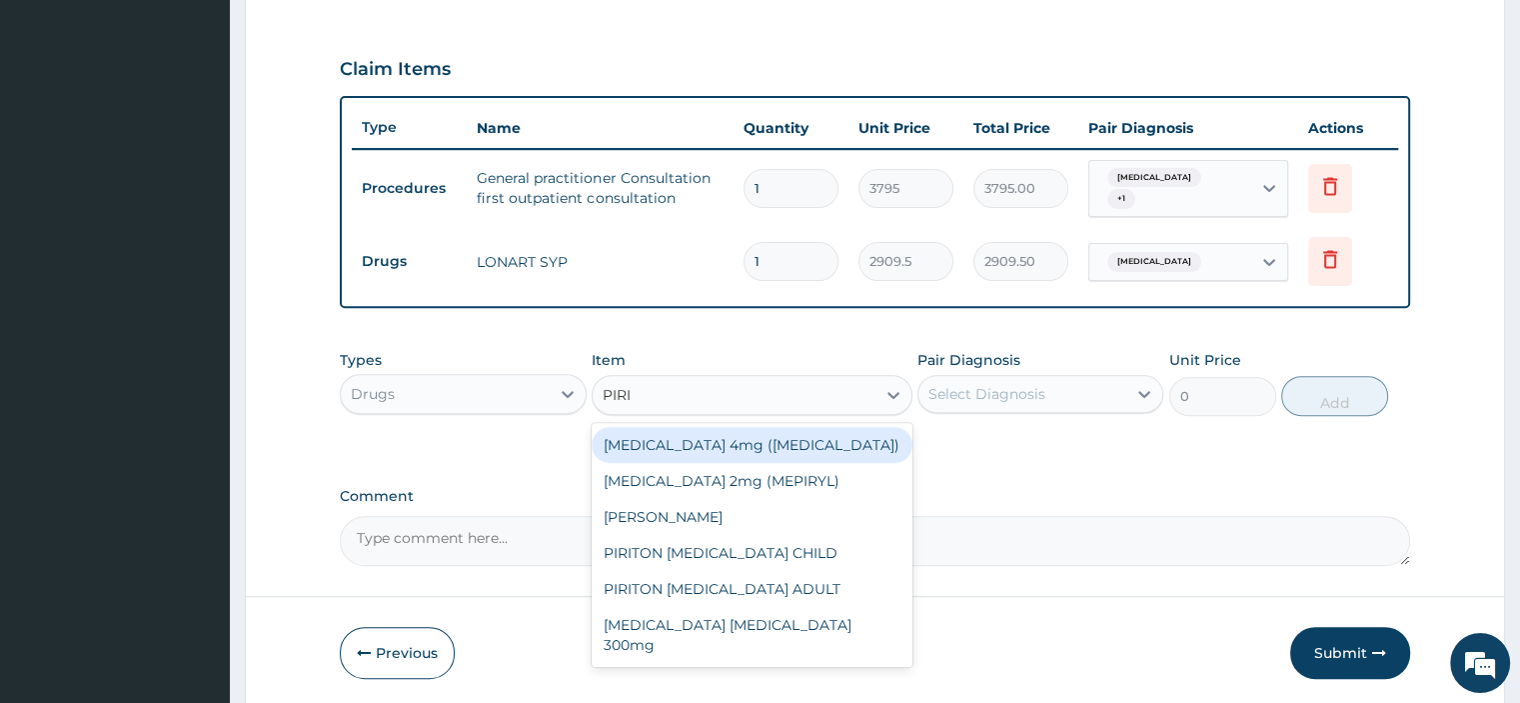
type input "PIRIT"
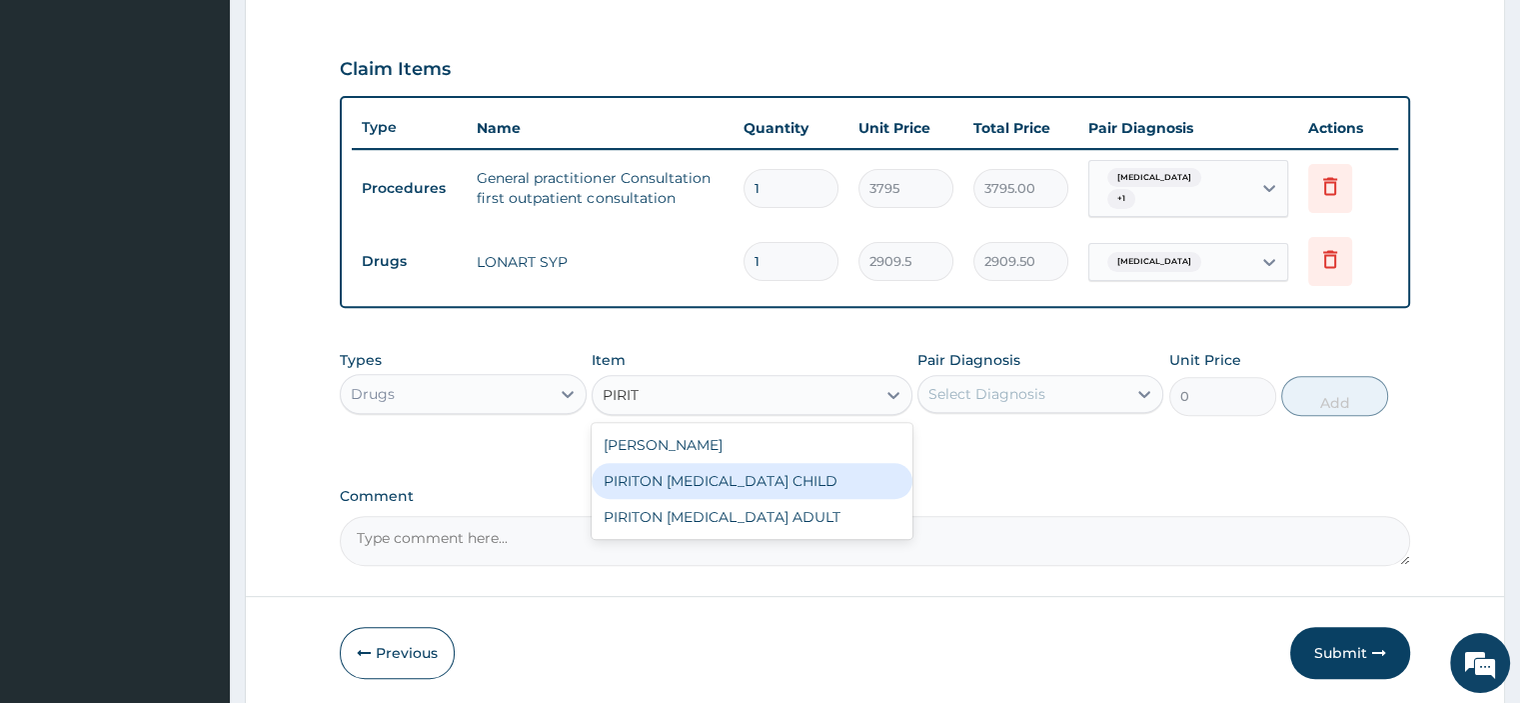
click at [729, 478] on div "PIRITON EXPECTORANT CHILD" at bounding box center [752, 481] width 321 height 36
type input "1265"
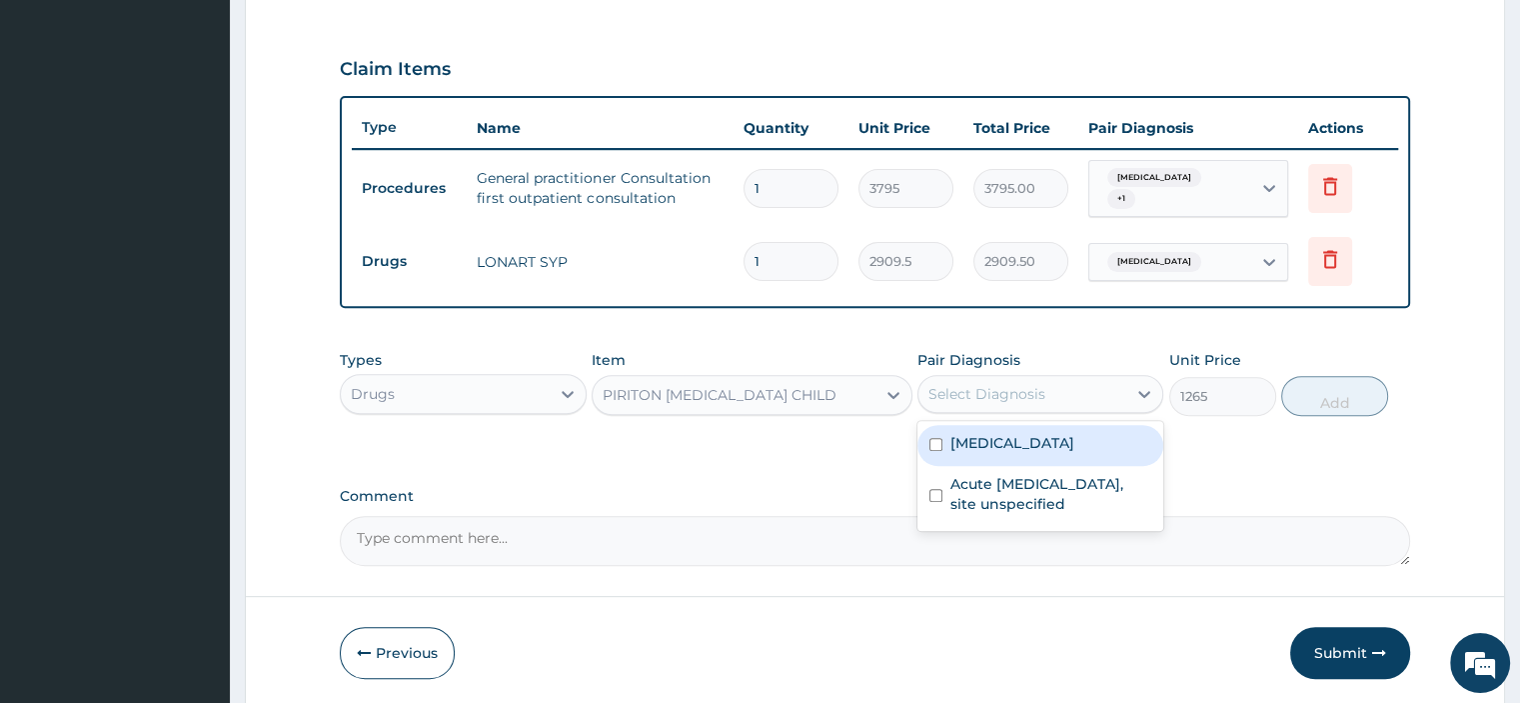
click at [999, 384] on div "Select Diagnosis" at bounding box center [986, 394] width 117 height 20
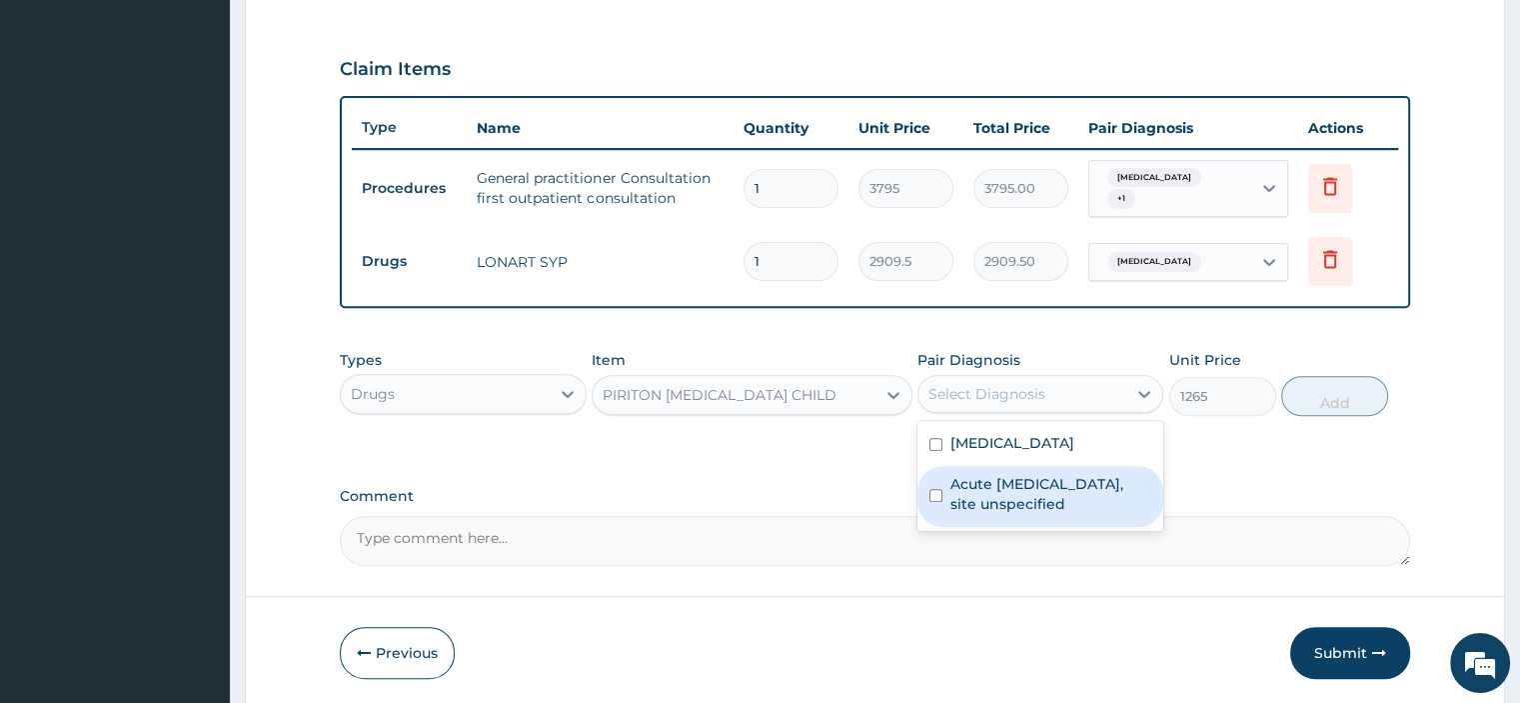
click at [991, 489] on label "Acute upper respiratory infection, site unspecified" at bounding box center [1050, 494] width 201 height 40
checkbox input "true"
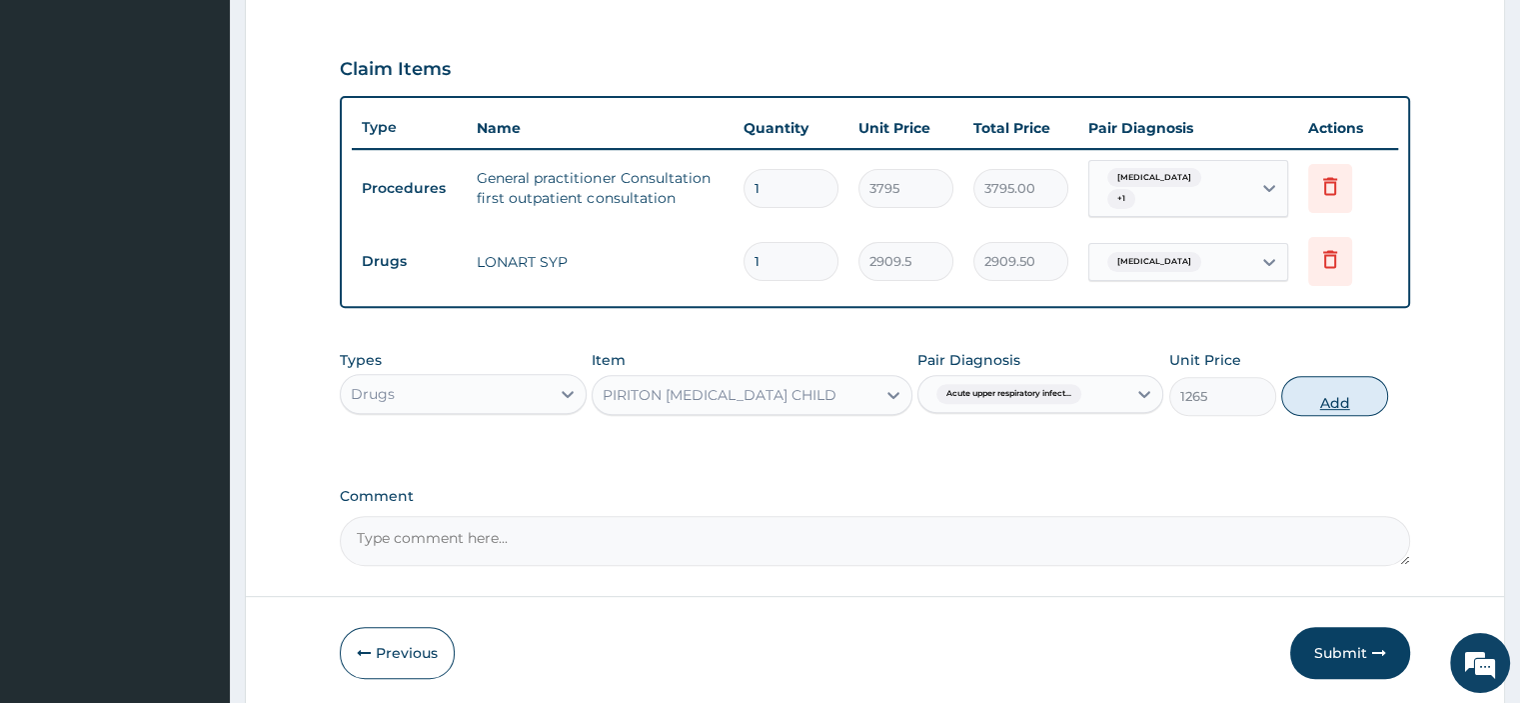
click at [1335, 391] on button "Add" at bounding box center [1334, 396] width 107 height 40
type input "0"
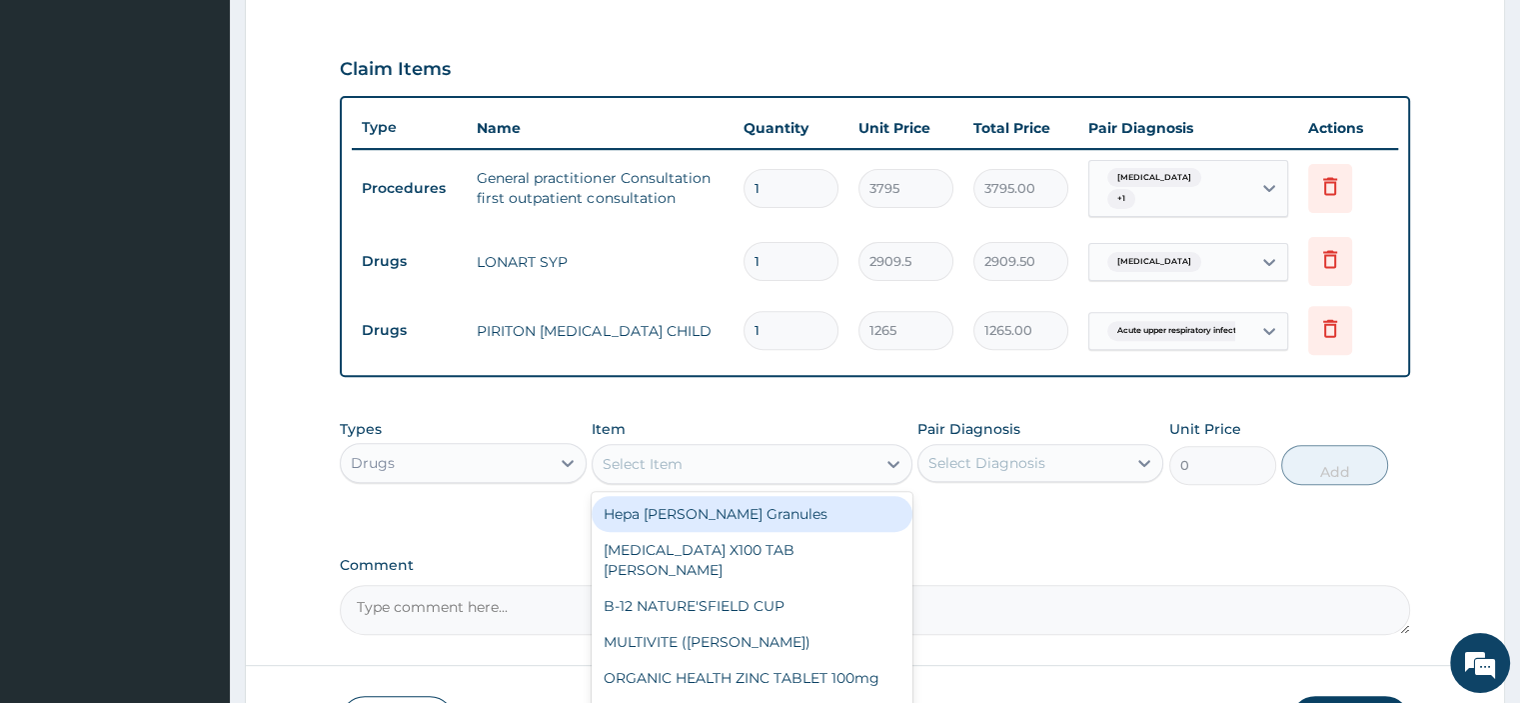
click at [694, 469] on div "Select Item" at bounding box center [734, 464] width 283 height 32
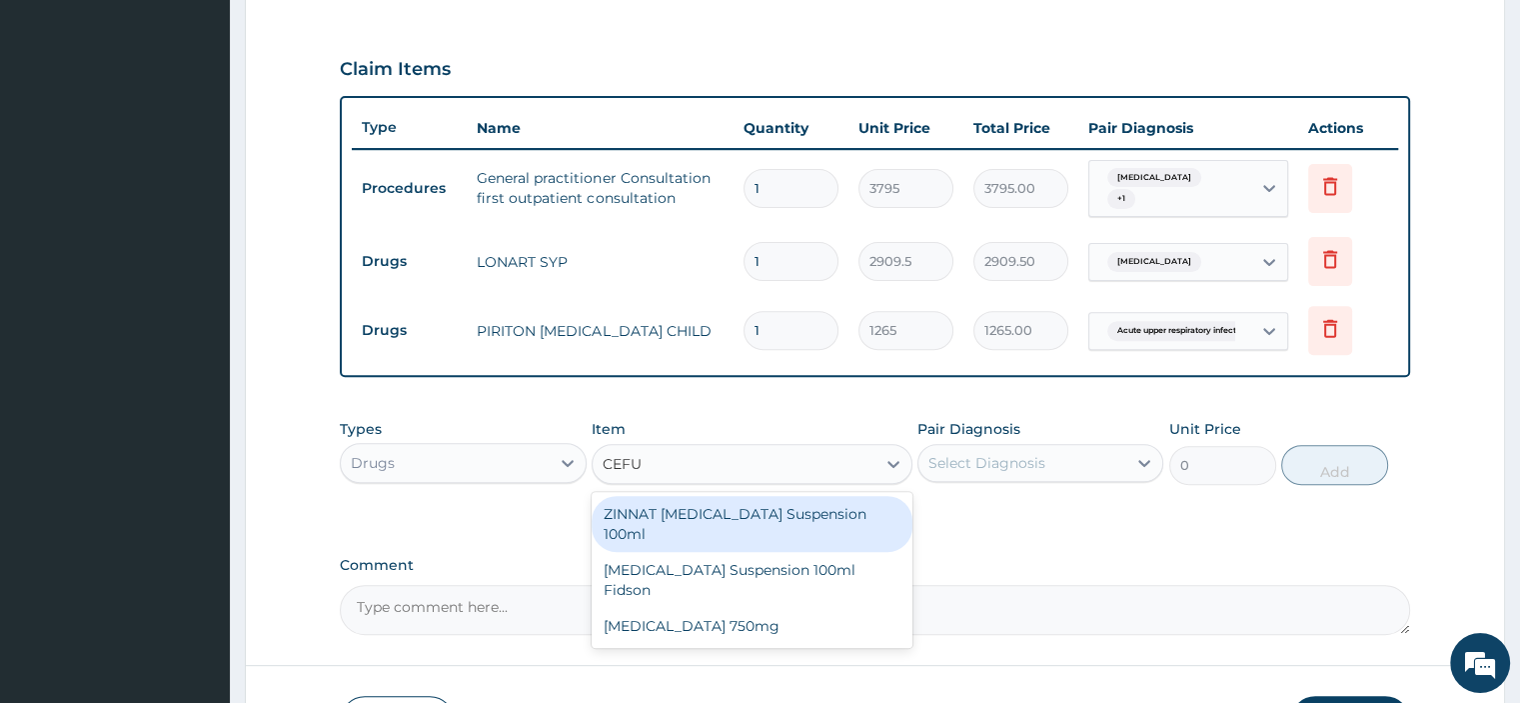
type input "CEFUR"
click at [771, 507] on div "ZINNAT CEFUROXIME Suspension 100ml" at bounding box center [752, 524] width 321 height 56
type input "9487.5"
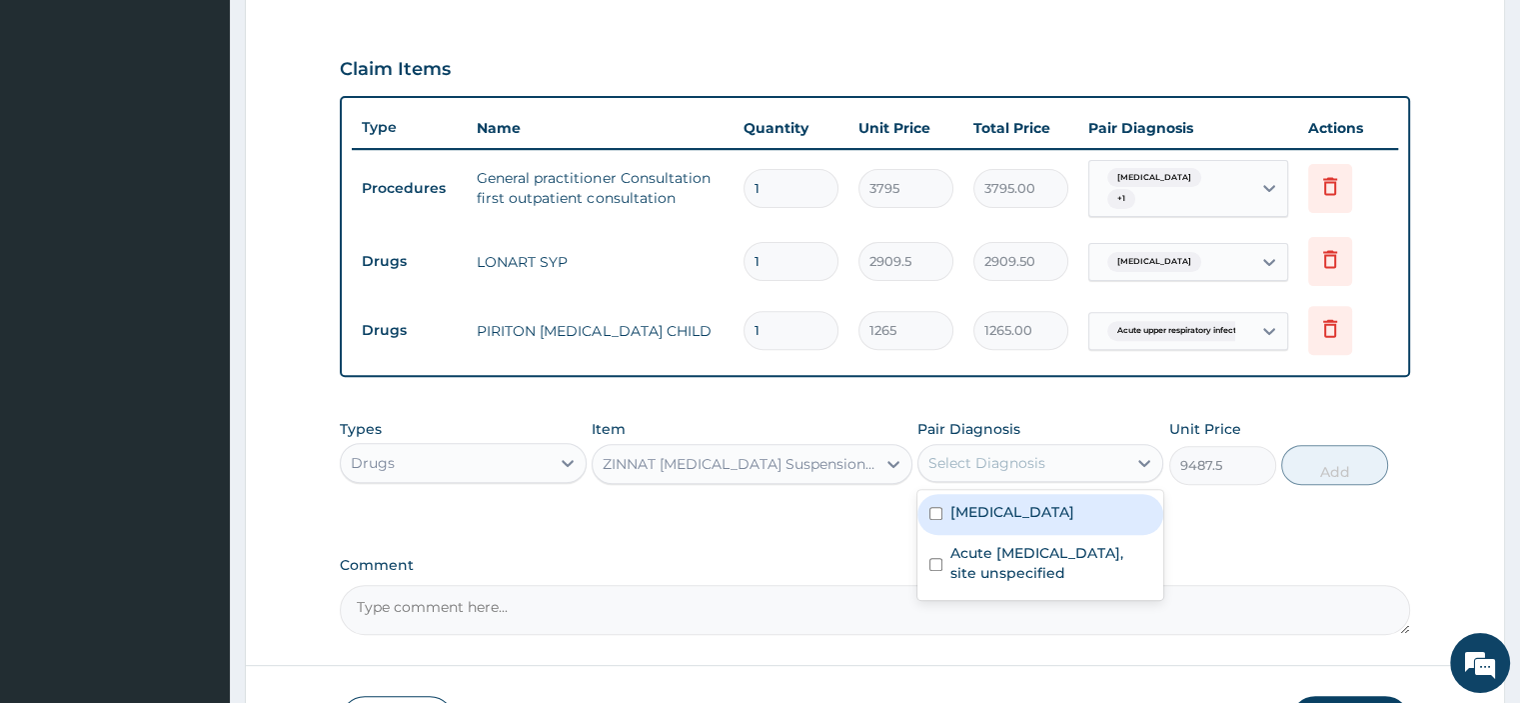
click at [1045, 462] on div "Select Diagnosis" at bounding box center [1022, 463] width 208 height 32
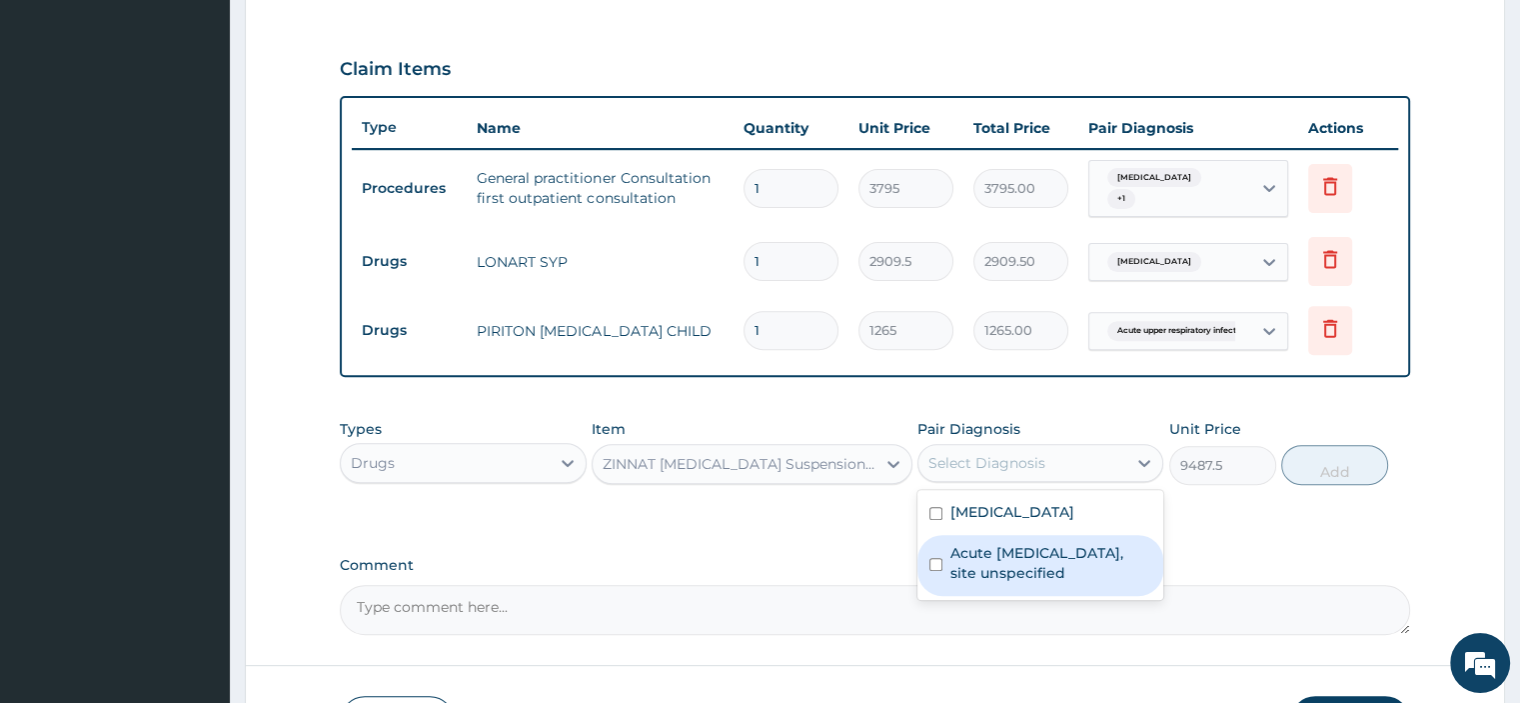
click at [1027, 568] on label "Acute upper respiratory infection, site unspecified" at bounding box center [1050, 563] width 201 height 40
checkbox input "true"
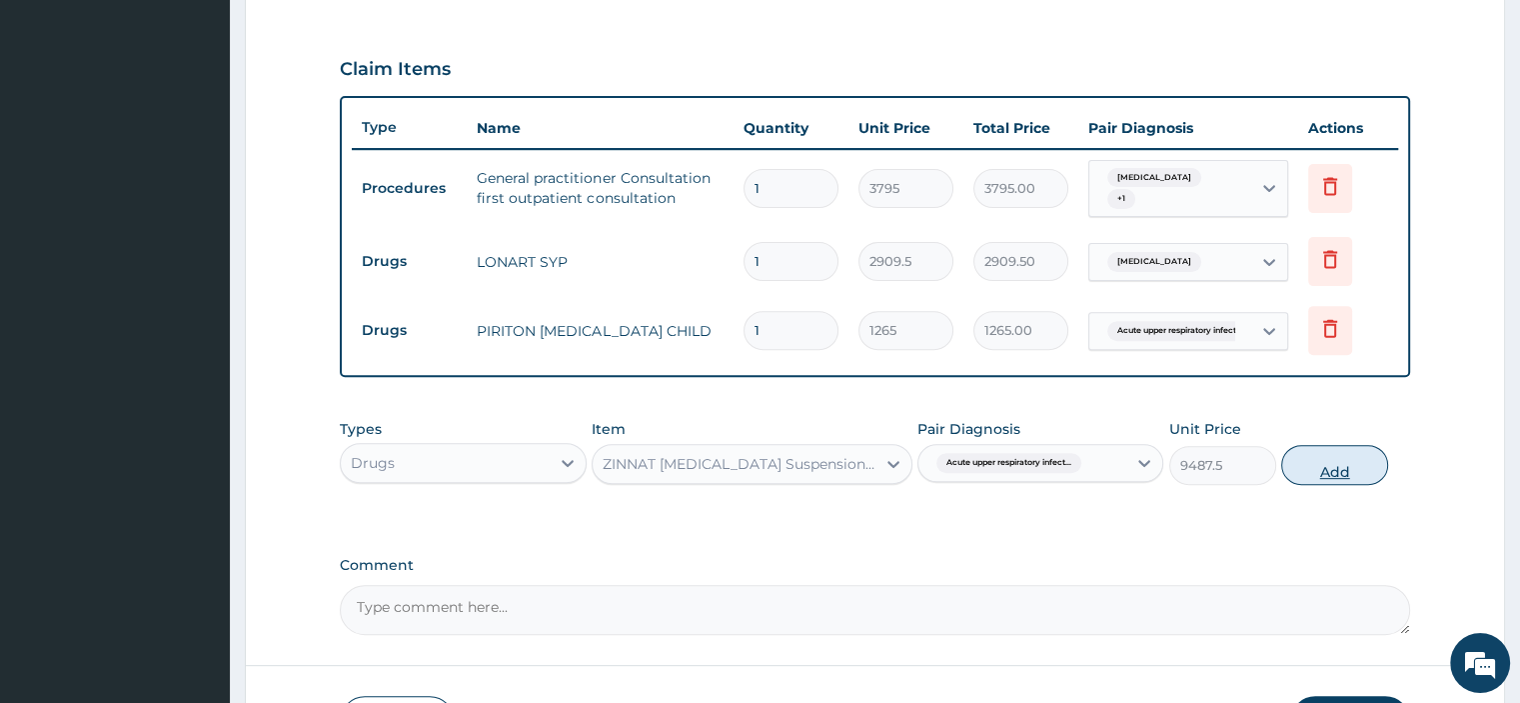
click at [1339, 463] on button "Add" at bounding box center [1334, 465] width 107 height 40
type input "0"
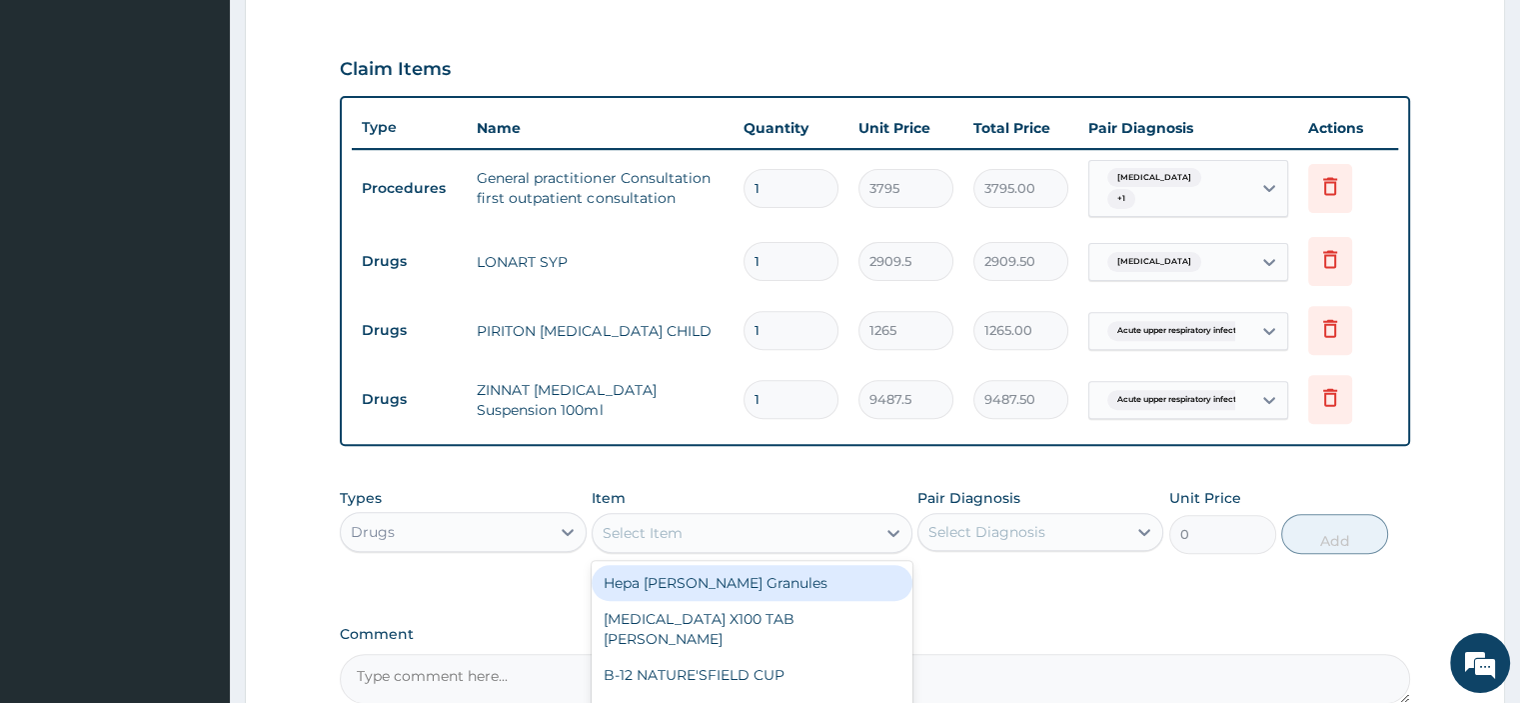
click at [737, 535] on div "Select Item" at bounding box center [734, 533] width 283 height 32
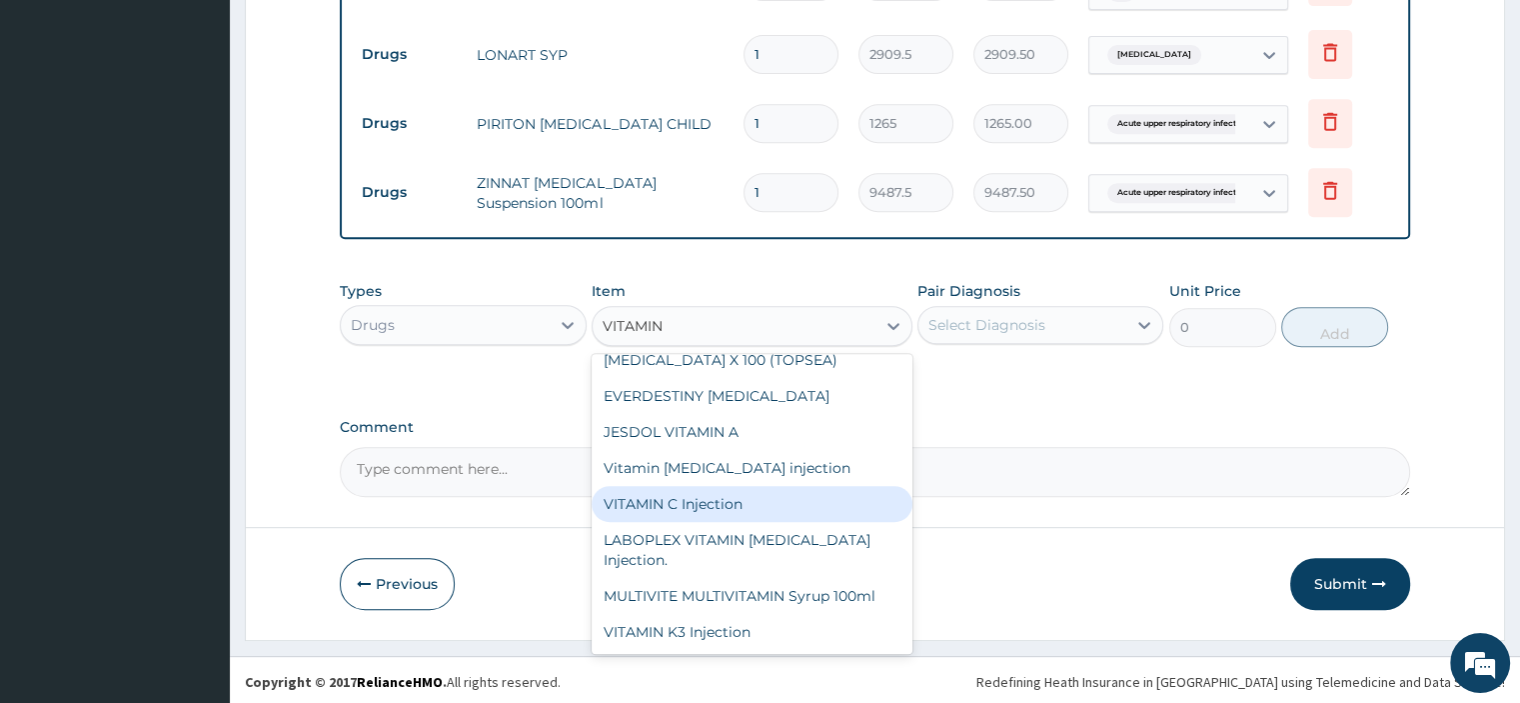
scroll to position [0, 0]
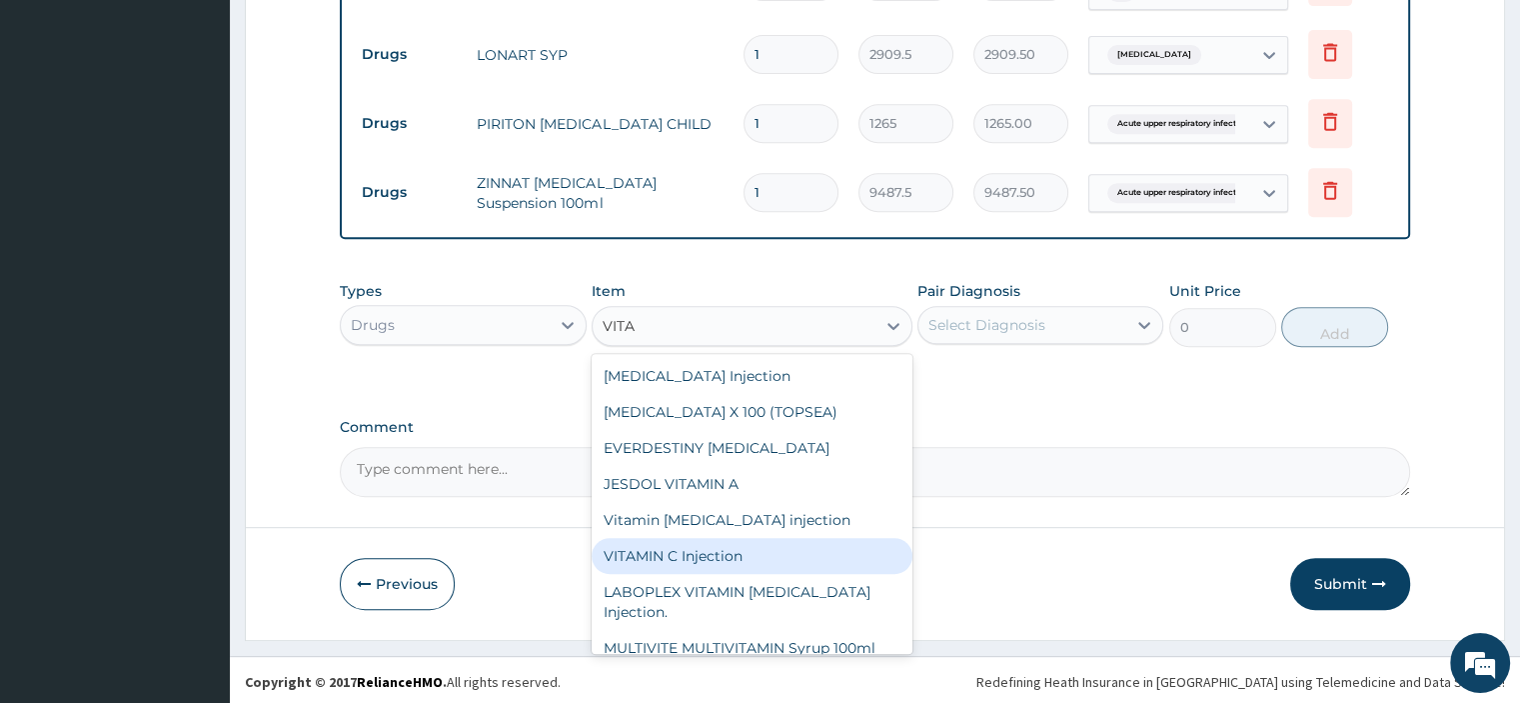
type input "VIT"
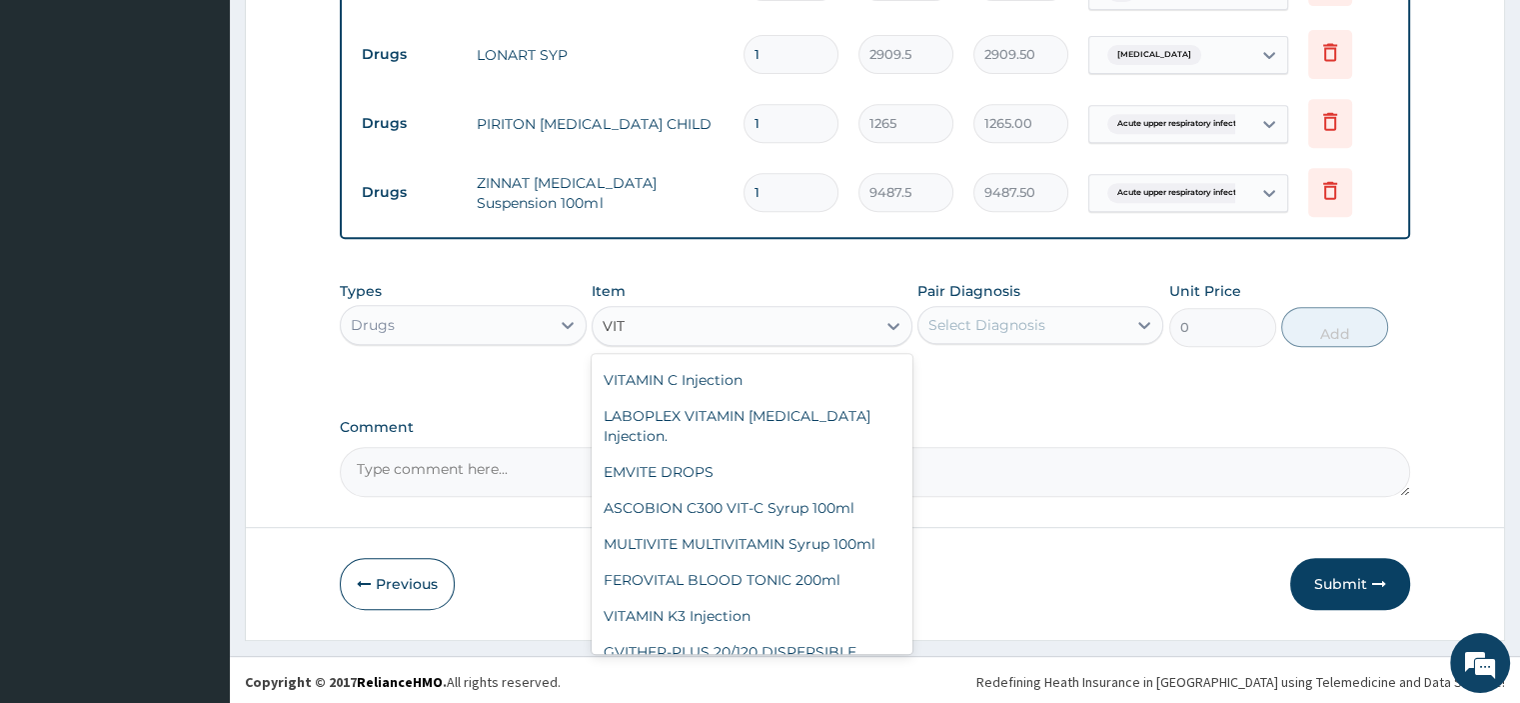
scroll to position [255, 0]
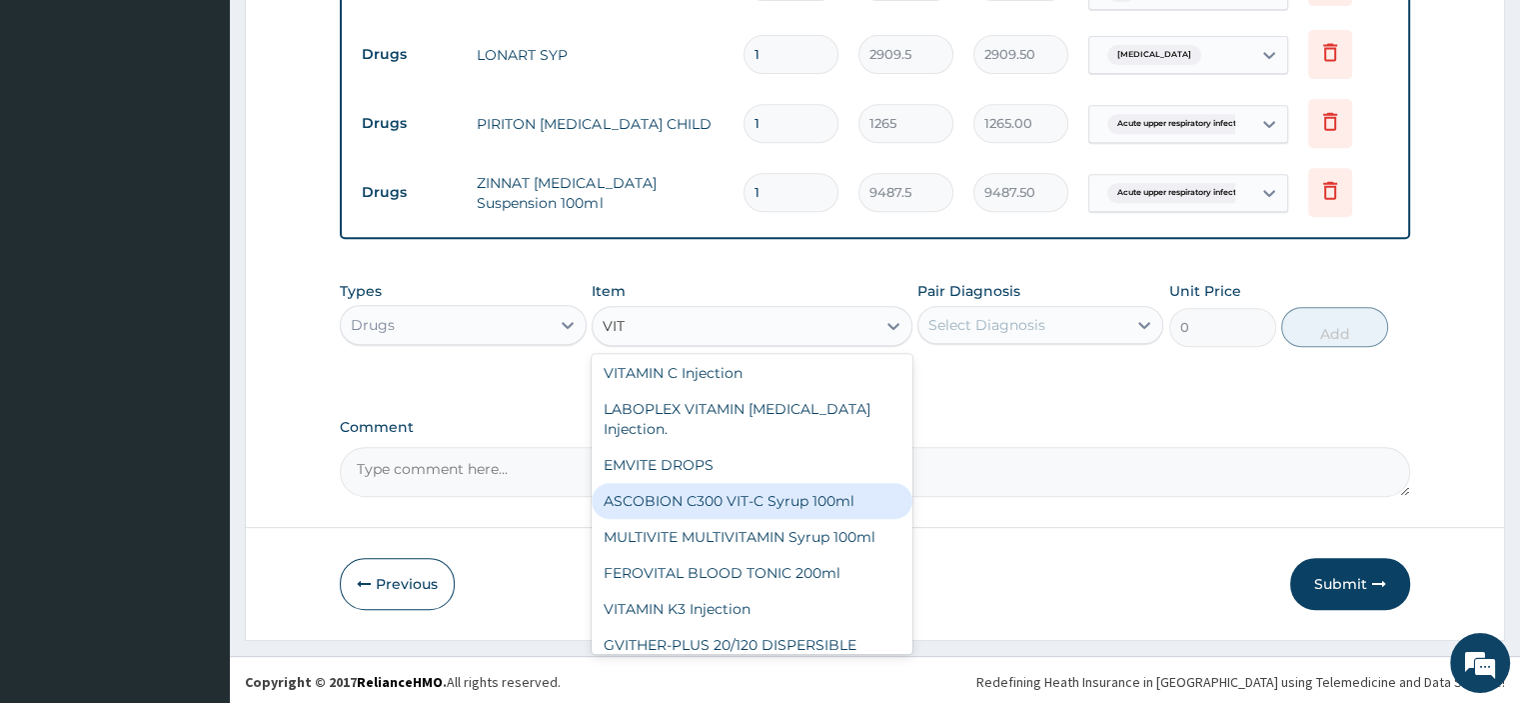
click at [796, 489] on div "ASCOBION C300 VIT-C Syrup 100ml" at bounding box center [752, 501] width 321 height 36
type input "1012"
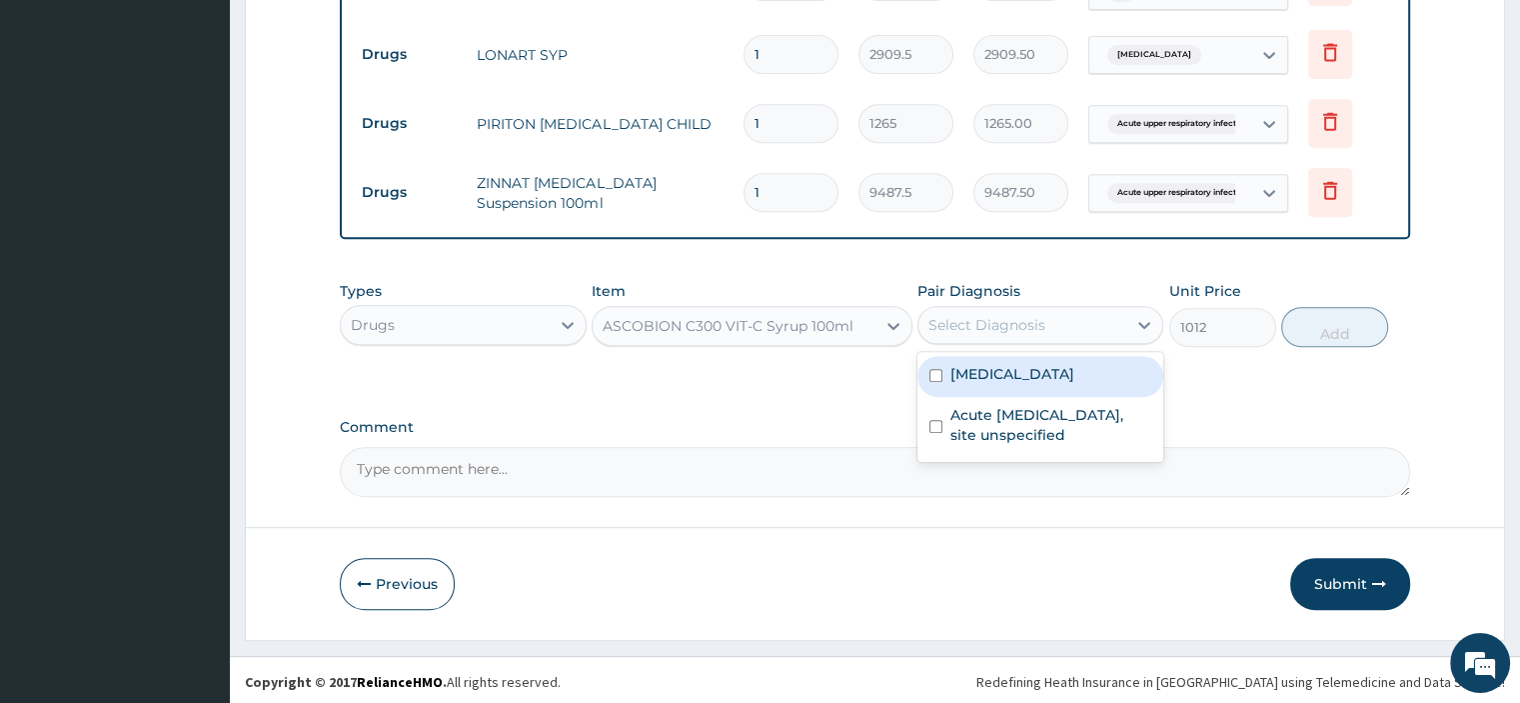
click at [1060, 318] on div "Select Diagnosis" at bounding box center [1022, 325] width 208 height 32
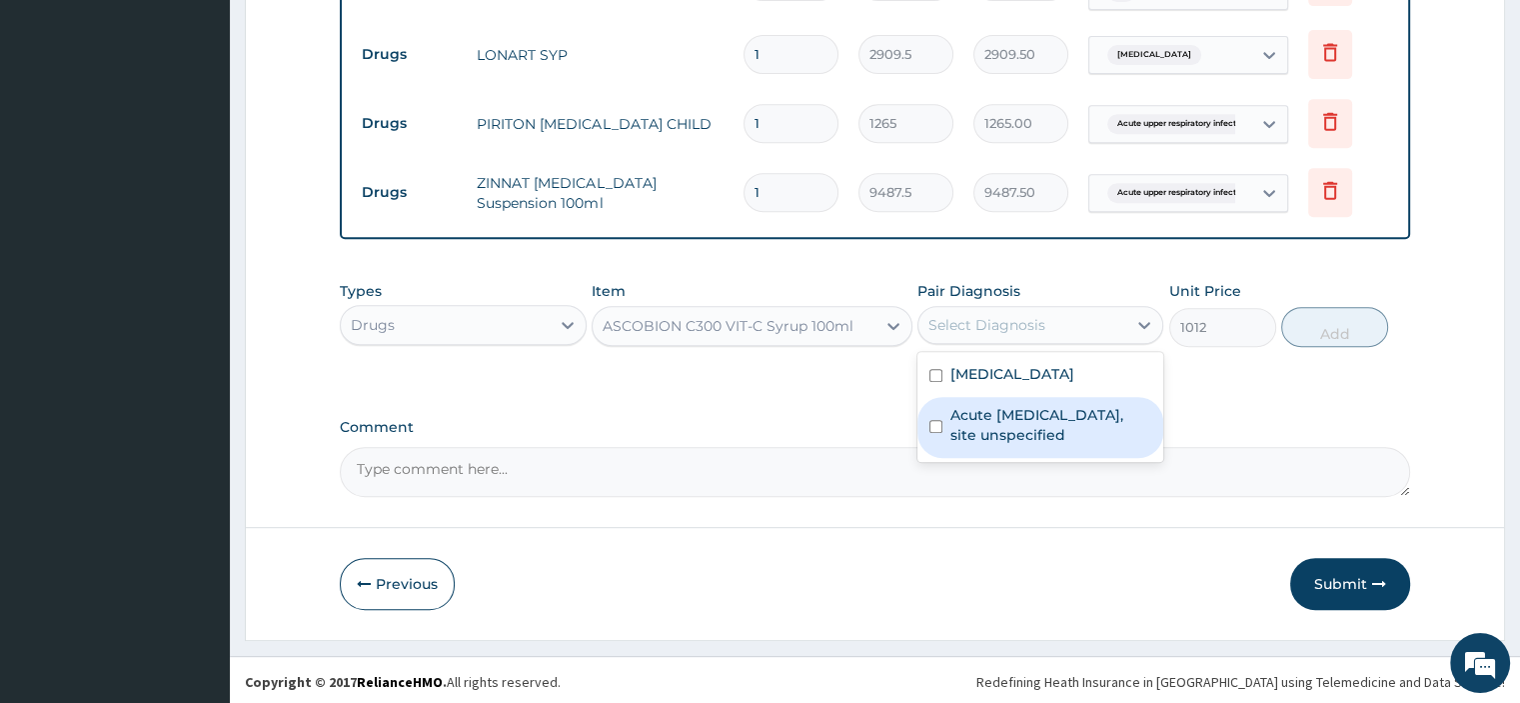
click at [1023, 405] on label "Acute upper respiratory infection, site unspecified" at bounding box center [1050, 425] width 201 height 40
checkbox input "true"
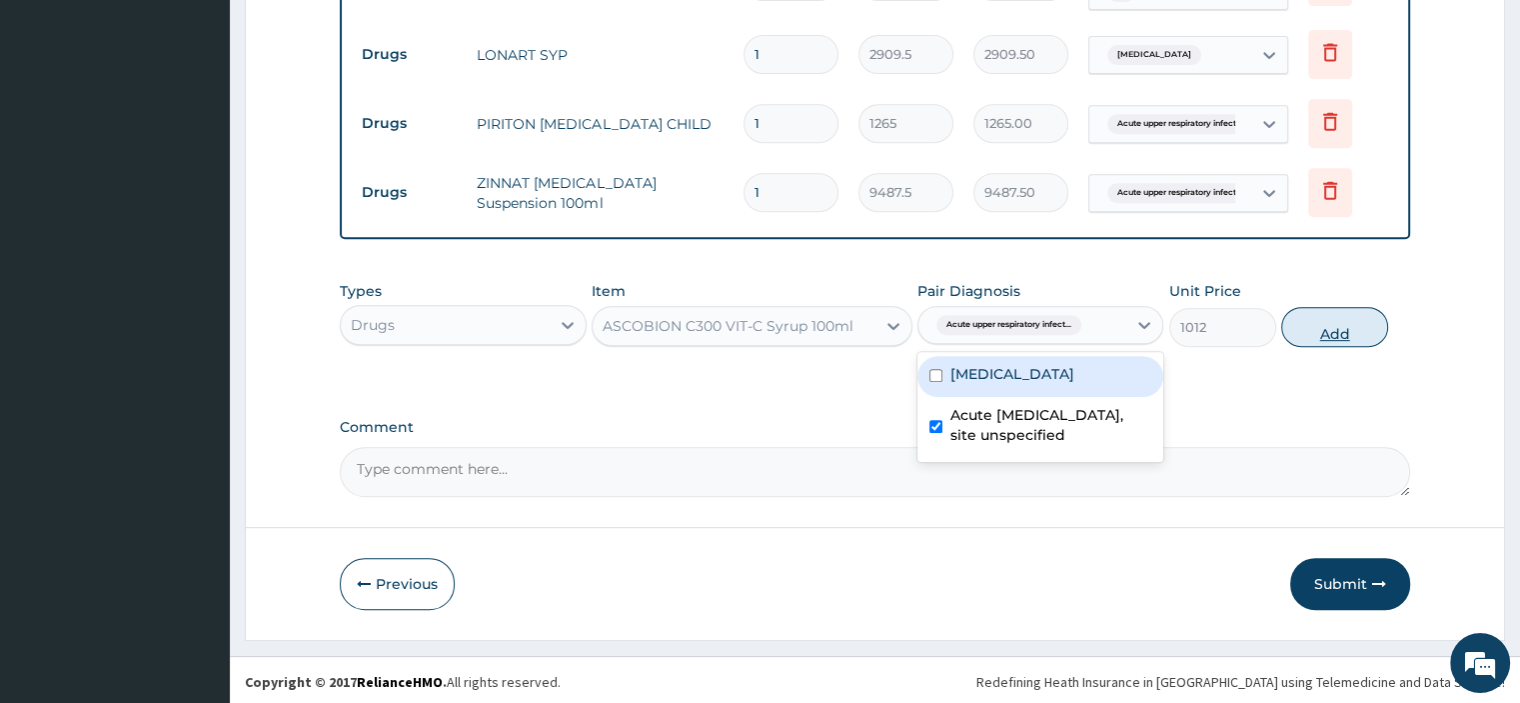
click at [1323, 326] on button "Add" at bounding box center [1334, 327] width 107 height 40
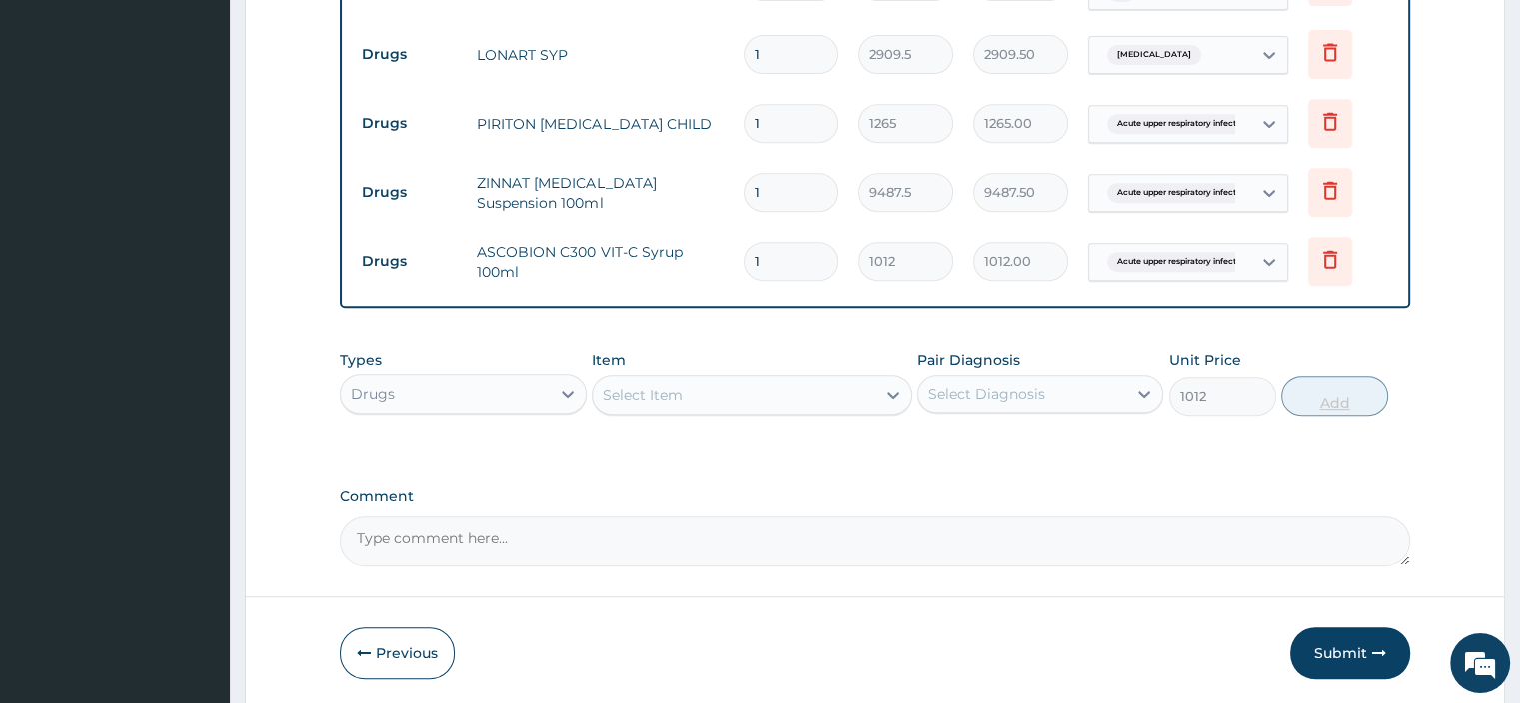
type input "0"
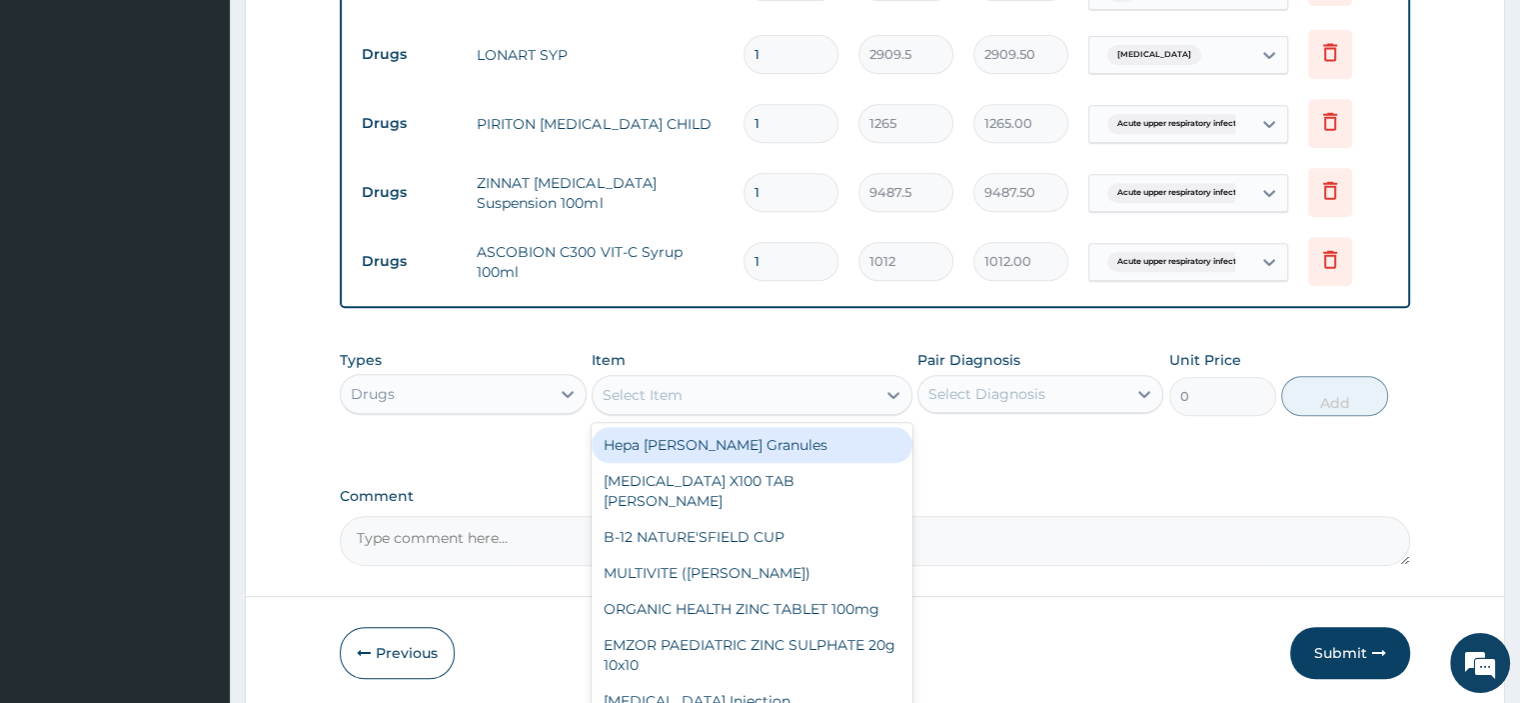
click at [719, 387] on div "Select Item" at bounding box center [734, 395] width 283 height 32
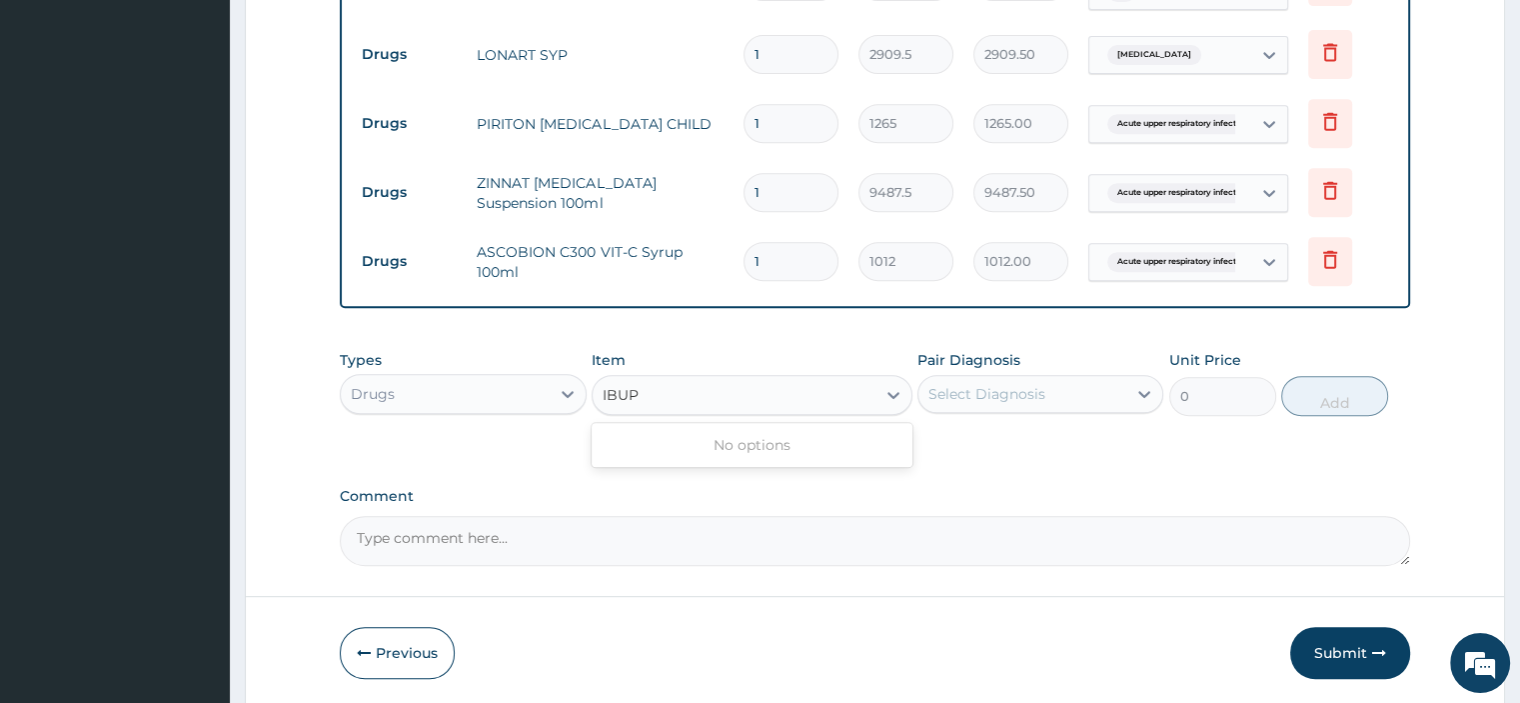
type input "IBU"
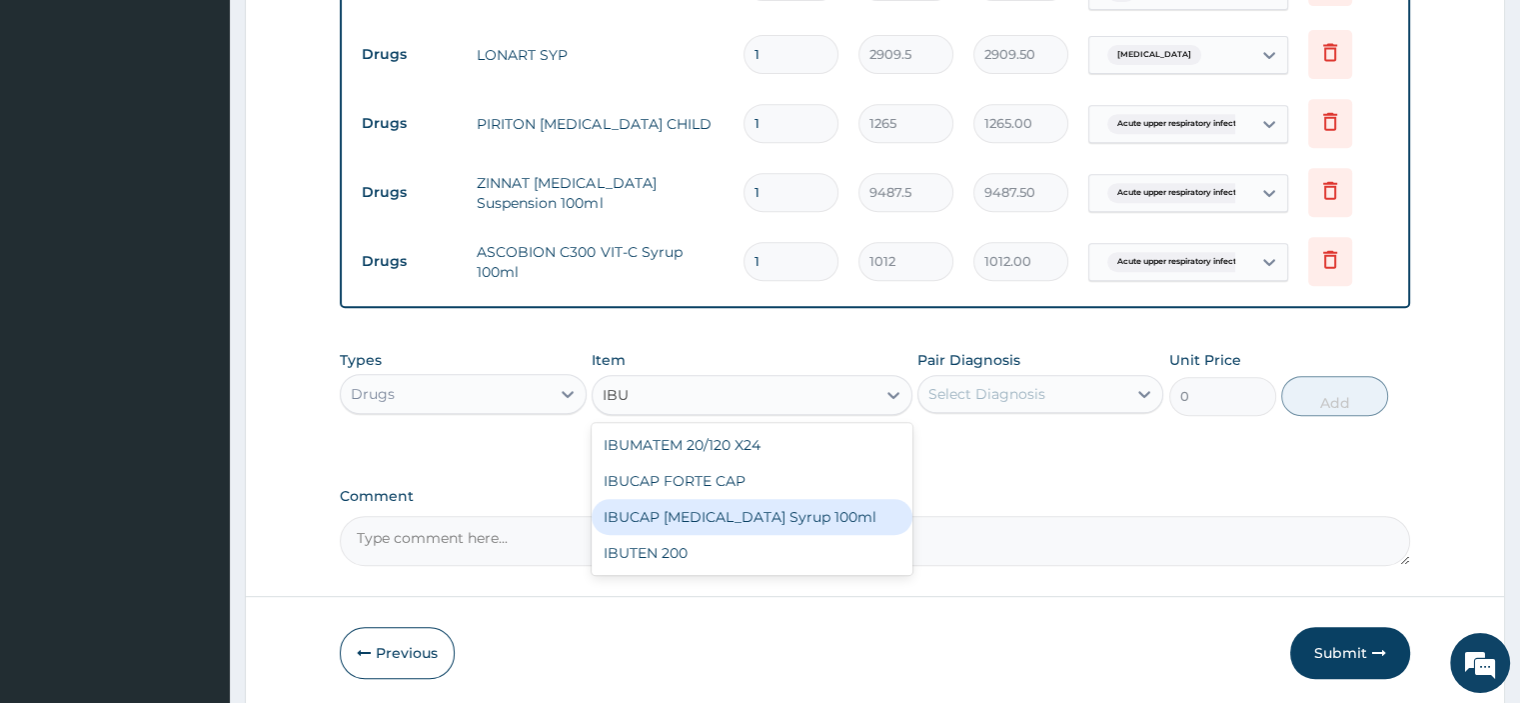
click at [724, 515] on div "IBUCAP COLD AND FLU Syrup 100ml" at bounding box center [752, 517] width 321 height 36
type input "822.25"
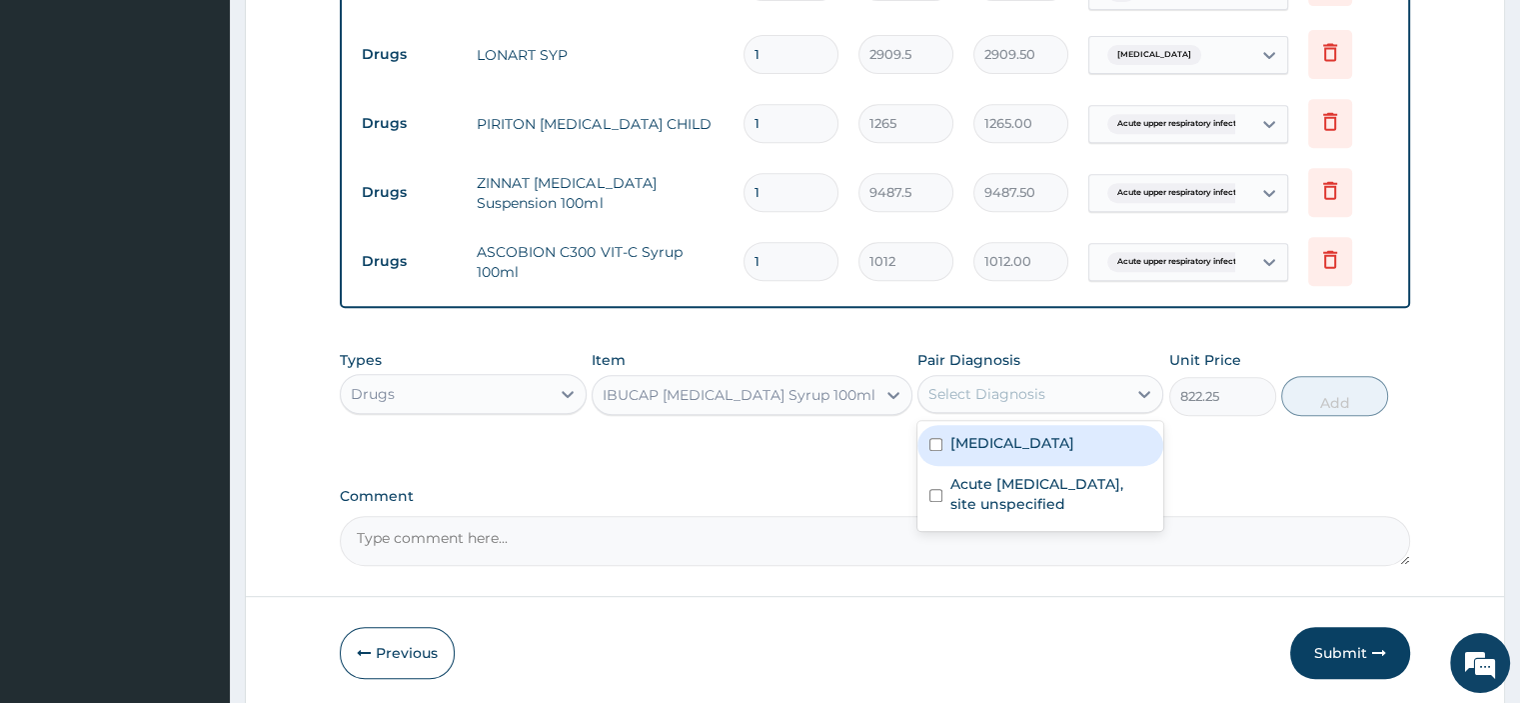
click at [1064, 375] on div "Select Diagnosis" at bounding box center [1040, 394] width 246 height 38
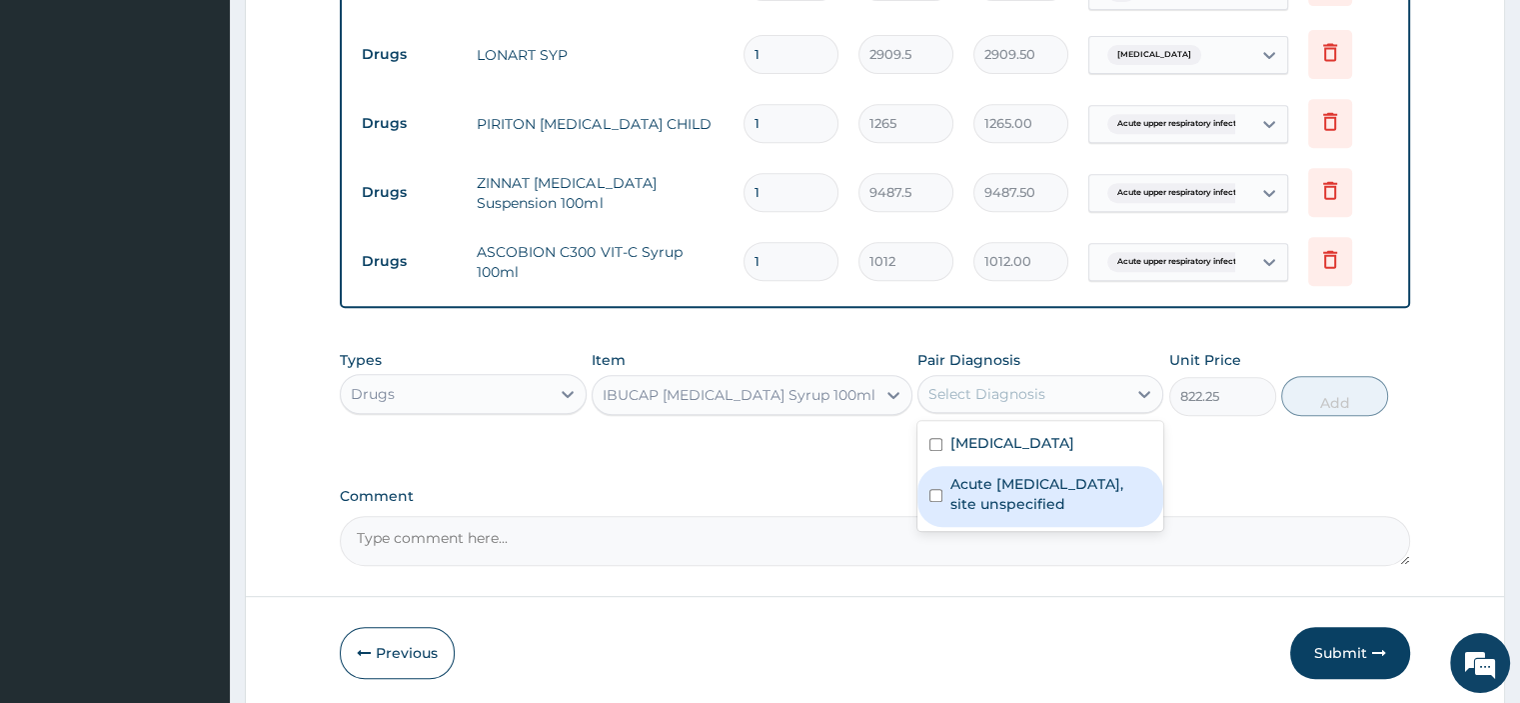
click at [1019, 486] on label "Acute upper respiratory infection, site unspecified" at bounding box center [1050, 494] width 201 height 40
checkbox input "true"
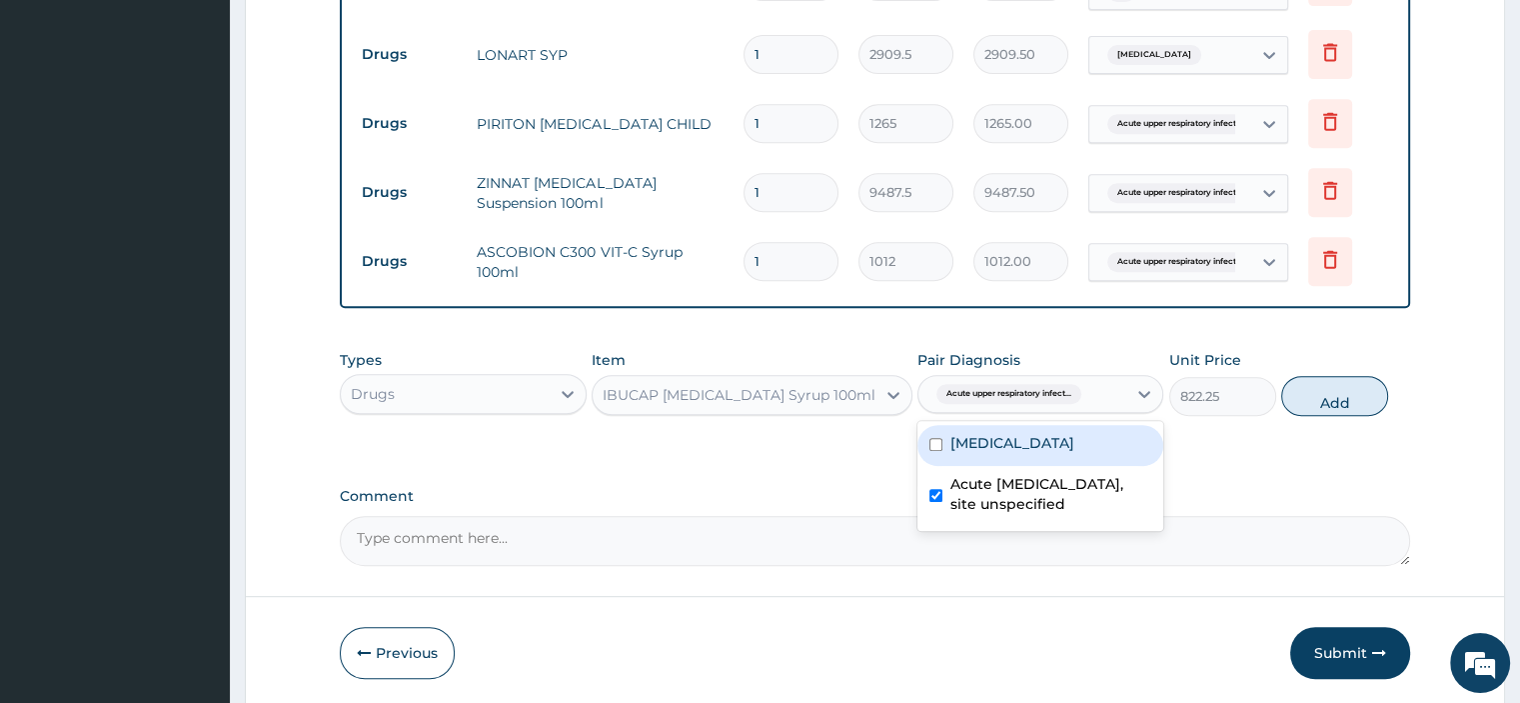
click at [1043, 437] on label "Malaria, unspecified" at bounding box center [1012, 443] width 124 height 20
checkbox input "true"
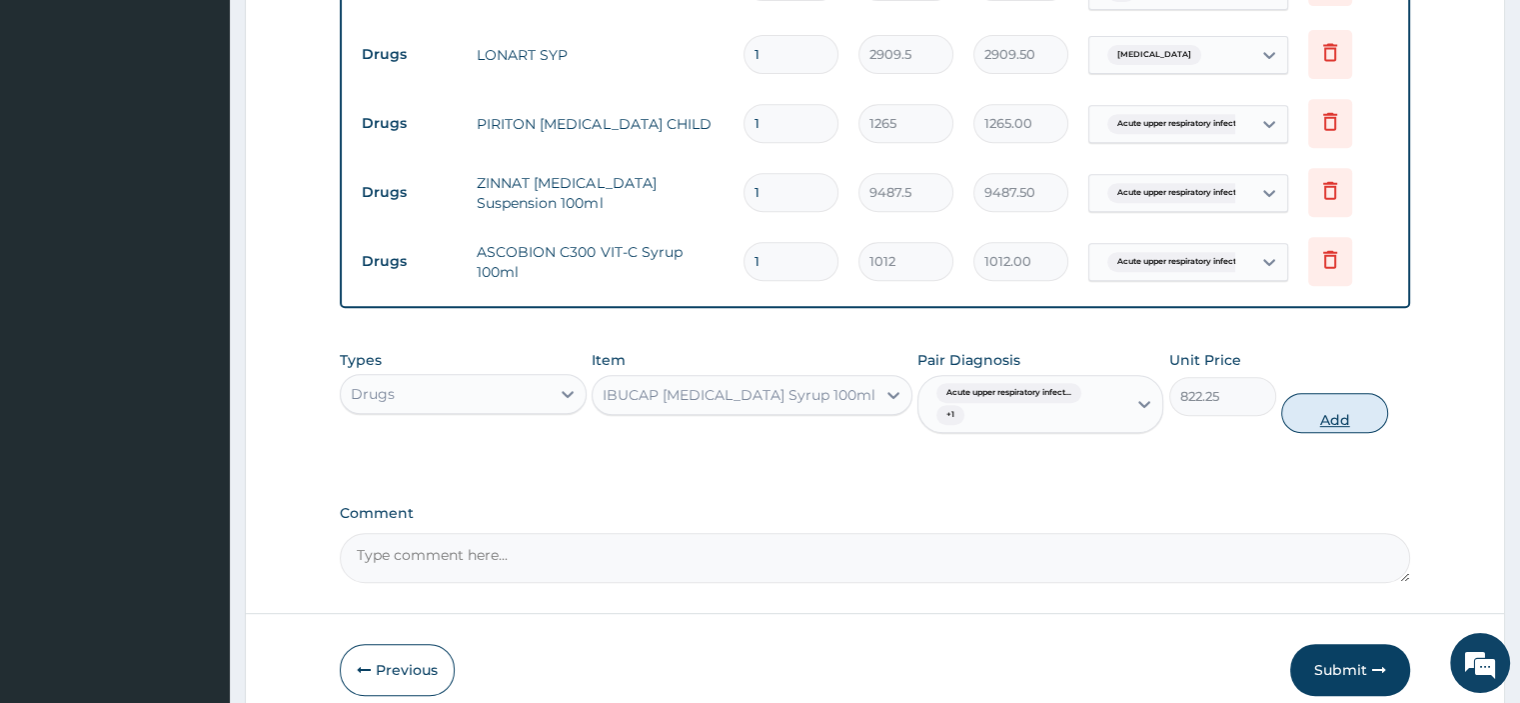
click at [1351, 408] on button "Add" at bounding box center [1334, 413] width 107 height 40
type input "0"
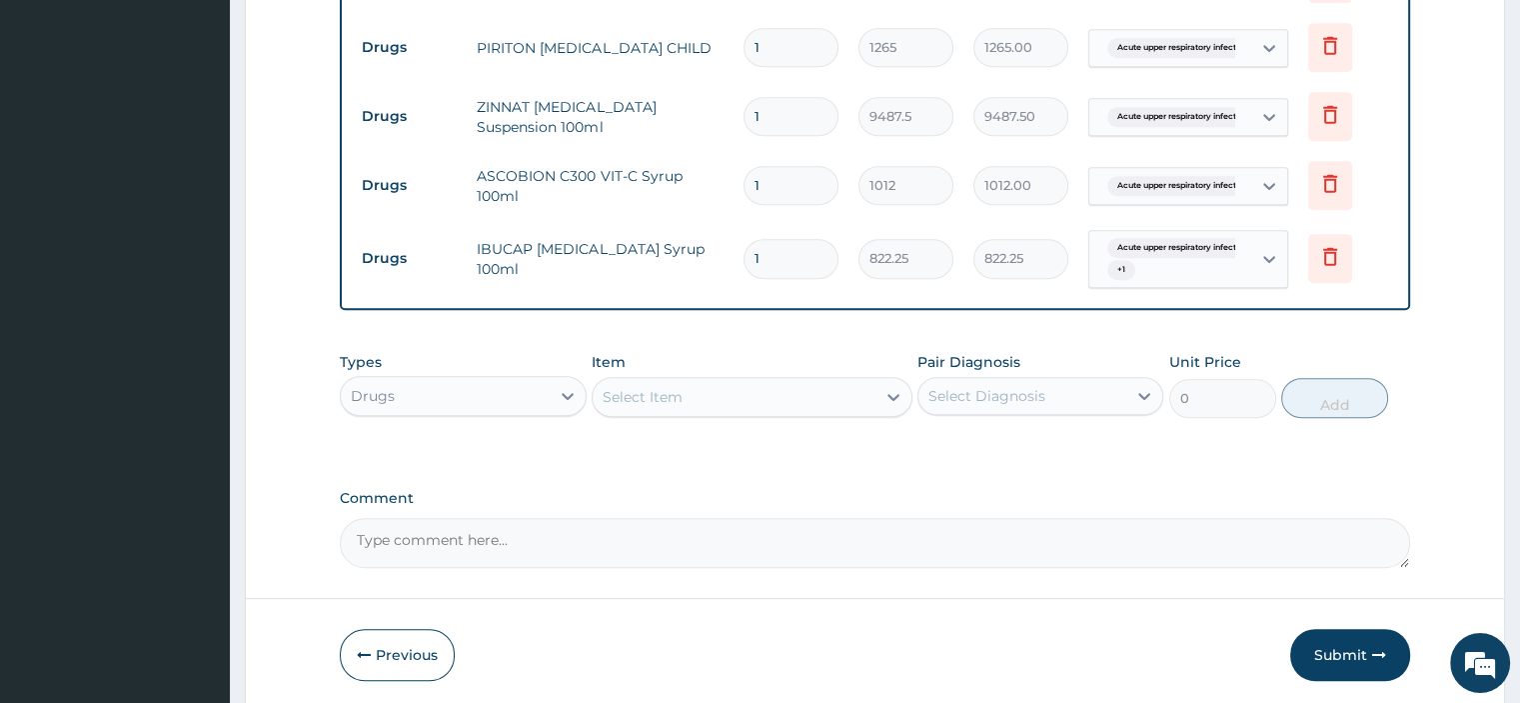
scroll to position [999, 0]
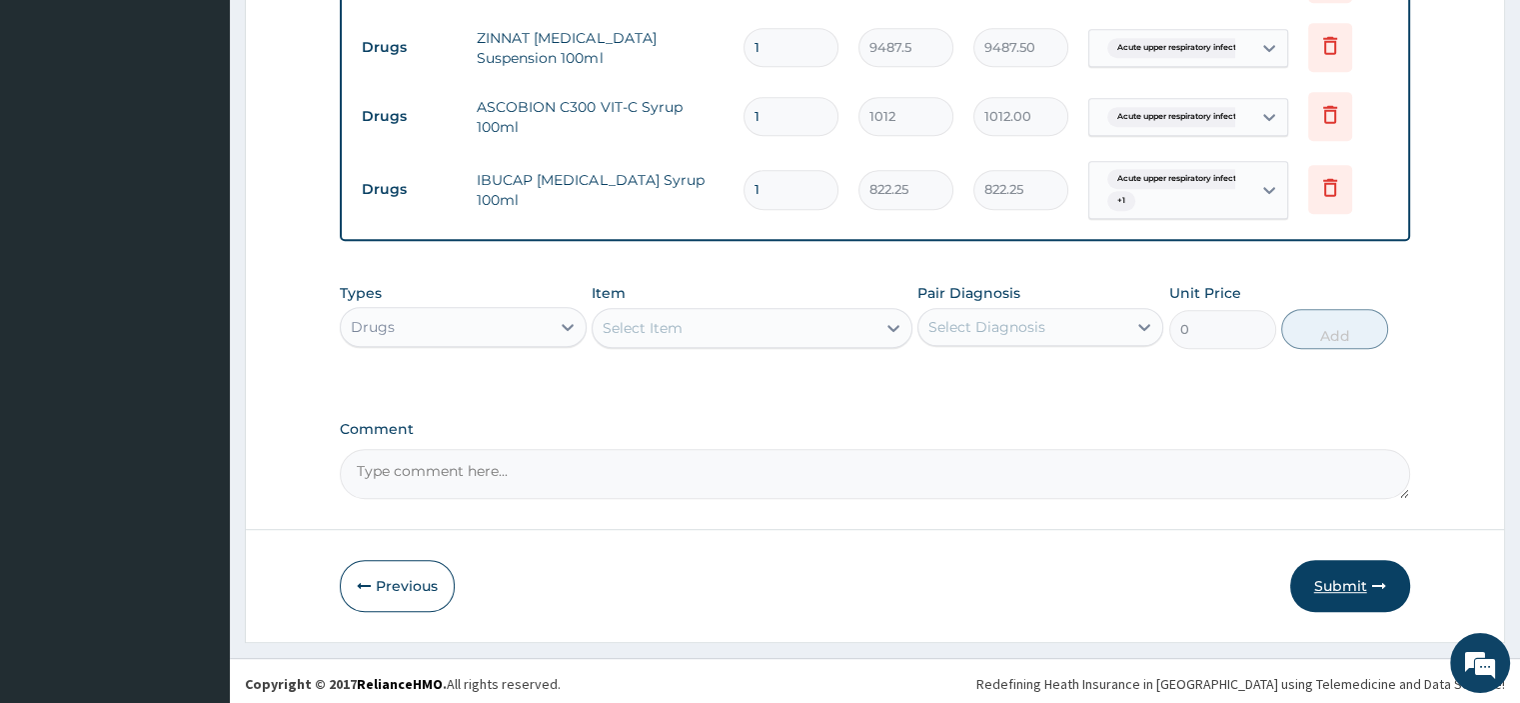
click at [1354, 599] on button "Submit" at bounding box center [1350, 586] width 120 height 52
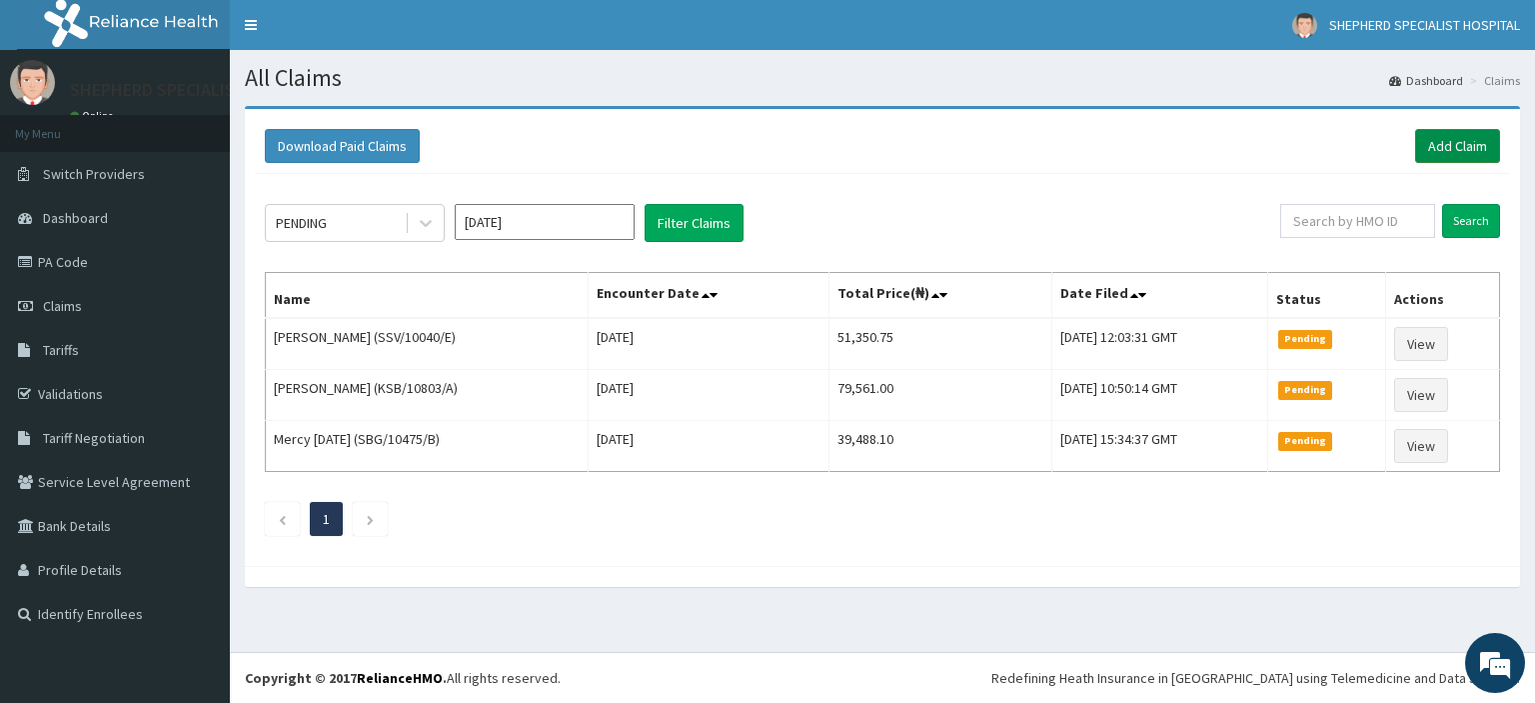
click at [1464, 152] on link "Add Claim" at bounding box center [1457, 146] width 85 height 34
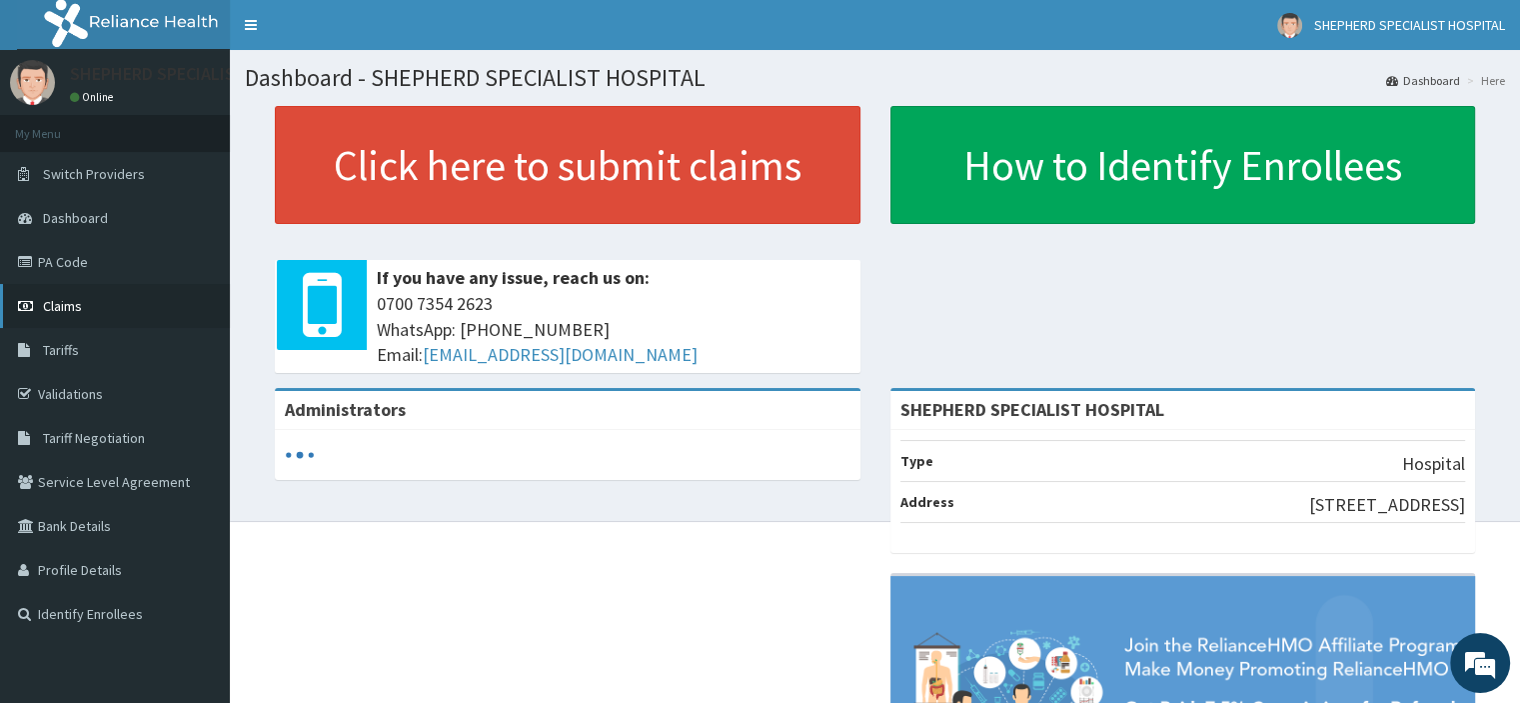
click at [56, 303] on span "Claims" at bounding box center [62, 306] width 39 height 18
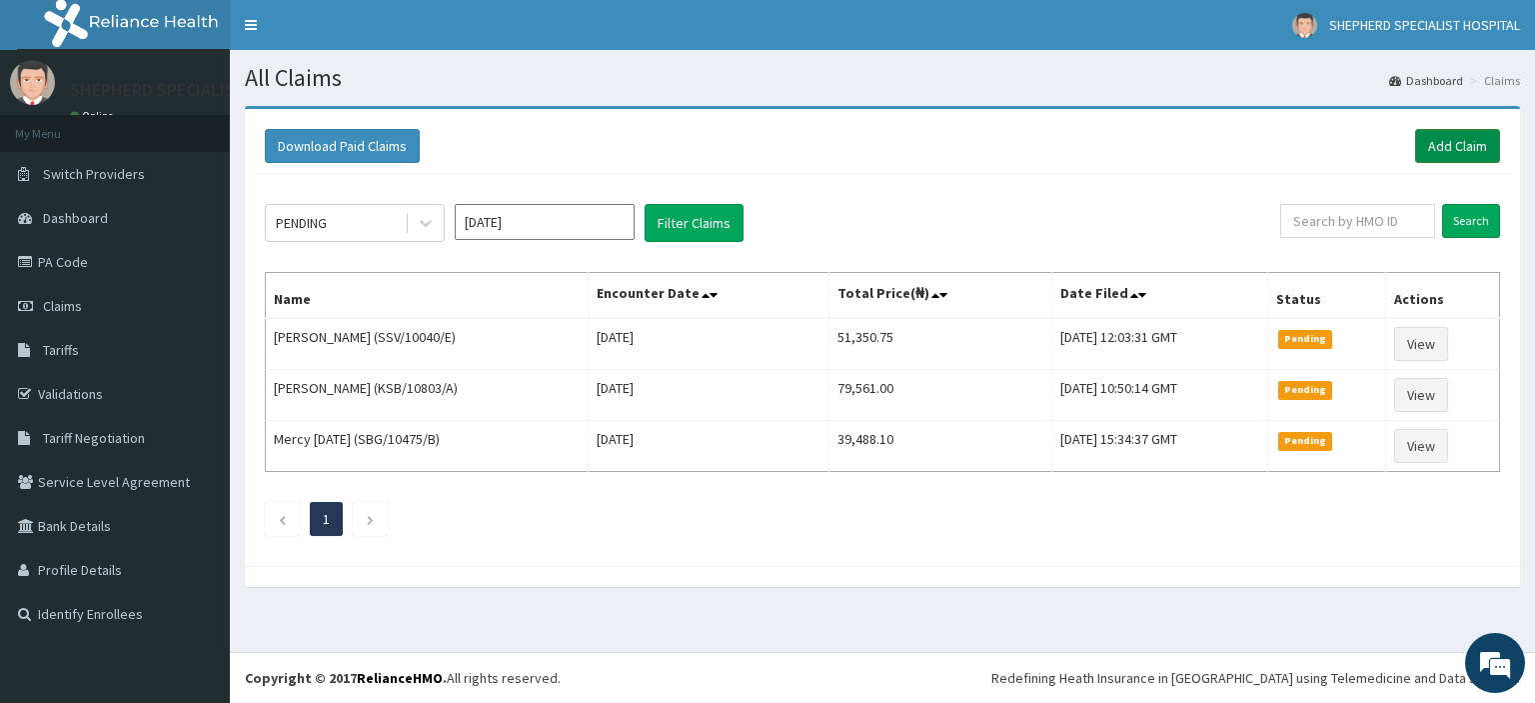
click at [1463, 147] on link "Add Claim" at bounding box center [1457, 146] width 85 height 34
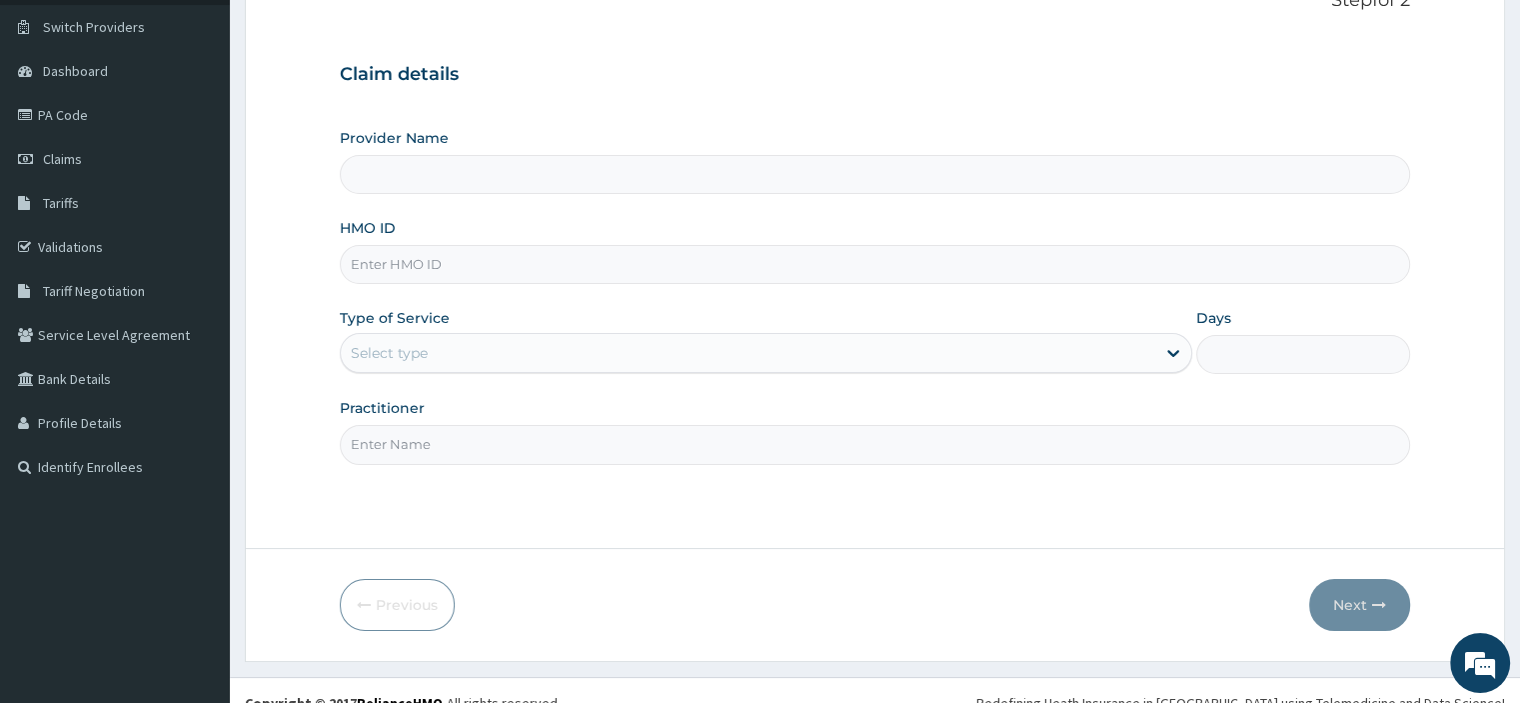
type input "SHEPHERD SPECIALIST HOSPITAL"
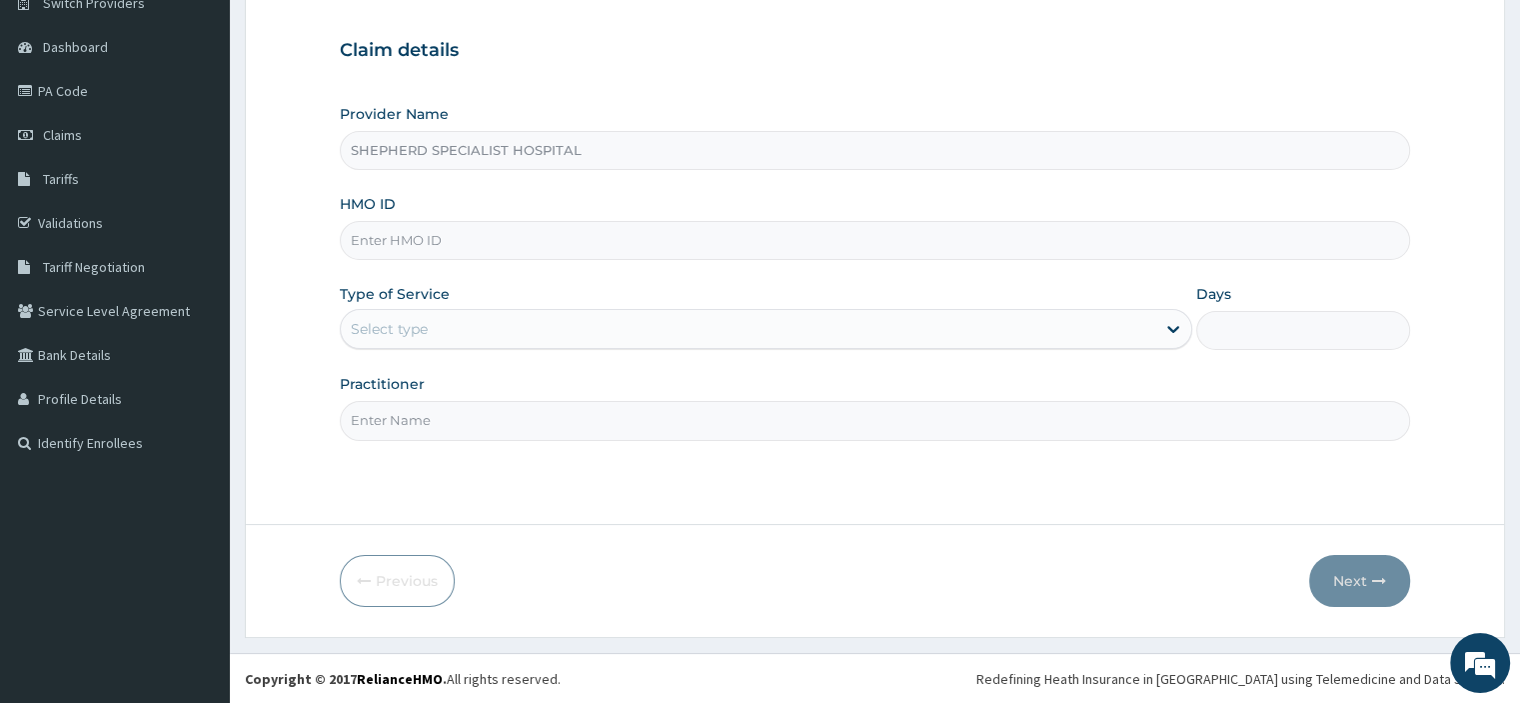
click at [433, 236] on input "HMO ID" at bounding box center [874, 240] width 1069 height 39
type input "SSV/10038/E"
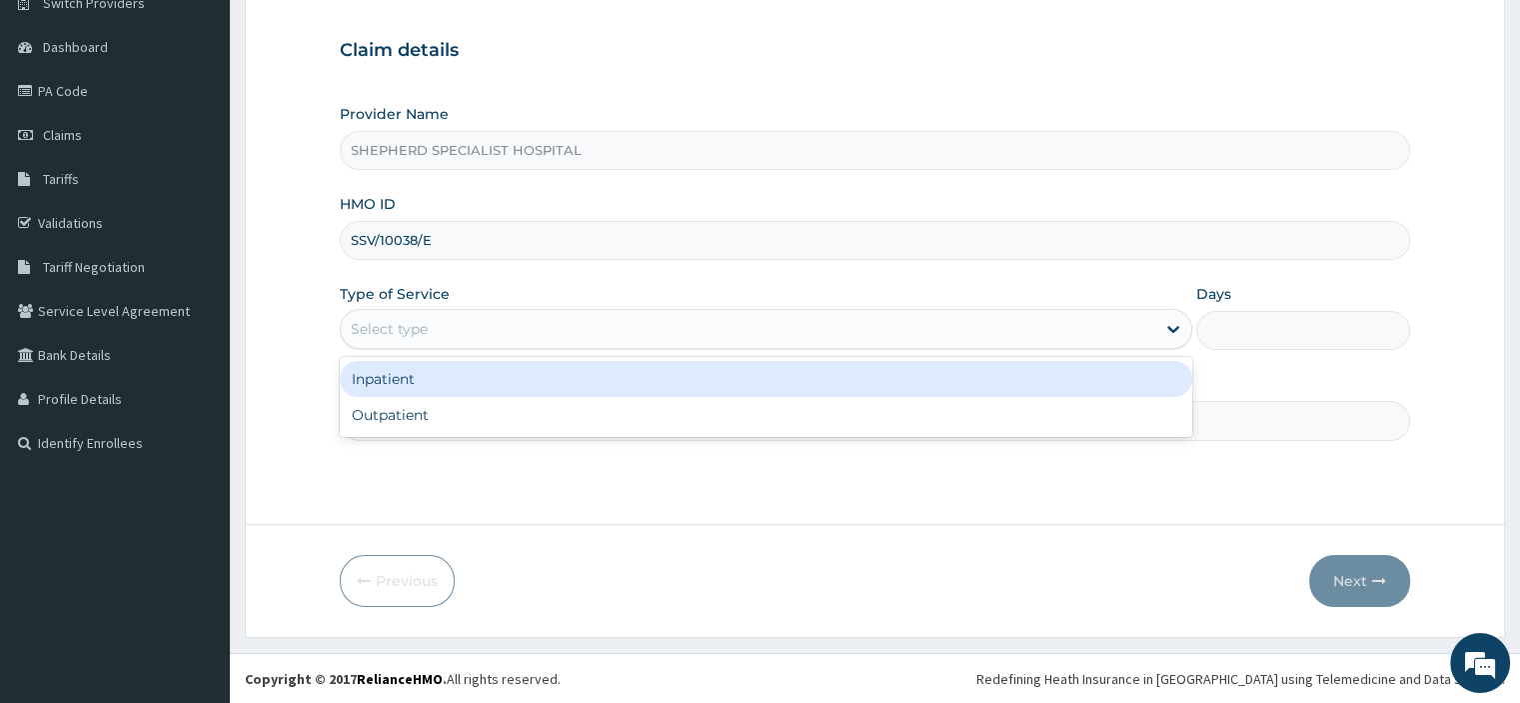
click at [420, 331] on div "Select type" at bounding box center [389, 329] width 77 height 20
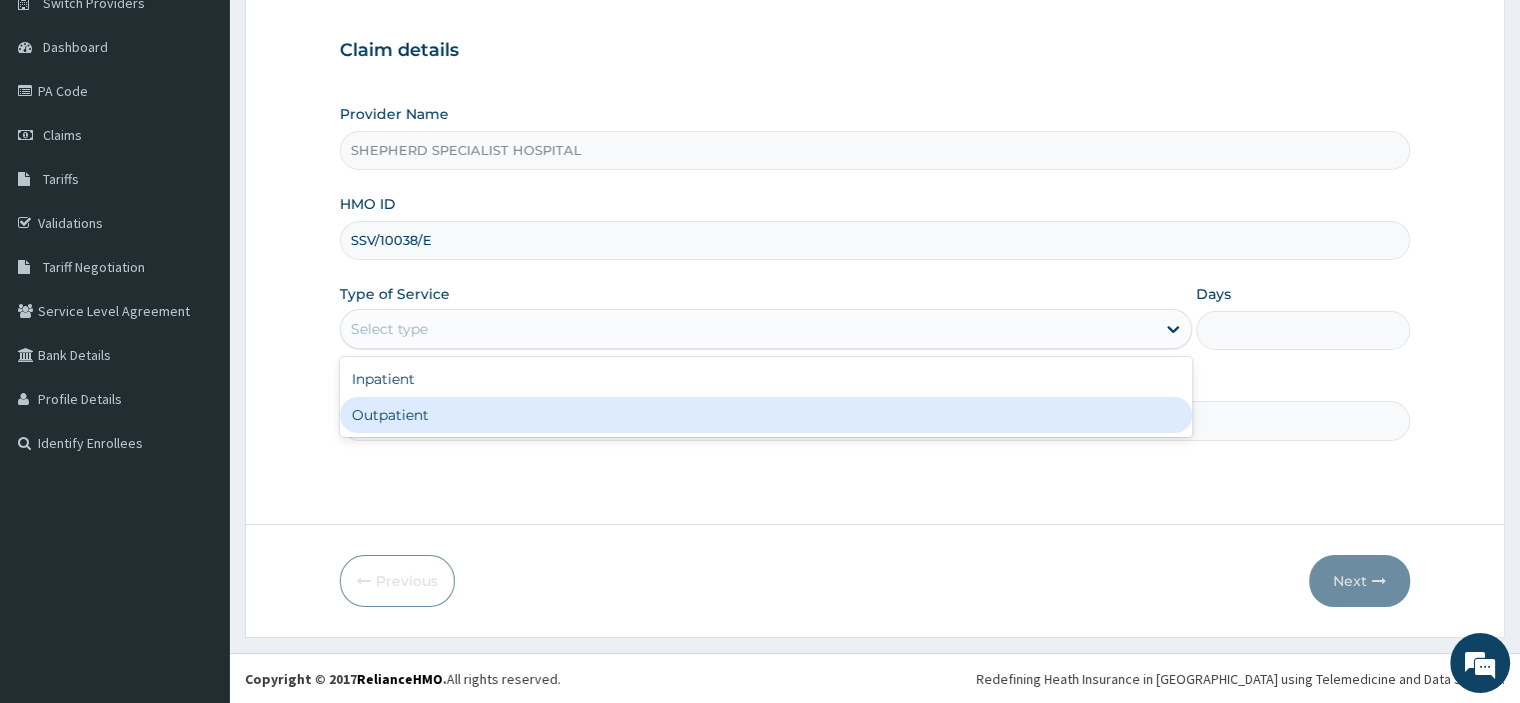
click at [398, 416] on div "Outpatient" at bounding box center [766, 415] width 853 height 36
type input "1"
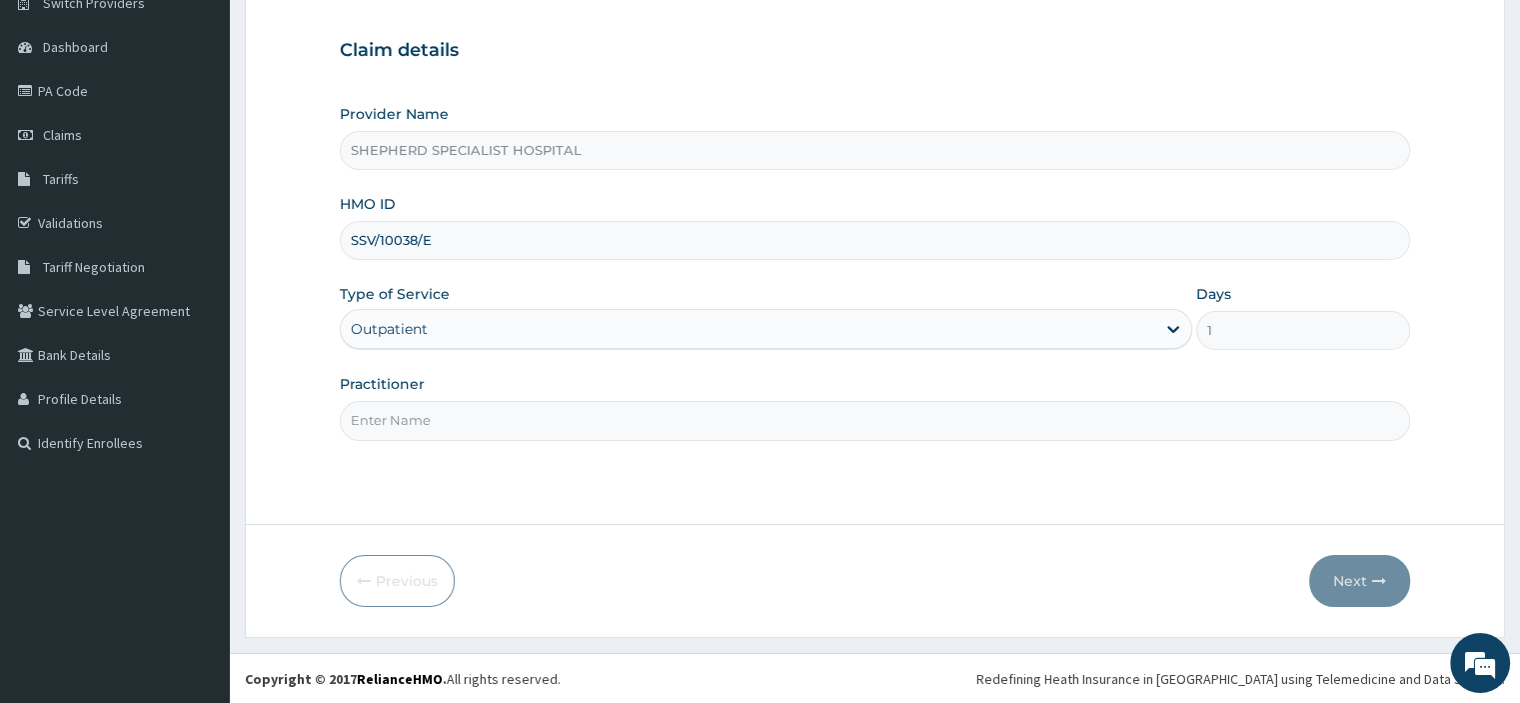
click at [398, 416] on input "Practitioner" at bounding box center [874, 420] width 1069 height 39
type input "[PERSON_NAME]"
click at [1388, 580] on button "Next" at bounding box center [1359, 581] width 101 height 52
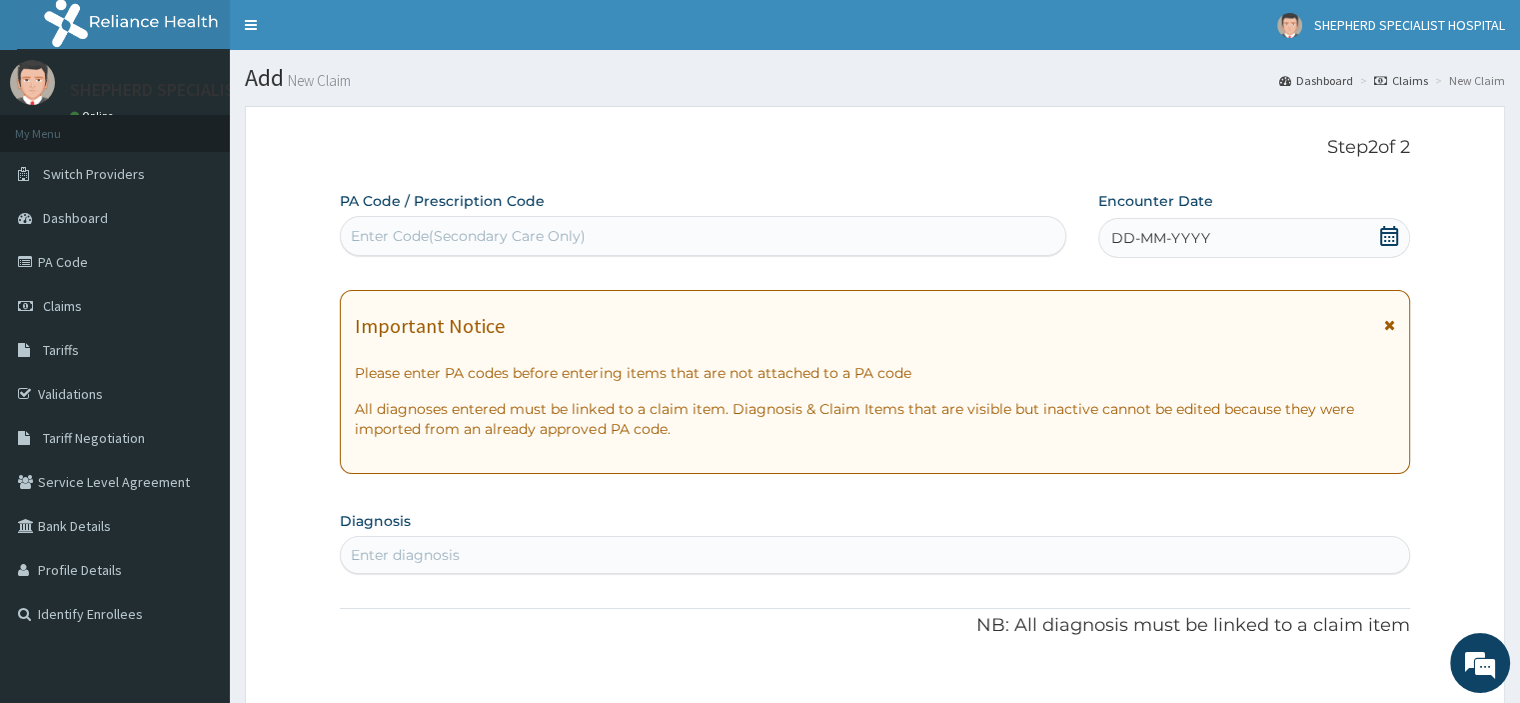
click at [1387, 239] on icon at bounding box center [1389, 236] width 20 height 20
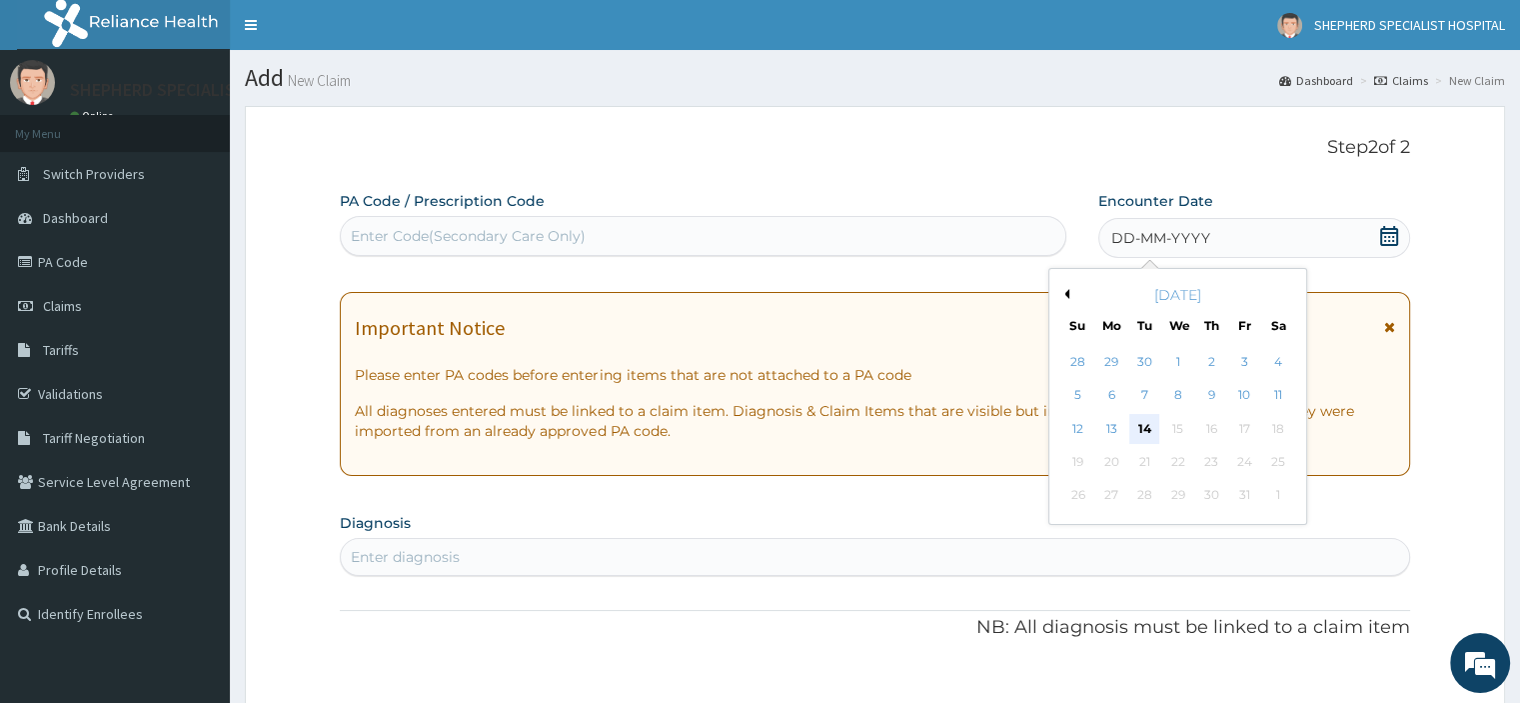
click at [1142, 429] on div "14" at bounding box center [1144, 429] width 30 height 30
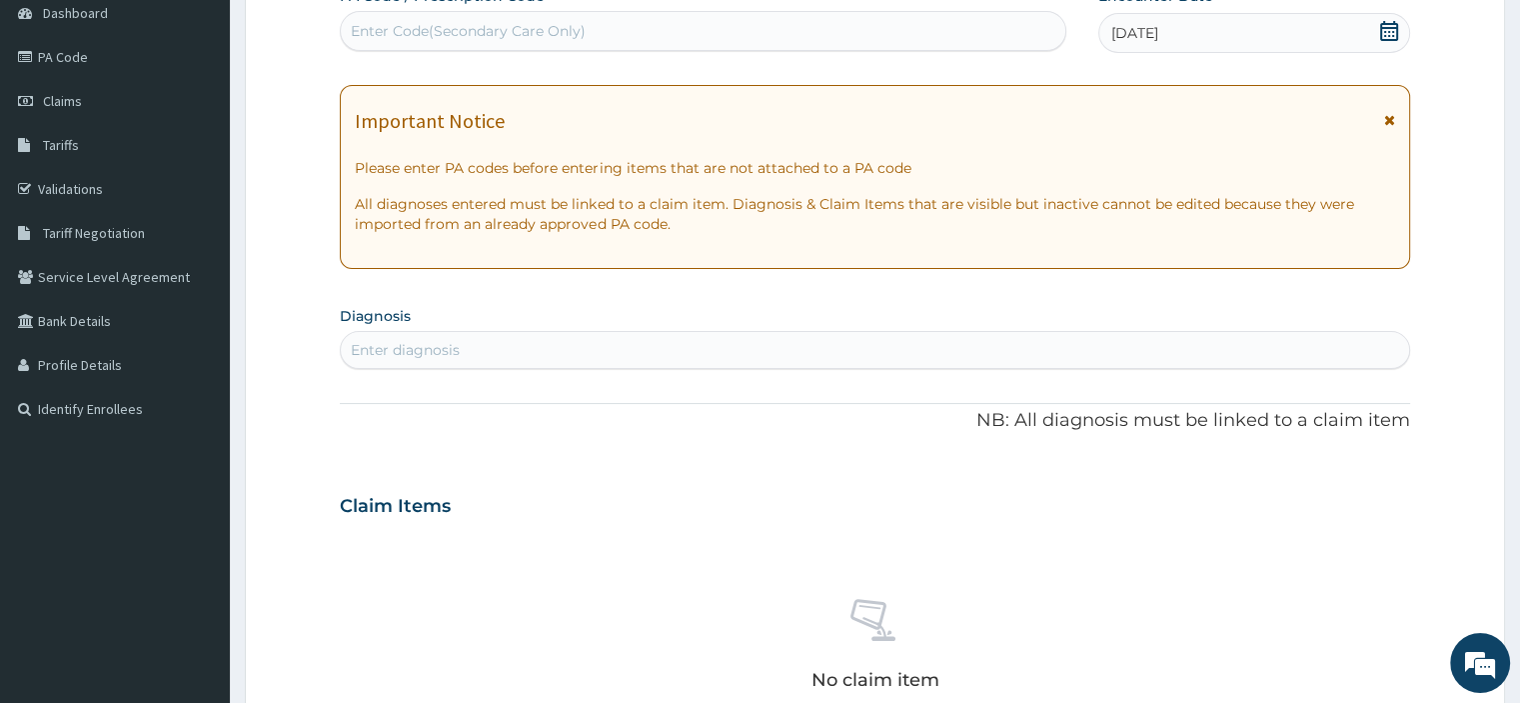
scroll to position [208, 0]
type input "[MEDICAL_DATA]"
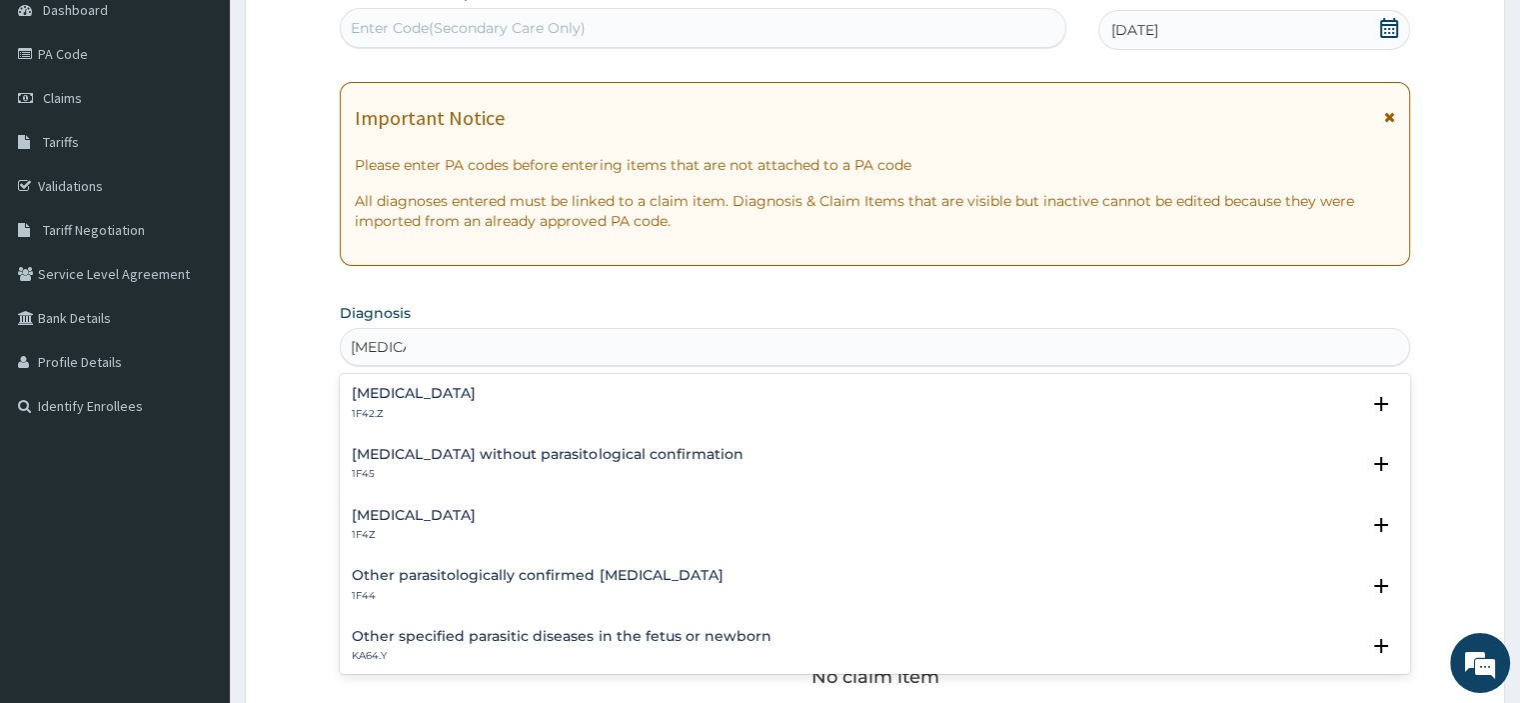
click at [381, 528] on p "1F4Z" at bounding box center [414, 535] width 124 height 14
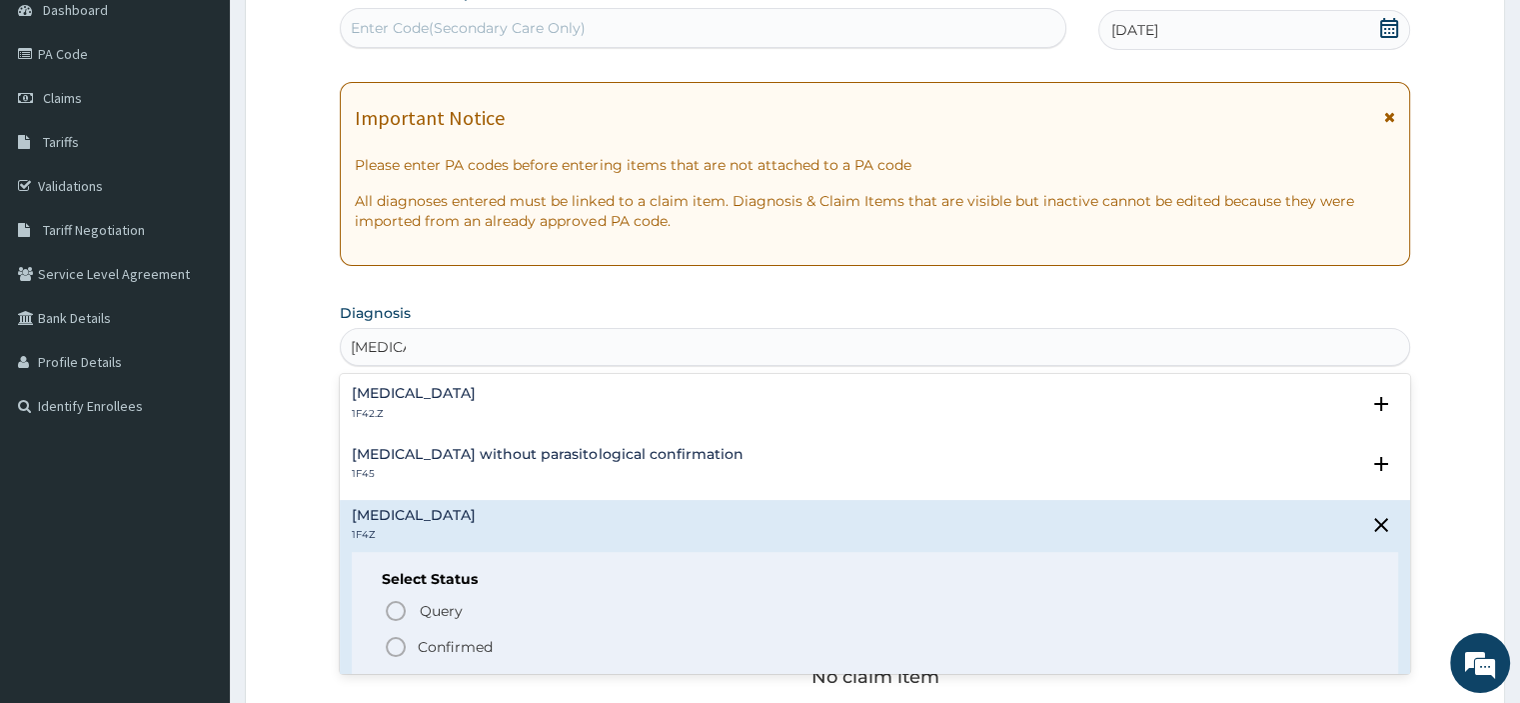
click at [418, 645] on p "Confirmed" at bounding box center [455, 647] width 75 height 20
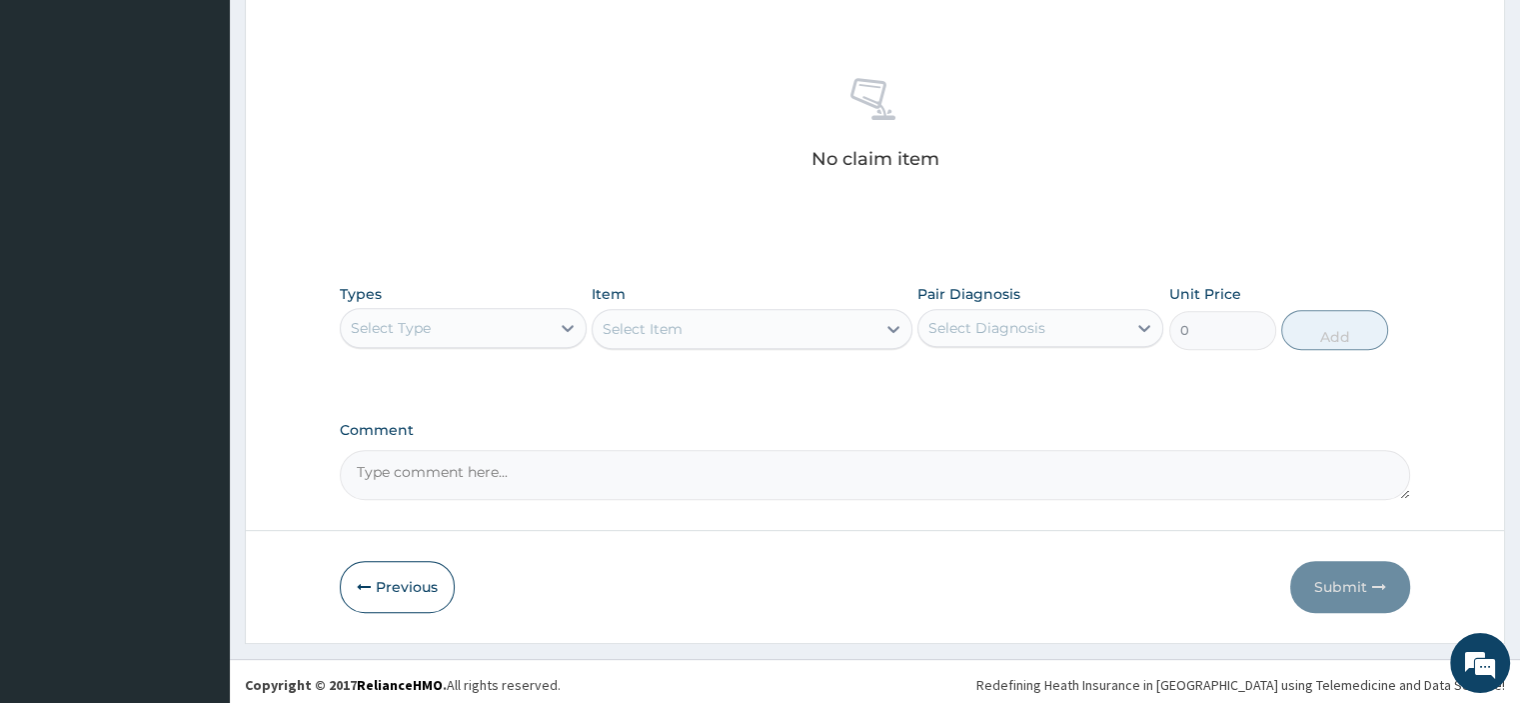
scroll to position [736, 0]
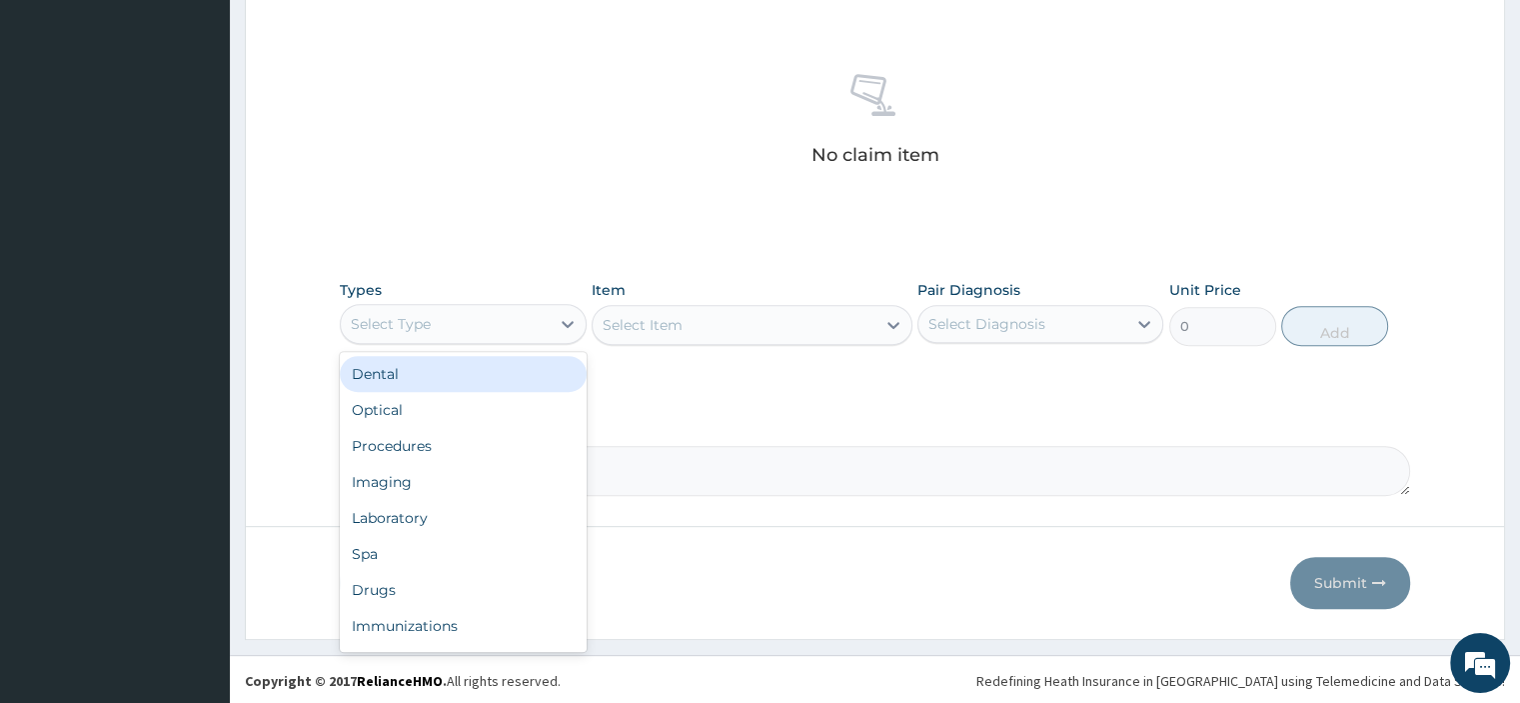
click at [488, 320] on div "Select Type" at bounding box center [445, 324] width 208 height 32
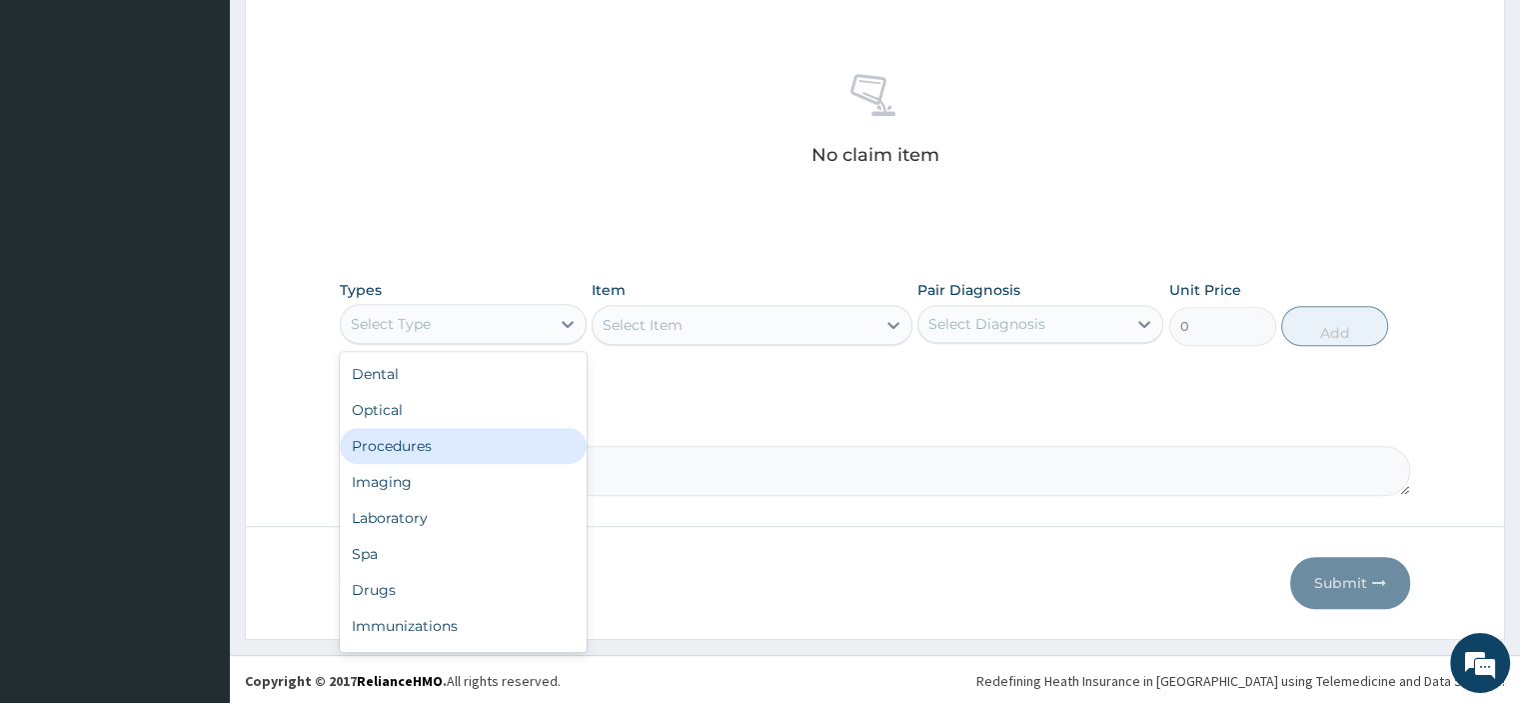
click at [424, 436] on div "Procedures" at bounding box center [463, 446] width 246 height 36
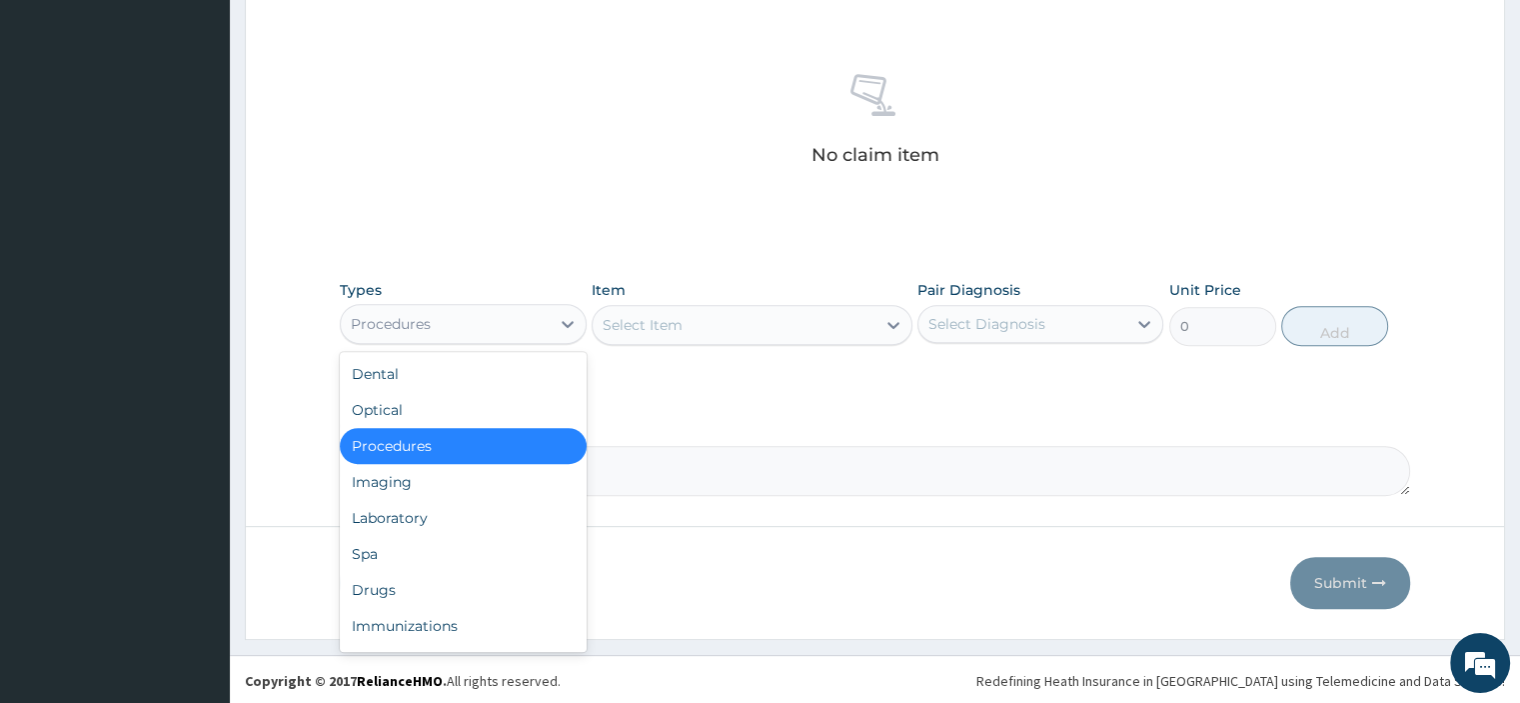
click at [488, 329] on div "Procedures" at bounding box center [445, 324] width 208 height 32
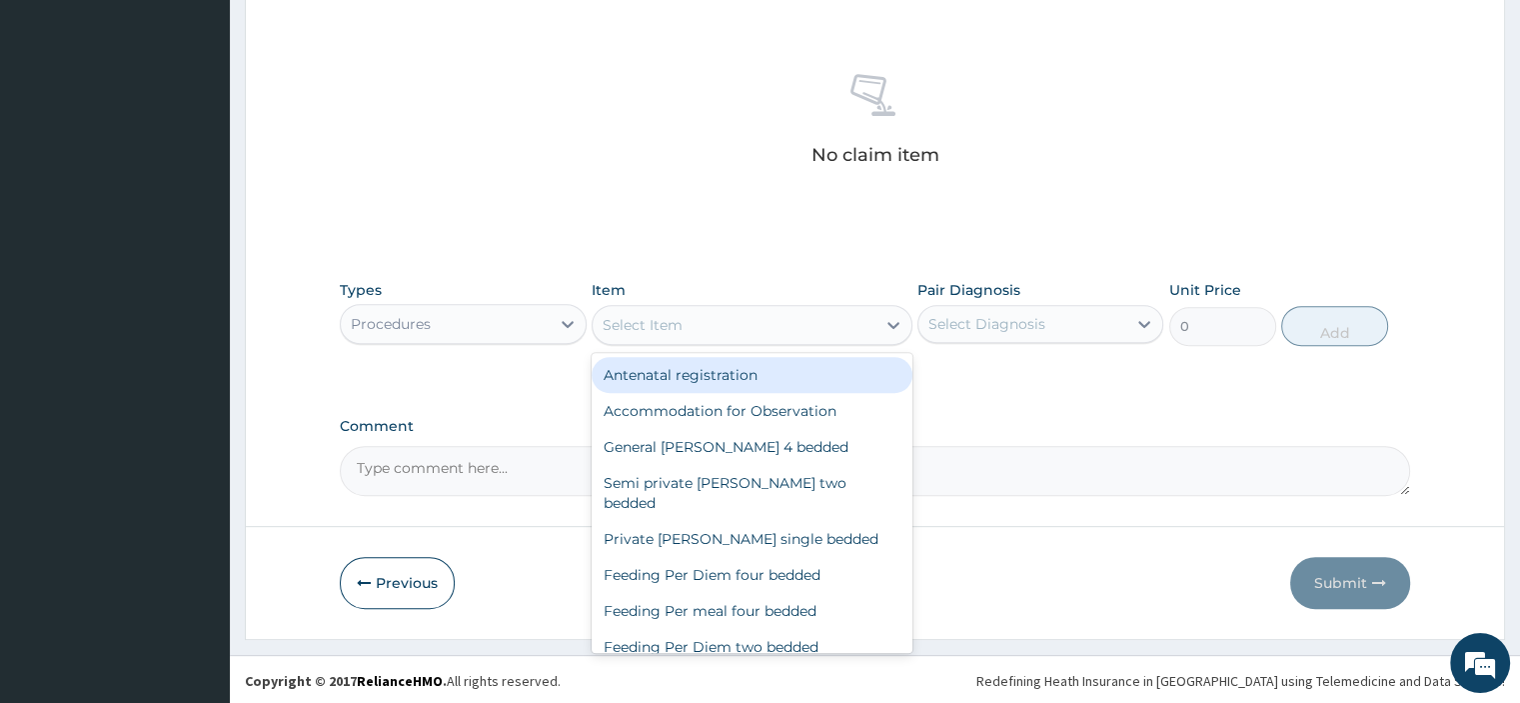
click at [706, 319] on div "Select Item" at bounding box center [734, 325] width 283 height 32
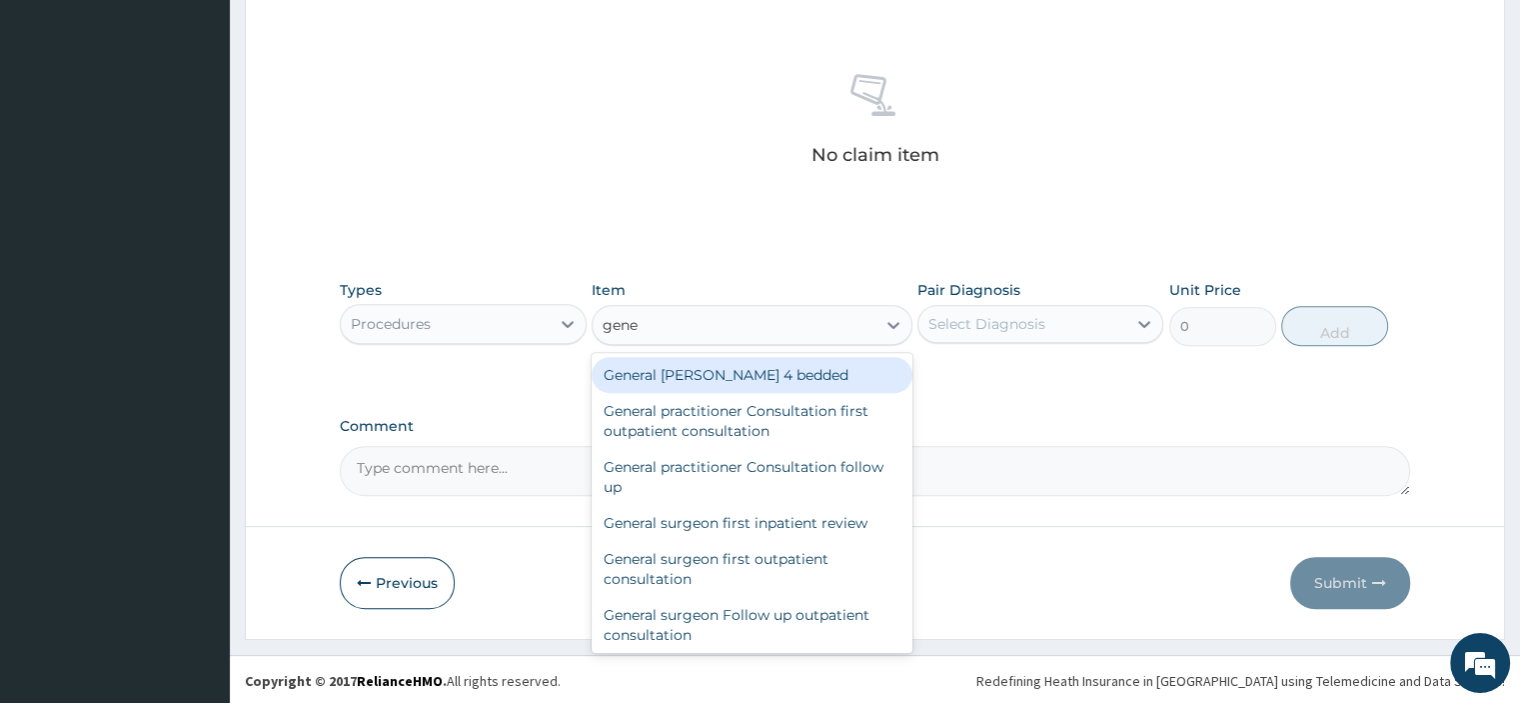
type input "gener"
click at [778, 407] on div "General practitioner Consultation first outpatient consultation" at bounding box center [752, 421] width 321 height 56
type input "3795"
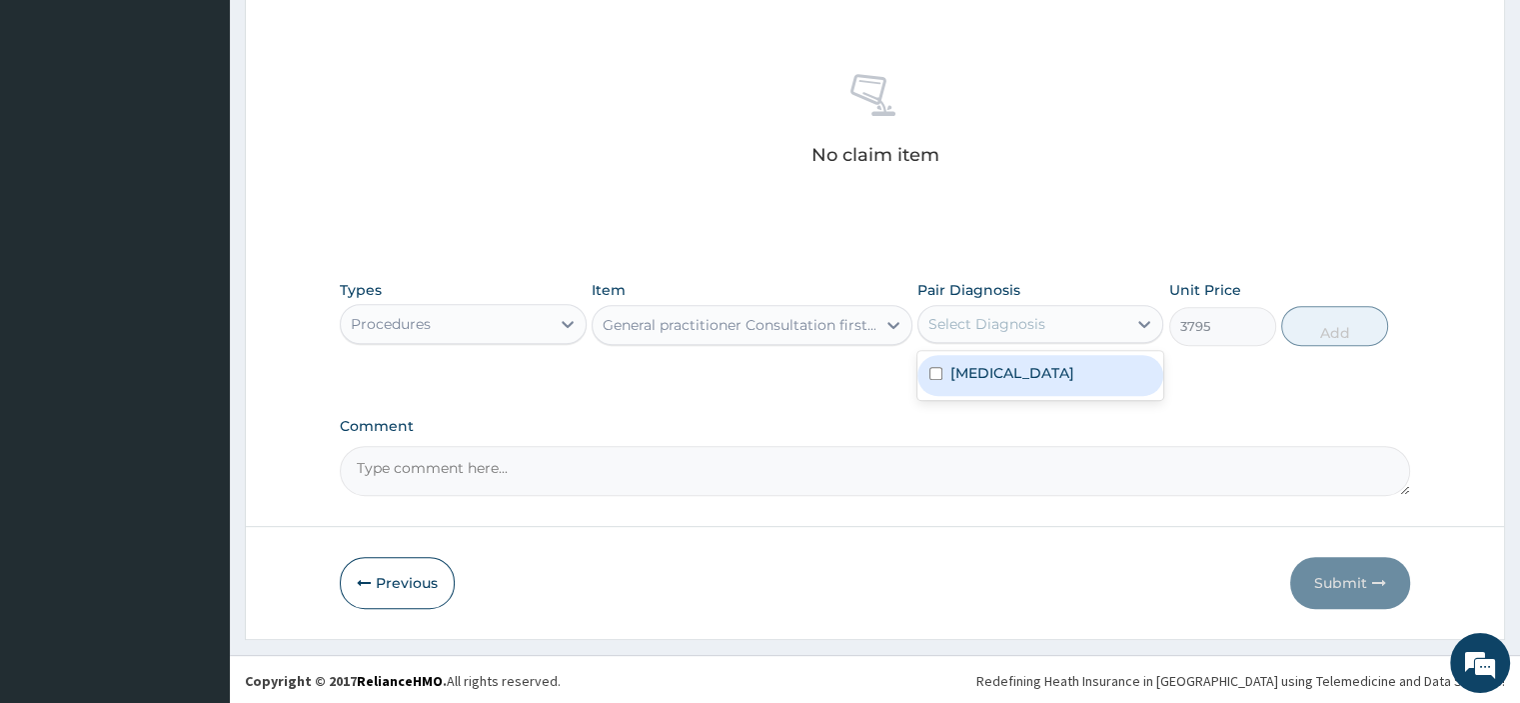
click at [1067, 379] on label "Malaria, unspecified" at bounding box center [1012, 373] width 124 height 20
checkbox input "true"
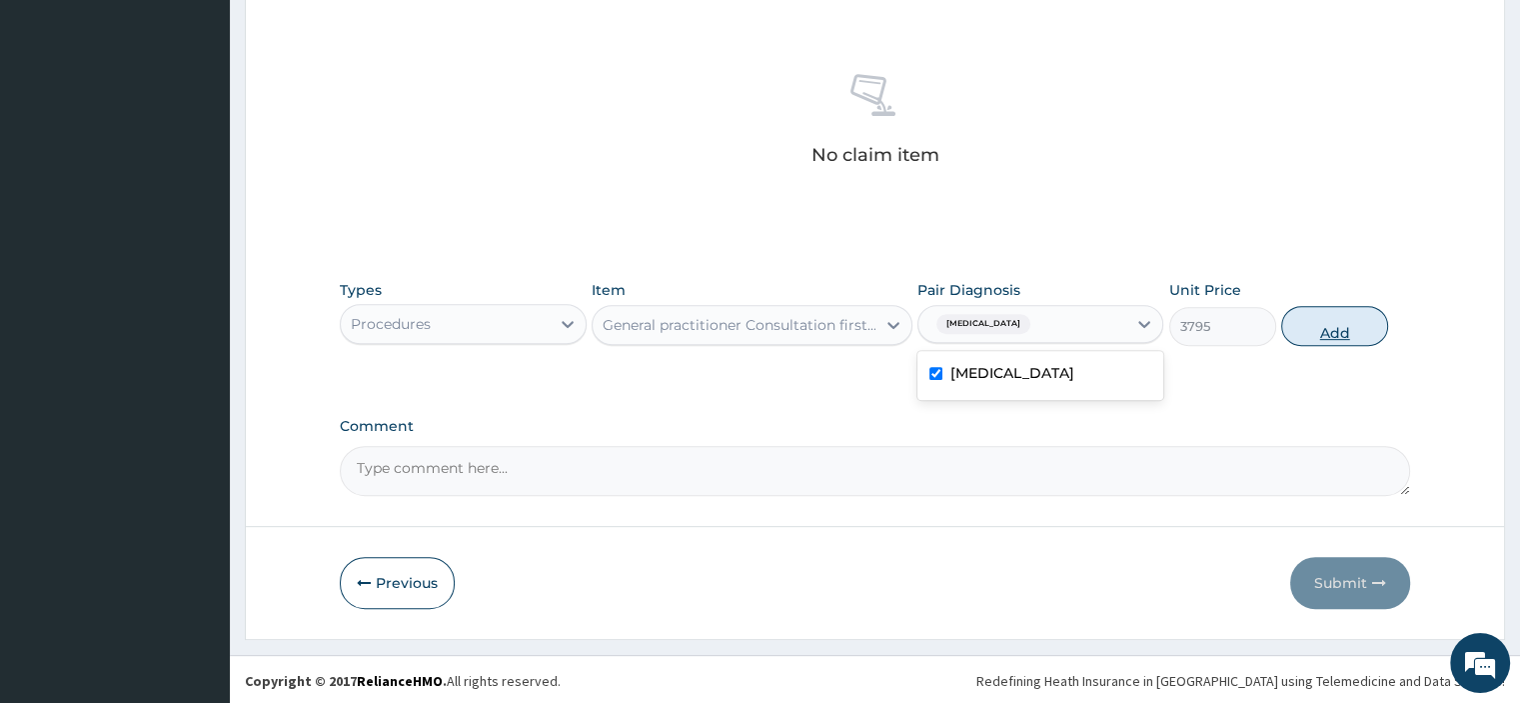
click at [1305, 336] on button "Add" at bounding box center [1334, 326] width 107 height 40
type input "0"
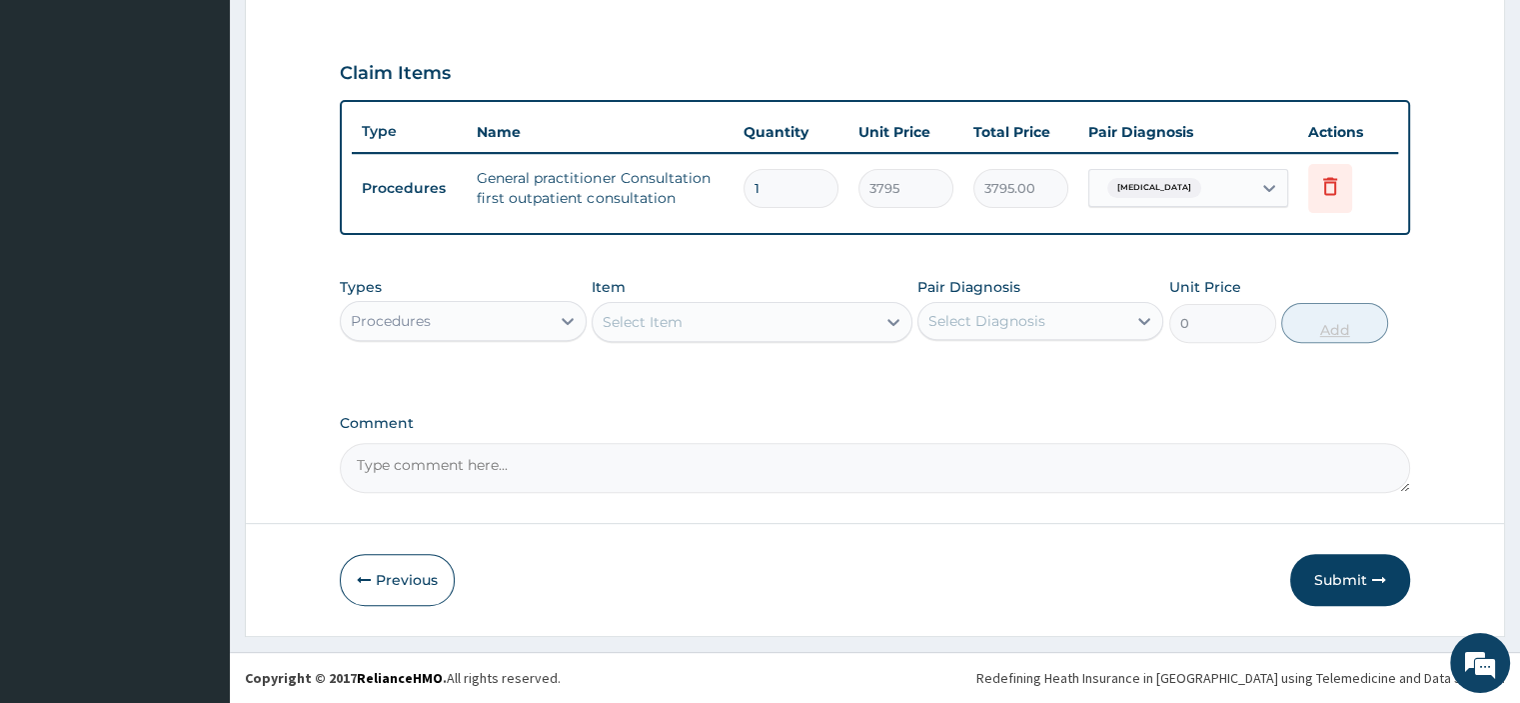
scroll to position [640, 0]
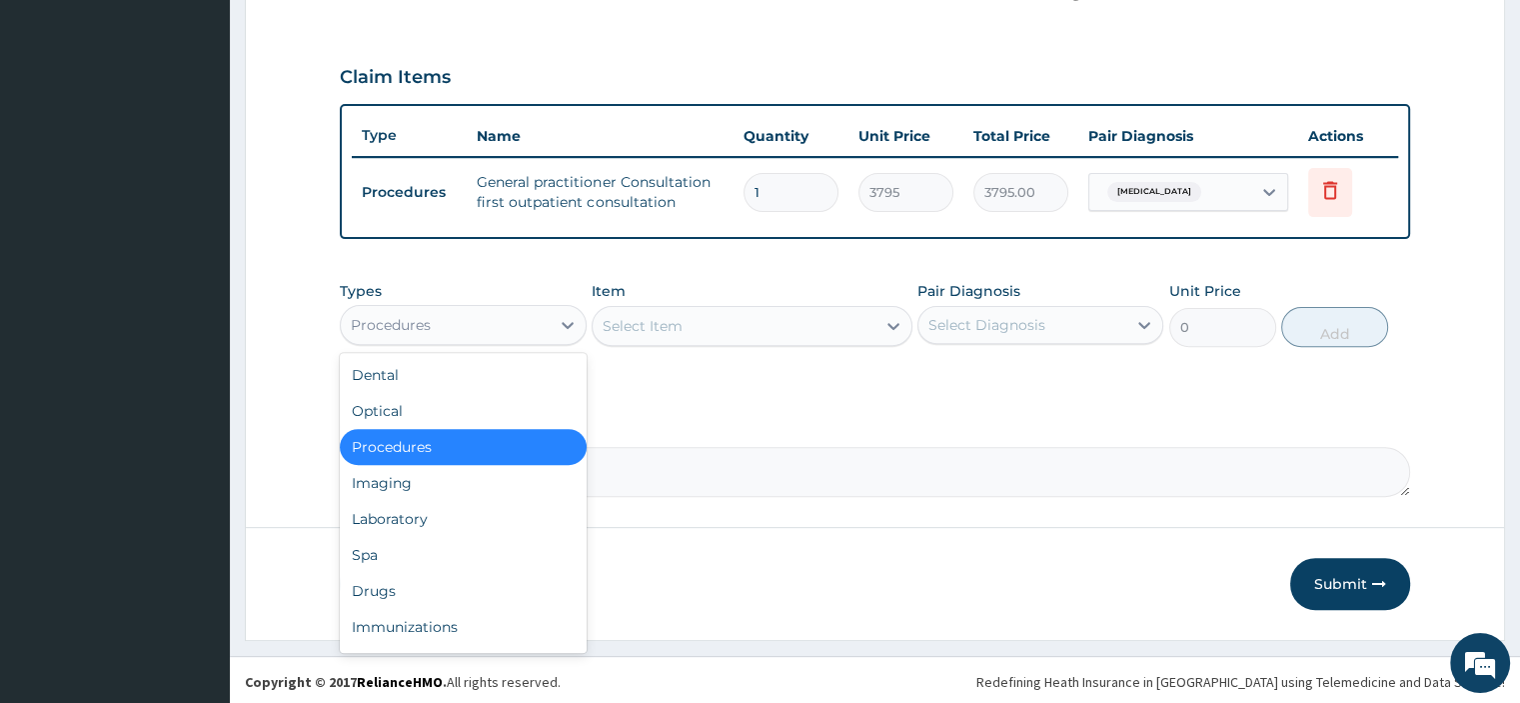
click at [435, 588] on div "Drugs" at bounding box center [463, 591] width 246 height 36
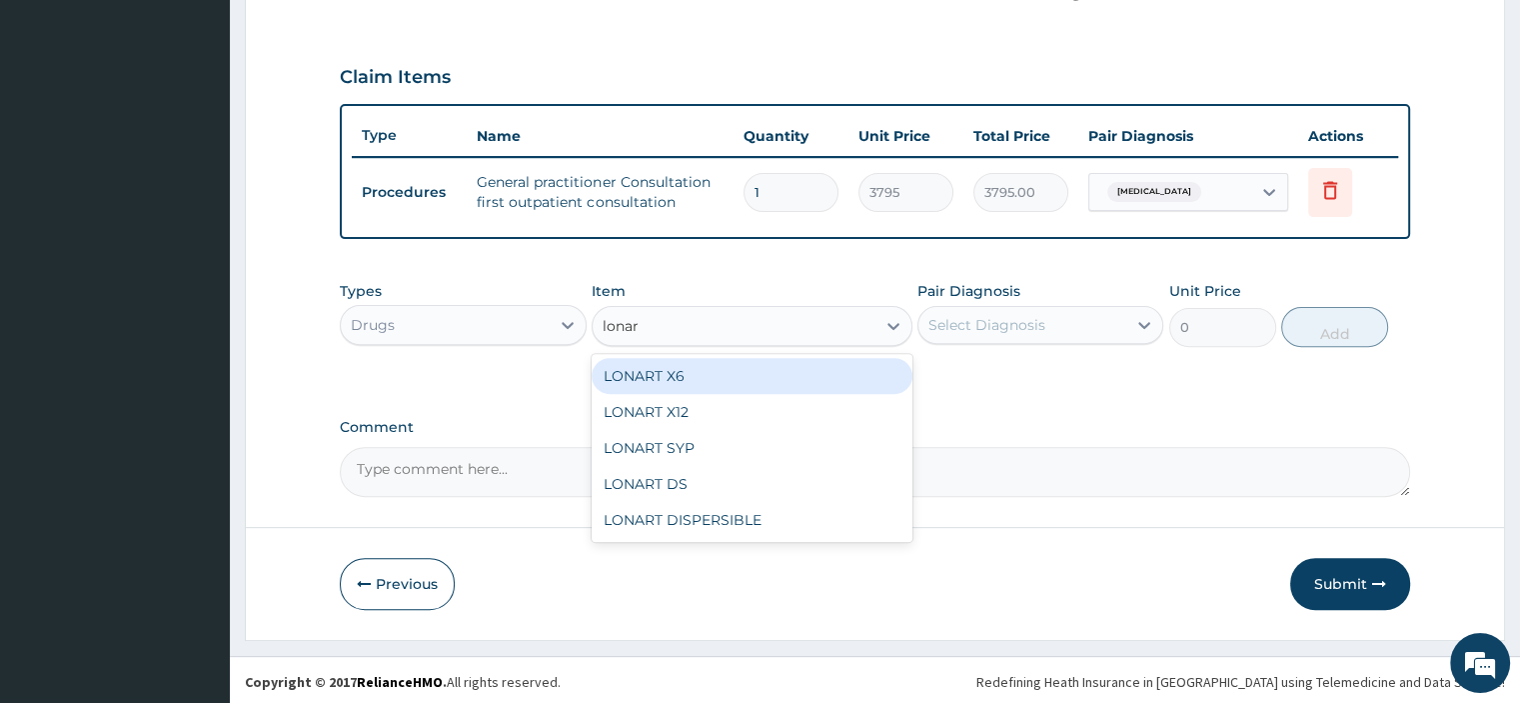
type input "lonart"
click at [724, 444] on div "LONART SYP" at bounding box center [752, 448] width 321 height 36
type input "2909.5"
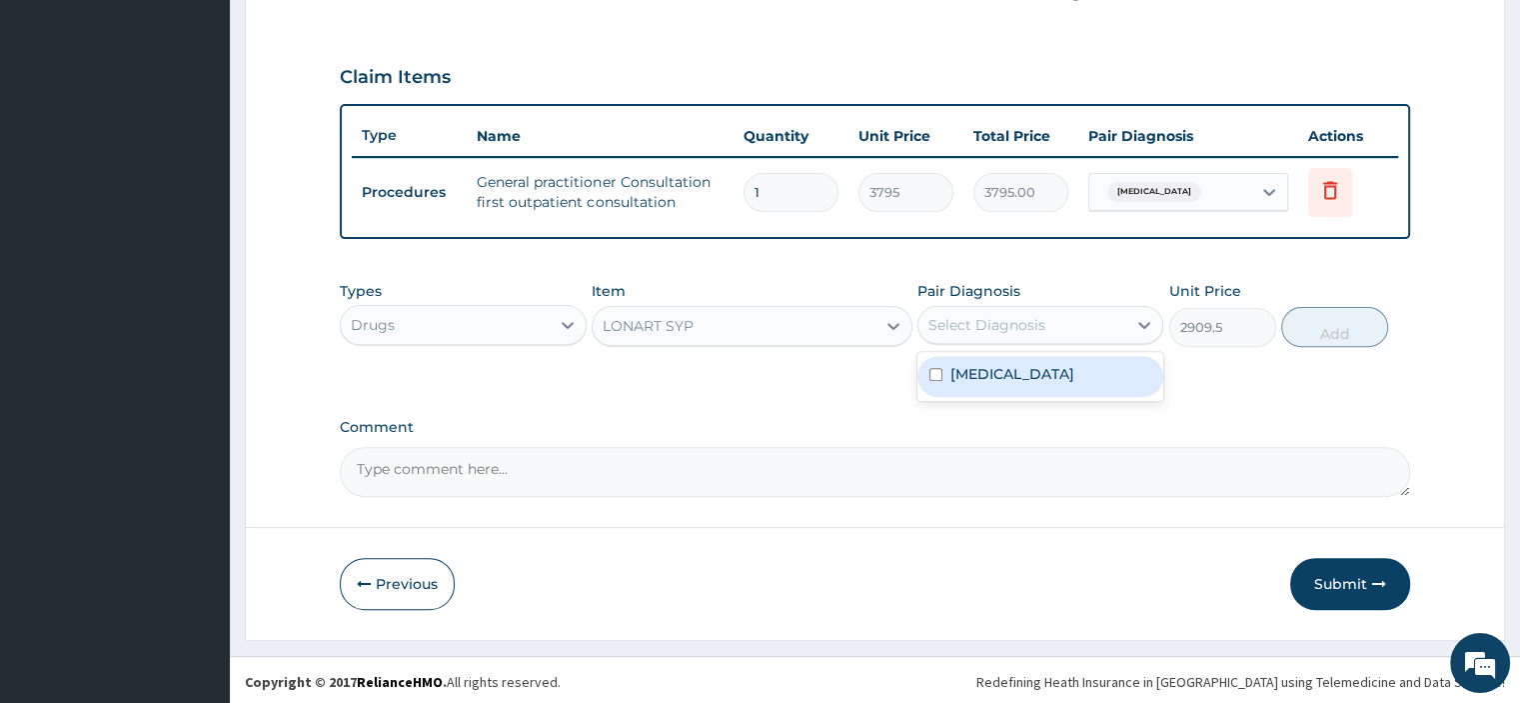
click at [1074, 376] on label "Malaria, unspecified" at bounding box center [1012, 374] width 124 height 20
checkbox input "true"
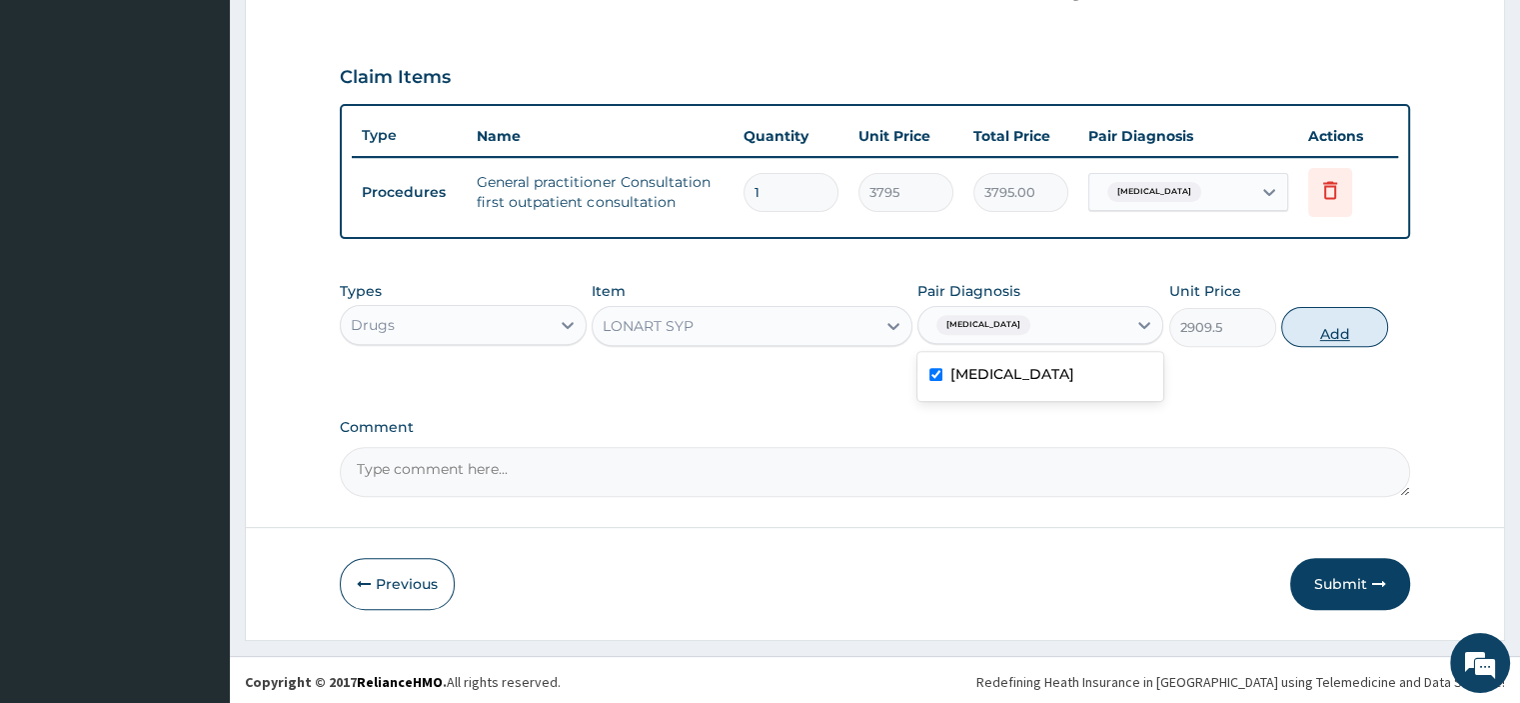
click at [1332, 329] on button "Add" at bounding box center [1334, 327] width 107 height 40
type input "0"
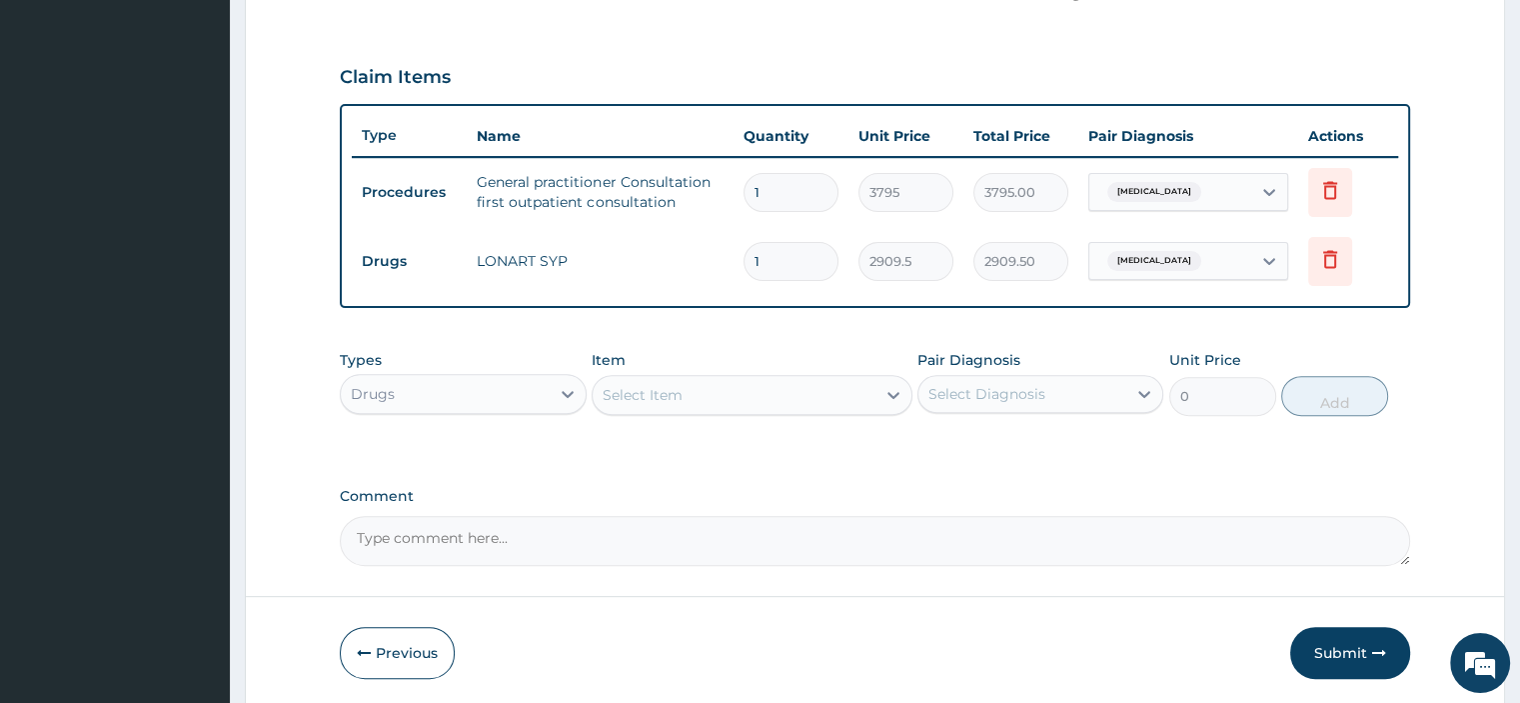
click at [792, 352] on div "Item Select Item" at bounding box center [752, 383] width 321 height 66
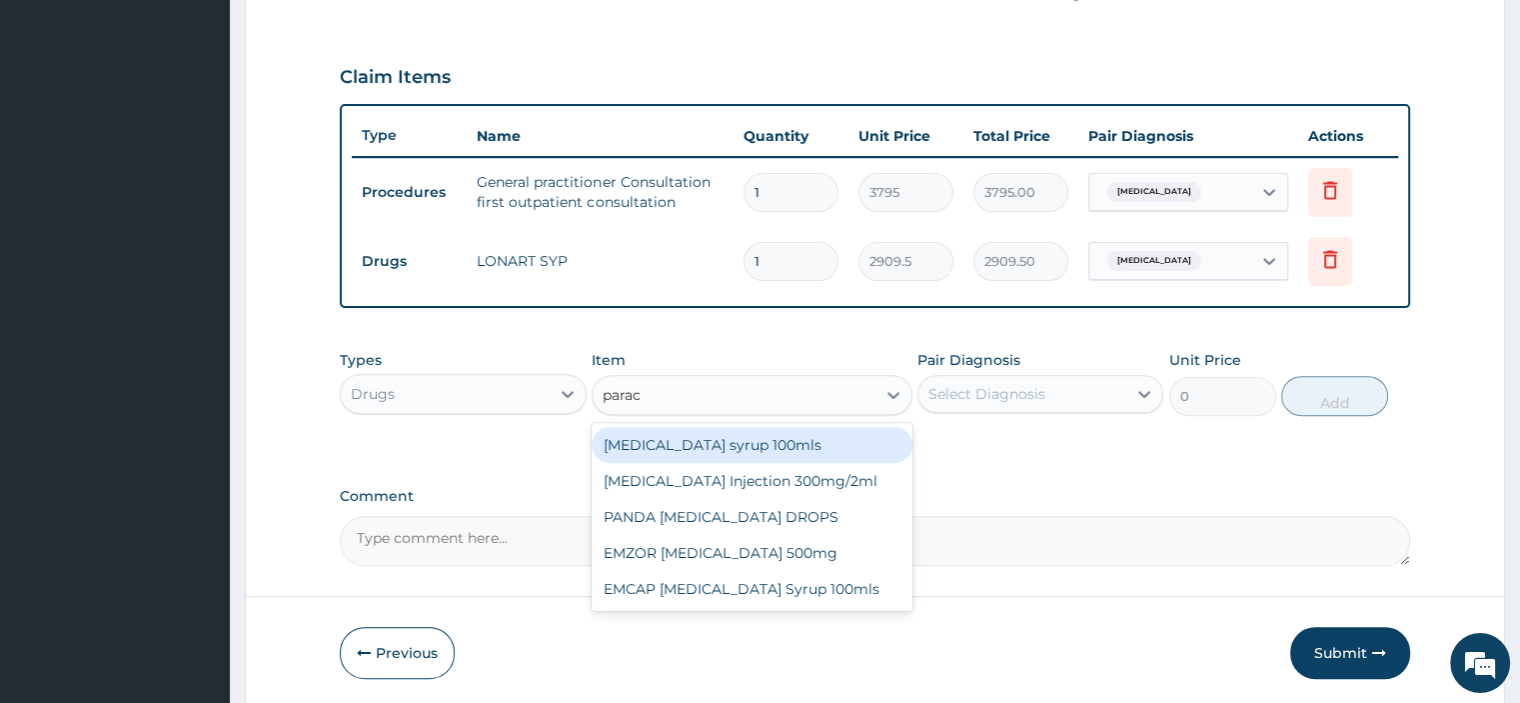
type input "parace"
click at [807, 440] on div "Paracetamol syrup 100mls" at bounding box center [752, 445] width 321 height 36
type input "759"
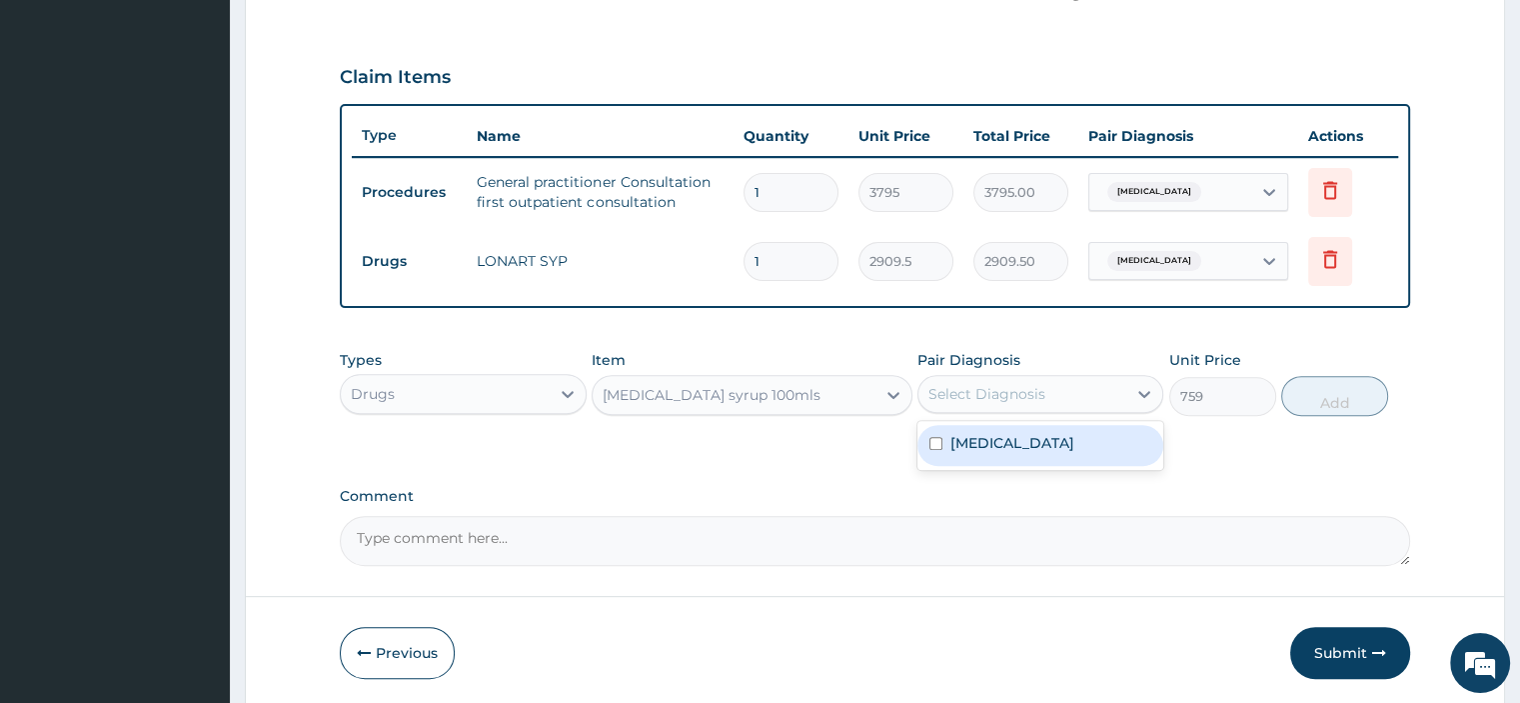
click at [1096, 442] on div "Malaria, unspecified" at bounding box center [1040, 445] width 246 height 41
checkbox input "true"
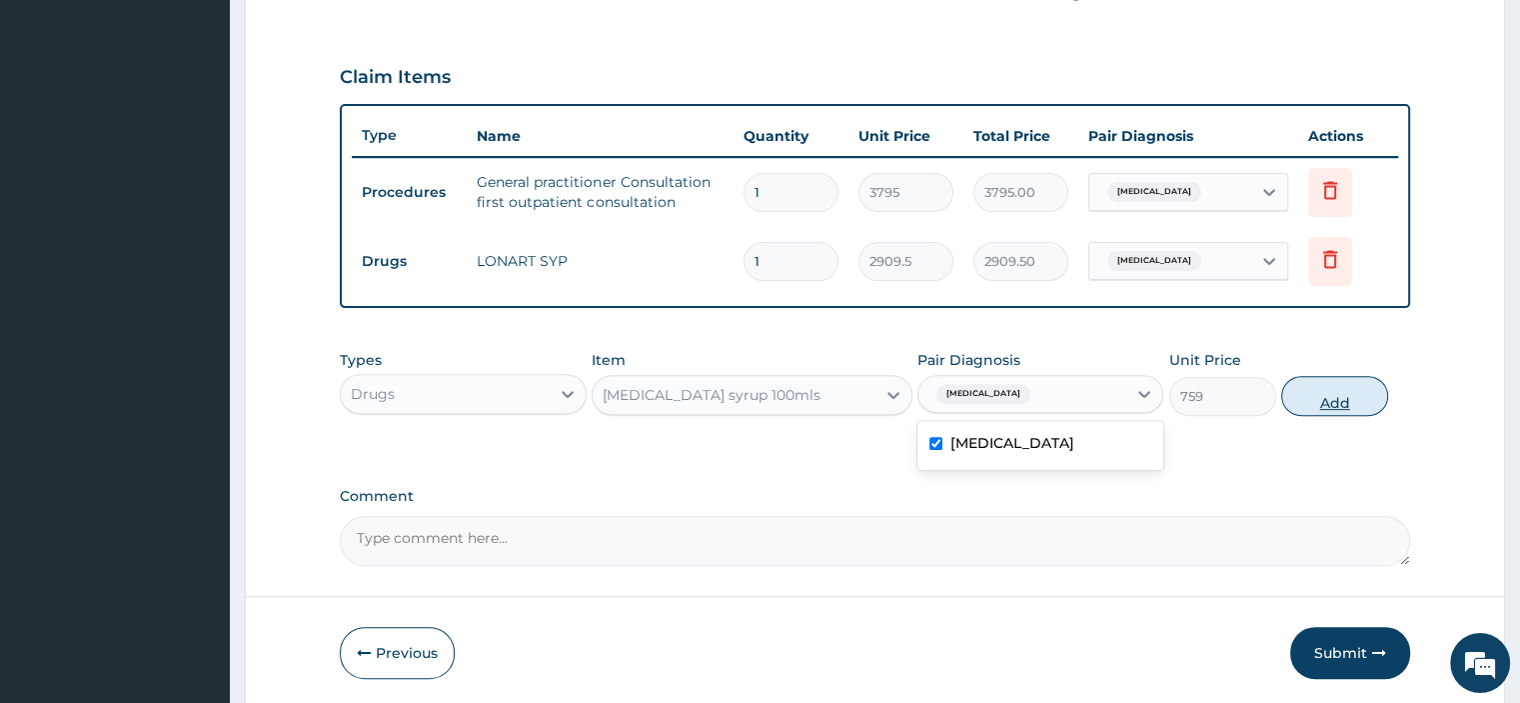
click at [1348, 401] on button "Add" at bounding box center [1334, 396] width 107 height 40
type input "0"
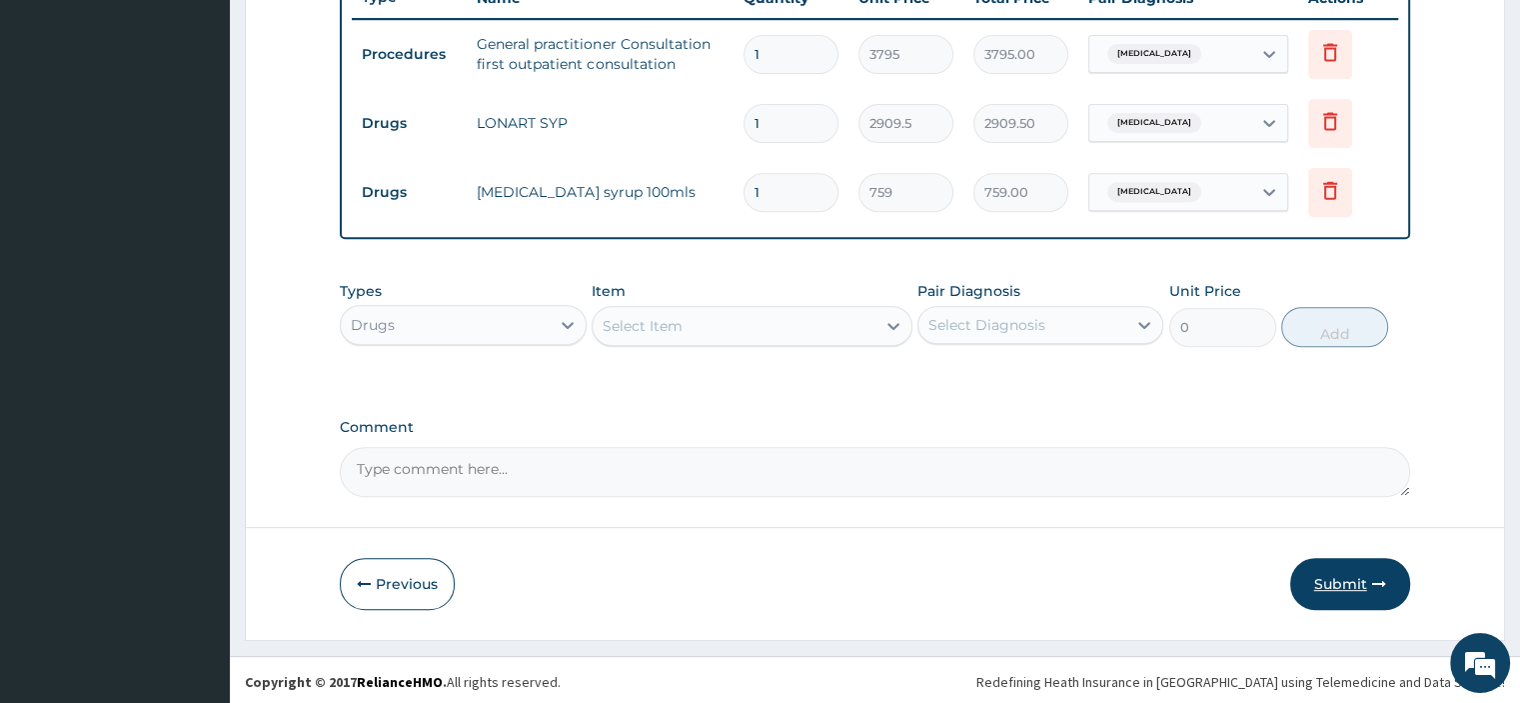
click at [1359, 595] on button "Submit" at bounding box center [1350, 584] width 120 height 52
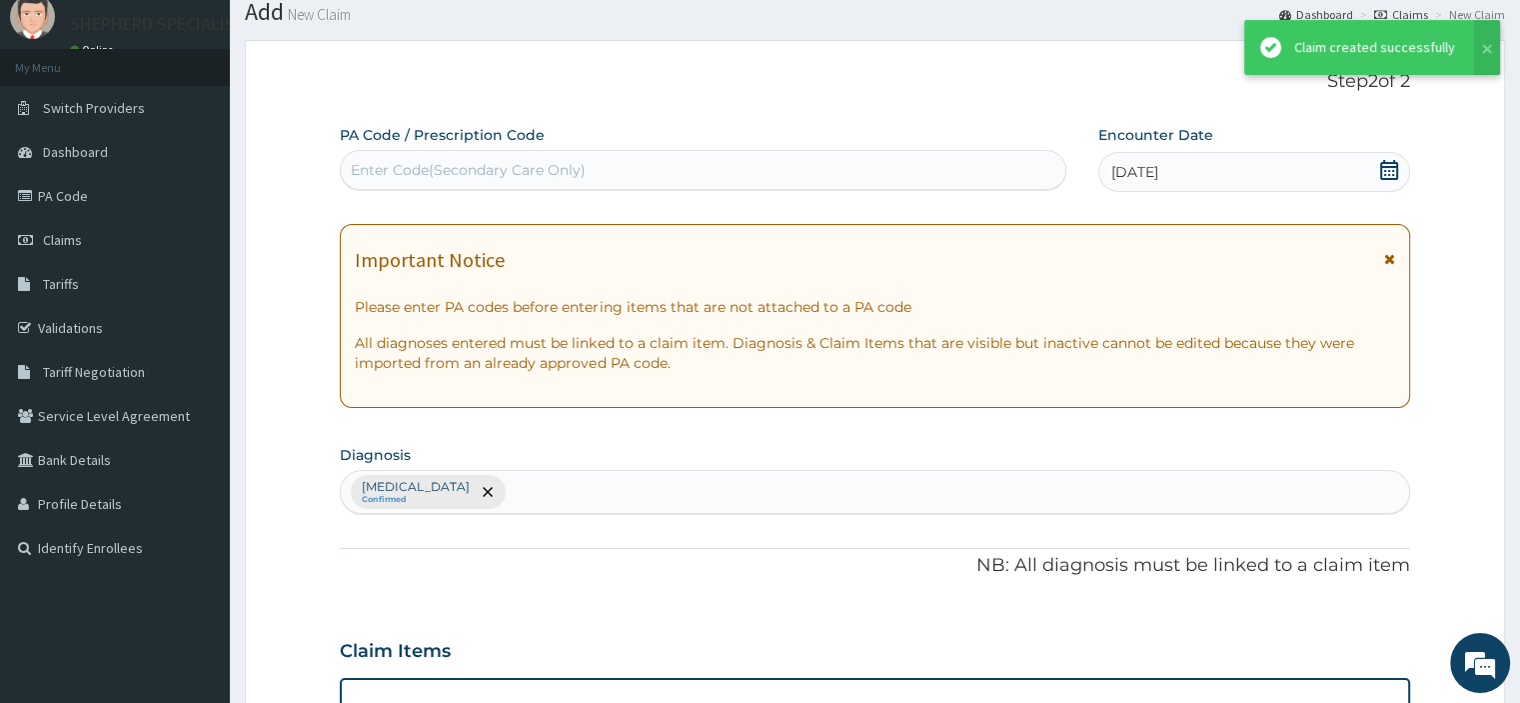
scroll to position [778, 0]
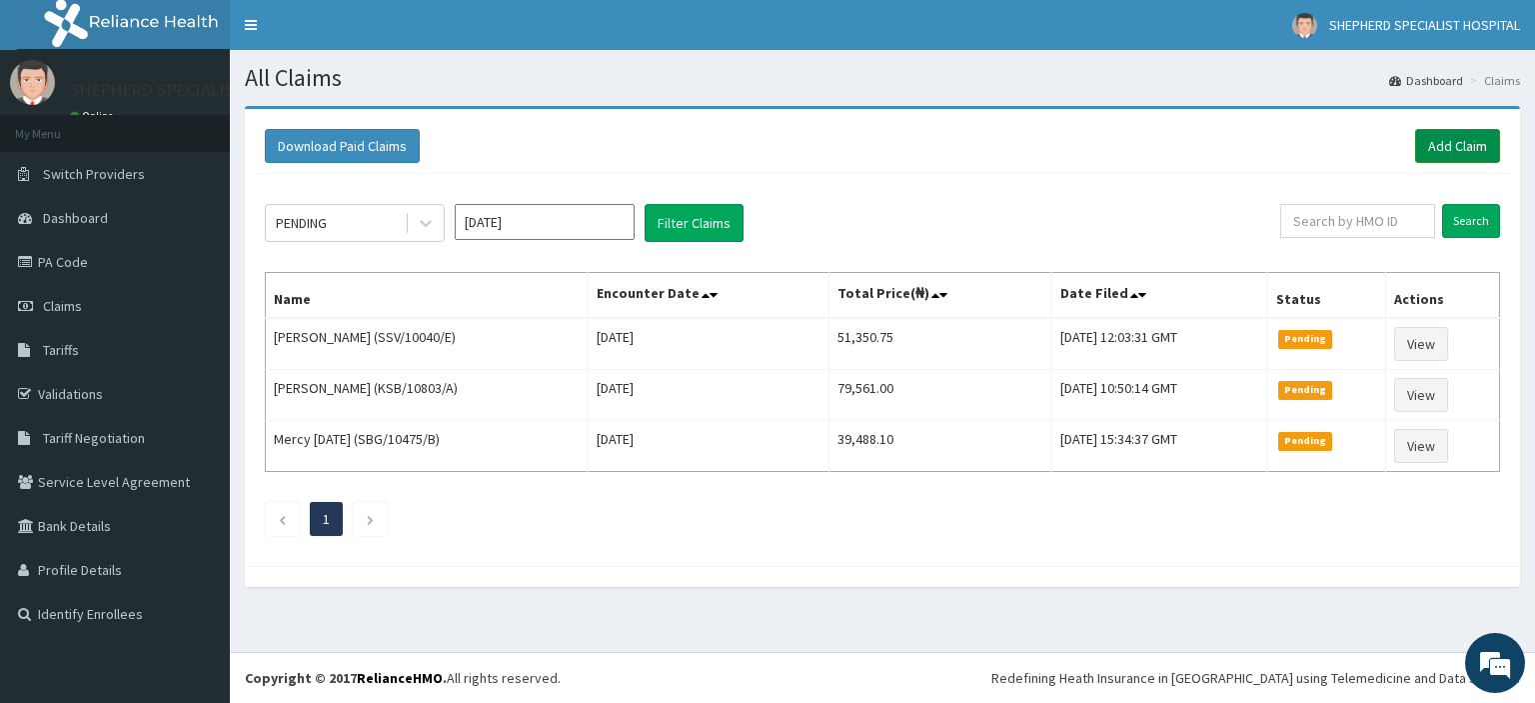
click at [1483, 150] on link "Add Claim" at bounding box center [1457, 146] width 85 height 34
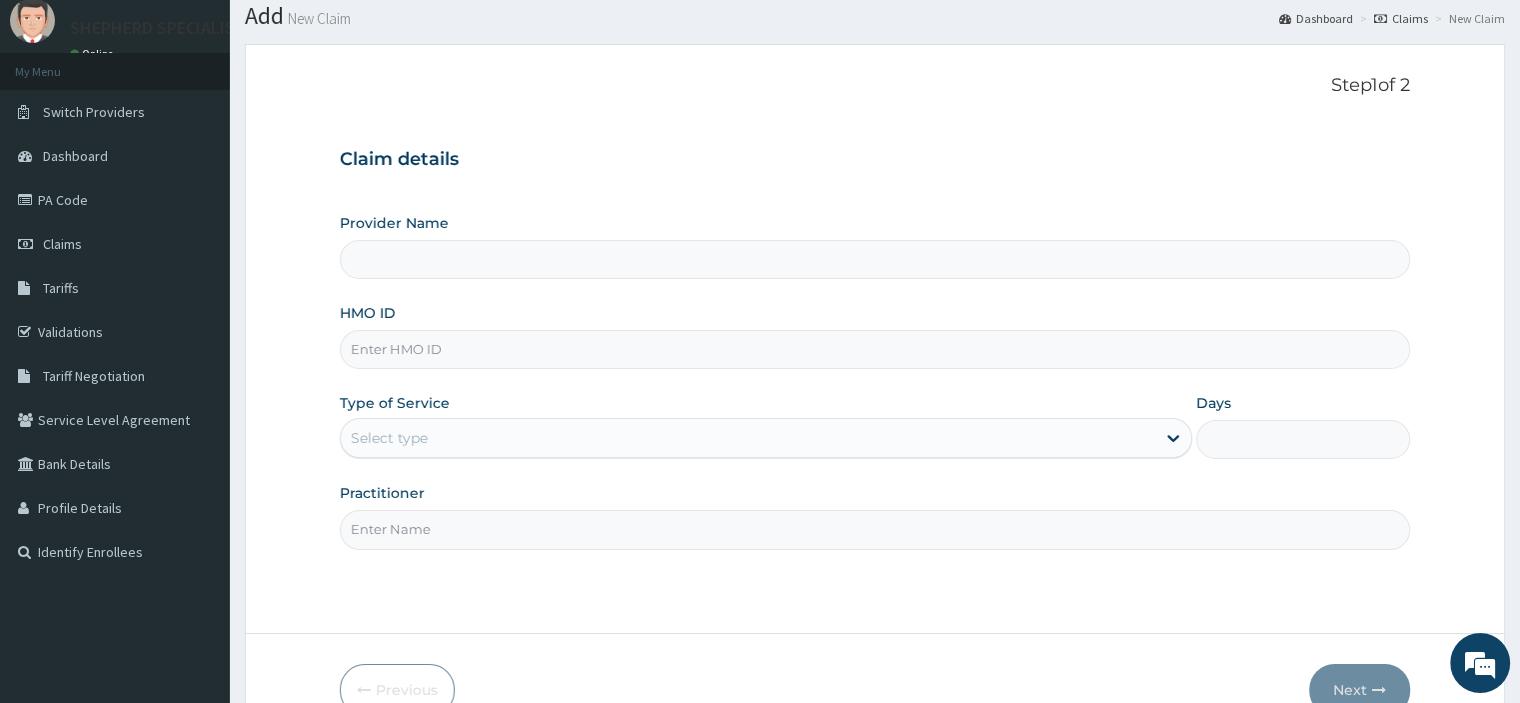
scroll to position [63, 0]
type input "SHEPHERD SPECIALIST HOSPITAL"
click at [668, 362] on input "HMO ID" at bounding box center [874, 348] width 1069 height 39
type input "SSV/10038/A"
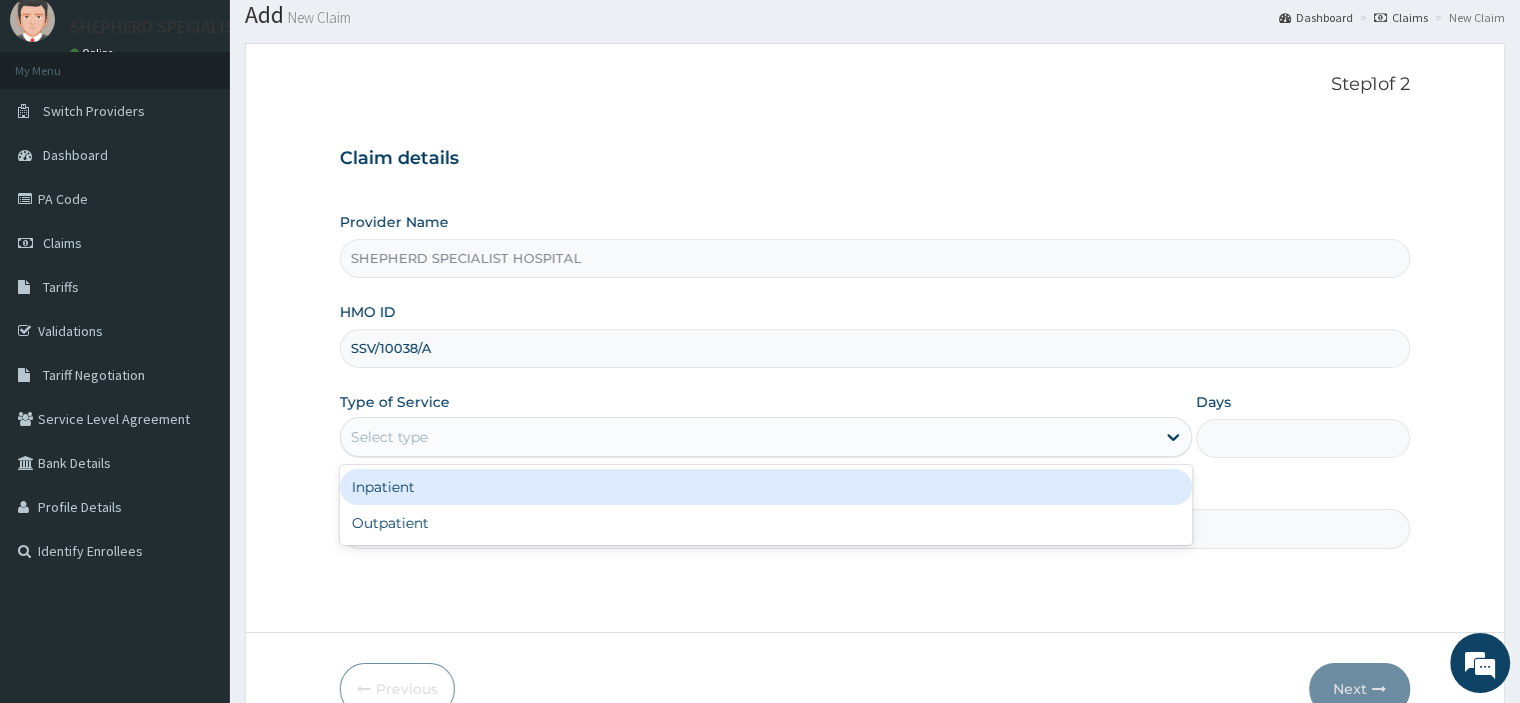
click at [540, 436] on div "Select type" at bounding box center [748, 437] width 815 height 32
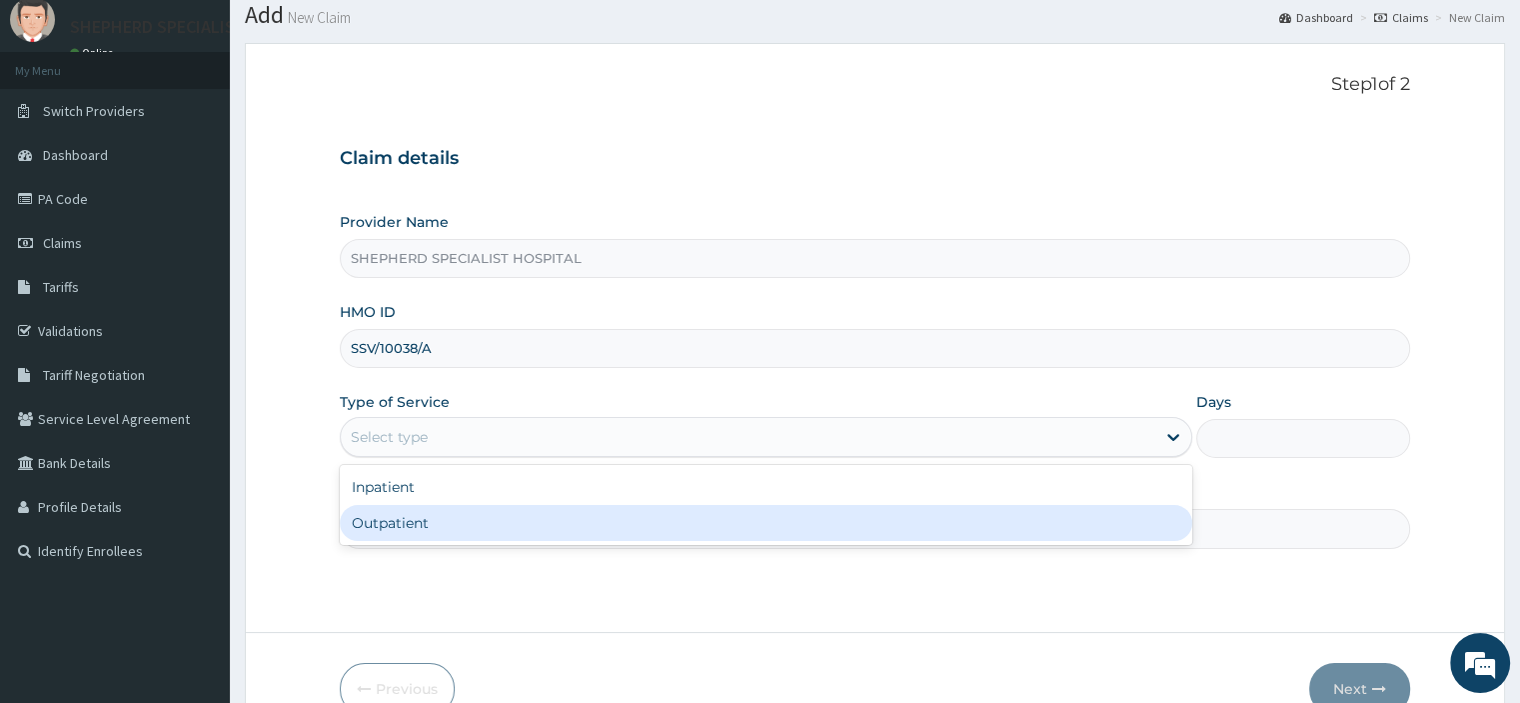
click at [476, 517] on div "Outpatient" at bounding box center [766, 523] width 853 height 36
type input "1"
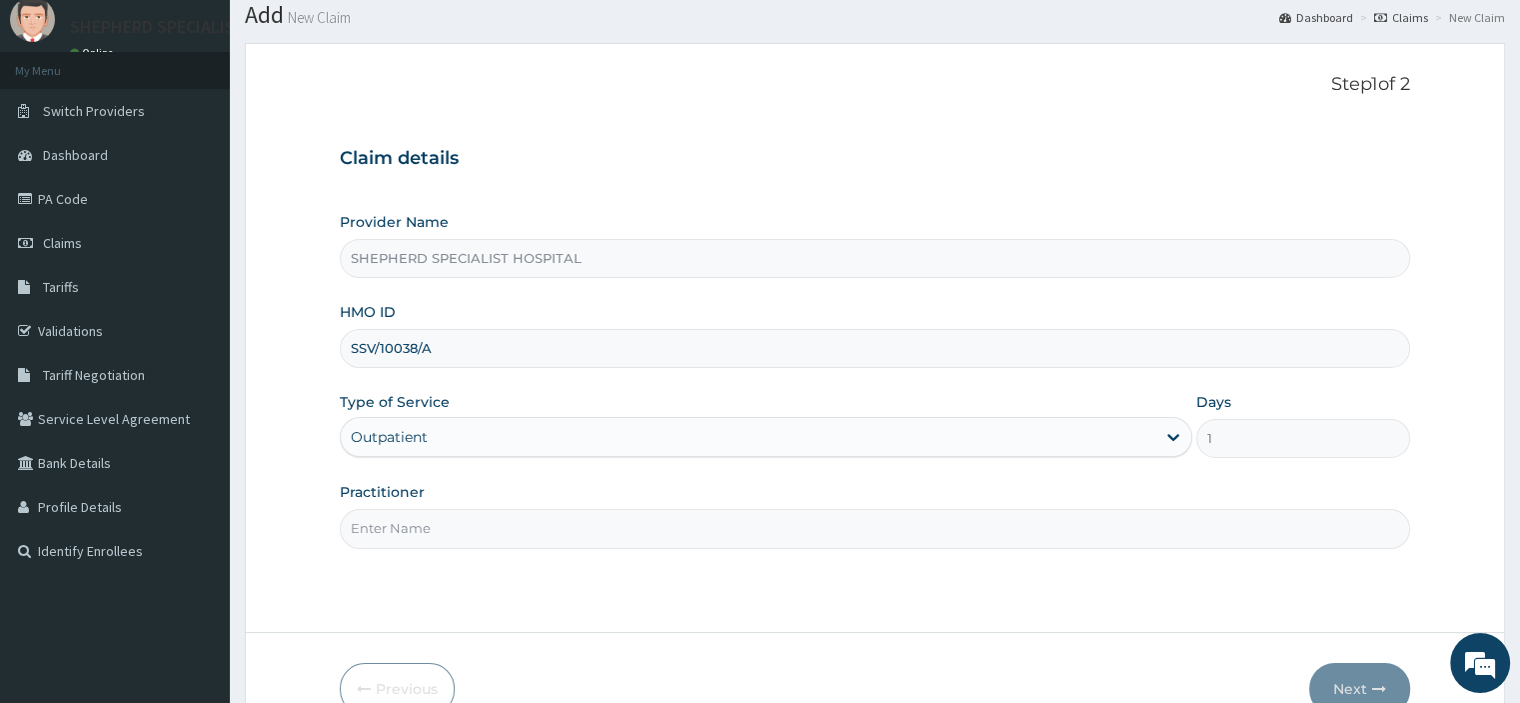
click at [476, 517] on input "Practitioner" at bounding box center [874, 528] width 1069 height 39
type input "Dr Paul"
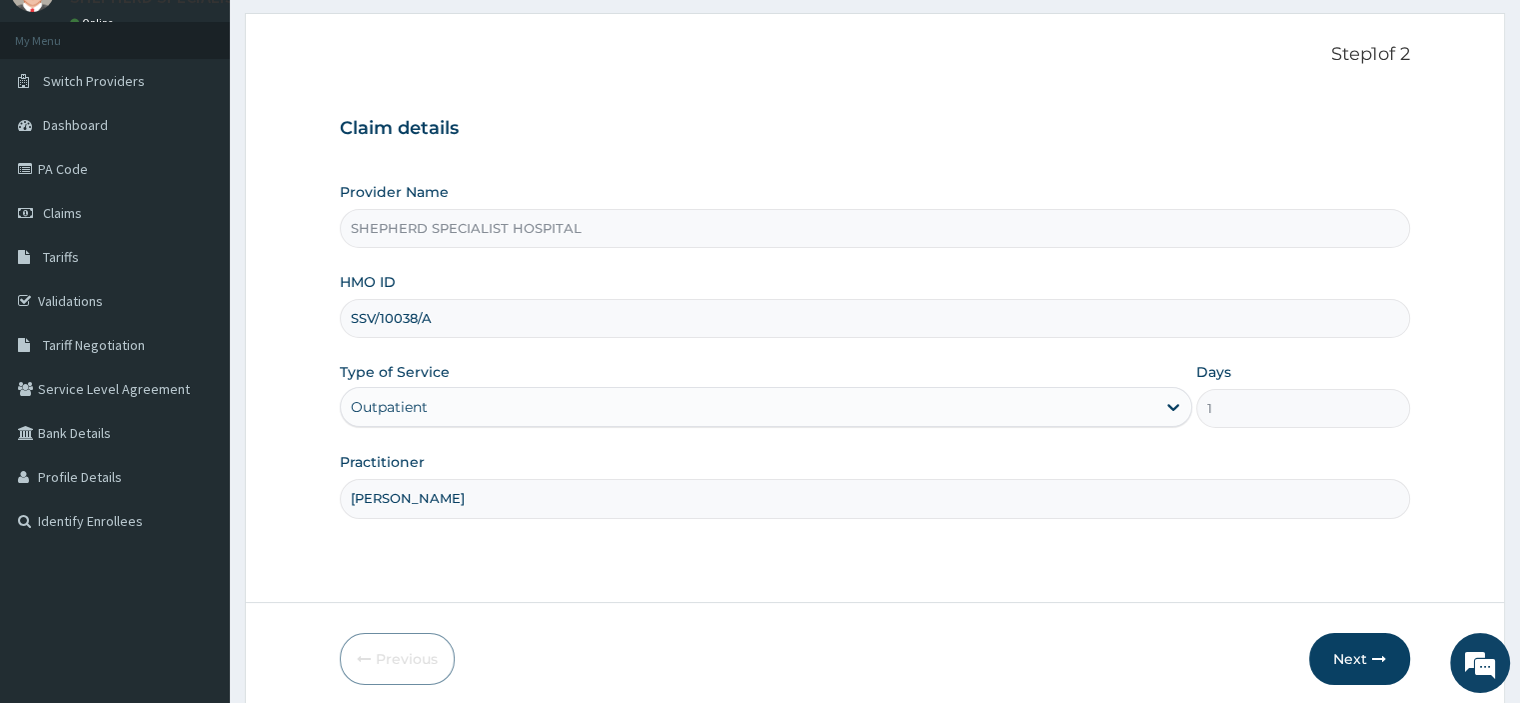
scroll to position [171, 0]
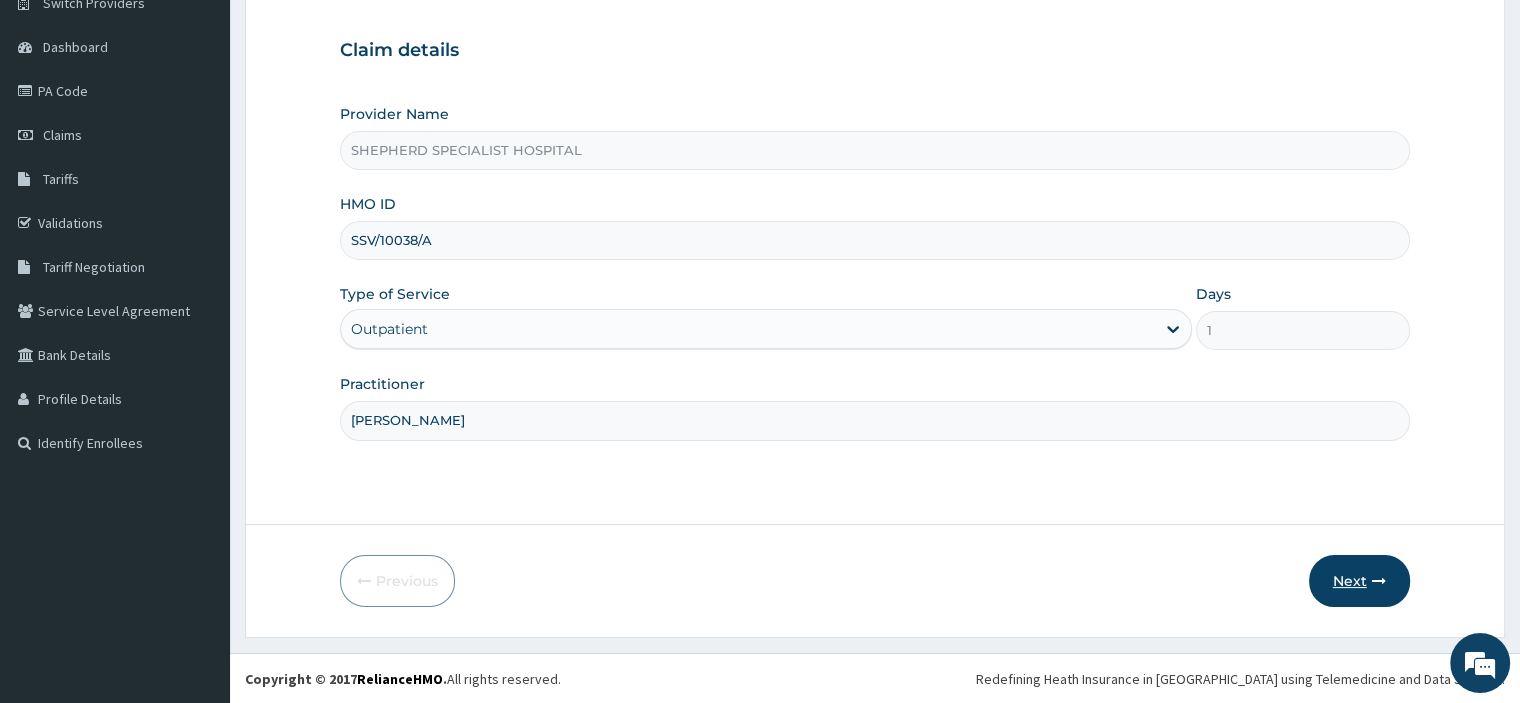
click at [1376, 583] on icon "button" at bounding box center [1379, 581] width 14 height 14
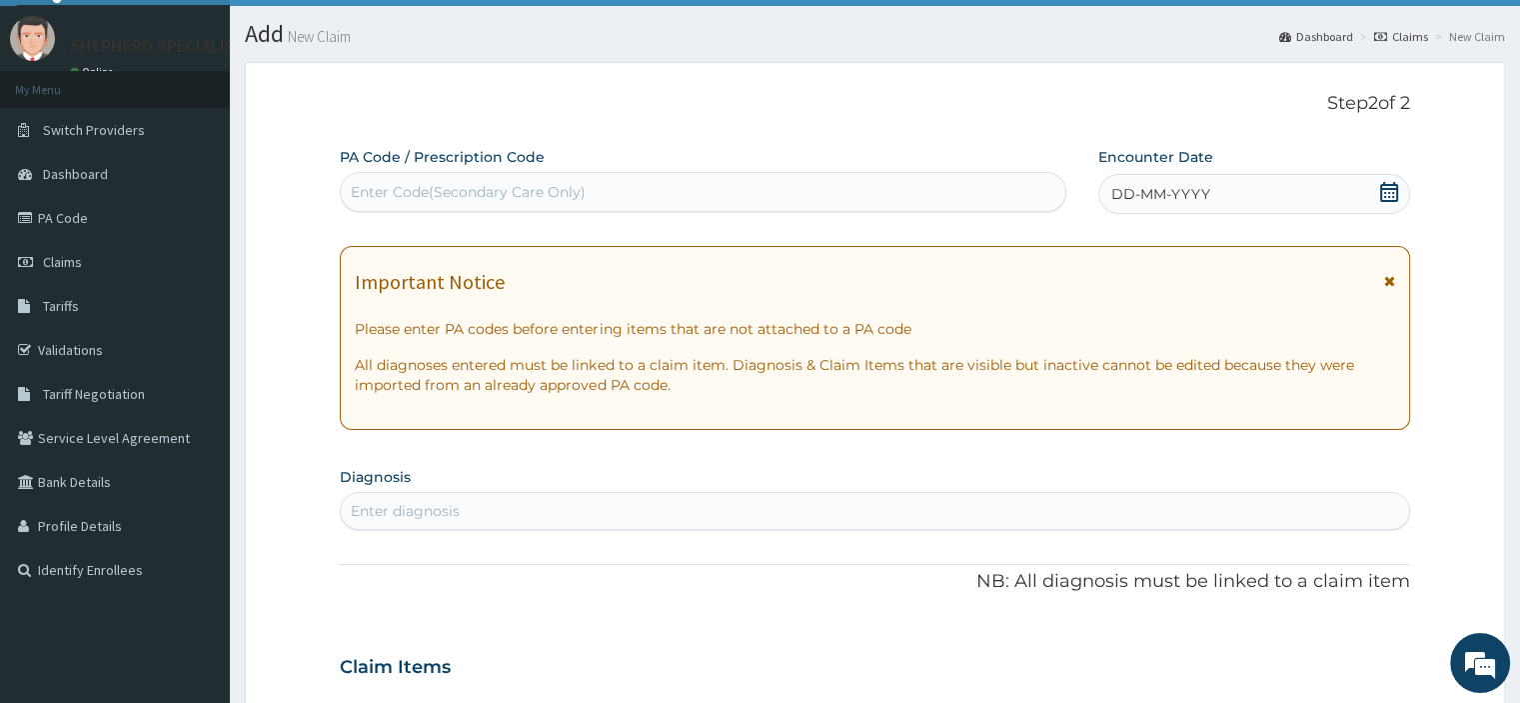
scroll to position [0, 0]
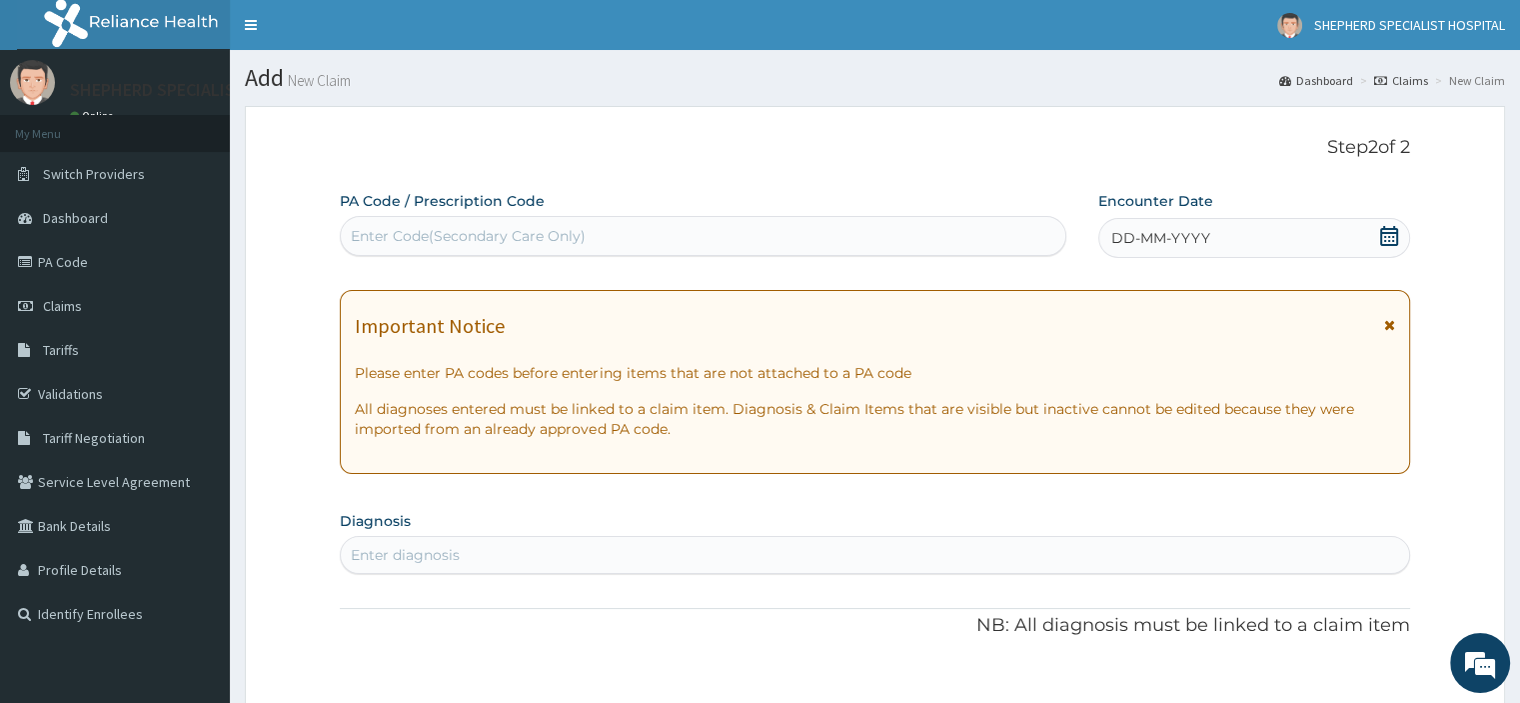
click at [1392, 238] on icon at bounding box center [1389, 236] width 20 height 20
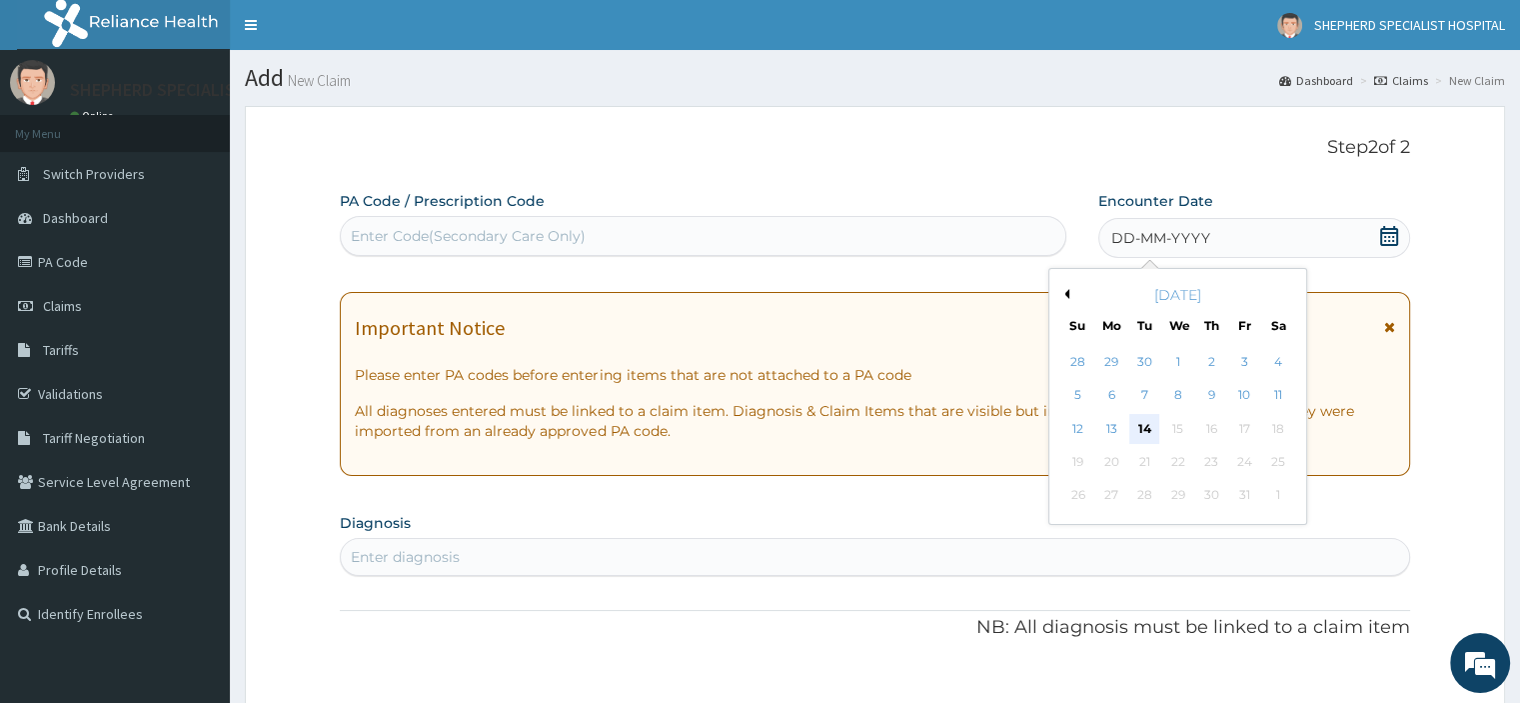
click at [1144, 441] on div "14" at bounding box center [1144, 429] width 30 height 30
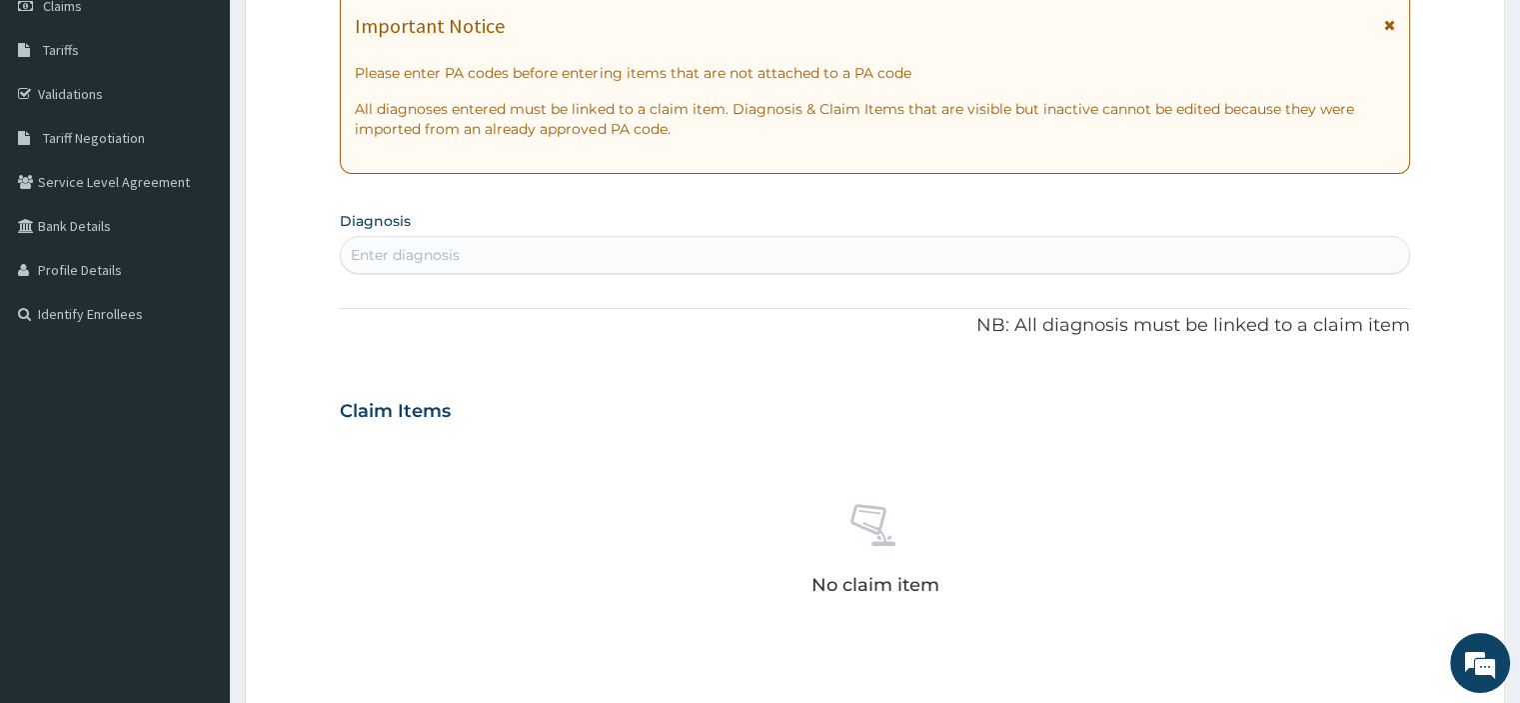
scroll to position [300, 0]
type input "malaria"
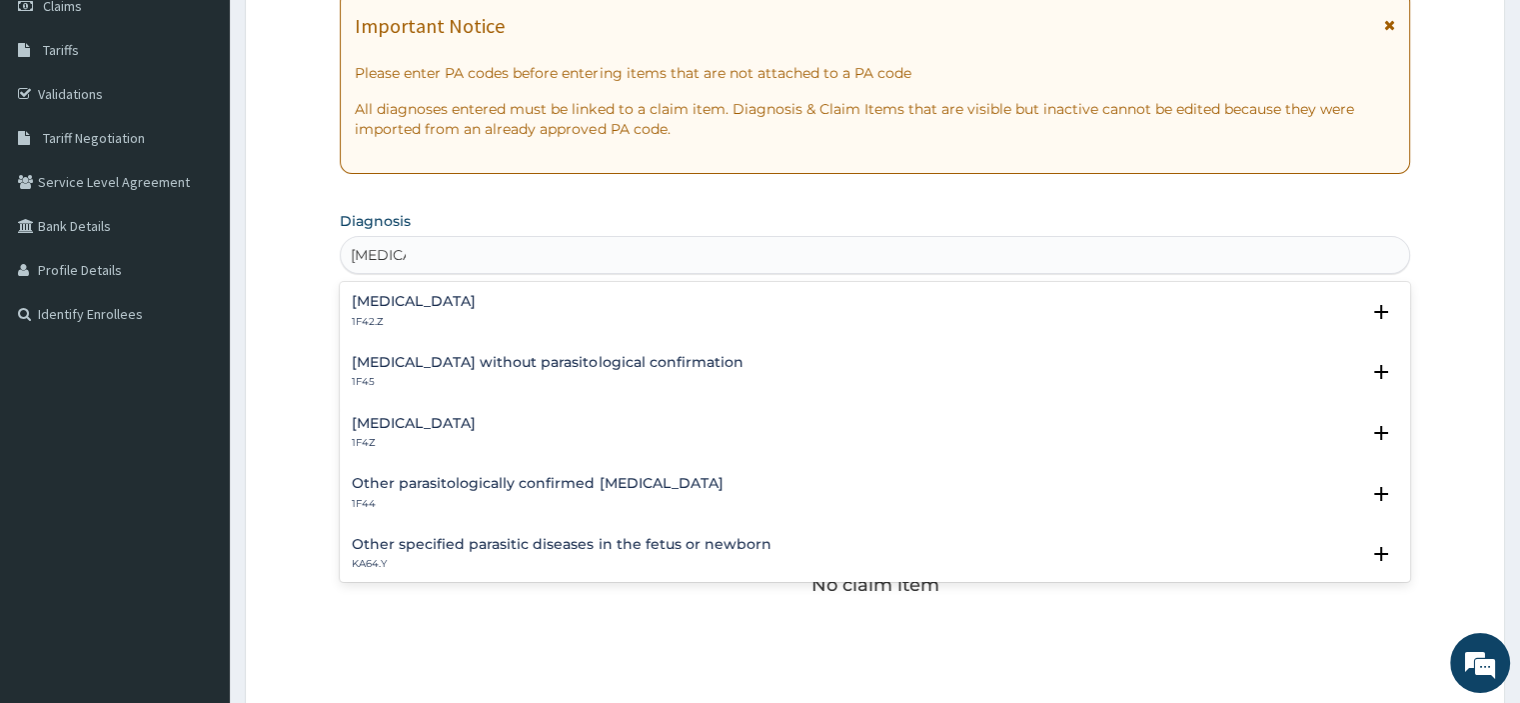
click at [397, 428] on h4 "Malaria, unspecified" at bounding box center [414, 423] width 124 height 15
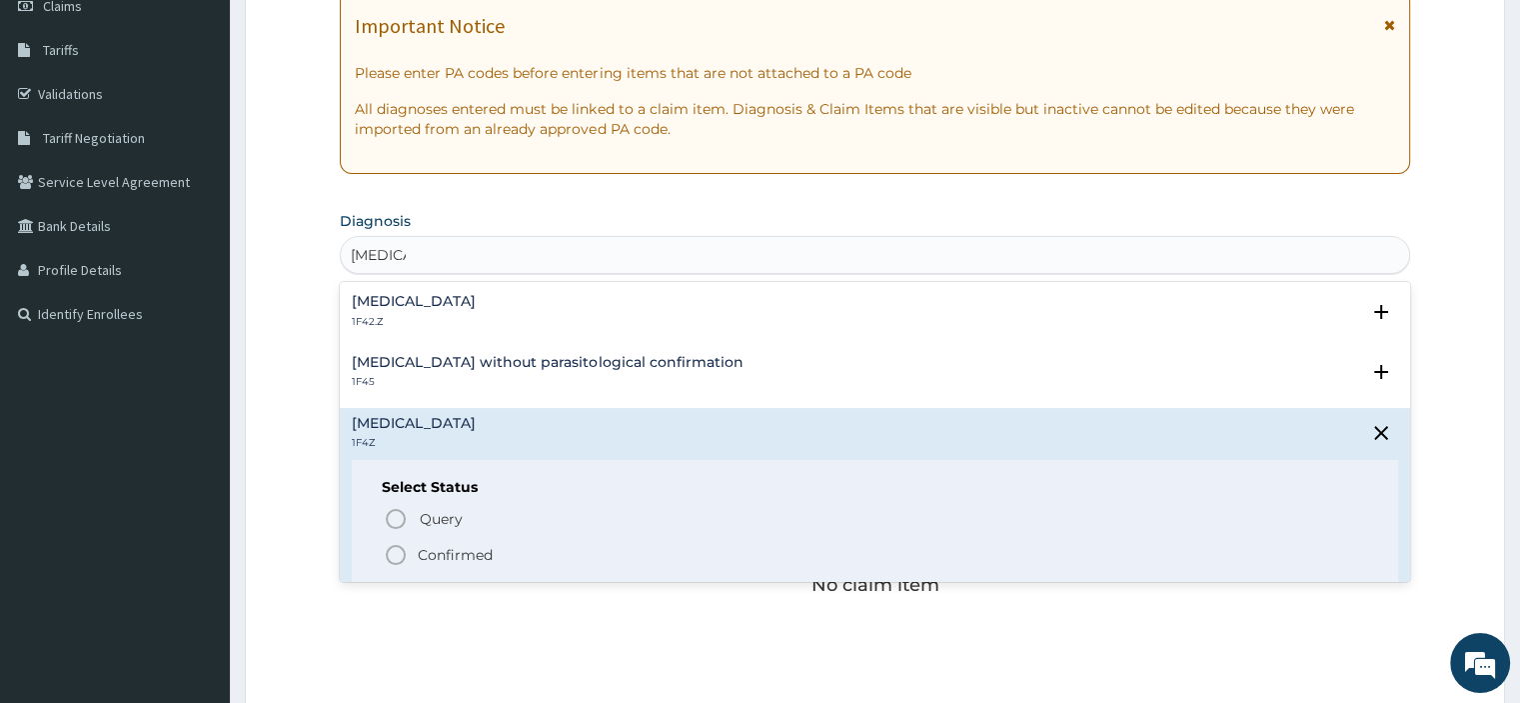
click at [414, 553] on span "Confirmed" at bounding box center [875, 555] width 983 height 24
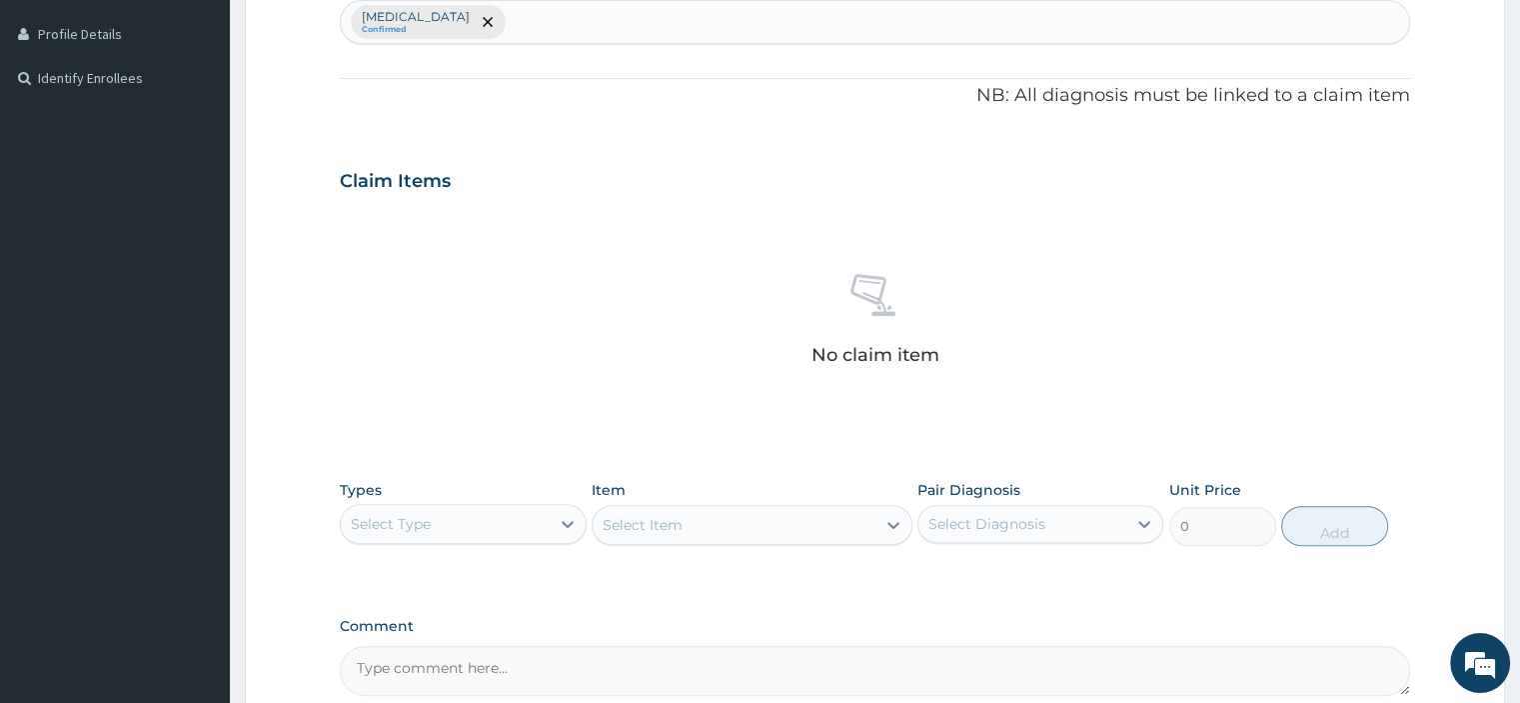
scroll to position [615, 0]
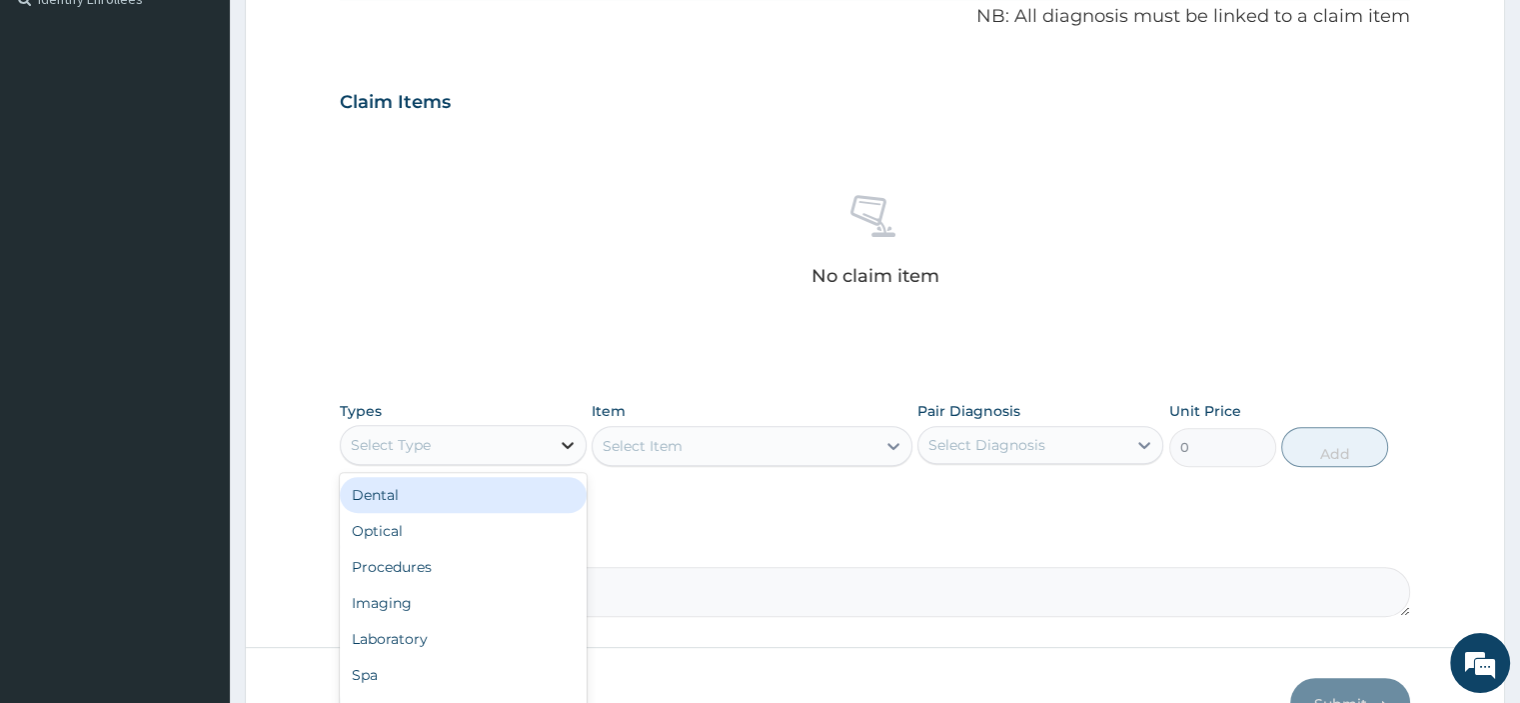
click at [550, 441] on div at bounding box center [568, 445] width 36 height 36
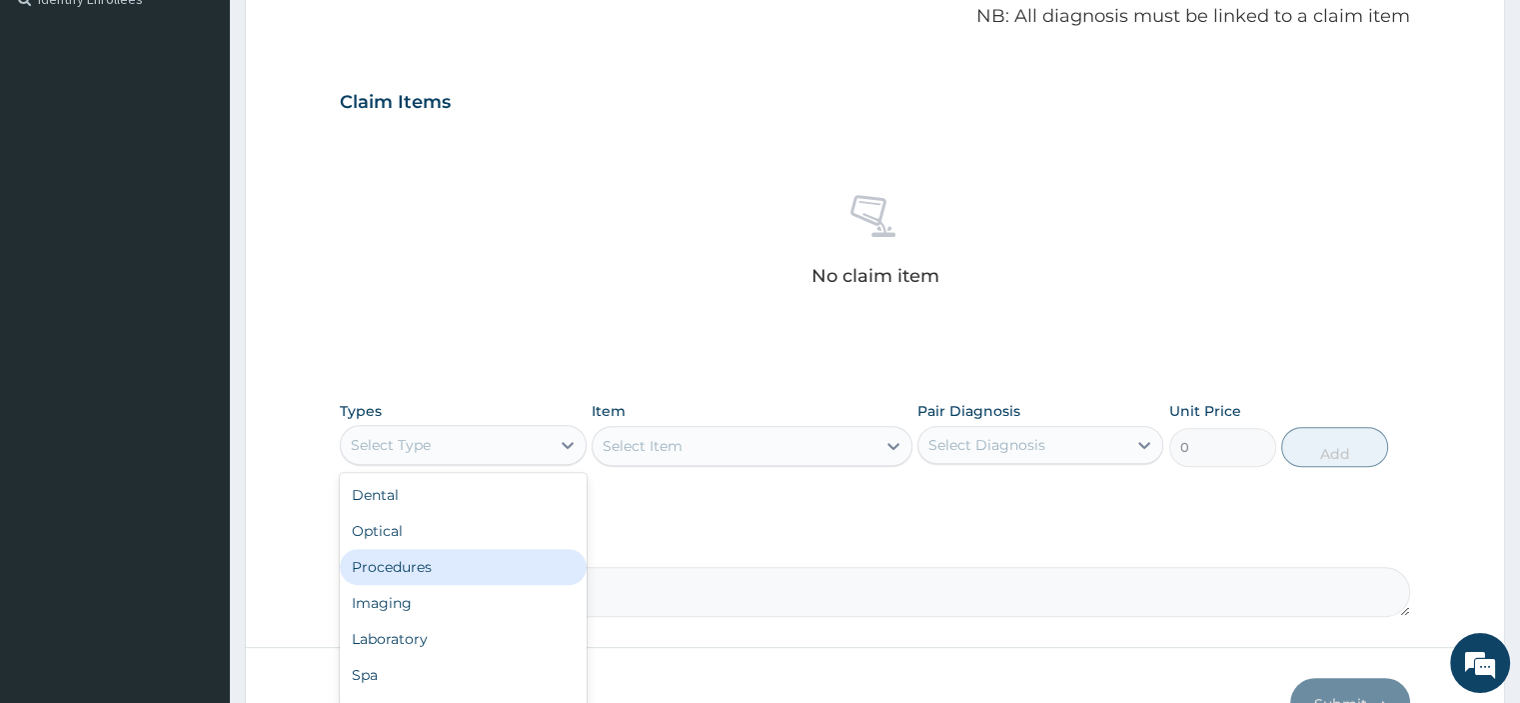
click at [436, 562] on div "Procedures" at bounding box center [463, 567] width 246 height 36
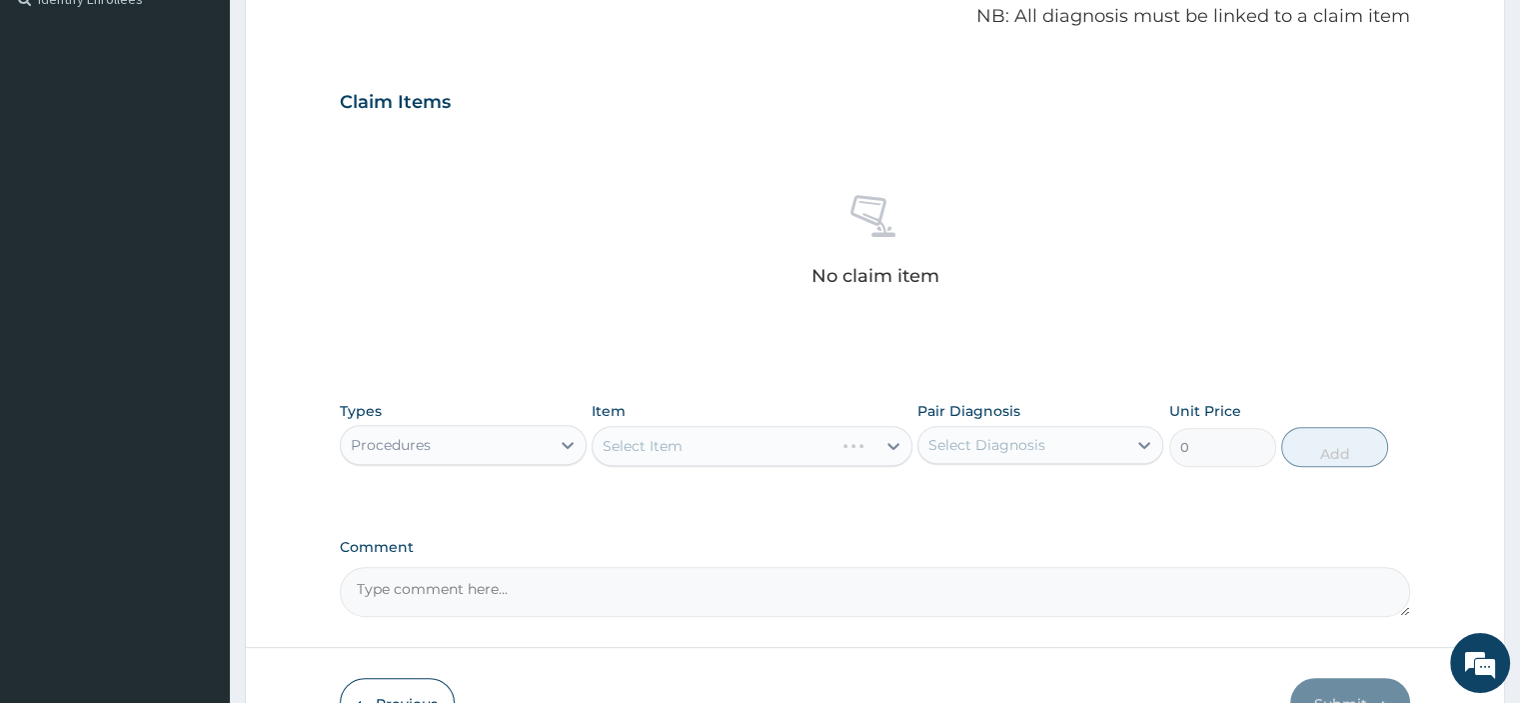
click at [783, 443] on div "Select Item" at bounding box center [752, 446] width 321 height 40
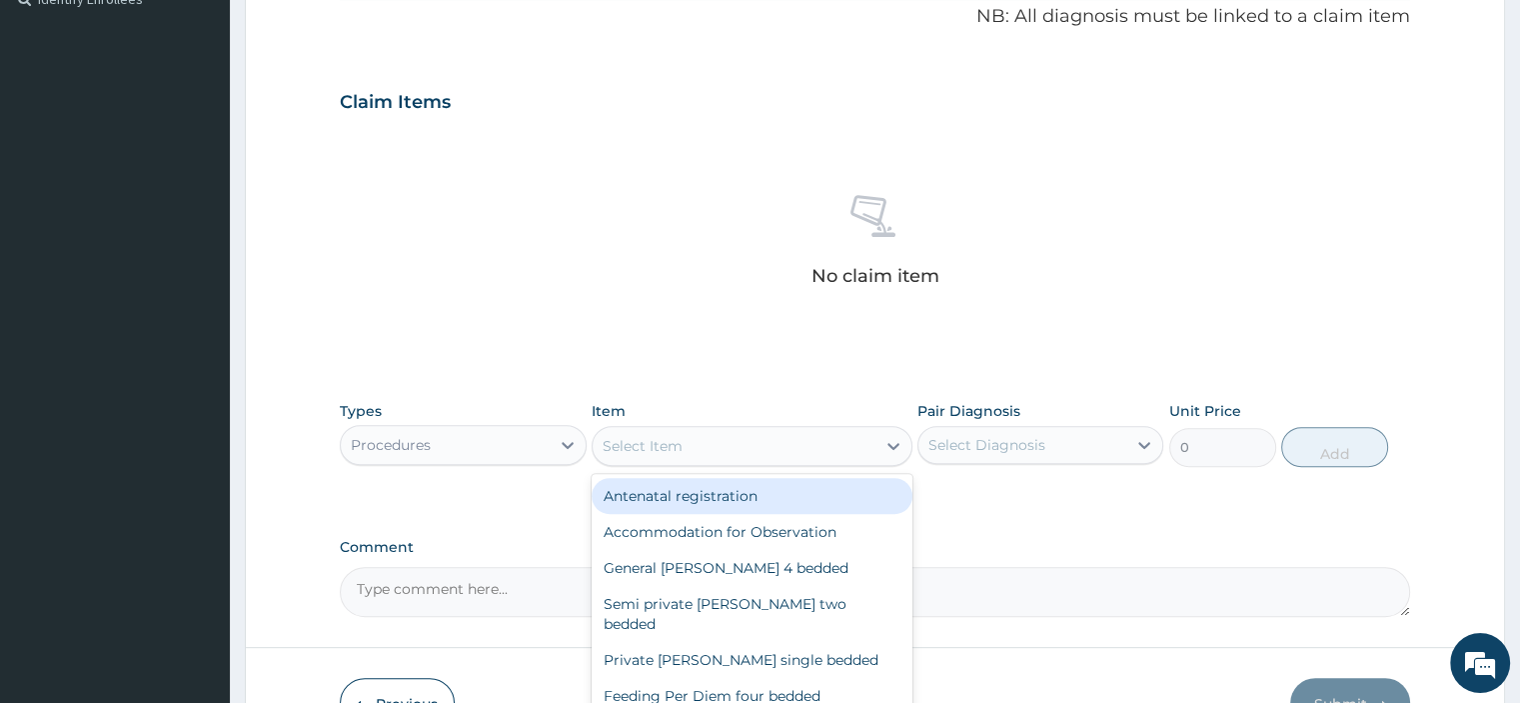
click at [832, 445] on div "Select Item" at bounding box center [734, 446] width 283 height 32
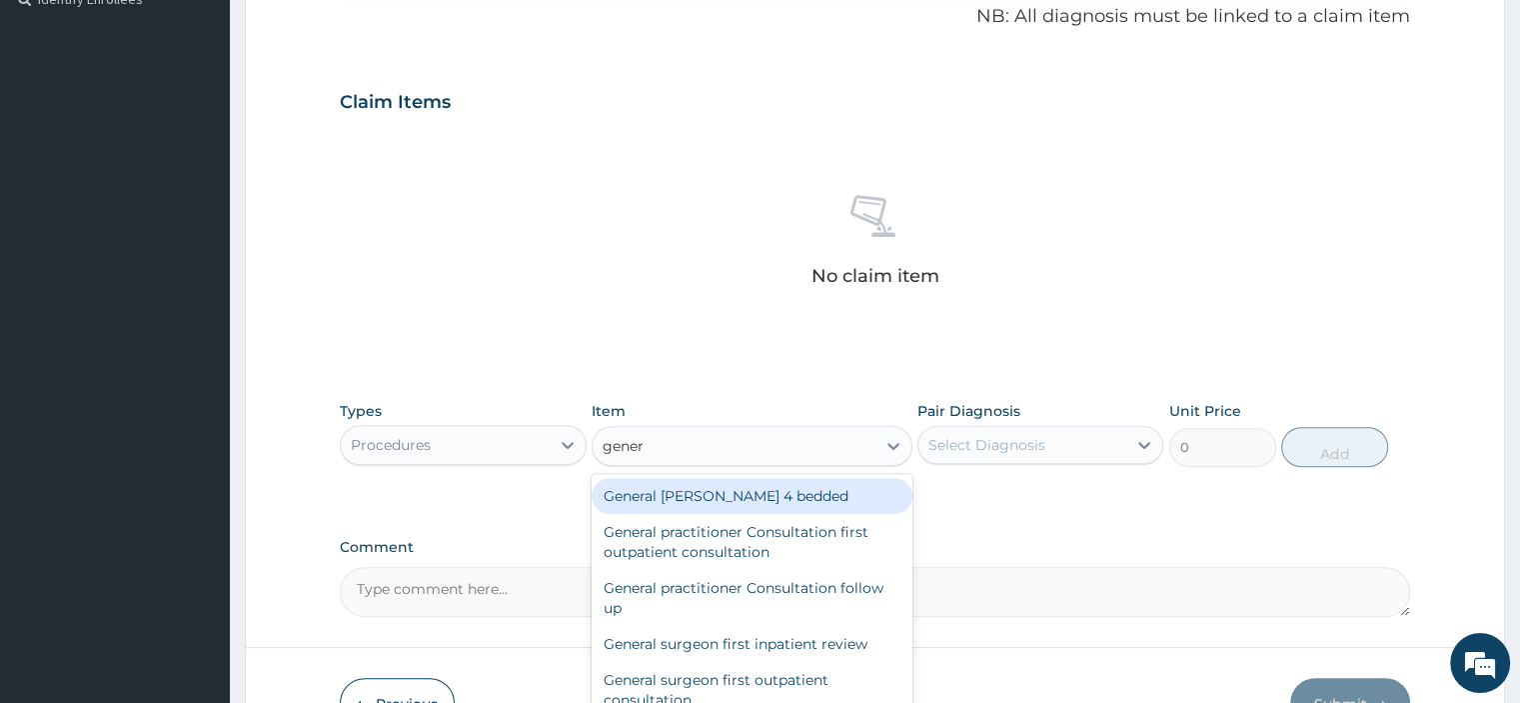
type input "genera"
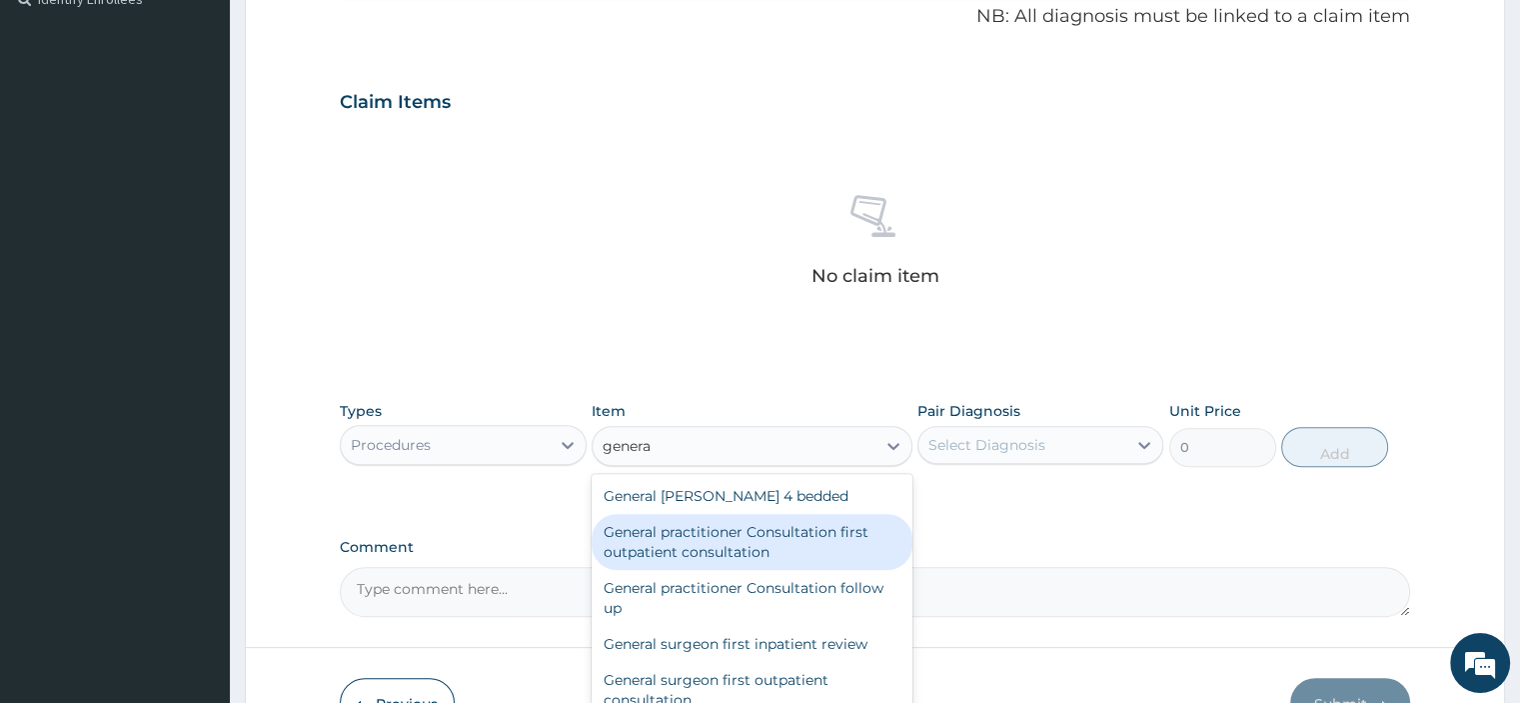
click at [750, 543] on div "General practitioner Consultation first outpatient consultation" at bounding box center [752, 542] width 321 height 56
type input "3795"
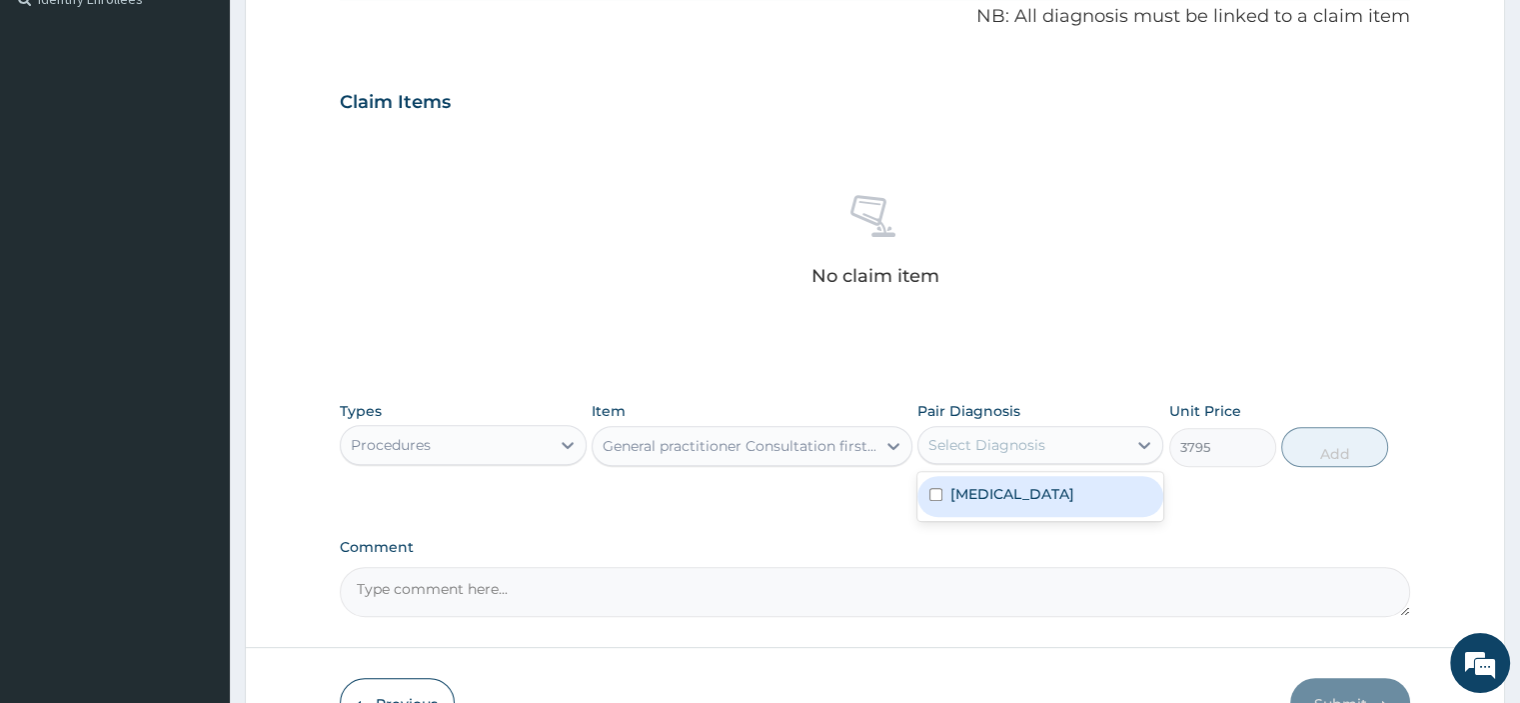
click at [1062, 447] on div "Select Diagnosis" at bounding box center [1022, 445] width 208 height 32
click at [1008, 500] on label "Malaria, unspecified" at bounding box center [1012, 494] width 124 height 20
checkbox input "true"
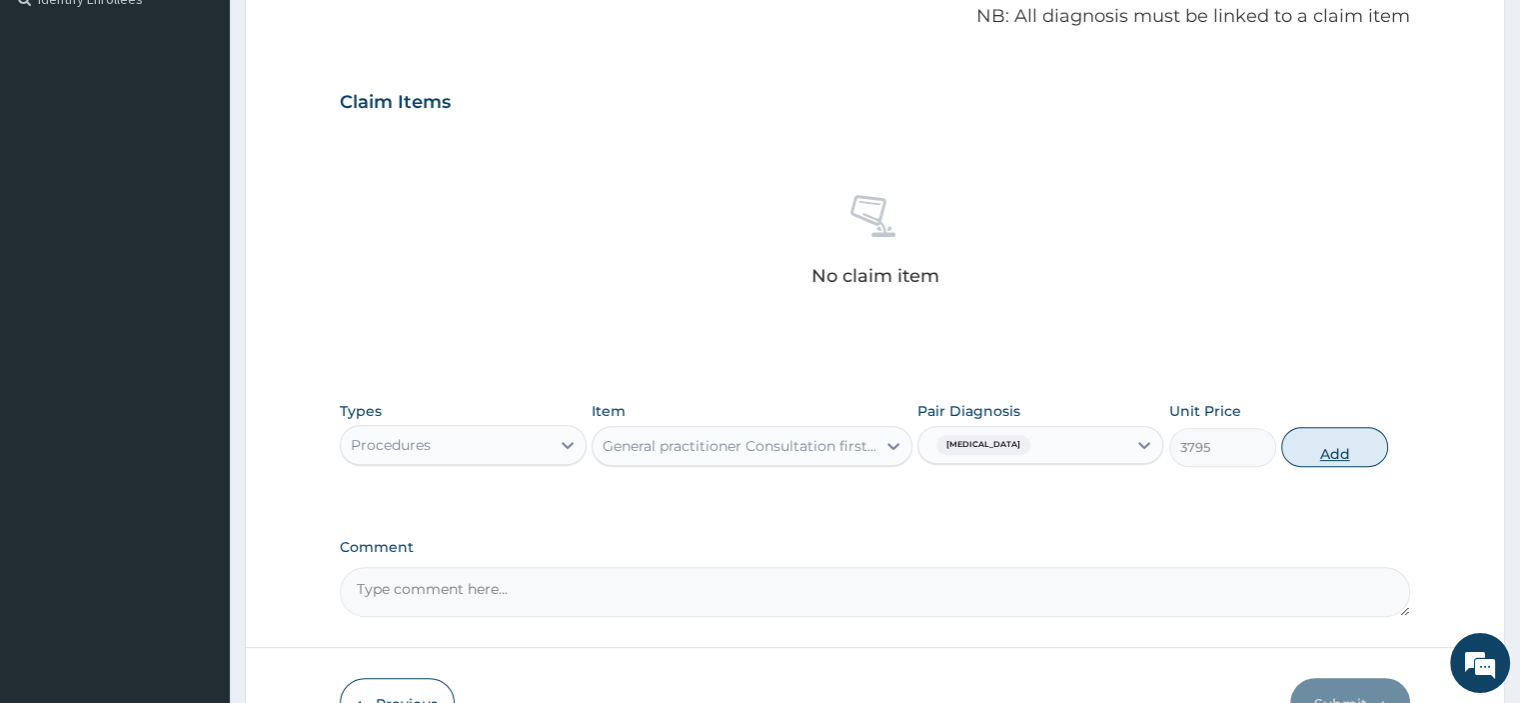
click at [1343, 438] on button "Add" at bounding box center [1334, 447] width 107 height 40
type input "0"
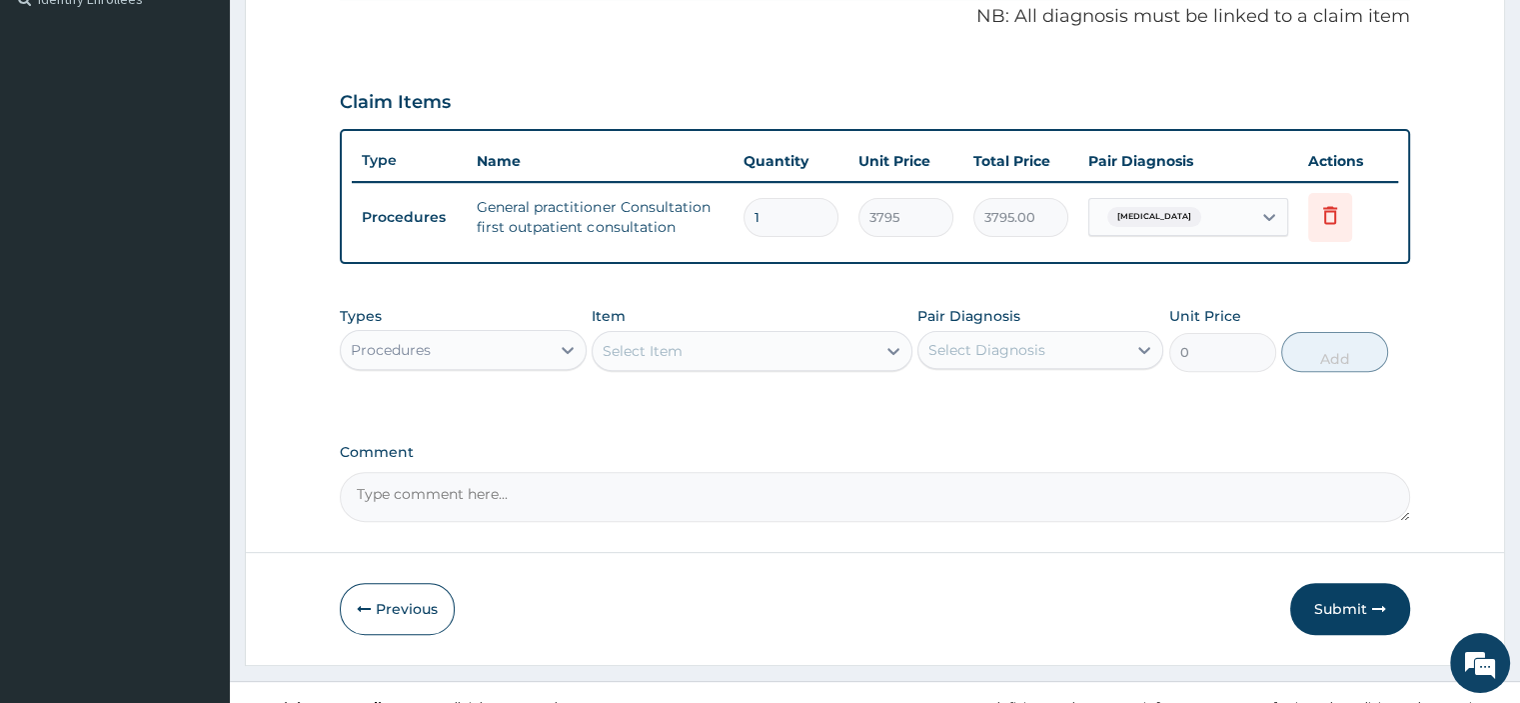
scroll to position [640, 0]
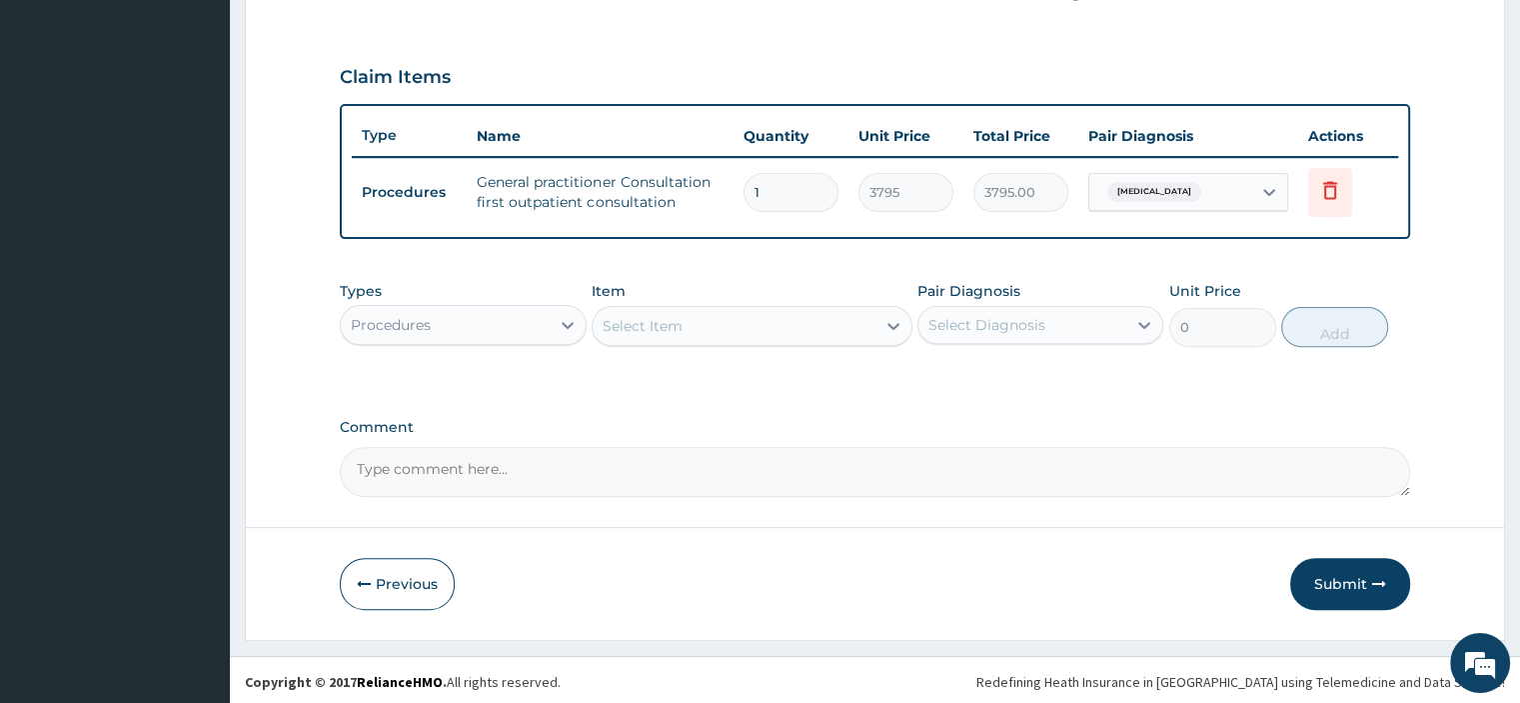
click at [687, 334] on div "Select Item" at bounding box center [734, 326] width 283 height 32
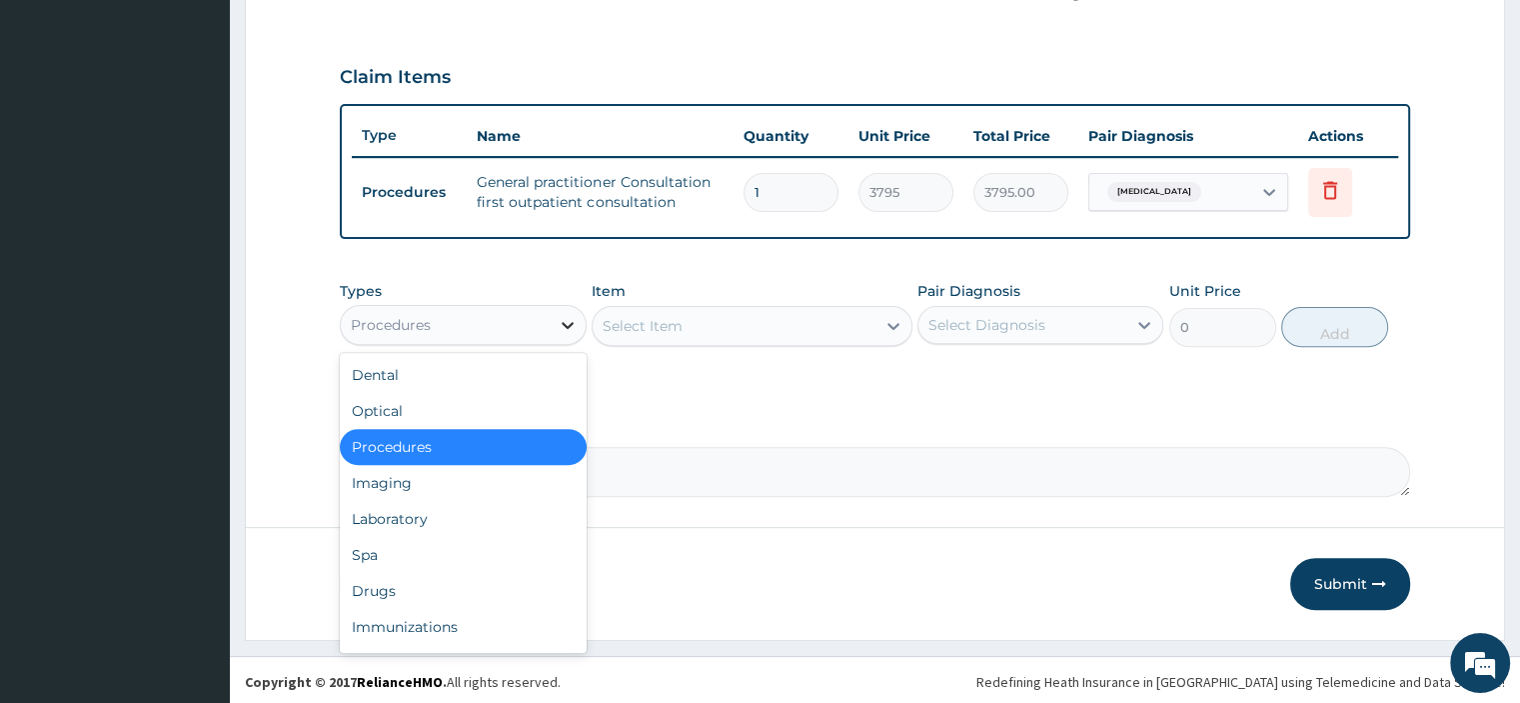
click at [552, 323] on div at bounding box center [568, 325] width 36 height 36
click at [376, 519] on div "Laboratory" at bounding box center [463, 519] width 246 height 36
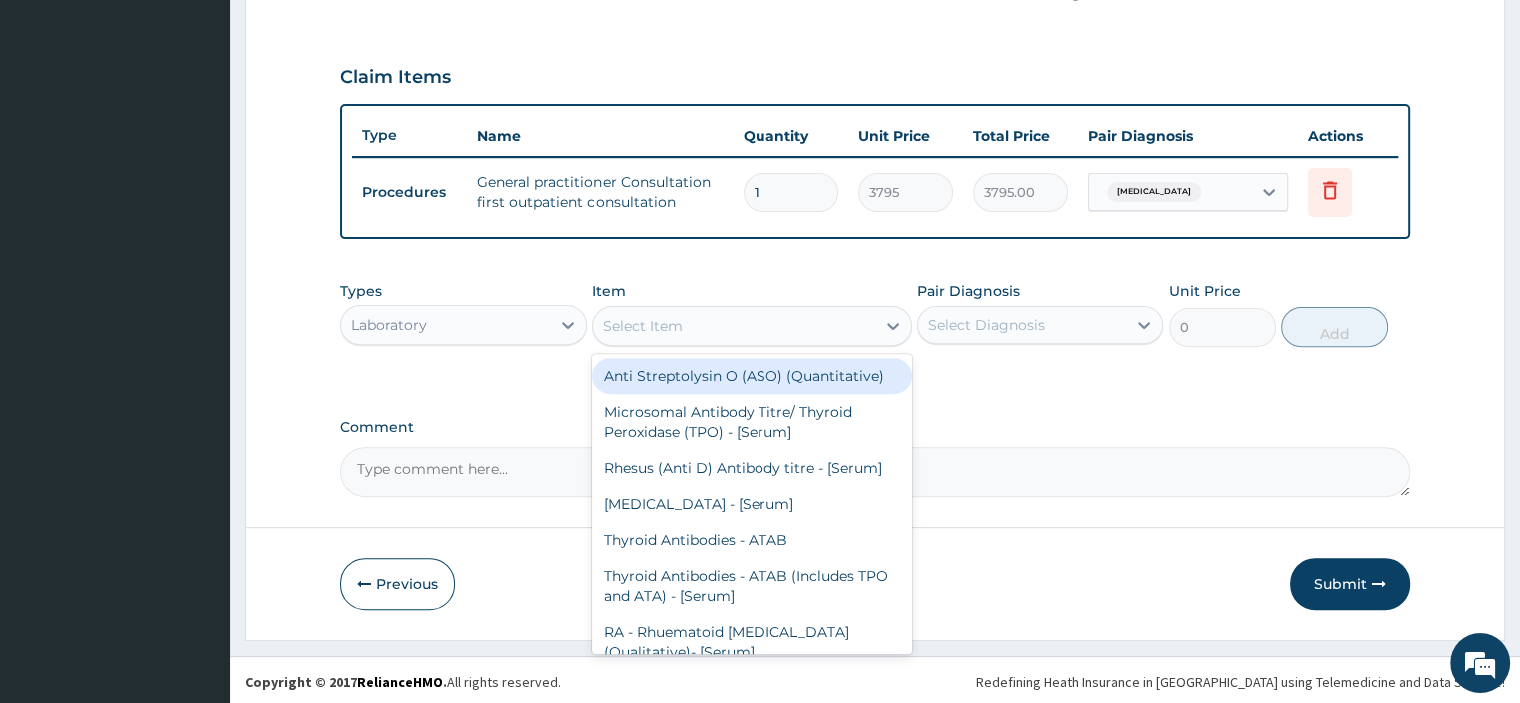
click at [768, 327] on div "Select Item" at bounding box center [734, 326] width 283 height 32
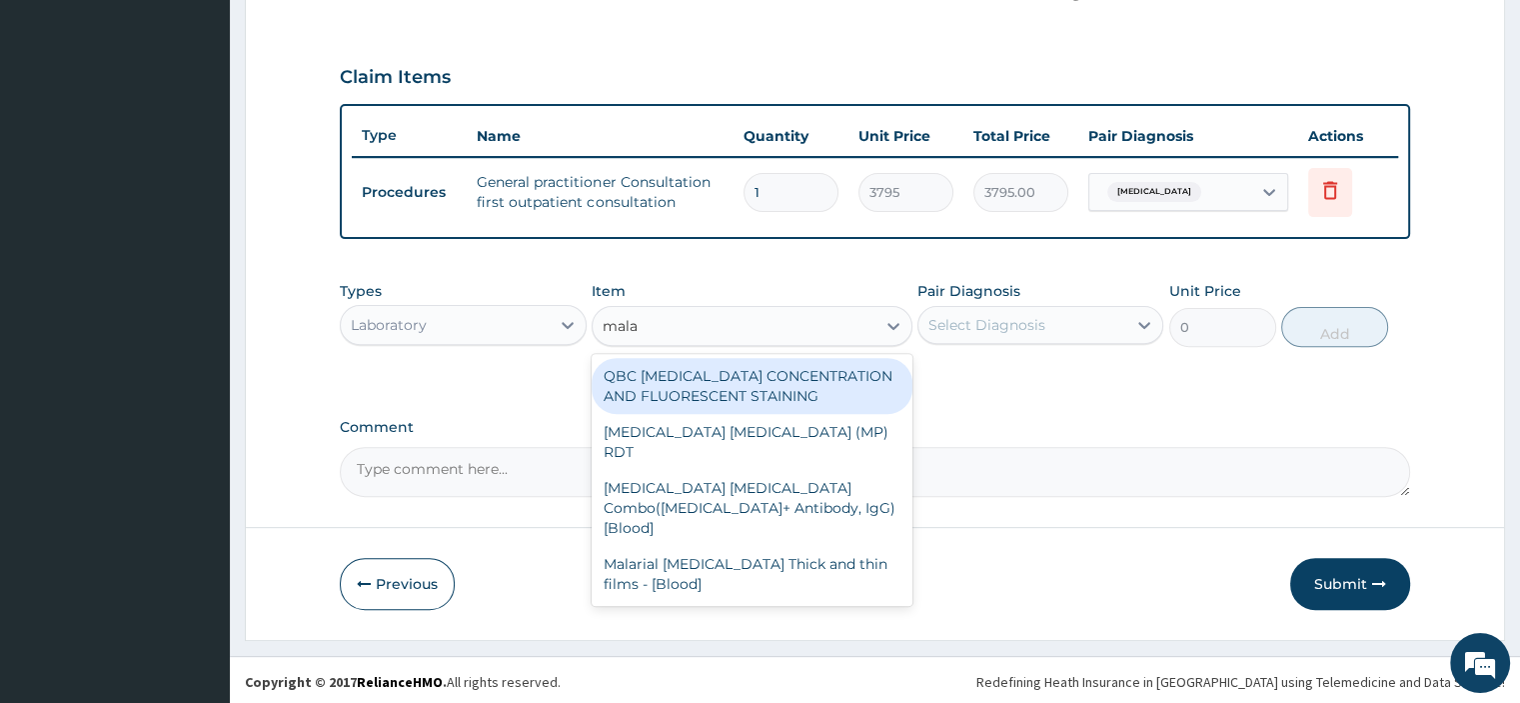
type input "malar"
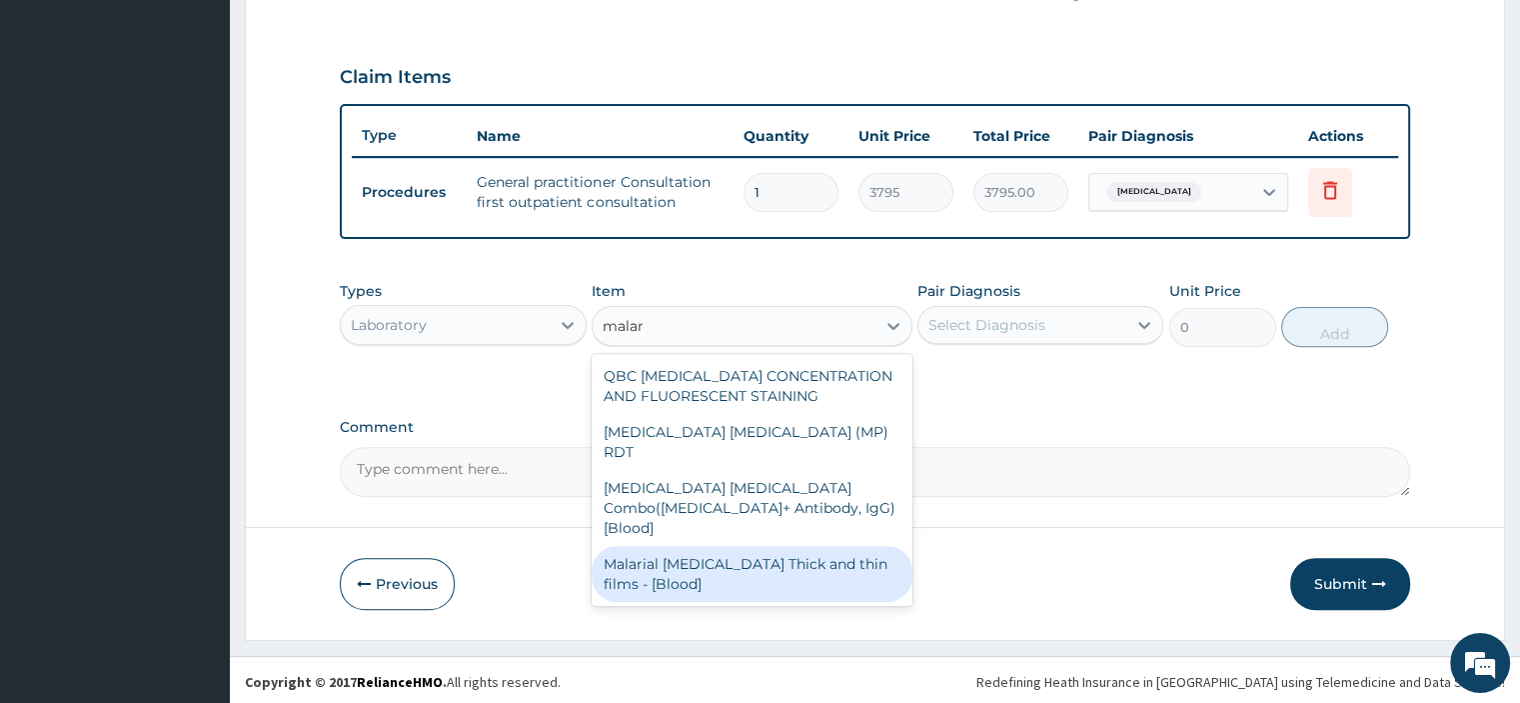
click at [709, 546] on div "Malarial Parasite Thick and thin films - [Blood]" at bounding box center [752, 574] width 321 height 56
type input "1725"
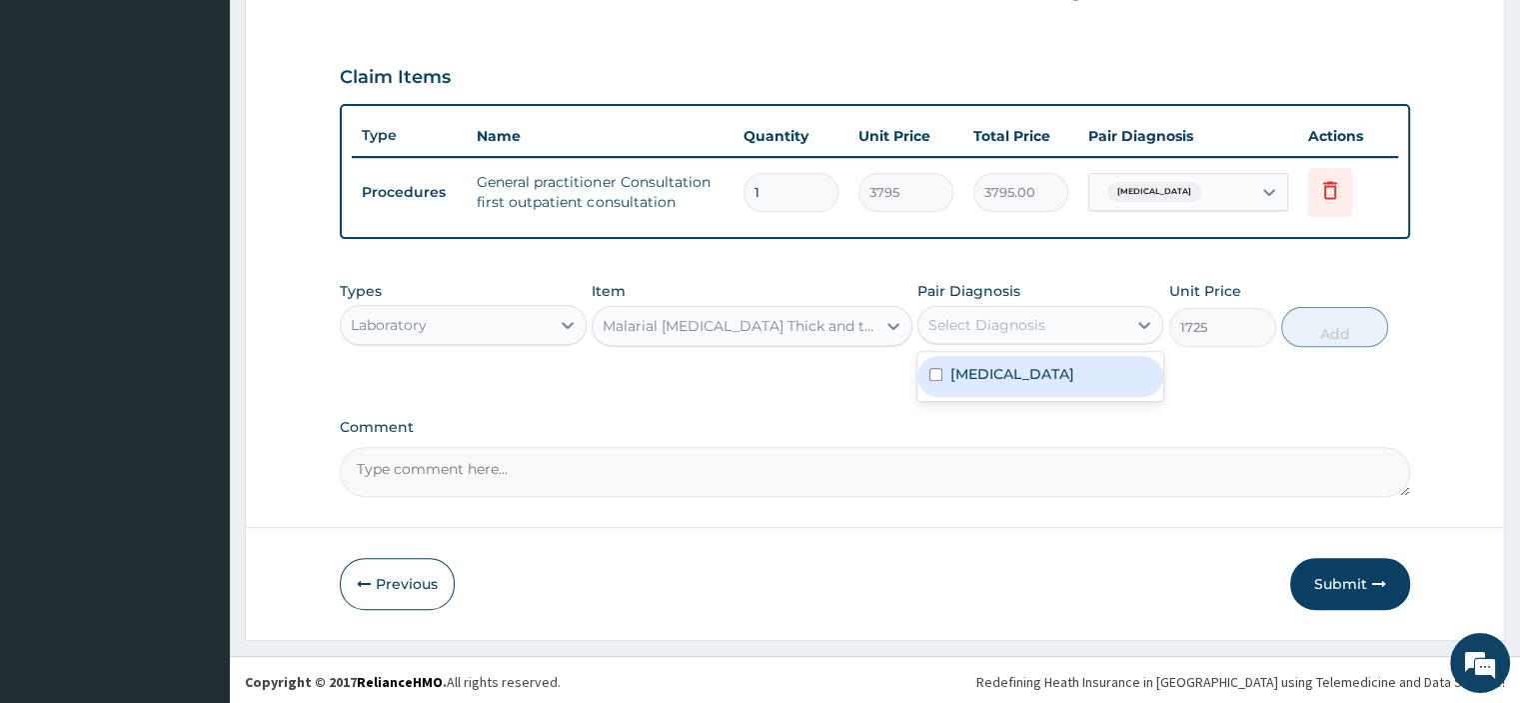
click at [1074, 328] on div "Select Diagnosis" at bounding box center [1022, 325] width 208 height 32
click at [1016, 390] on div "Malaria, unspecified" at bounding box center [1040, 376] width 246 height 41
checkbox input "true"
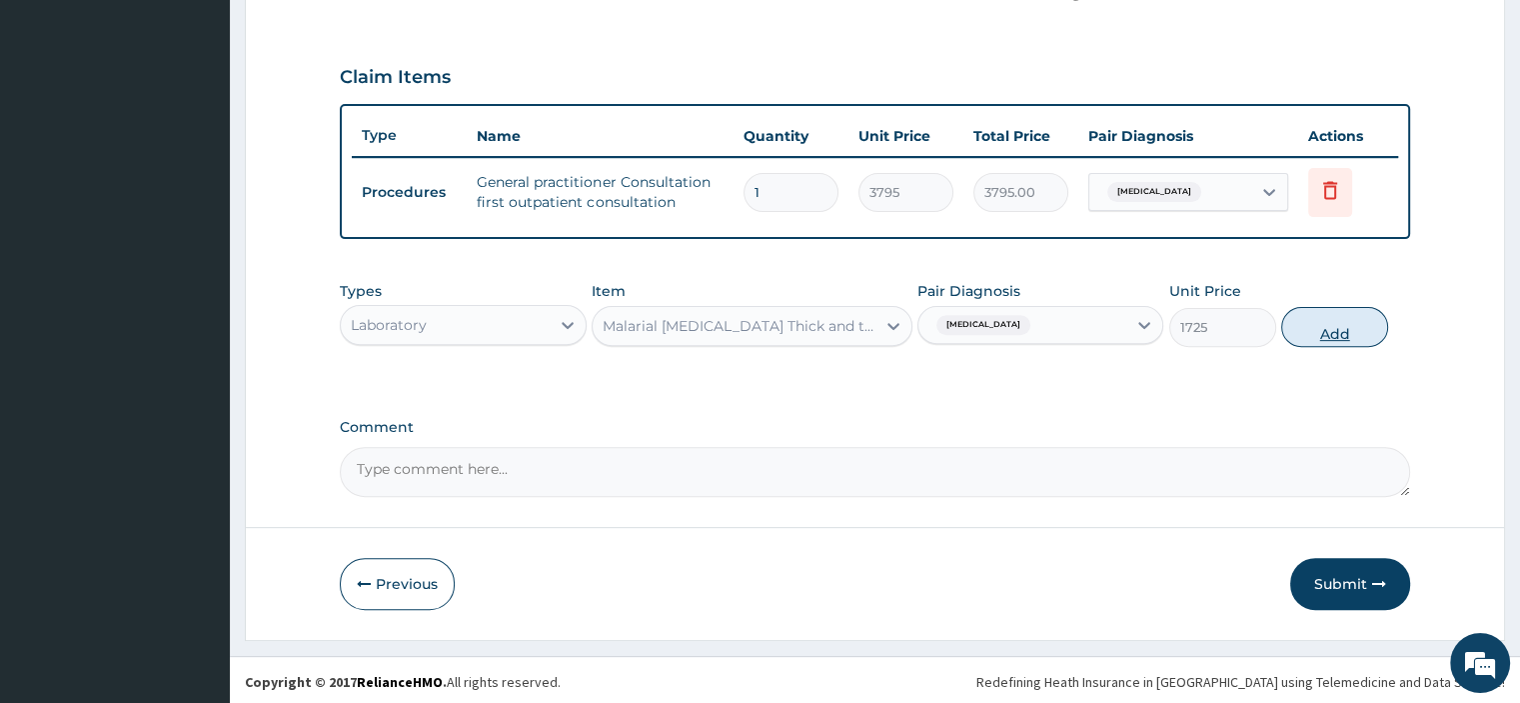
click at [1361, 331] on button "Add" at bounding box center [1334, 327] width 107 height 40
type input "0"
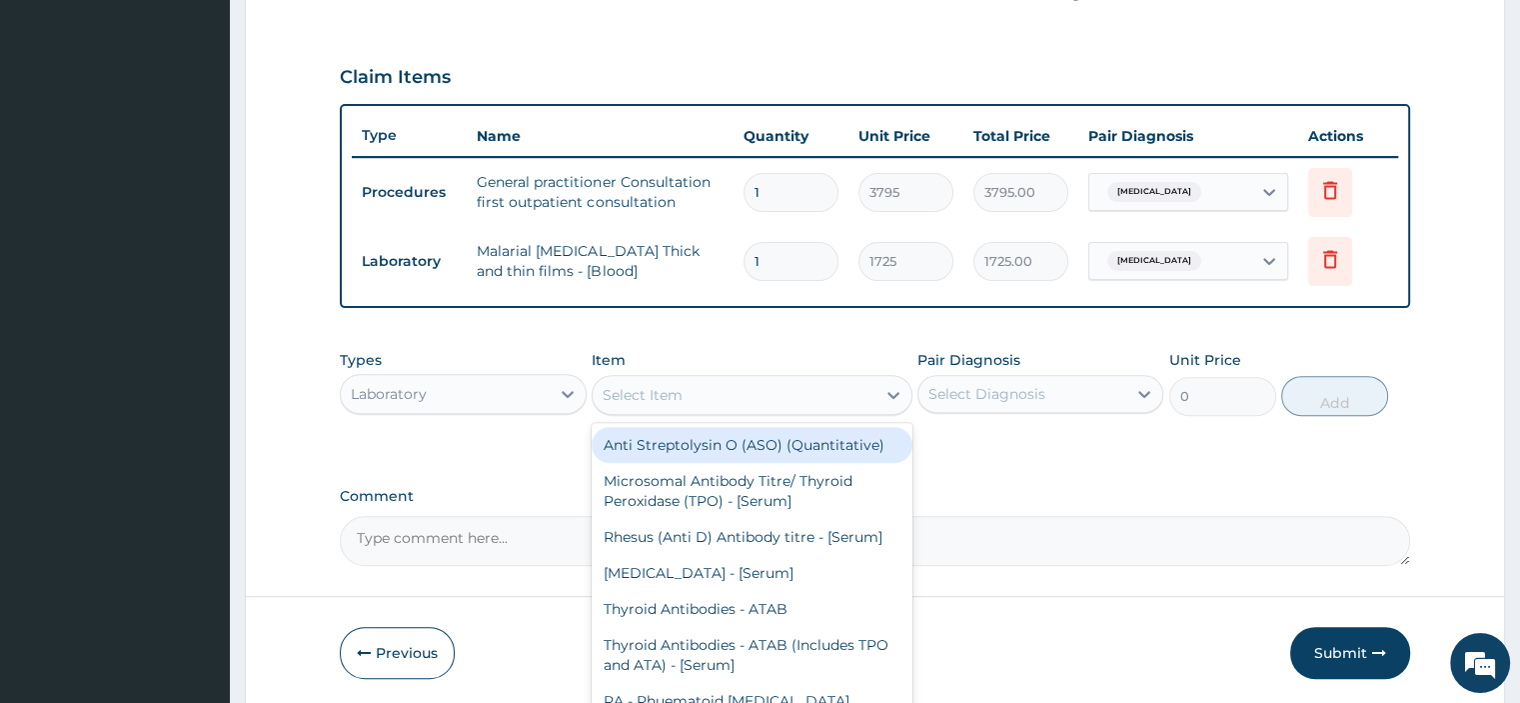
click at [805, 393] on div "Select Item" at bounding box center [734, 395] width 283 height 32
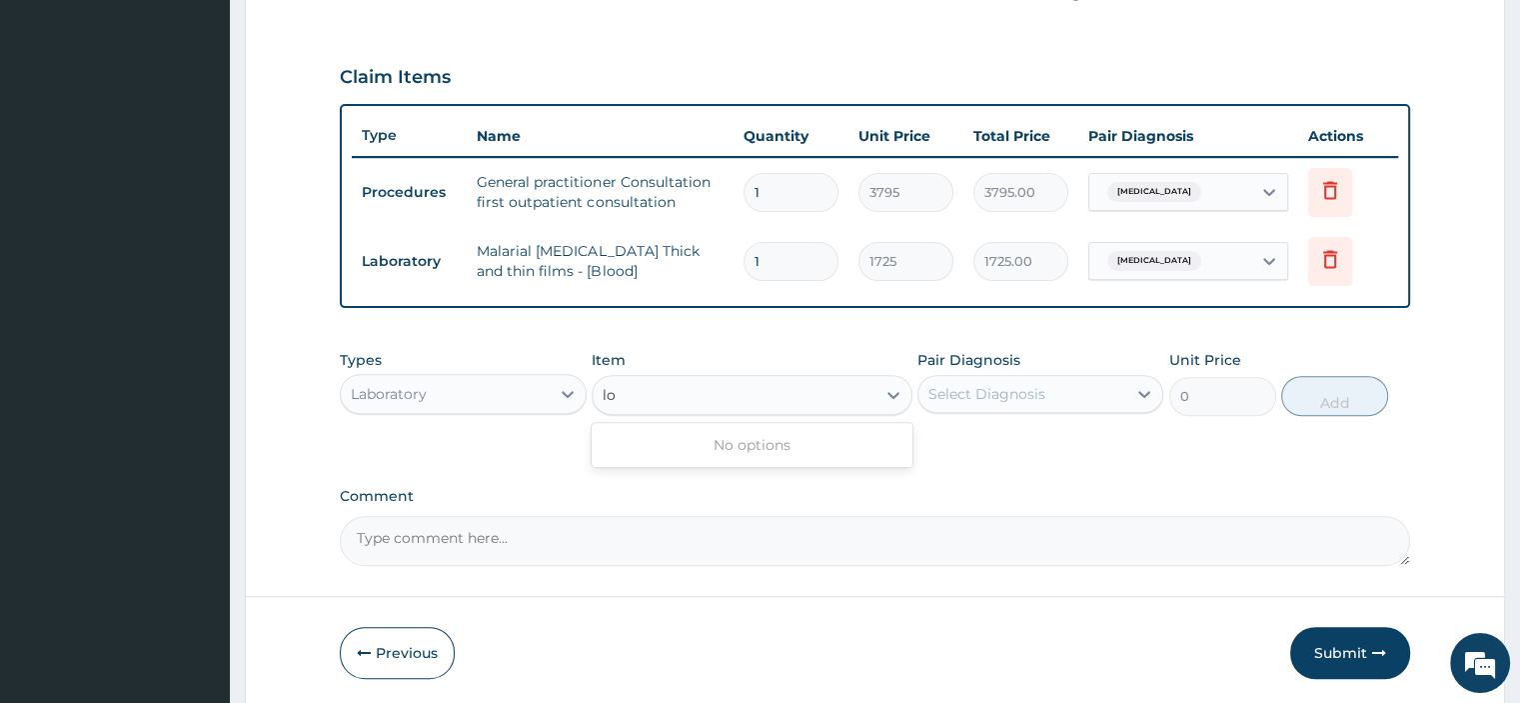
type input "l"
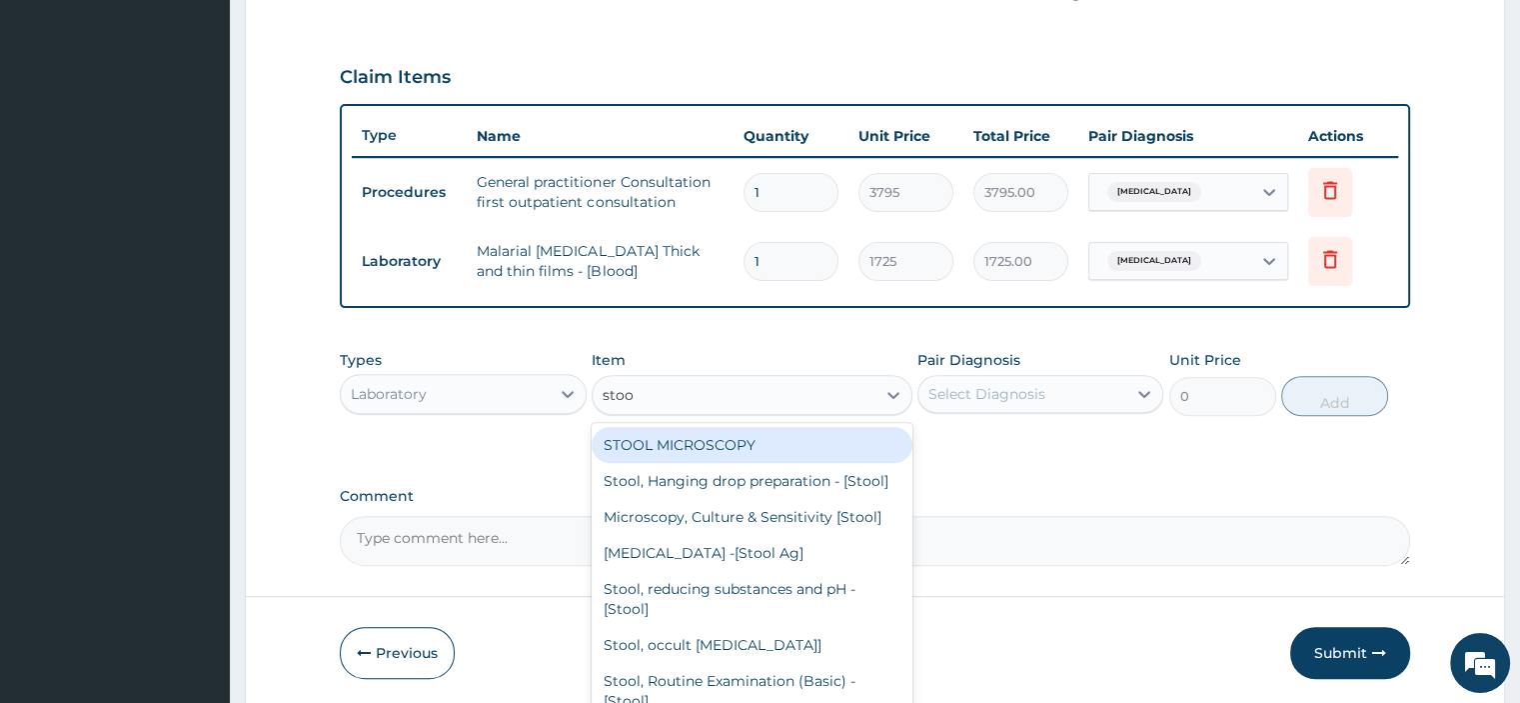
type input "stool"
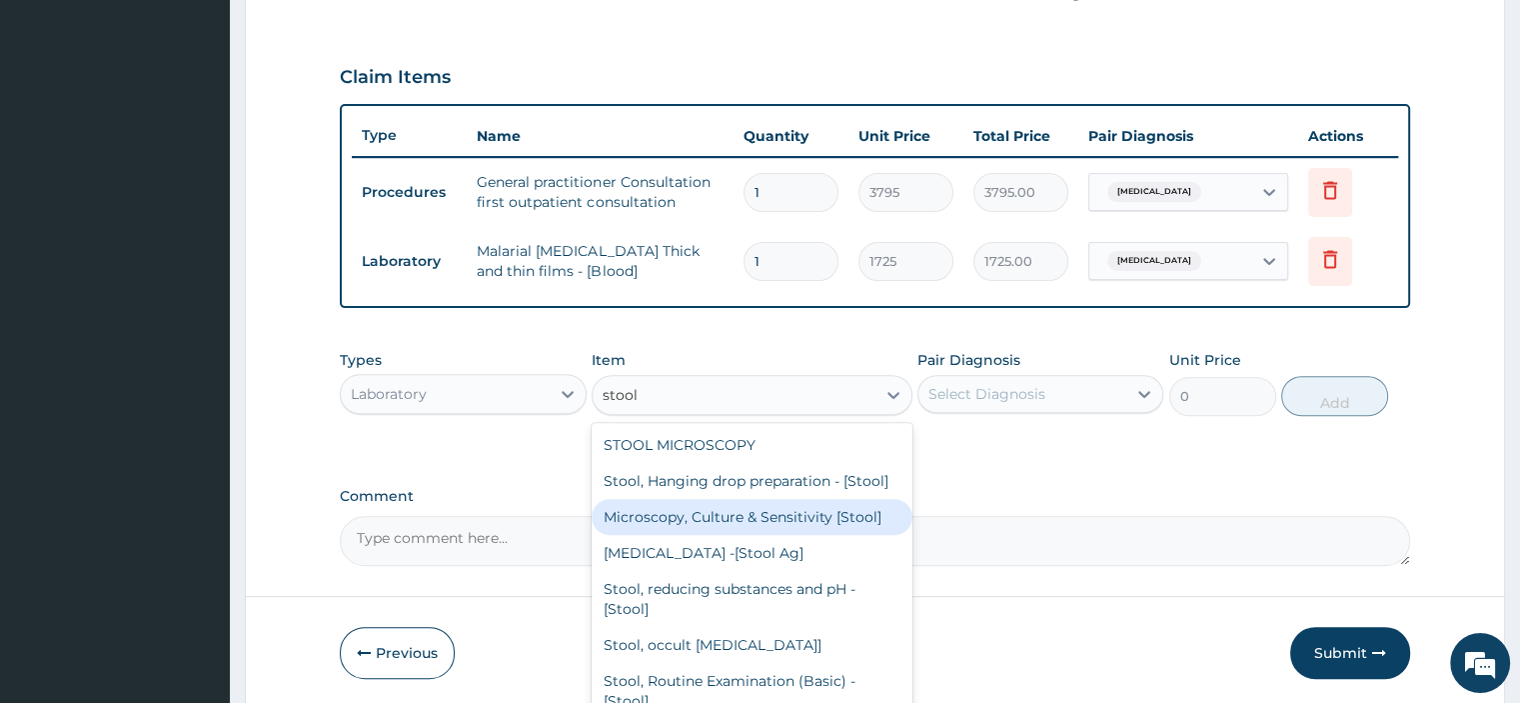
click at [674, 519] on div "Microscopy, Culture & Sensitivity [Stool]" at bounding box center [752, 517] width 321 height 36
type input "5175"
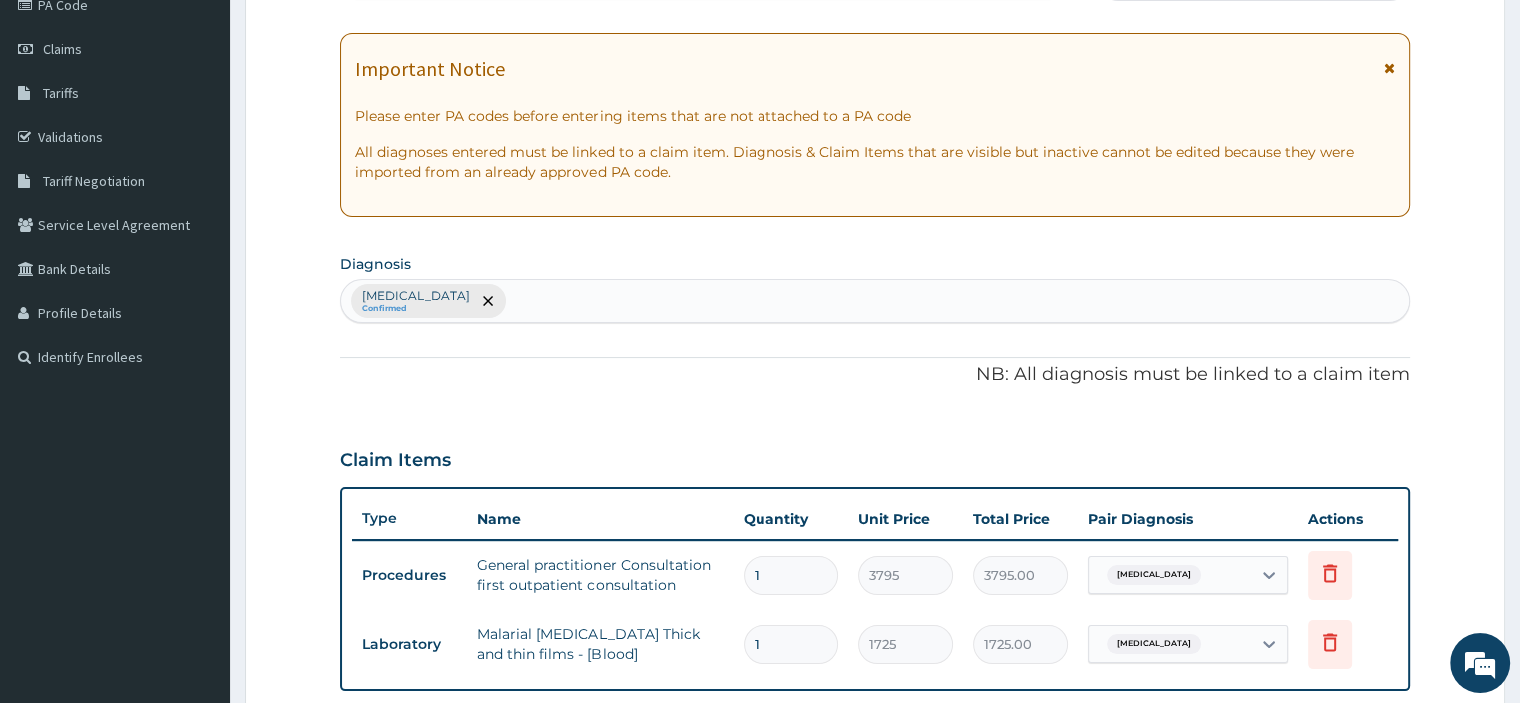
scroll to position [232, 0]
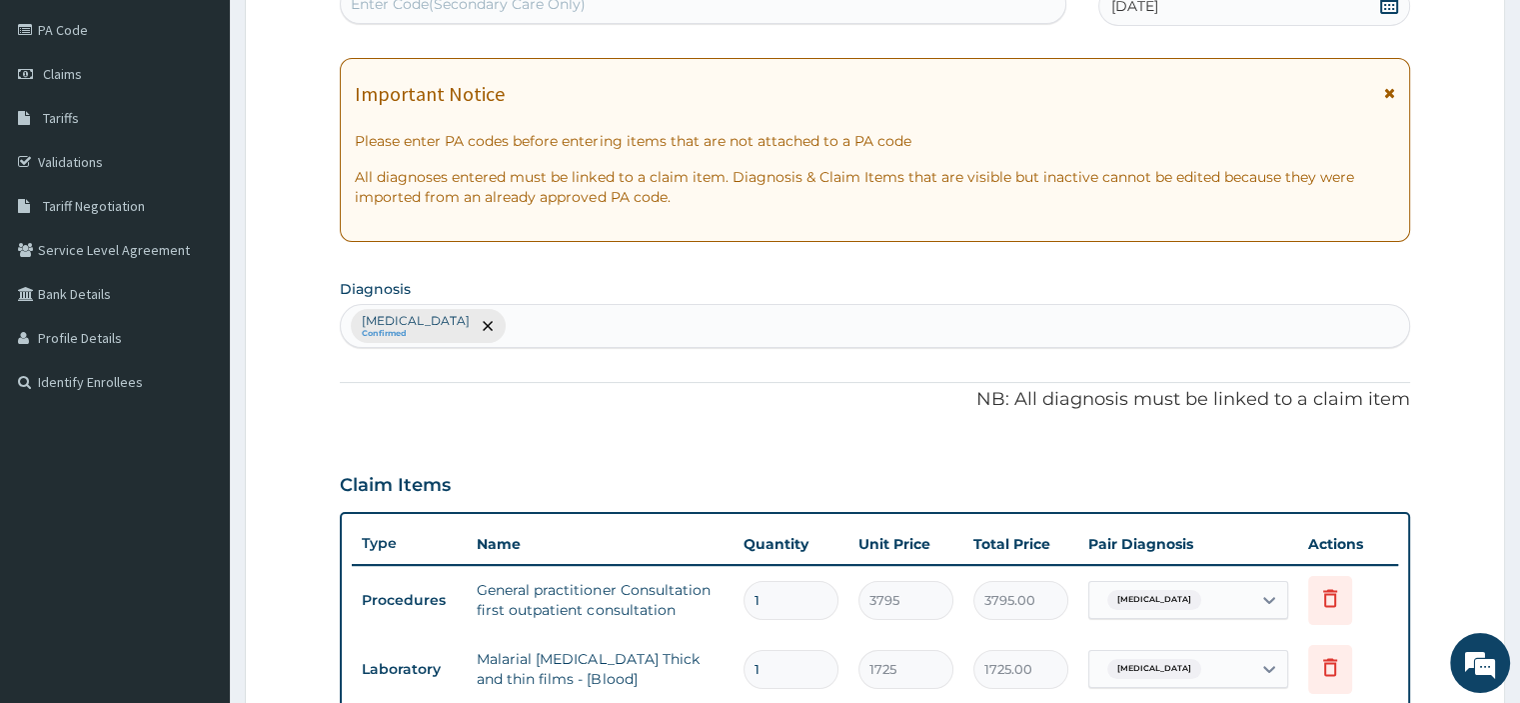
click at [624, 327] on div "Malaria, unspecified Confirmed" at bounding box center [874, 326] width 1067 height 42
type input "typhoid"
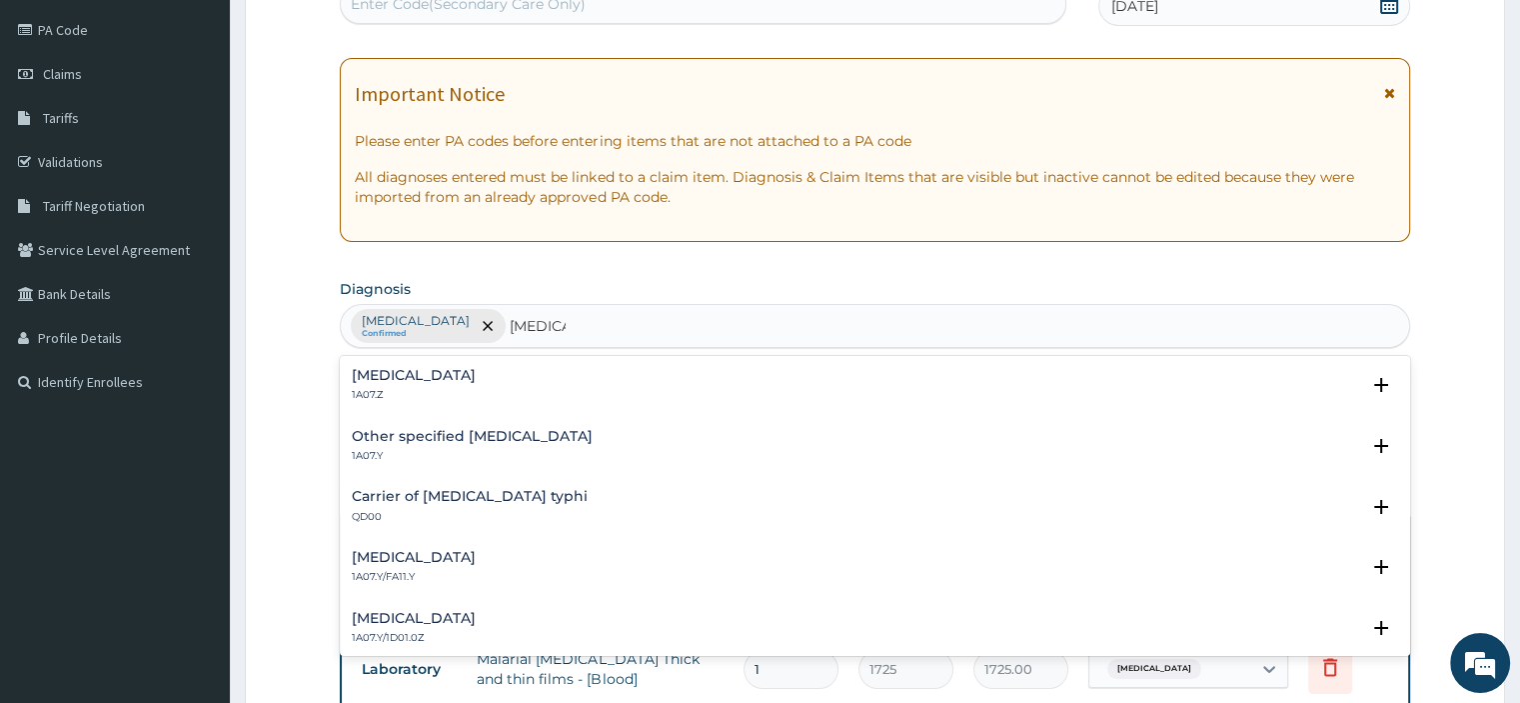
click at [476, 375] on h4 "Typhoid fever, unspecified" at bounding box center [414, 375] width 124 height 15
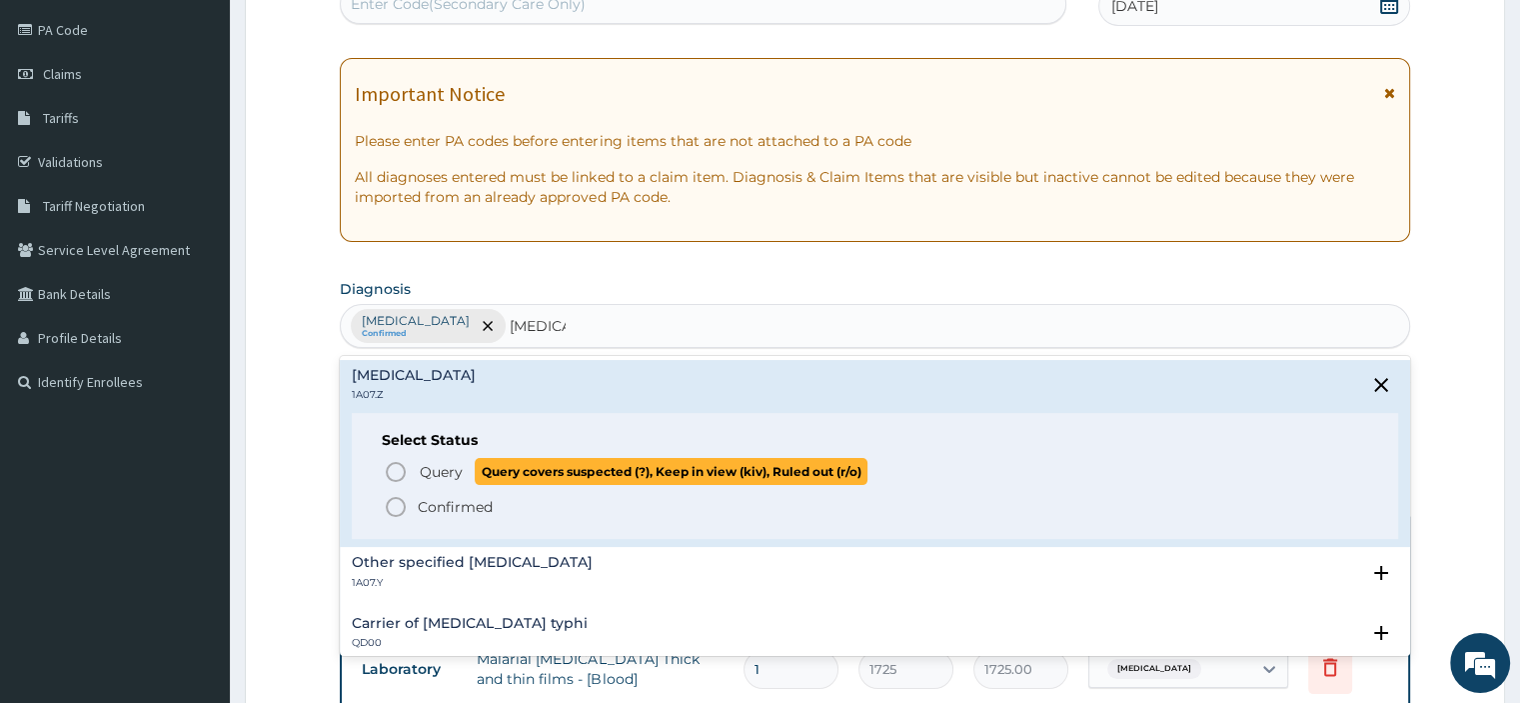
click at [444, 478] on span "Query" at bounding box center [441, 472] width 43 height 20
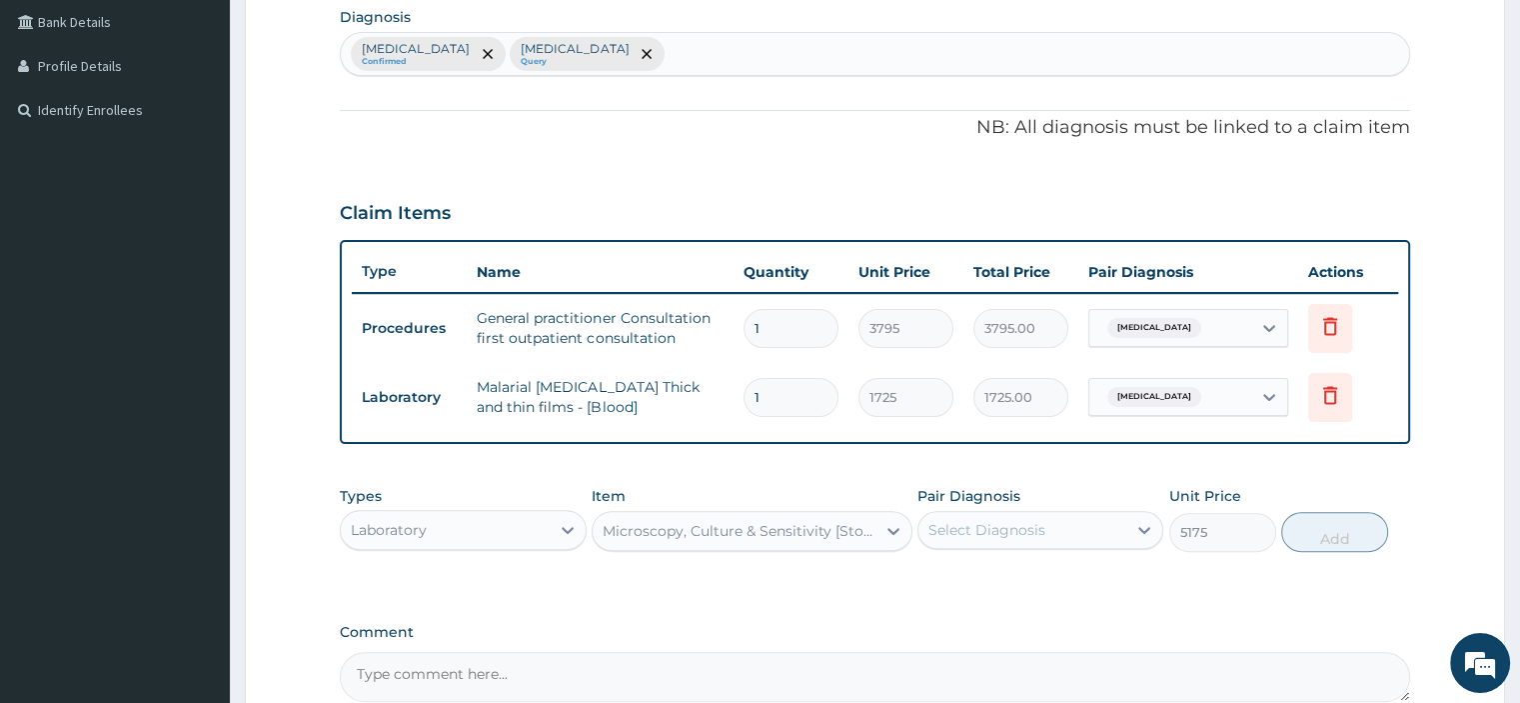
scroll to position [505, 0]
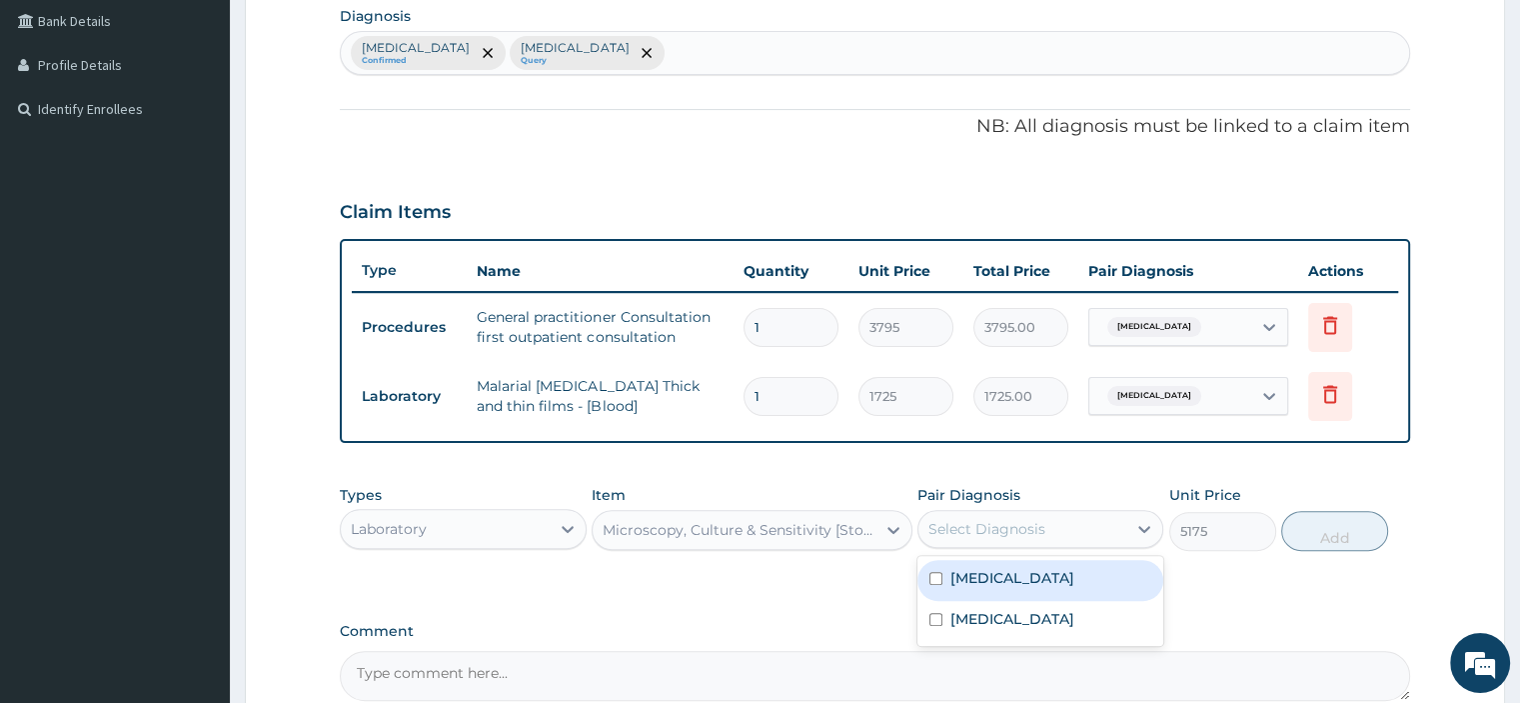
click at [1003, 530] on div "Select Diagnosis" at bounding box center [986, 529] width 117 height 20
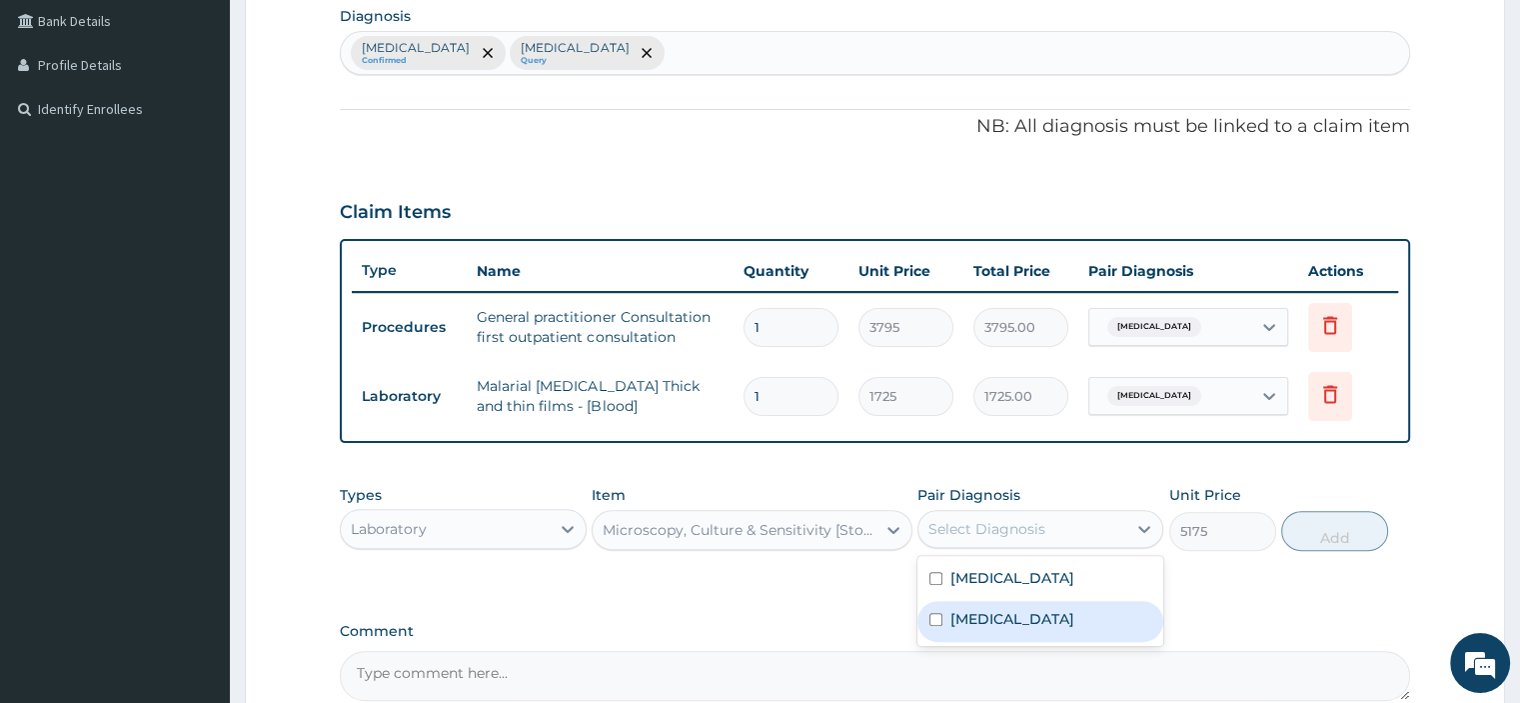
click at [977, 622] on label "Typhoid fever, unspecified" at bounding box center [1012, 619] width 124 height 20
checkbox input "true"
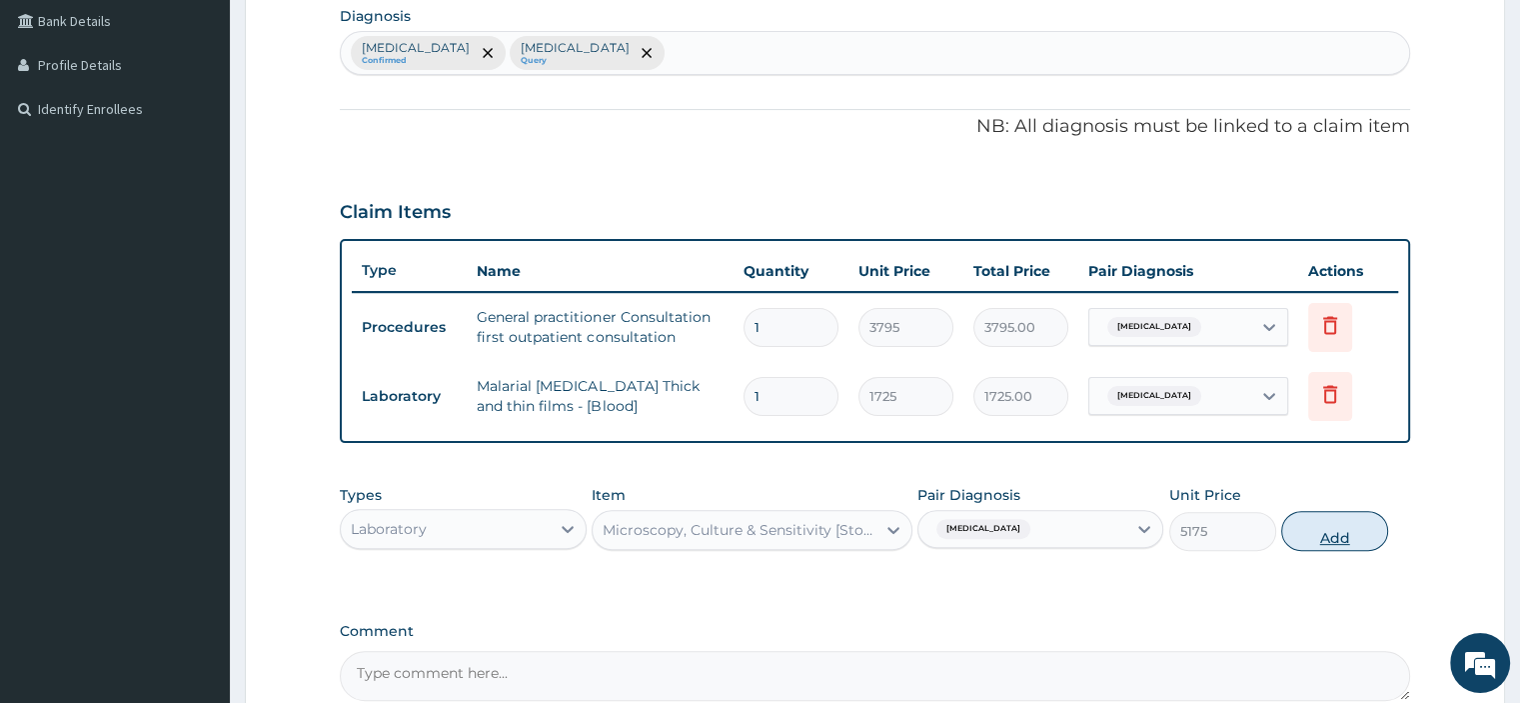
click at [1341, 535] on button "Add" at bounding box center [1334, 531] width 107 height 40
type input "0"
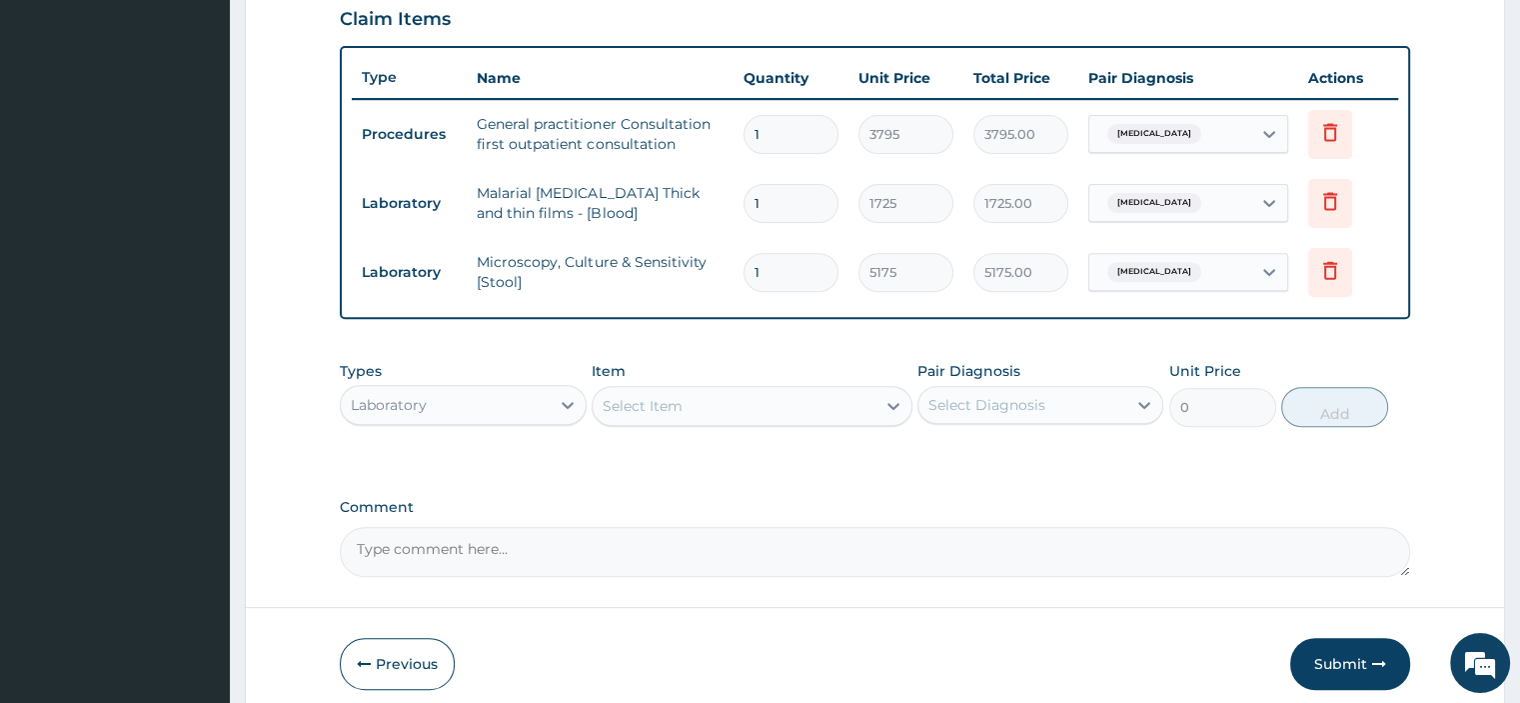
scroll to position [733, 0]
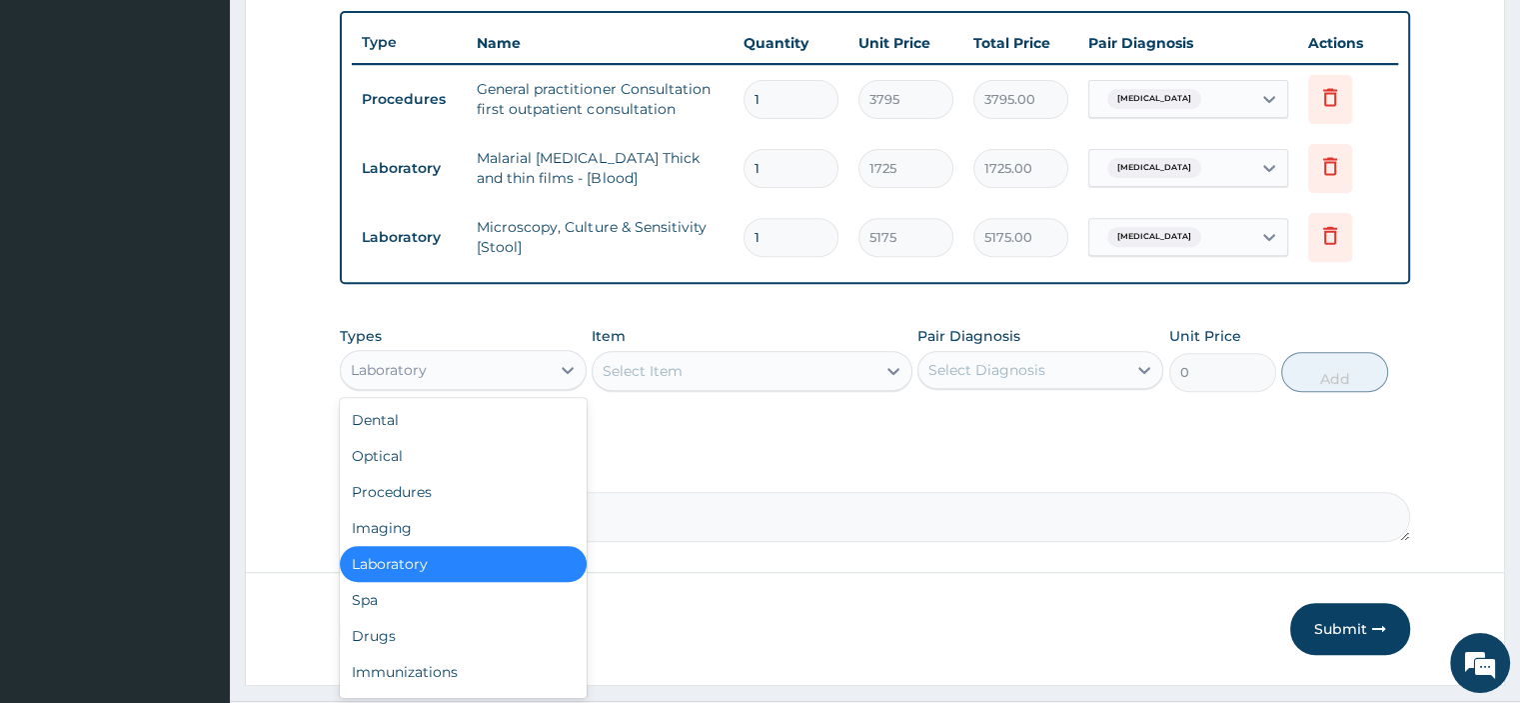
click at [491, 354] on div "Laboratory" at bounding box center [445, 370] width 208 height 32
click at [360, 634] on div "Drugs" at bounding box center [463, 636] width 246 height 36
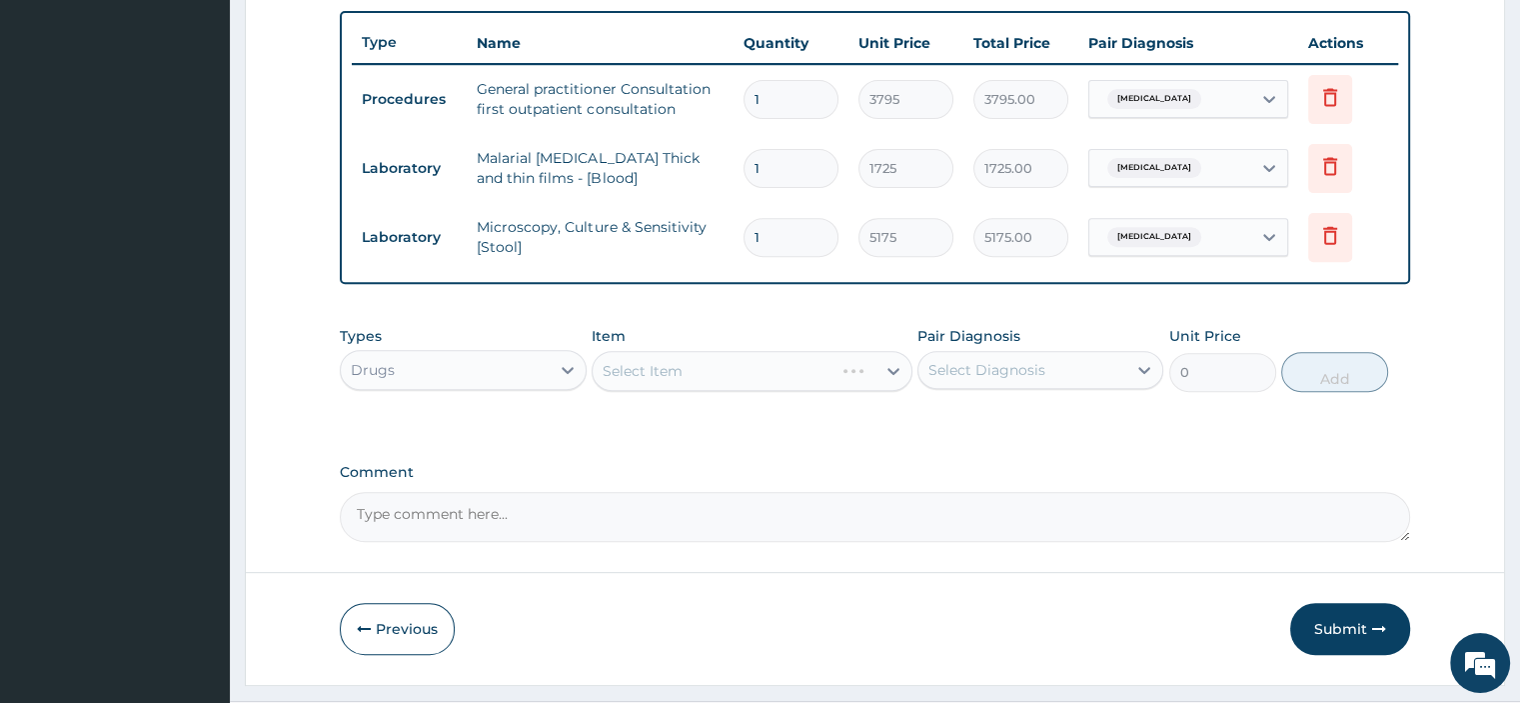
click at [766, 367] on div "Select Item" at bounding box center [752, 371] width 321 height 40
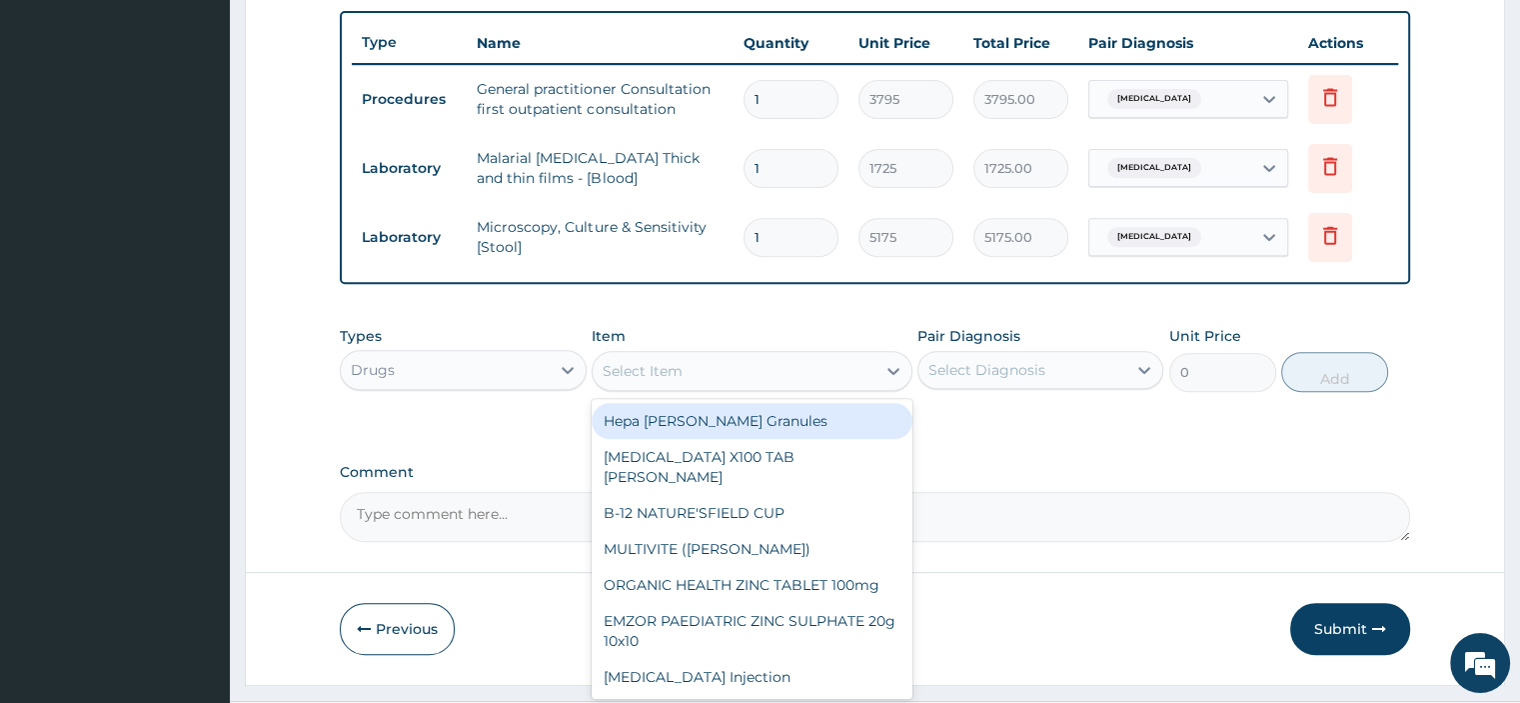
click at [766, 367] on div "Select Item" at bounding box center [734, 371] width 283 height 32
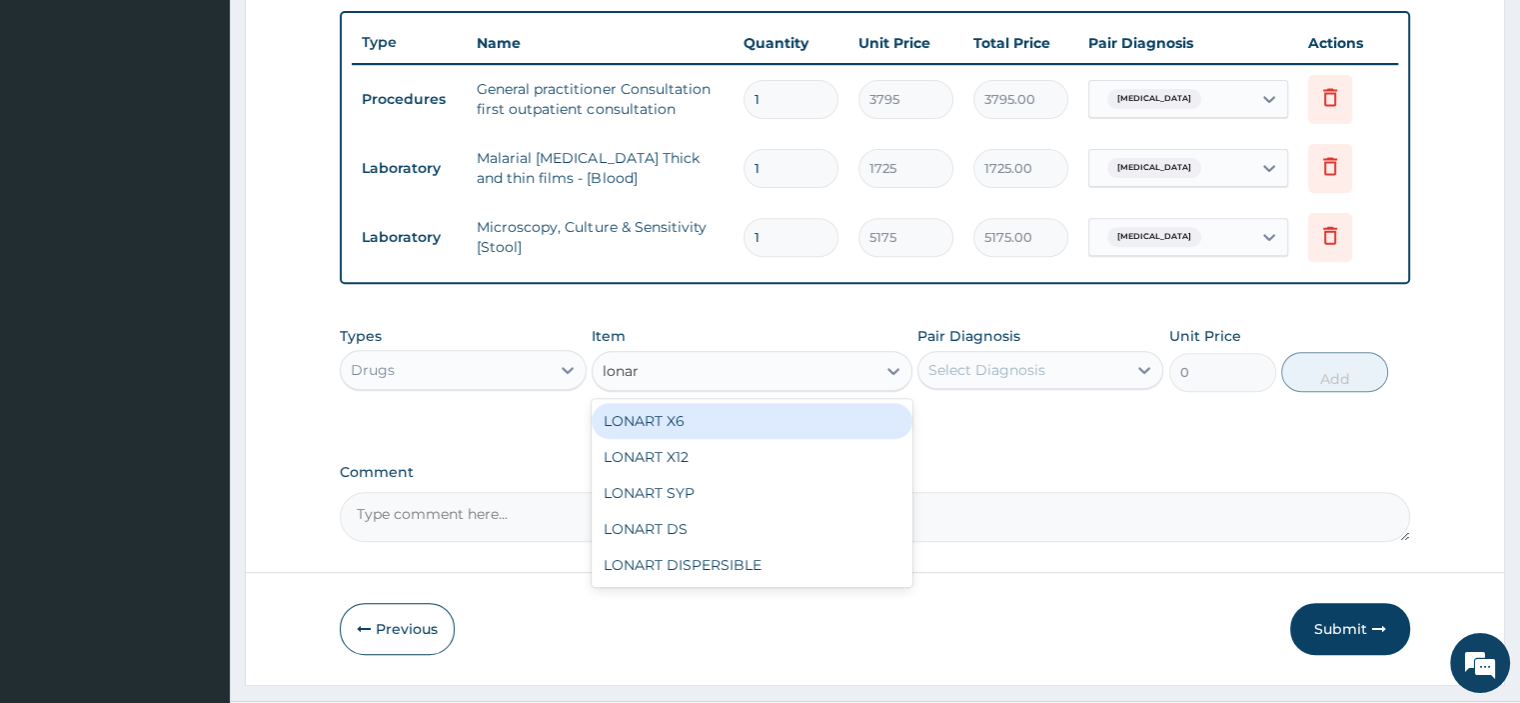
type input "lonart"
click at [706, 416] on div "LONART X6" at bounding box center [752, 421] width 321 height 36
type input "506"
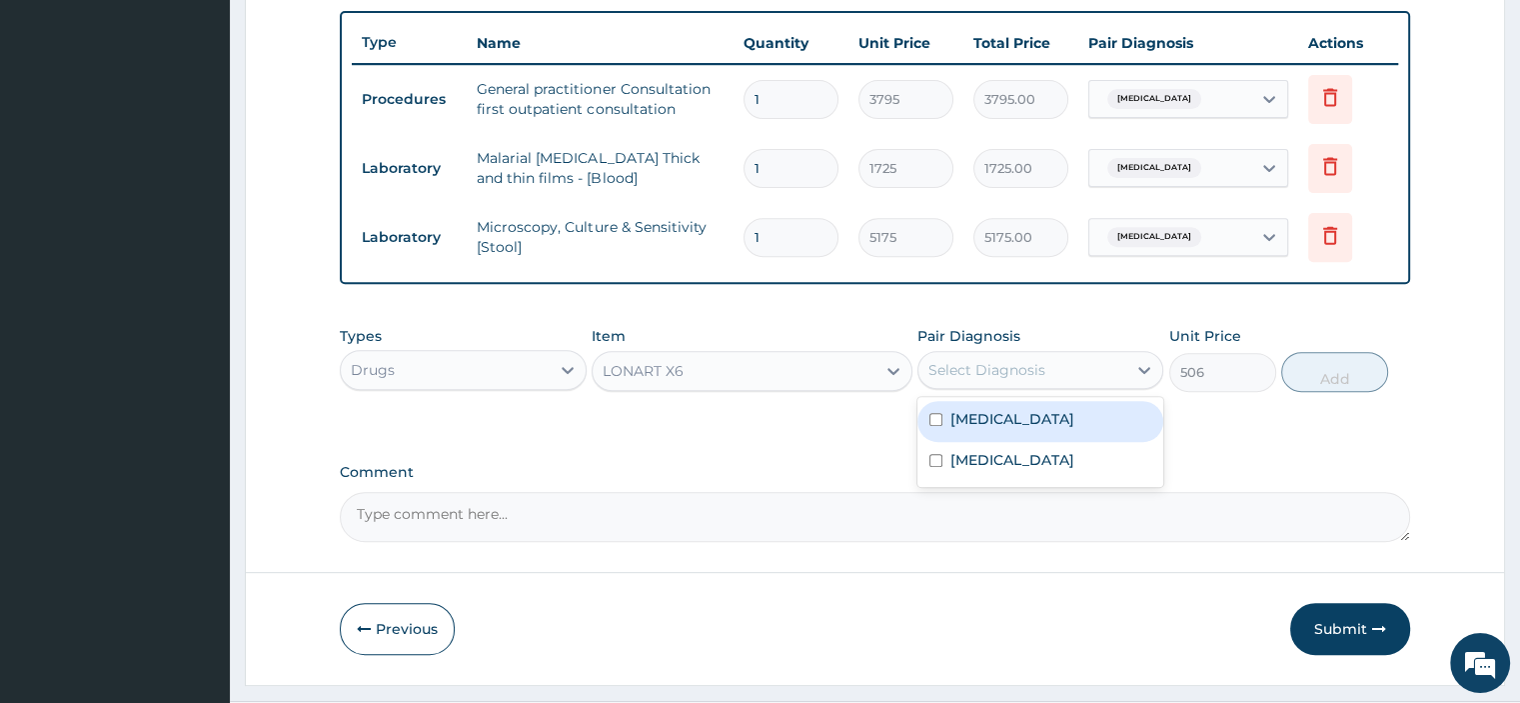
click at [1002, 360] on div "Select Diagnosis" at bounding box center [986, 370] width 117 height 20
click at [987, 431] on div "Malaria, unspecified" at bounding box center [1040, 421] width 246 height 41
checkbox input "true"
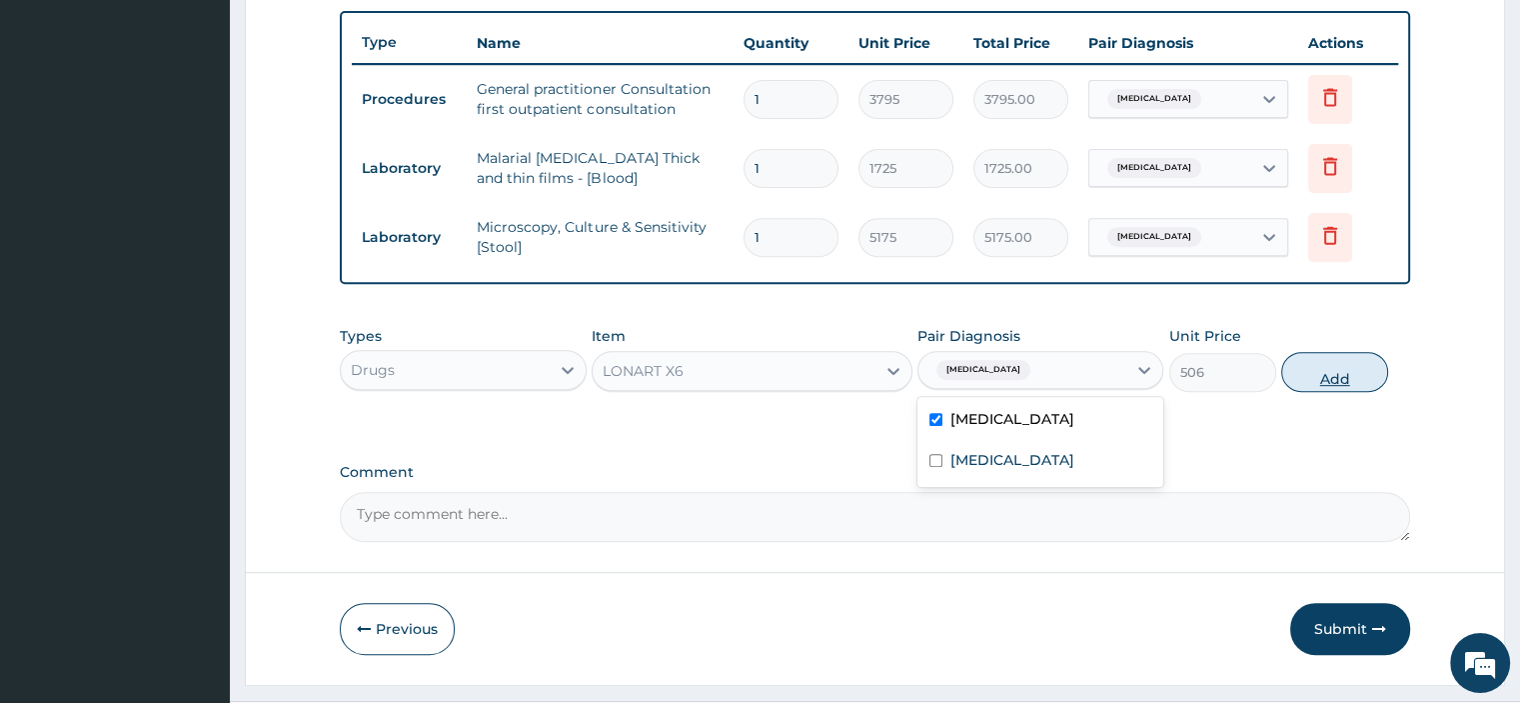
click at [1358, 381] on button "Add" at bounding box center [1334, 372] width 107 height 40
type input "0"
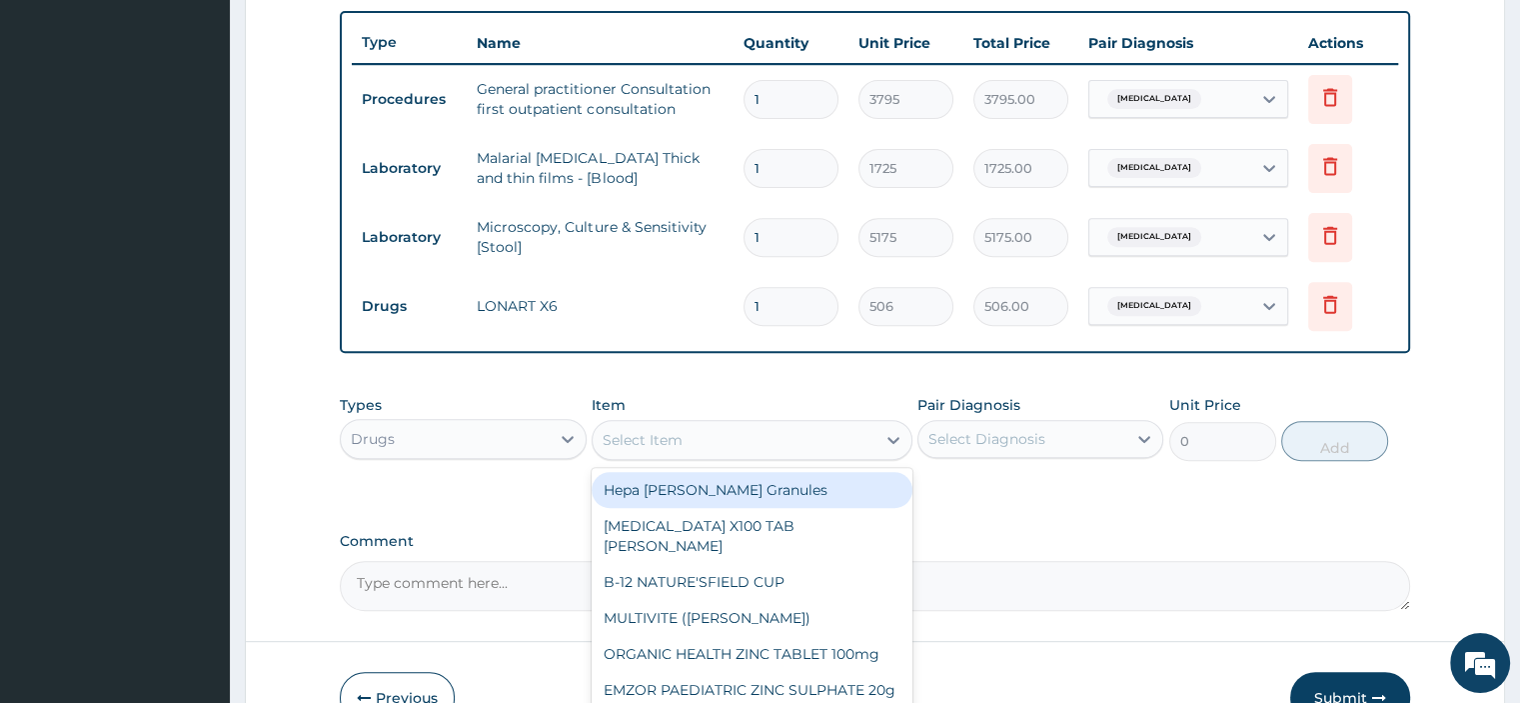
click at [779, 448] on div "Select Item" at bounding box center [734, 440] width 283 height 32
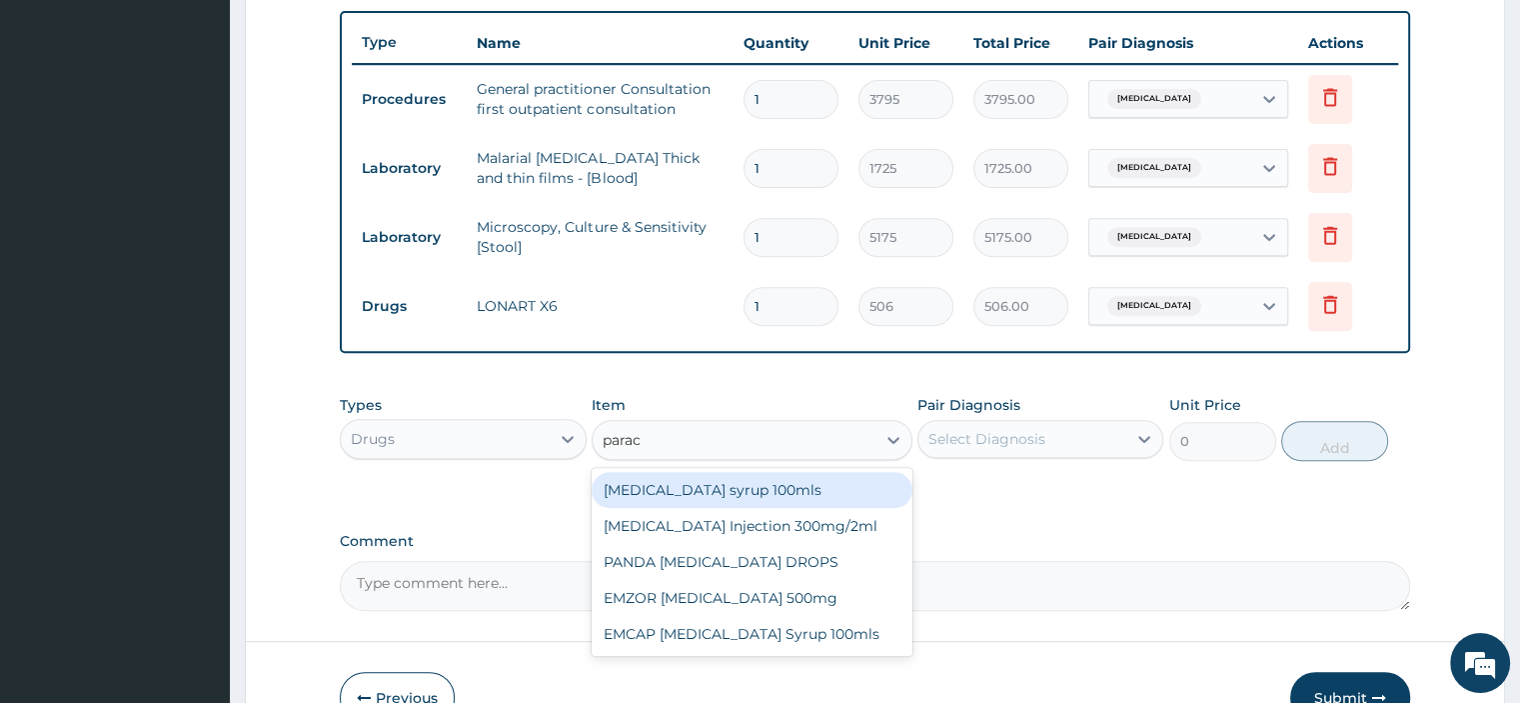
type input "parace"
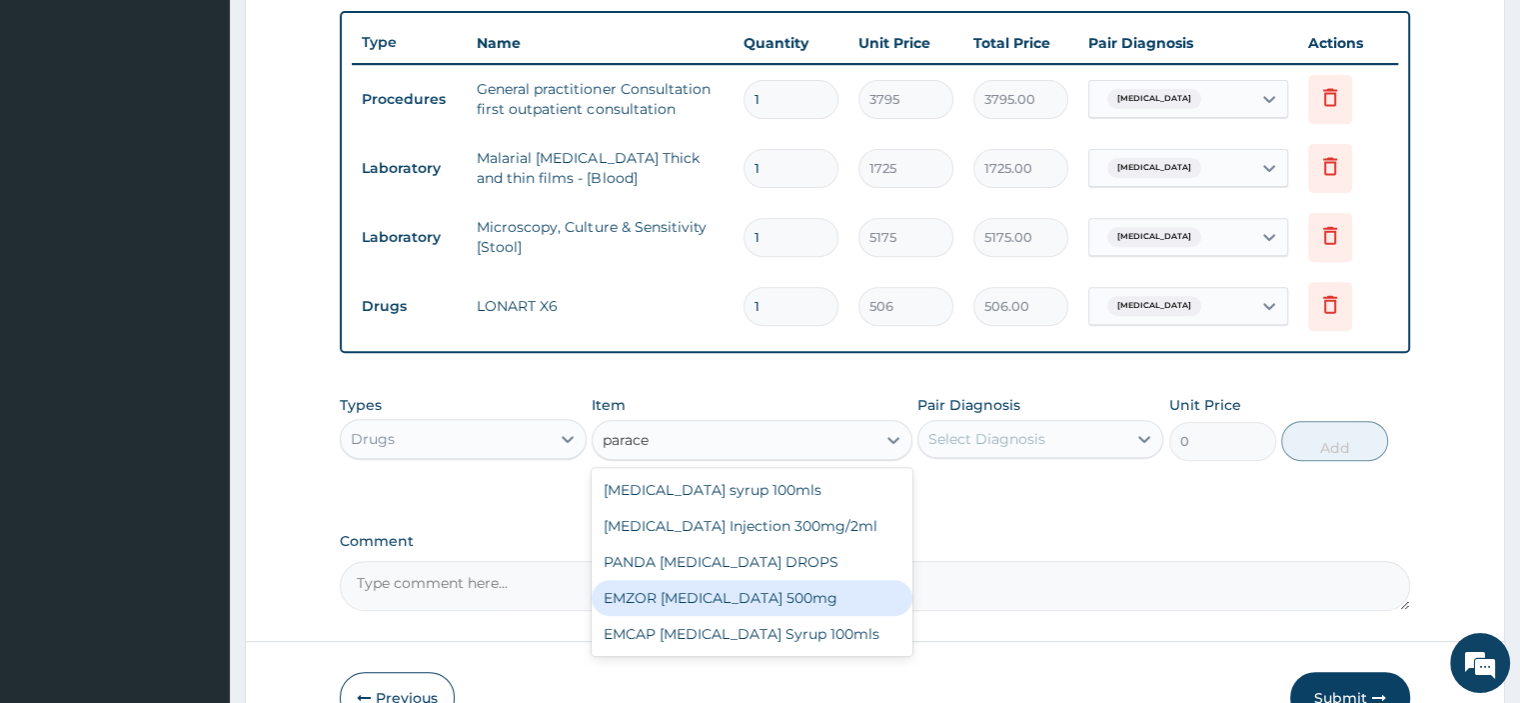
click at [736, 598] on div "EMZOR PARACETAMOL 500mg" at bounding box center [752, 598] width 321 height 36
type input "25.3"
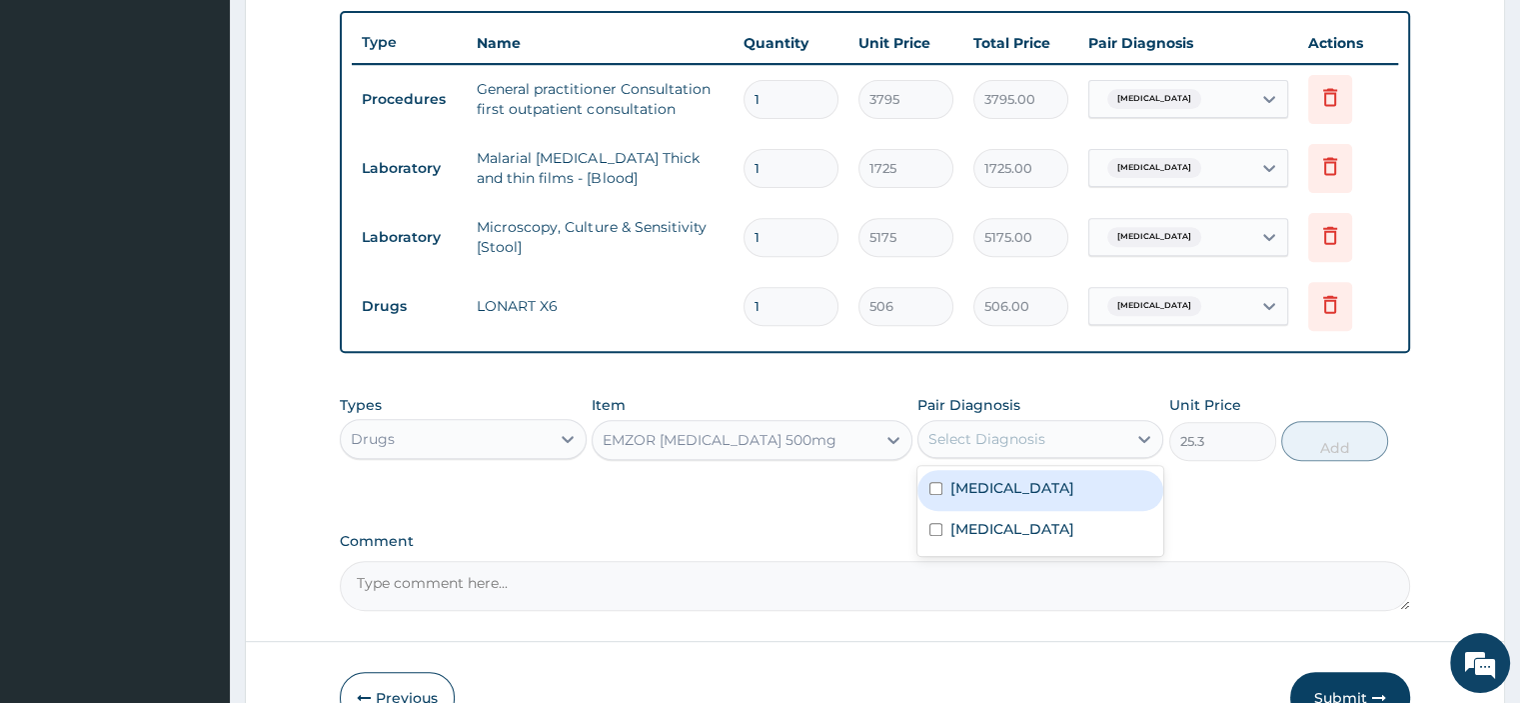
click at [1119, 448] on div "Select Diagnosis" at bounding box center [1022, 439] width 208 height 32
click at [997, 499] on div "Malaria, unspecified" at bounding box center [1040, 490] width 246 height 41
checkbox input "true"
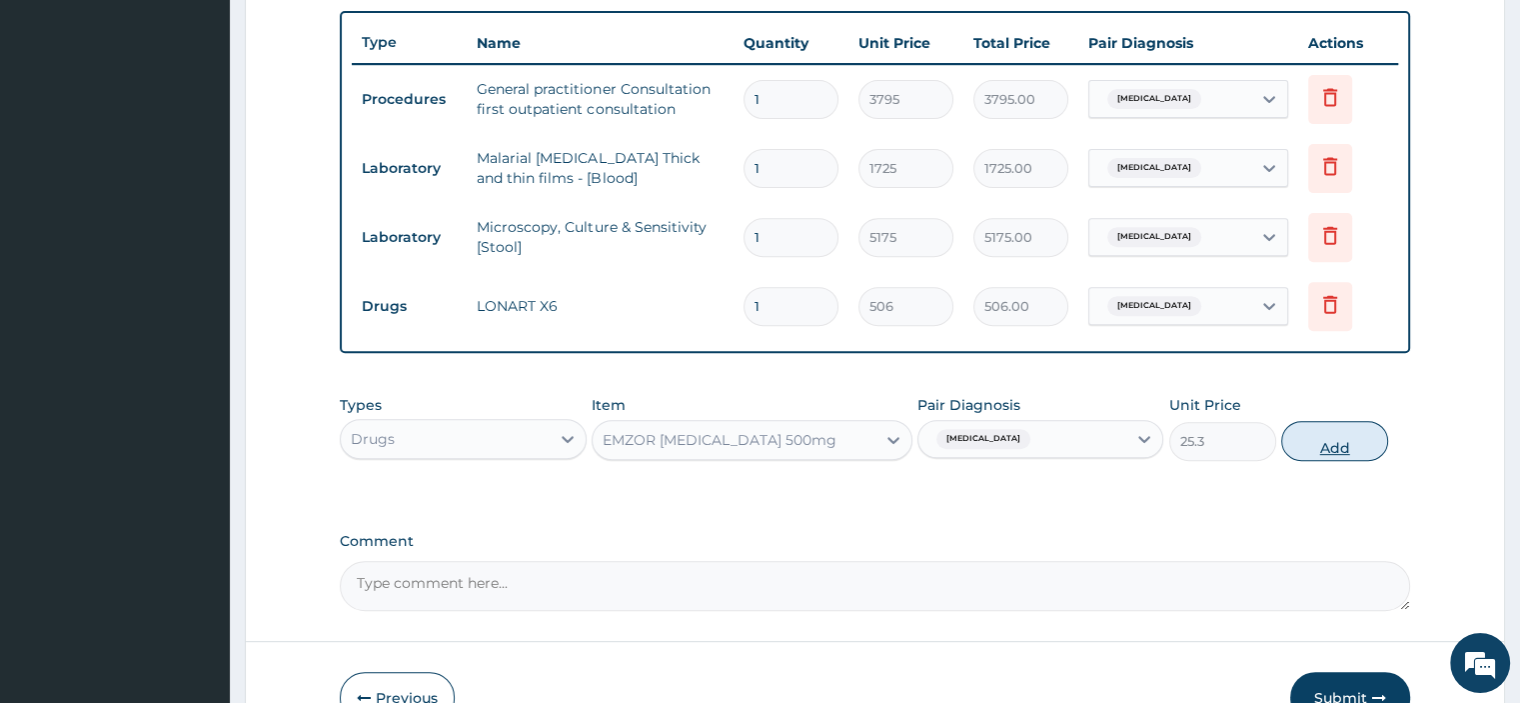
click at [1363, 431] on button "Add" at bounding box center [1334, 441] width 107 height 40
type input "0"
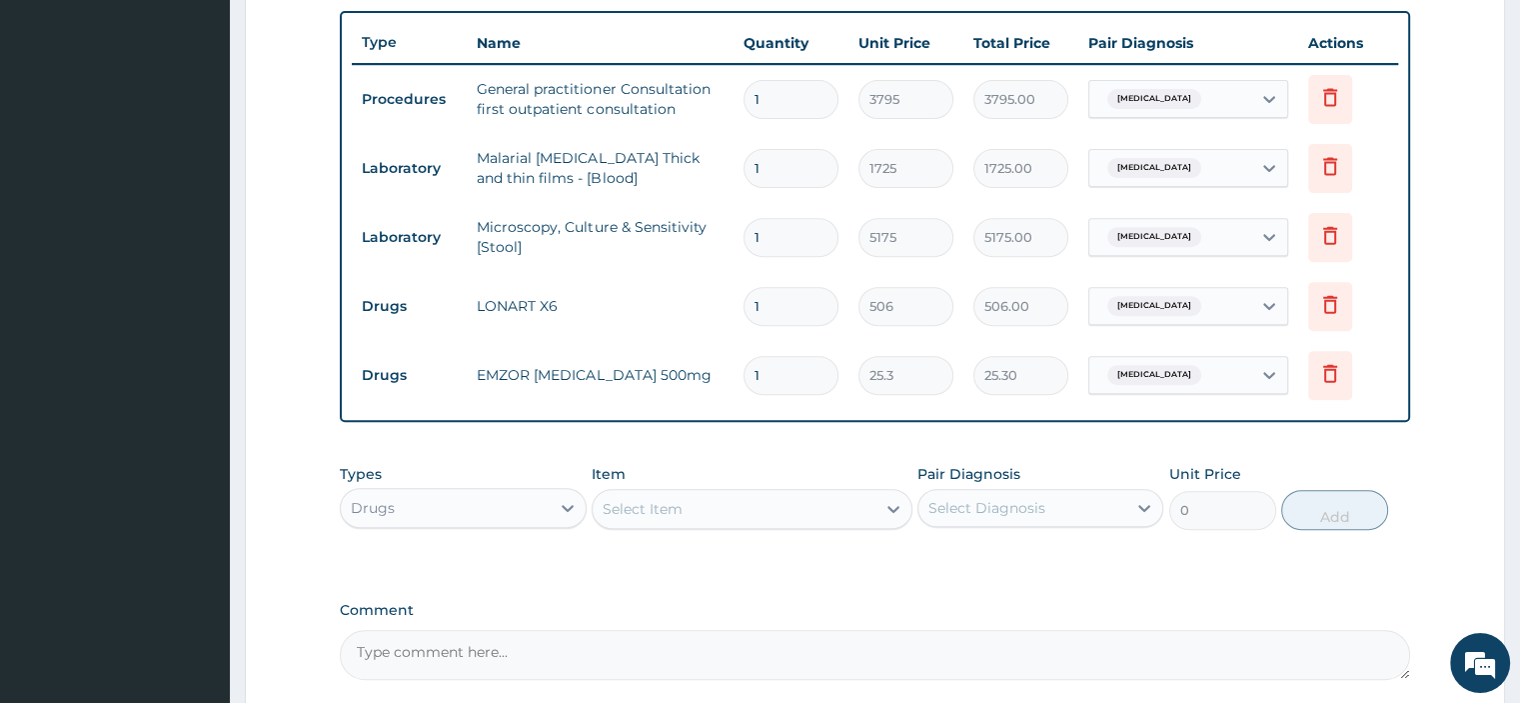
type input "18"
type input "455.40"
type input "18"
click at [770, 305] on input "1" at bounding box center [791, 306] width 95 height 39
type input "0.00"
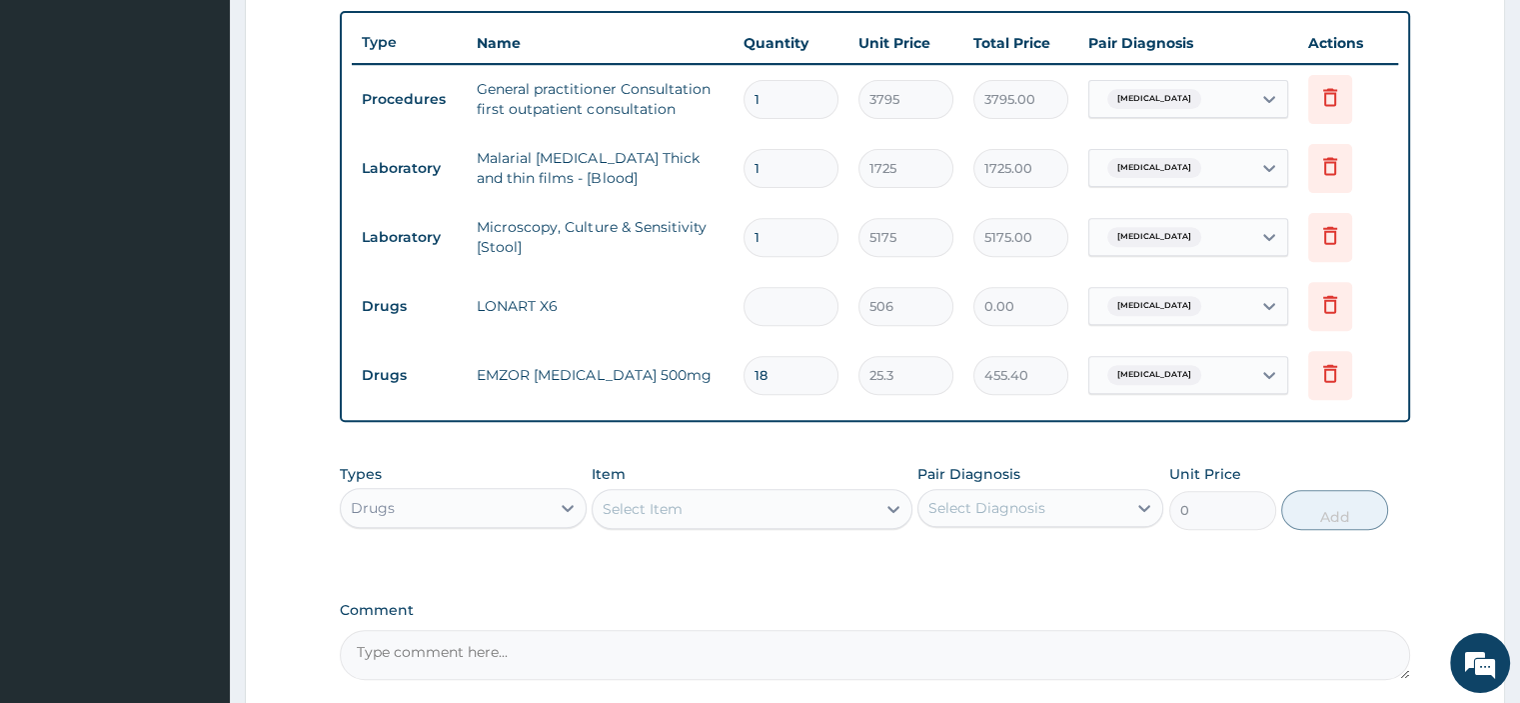
type input "6"
type input "3036.00"
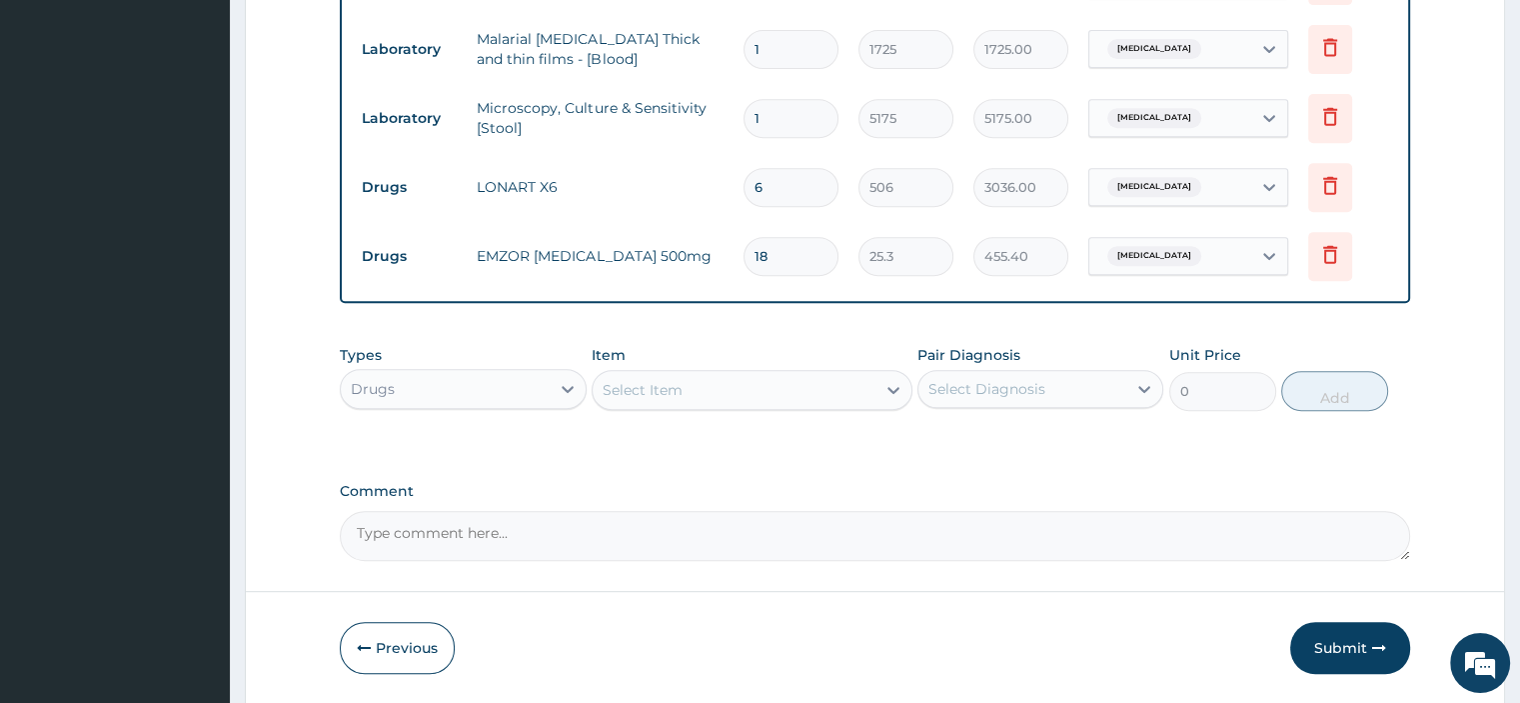
scroll to position [915, 0]
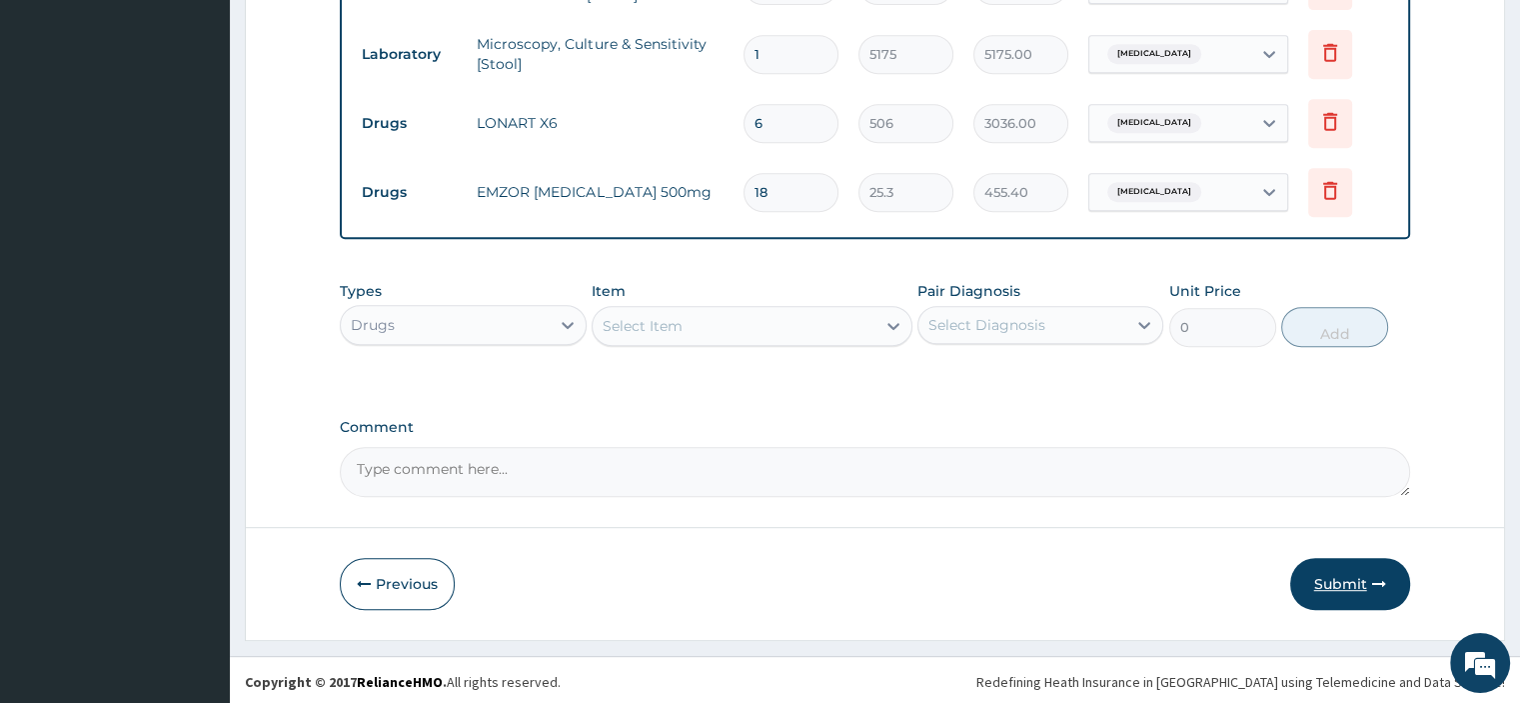
type input "6"
click at [1340, 585] on button "Submit" at bounding box center [1350, 584] width 120 height 52
